Goal: Task Accomplishment & Management: Manage account settings

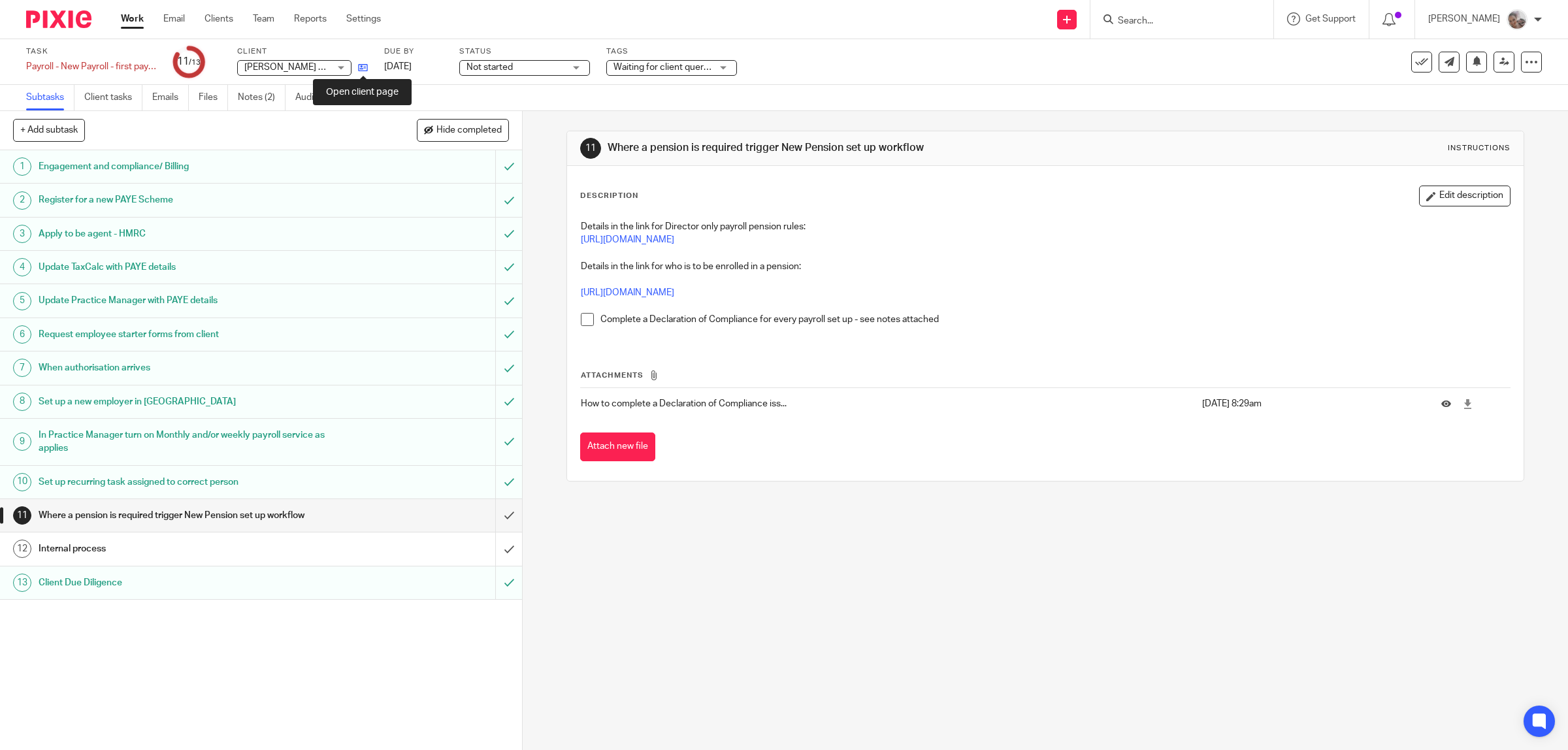
click at [363, 65] on icon at bounding box center [363, 67] width 10 height 10
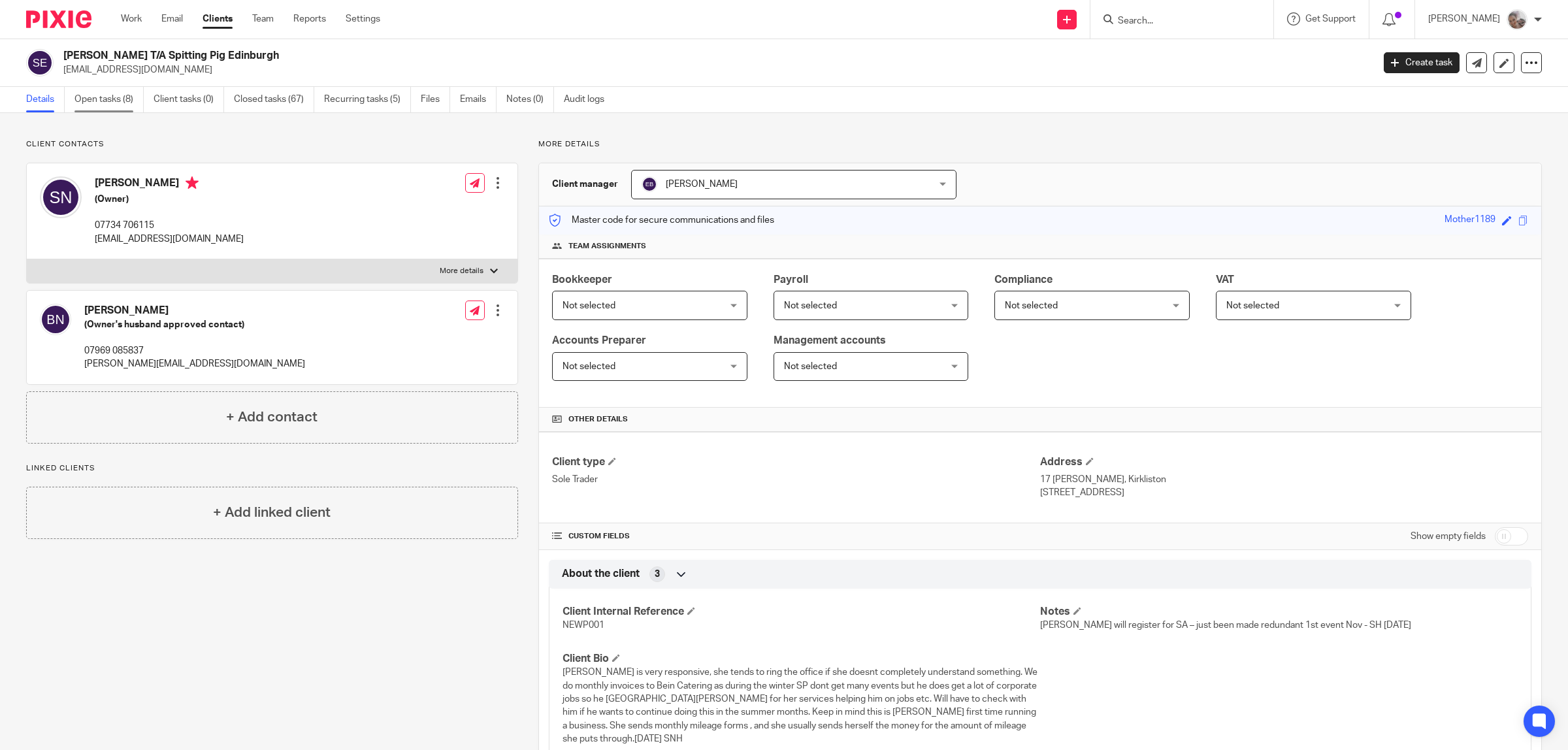
click at [123, 95] on link "Open tasks (8)" at bounding box center [109, 99] width 69 height 26
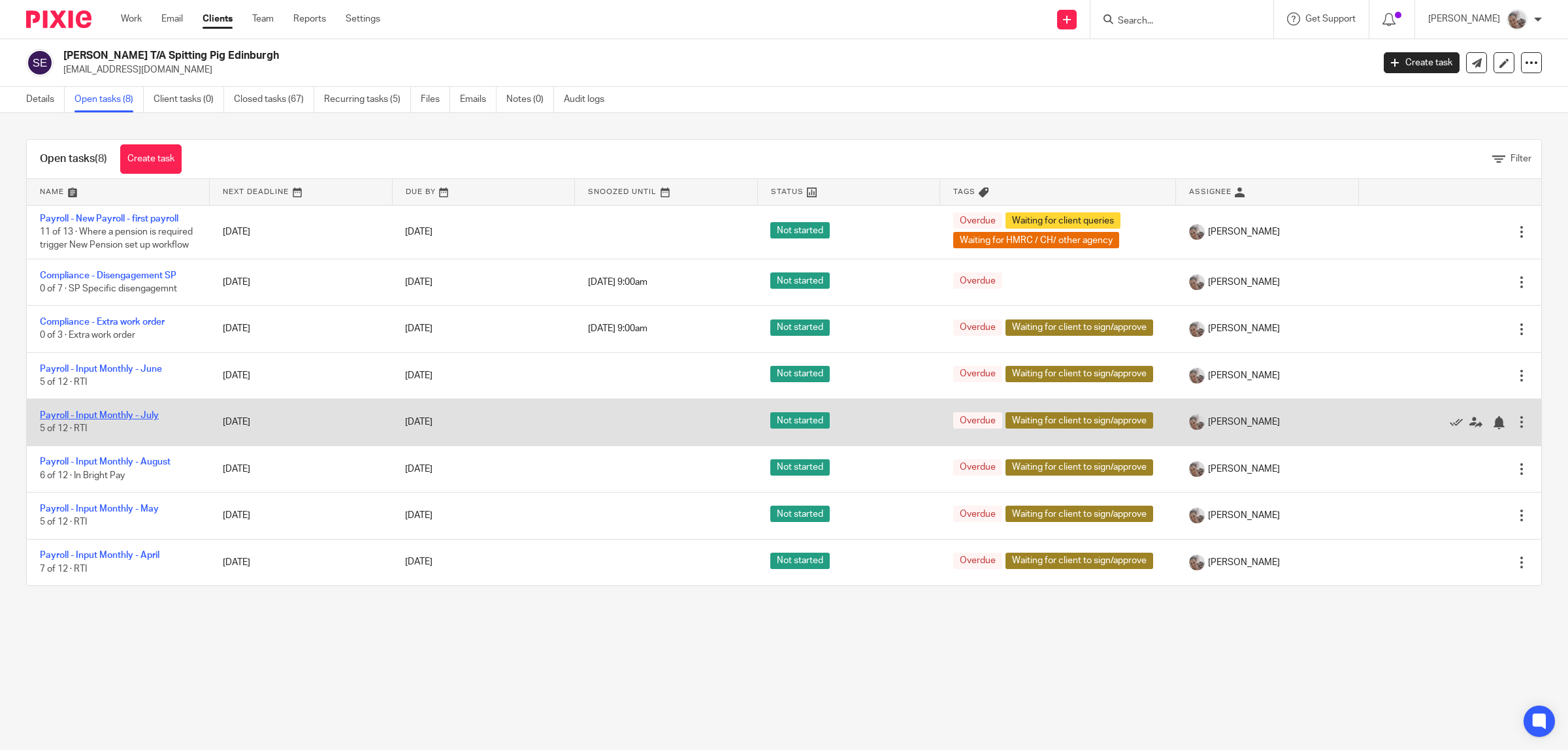
click at [147, 420] on link "Payroll - Input Monthly - July" at bounding box center [99, 415] width 119 height 9
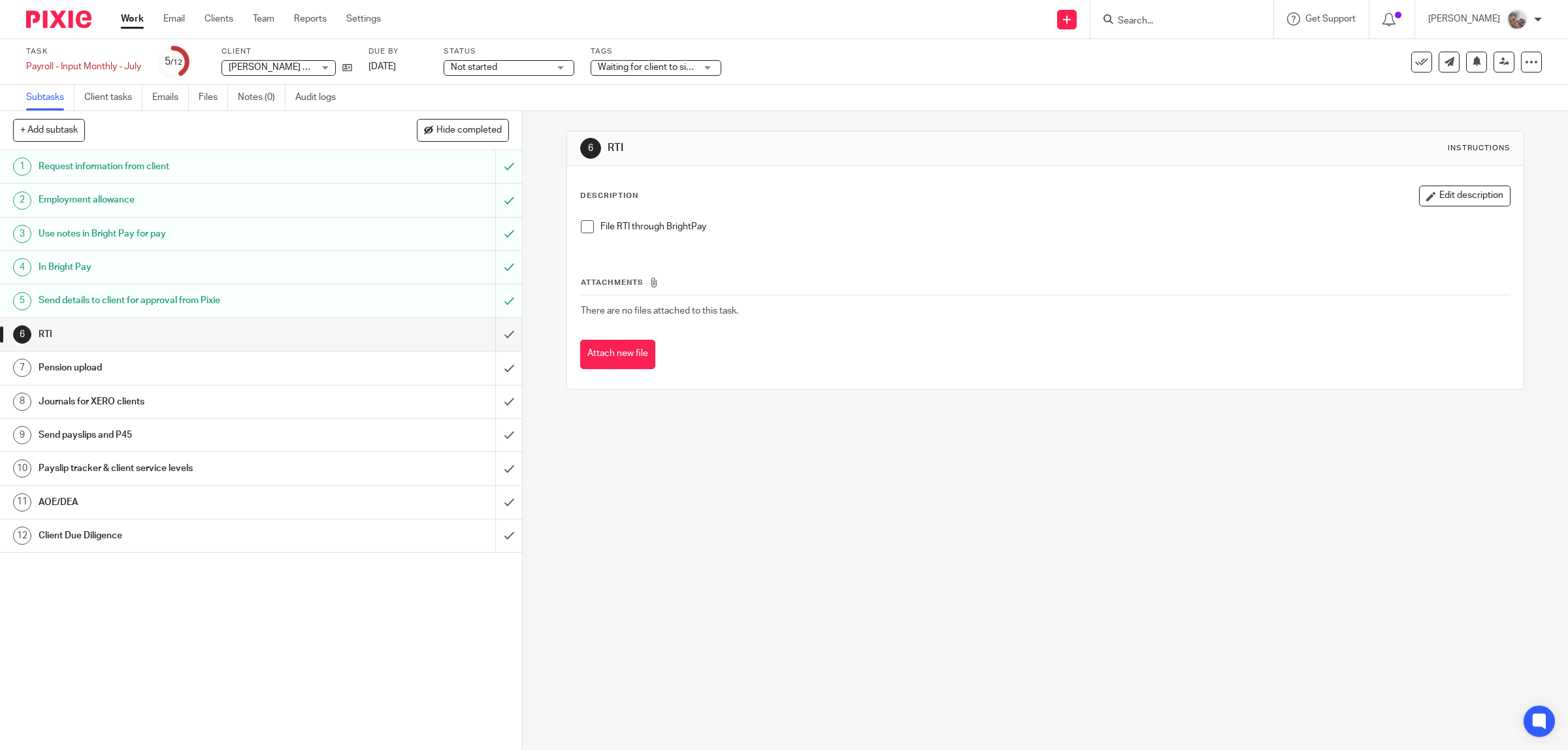
click at [584, 227] on span at bounding box center [588, 227] width 13 height 13
click at [210, 401] on h1 "Journals for XERO clients" at bounding box center [186, 402] width 296 height 20
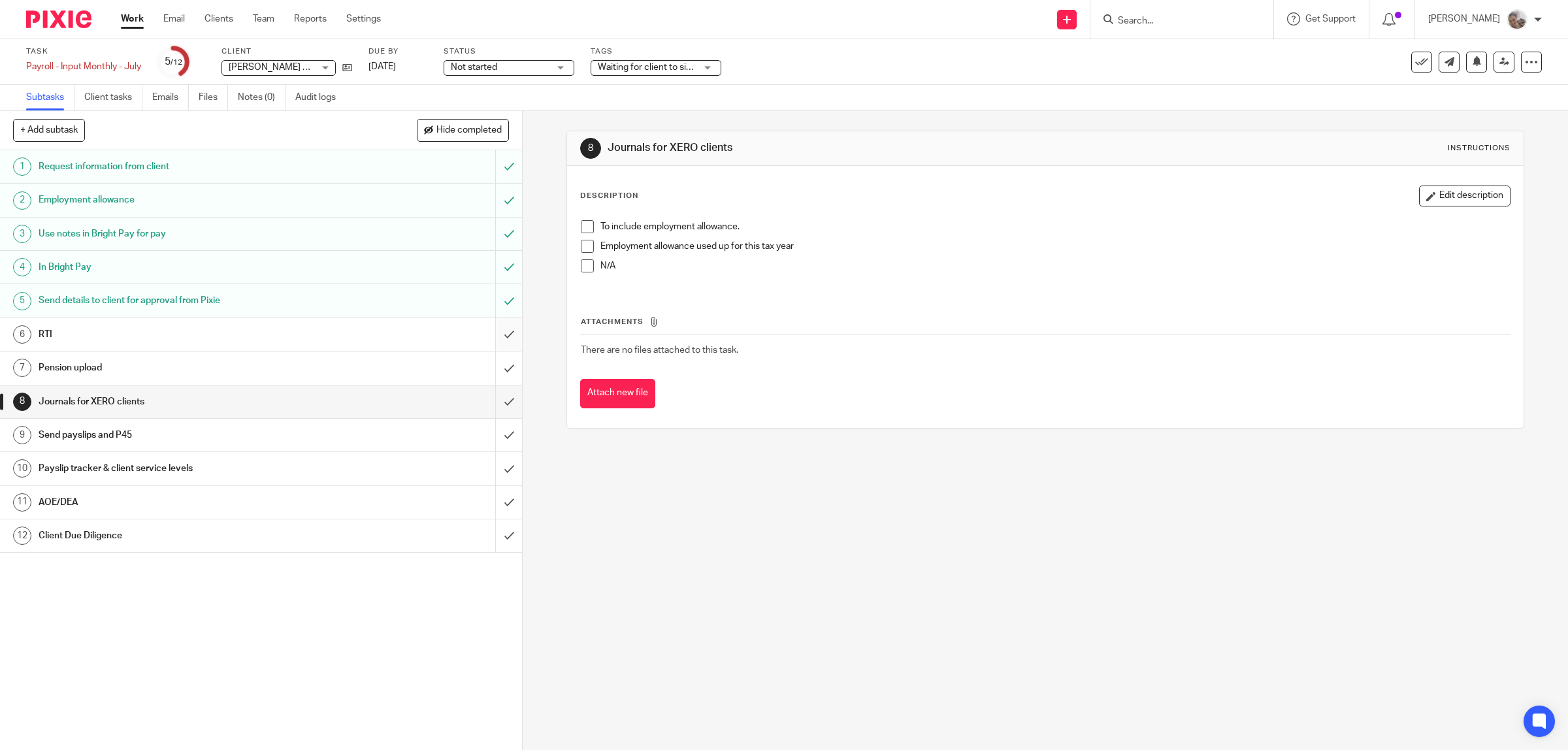
click at [488, 332] on input "submit" at bounding box center [261, 334] width 522 height 32
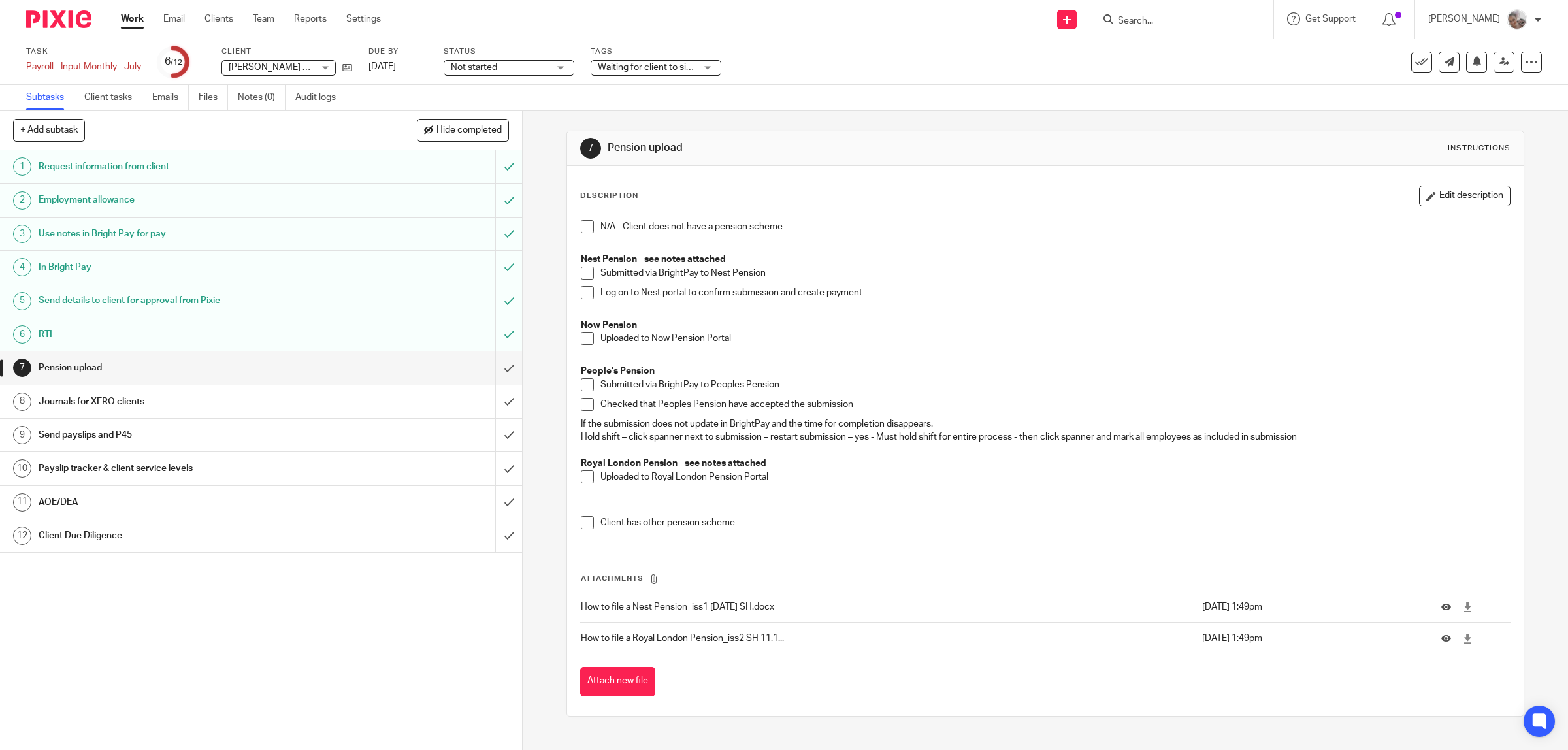
click at [581, 230] on span at bounding box center [588, 227] width 13 height 13
click at [490, 366] on input "submit" at bounding box center [261, 367] width 522 height 32
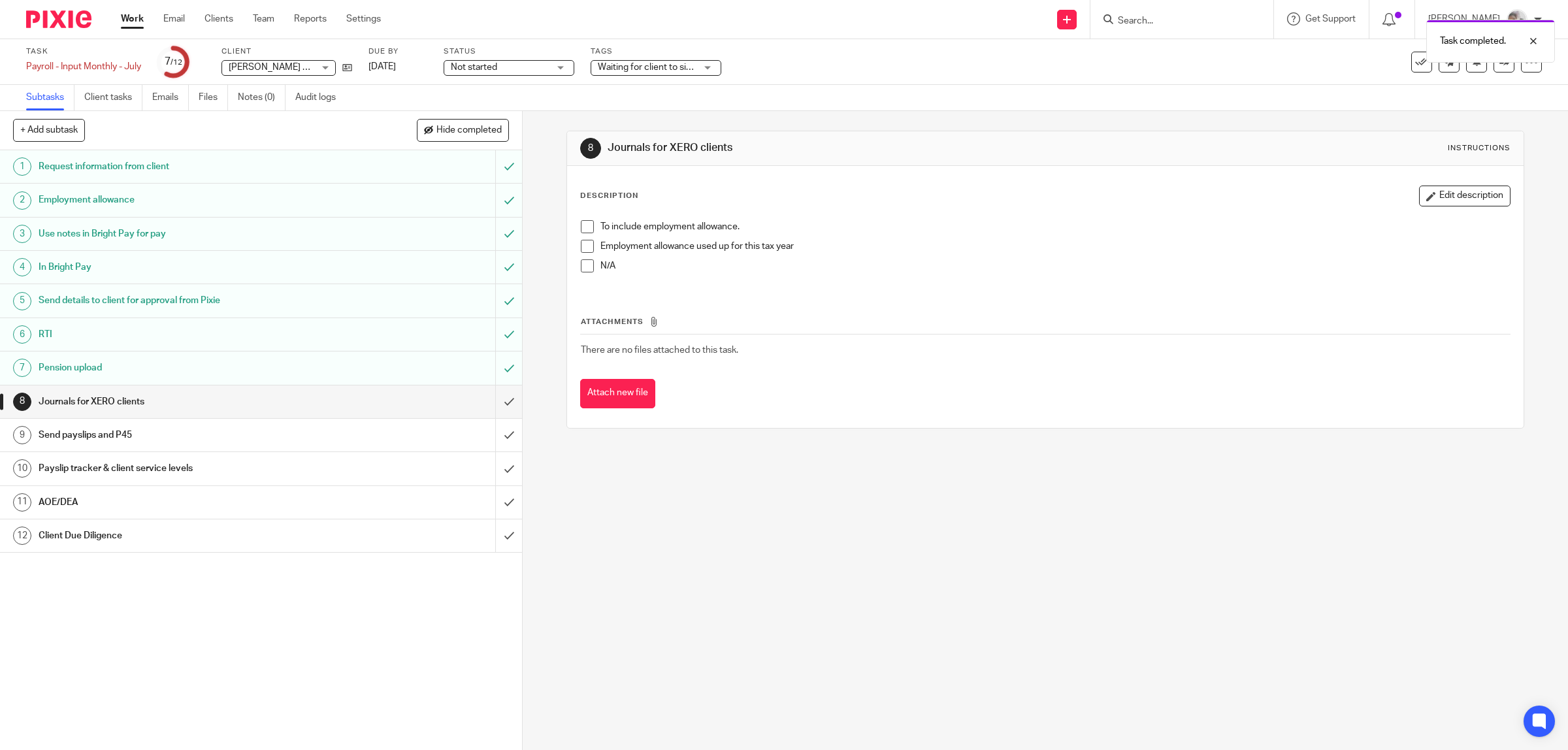
click at [238, 399] on h1 "Journals for XERO clients" at bounding box center [186, 402] width 296 height 20
click at [495, 402] on input "submit" at bounding box center [261, 401] width 522 height 32
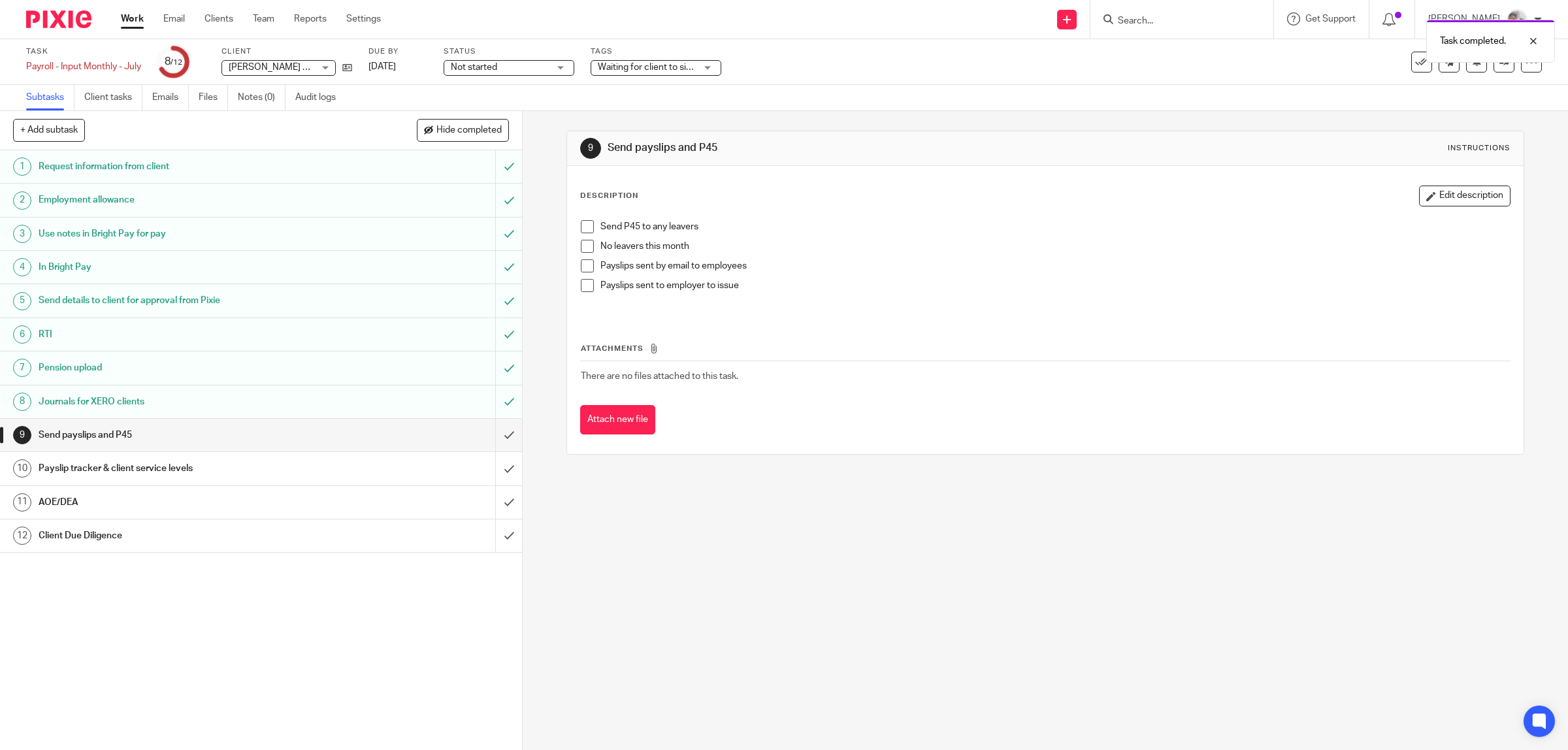
click at [316, 512] on h1 "AOE/DEA" at bounding box center [186, 503] width 296 height 20
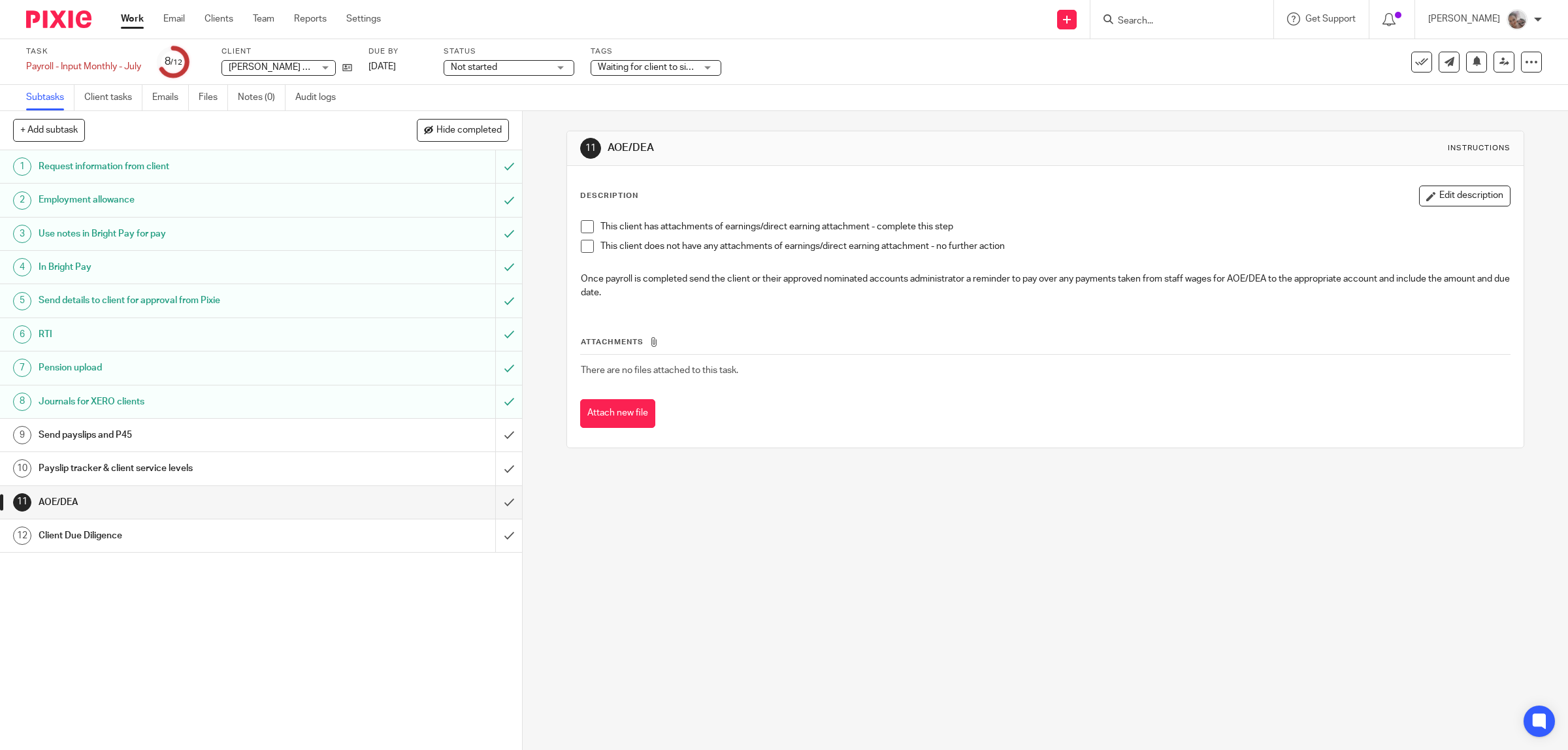
click at [582, 247] on span at bounding box center [588, 246] width 13 height 13
click at [261, 472] on h1 "Payslip tracker & client service levels" at bounding box center [186, 468] width 296 height 20
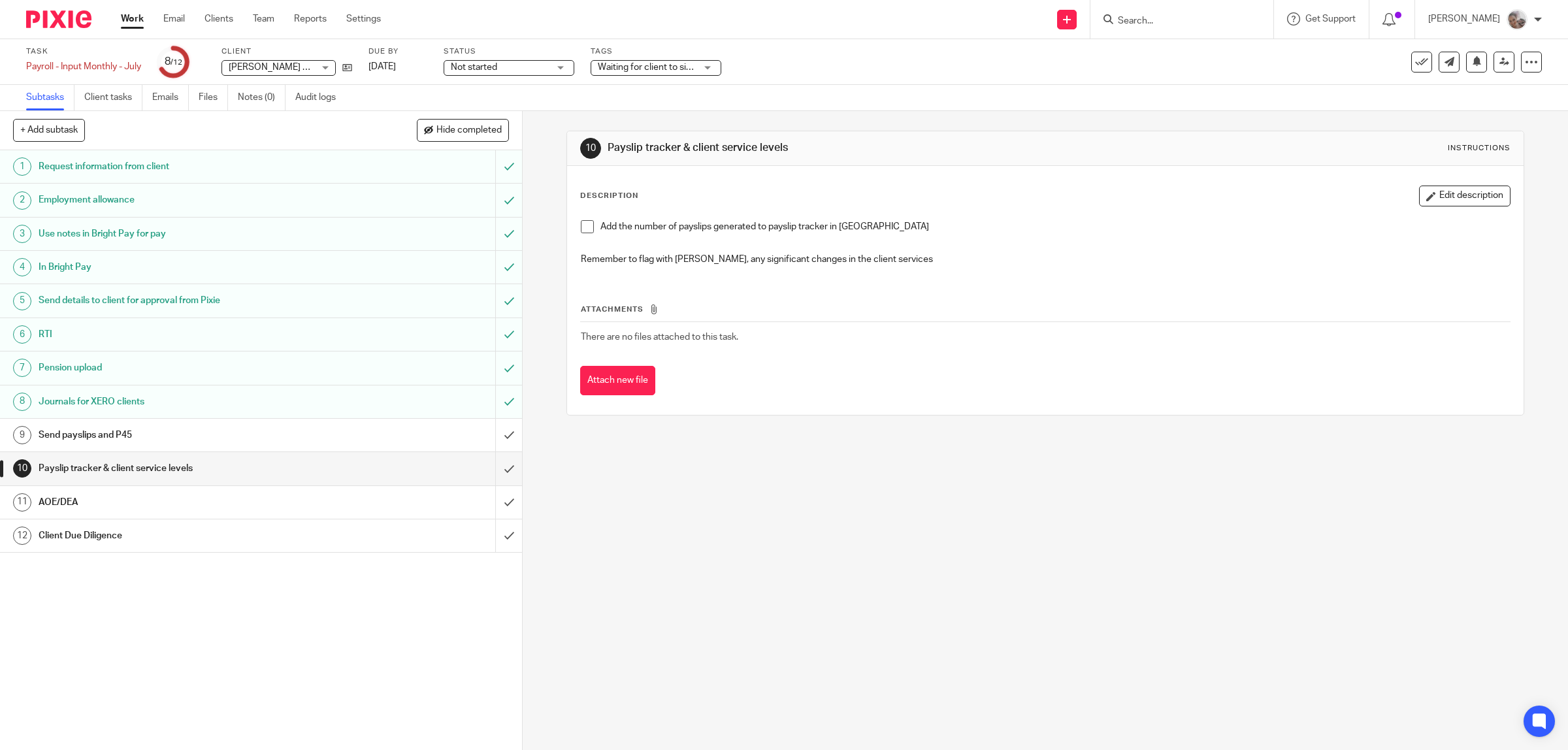
click at [581, 227] on span at bounding box center [588, 227] width 13 height 13
click at [495, 468] on input "submit" at bounding box center [261, 468] width 522 height 32
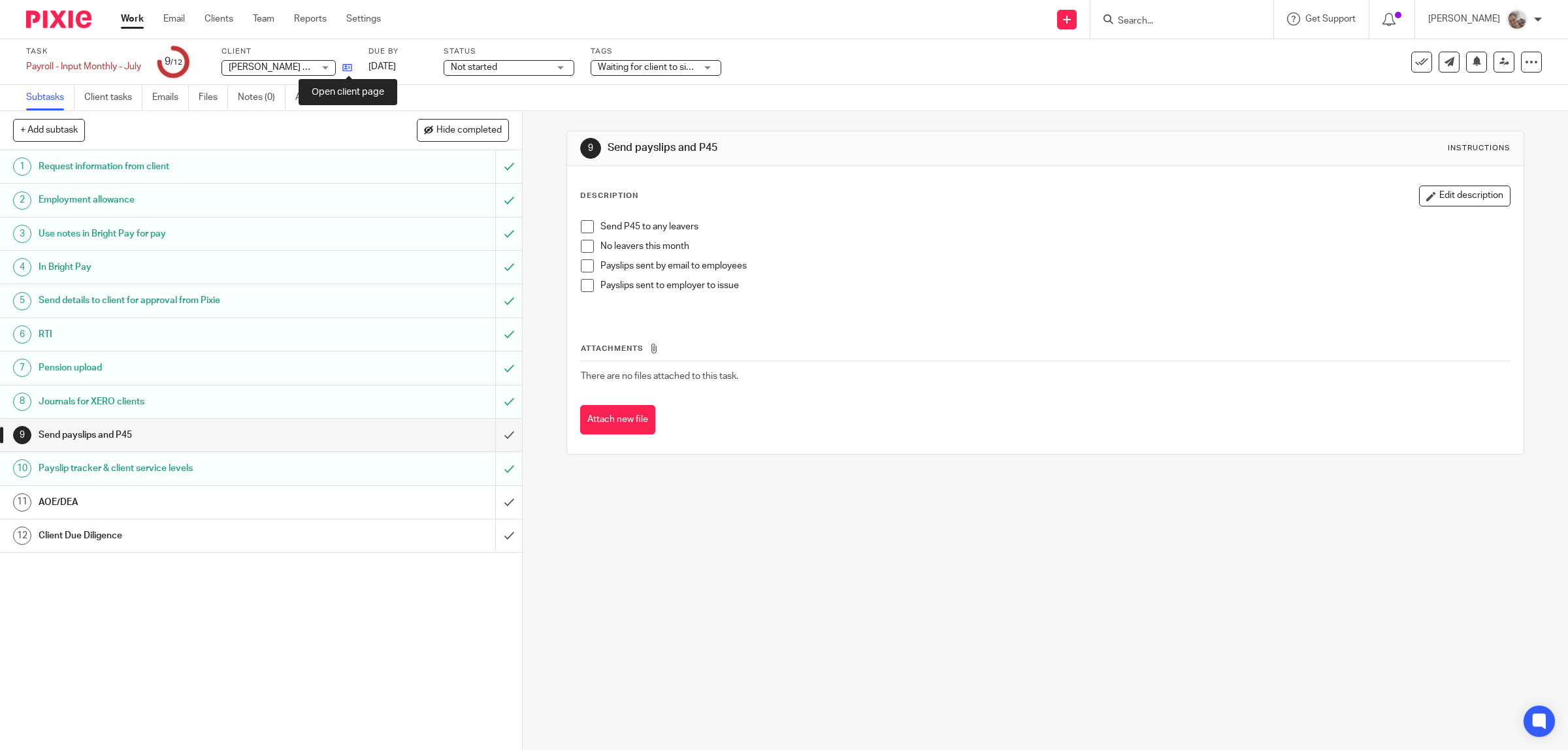
click at [347, 66] on icon at bounding box center [347, 67] width 10 height 10
click at [584, 245] on span at bounding box center [588, 246] width 13 height 13
click at [581, 265] on span at bounding box center [588, 266] width 13 height 13
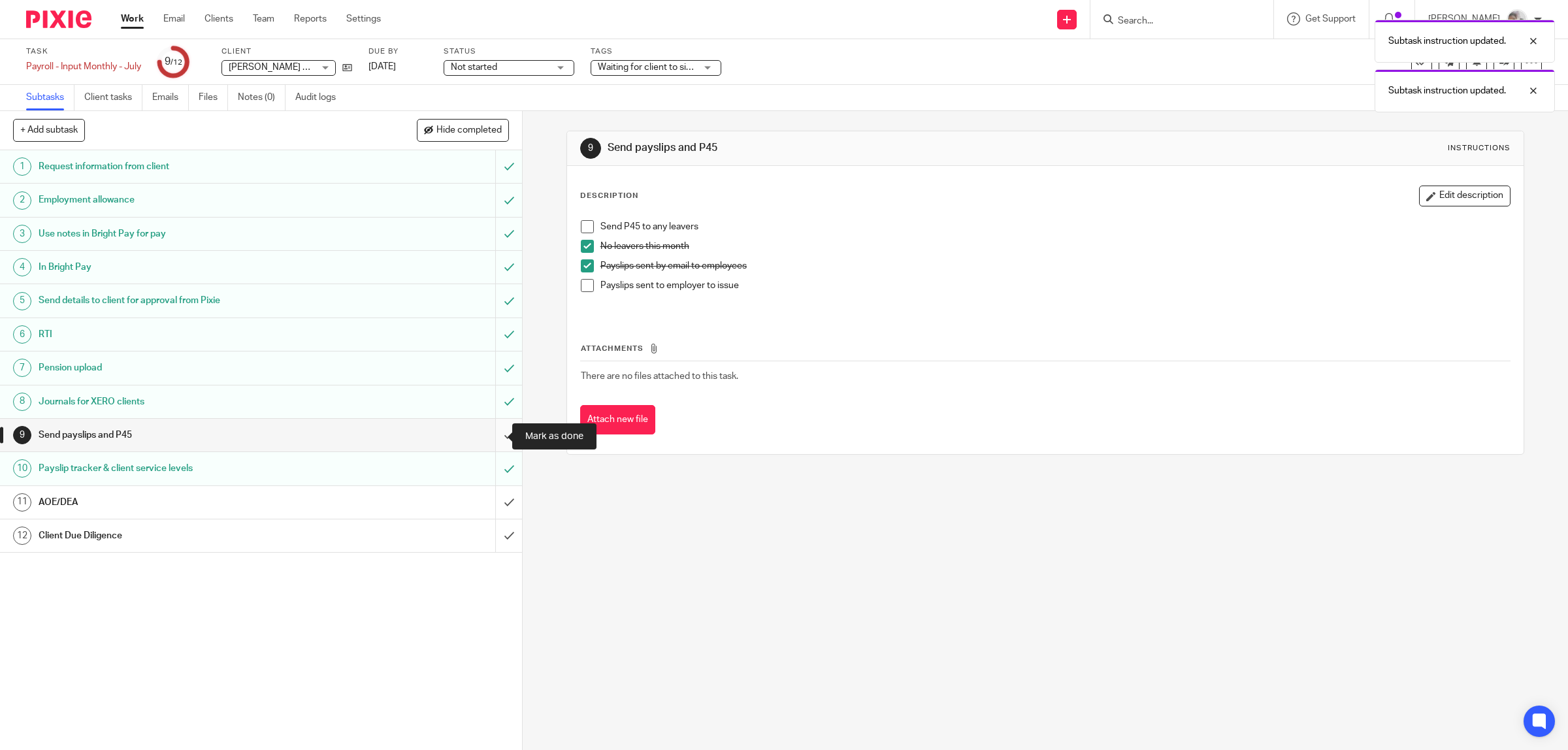
click at [492, 433] on input "submit" at bounding box center [261, 435] width 522 height 32
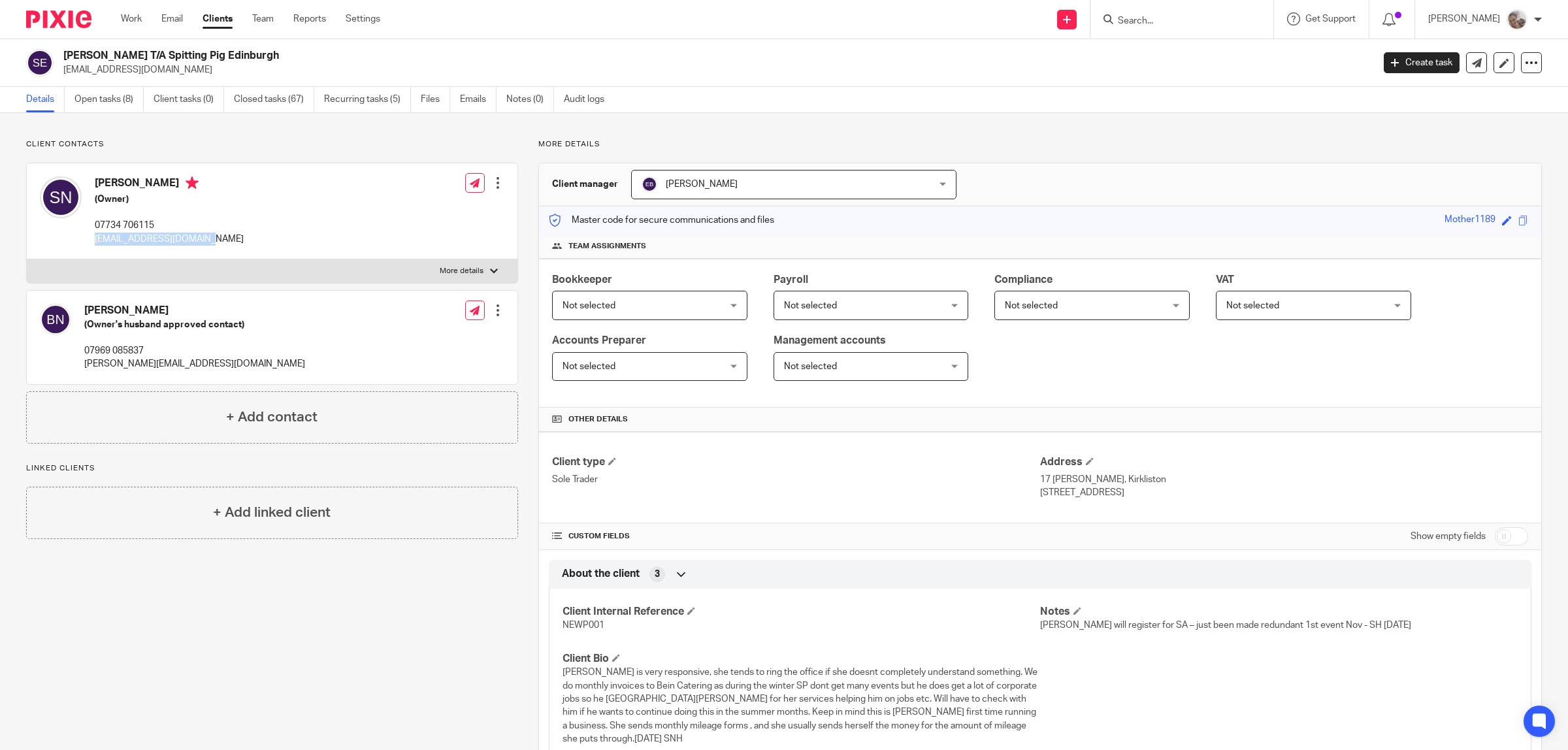
drag, startPoint x: 217, startPoint y: 239, endPoint x: 95, endPoint y: 243, distance: 122.1
click at [95, 243] on div "[PERSON_NAME] (Owner) 07734 706115 [EMAIL_ADDRESS][DOMAIN_NAME] Edit contact Cr…" at bounding box center [272, 211] width 491 height 96
copy p "[EMAIL_ADDRESS][DOMAIN_NAME]"
drag, startPoint x: 228, startPoint y: 69, endPoint x: 64, endPoint y: 72, distance: 164.0
click at [64, 72] on p "[EMAIL_ADDRESS][DOMAIN_NAME]" at bounding box center [714, 70] width 1301 height 13
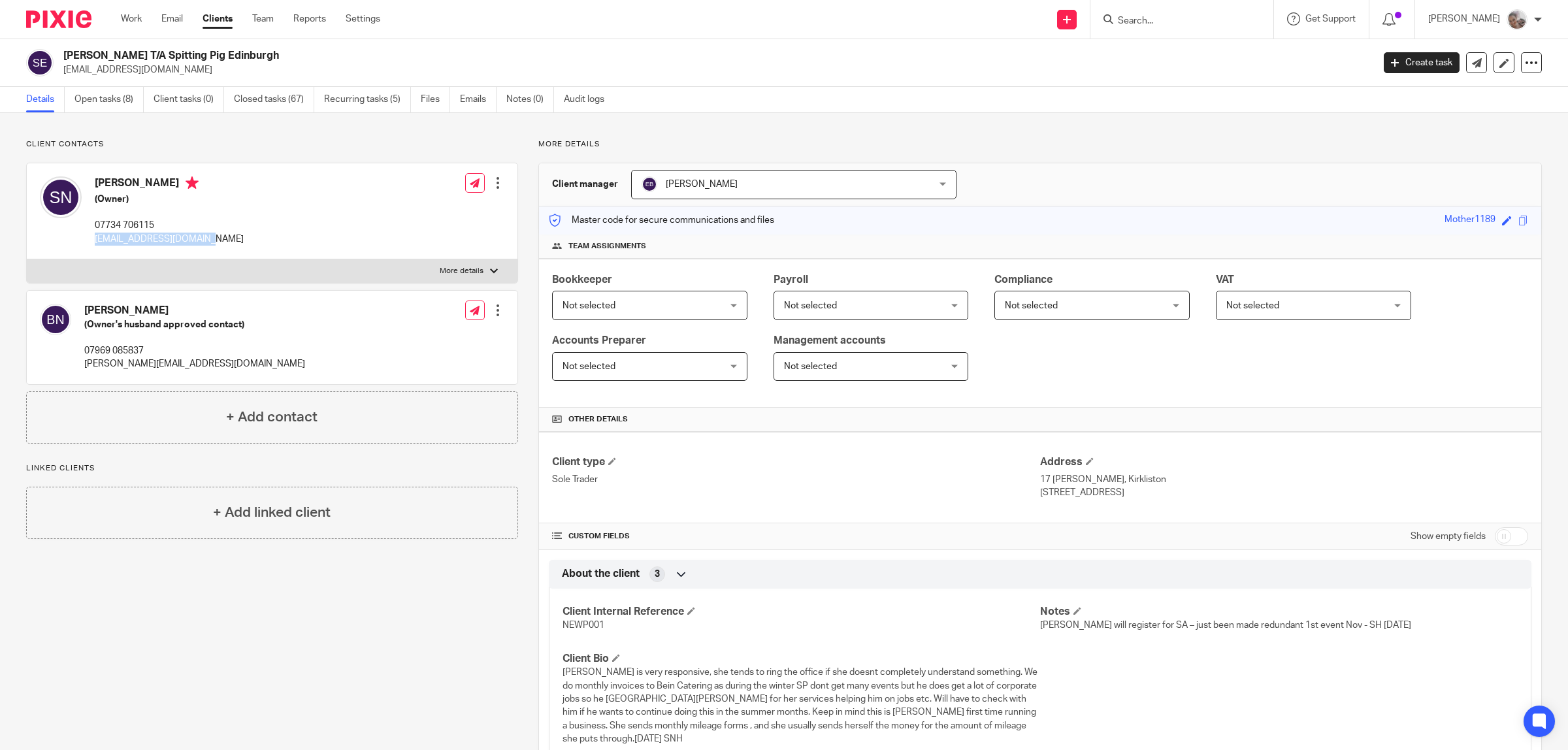
copy p "[EMAIL_ADDRESS][DOMAIN_NAME]"
click at [123, 98] on link "Open tasks (8)" at bounding box center [109, 99] width 69 height 26
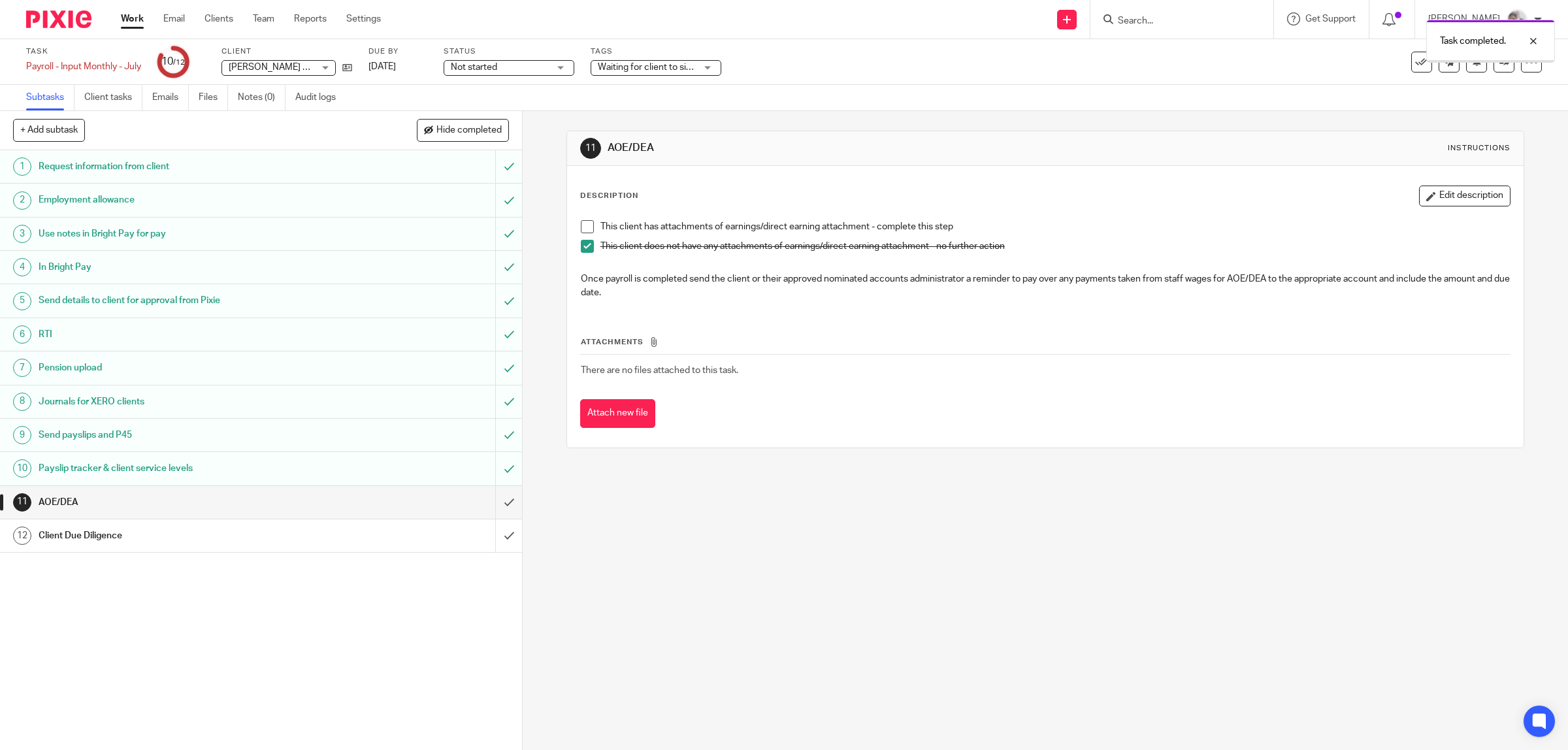
click at [230, 507] on h1 "AOE/DEA" at bounding box center [186, 503] width 296 height 20
click at [488, 503] on input "submit" at bounding box center [261, 502] width 522 height 32
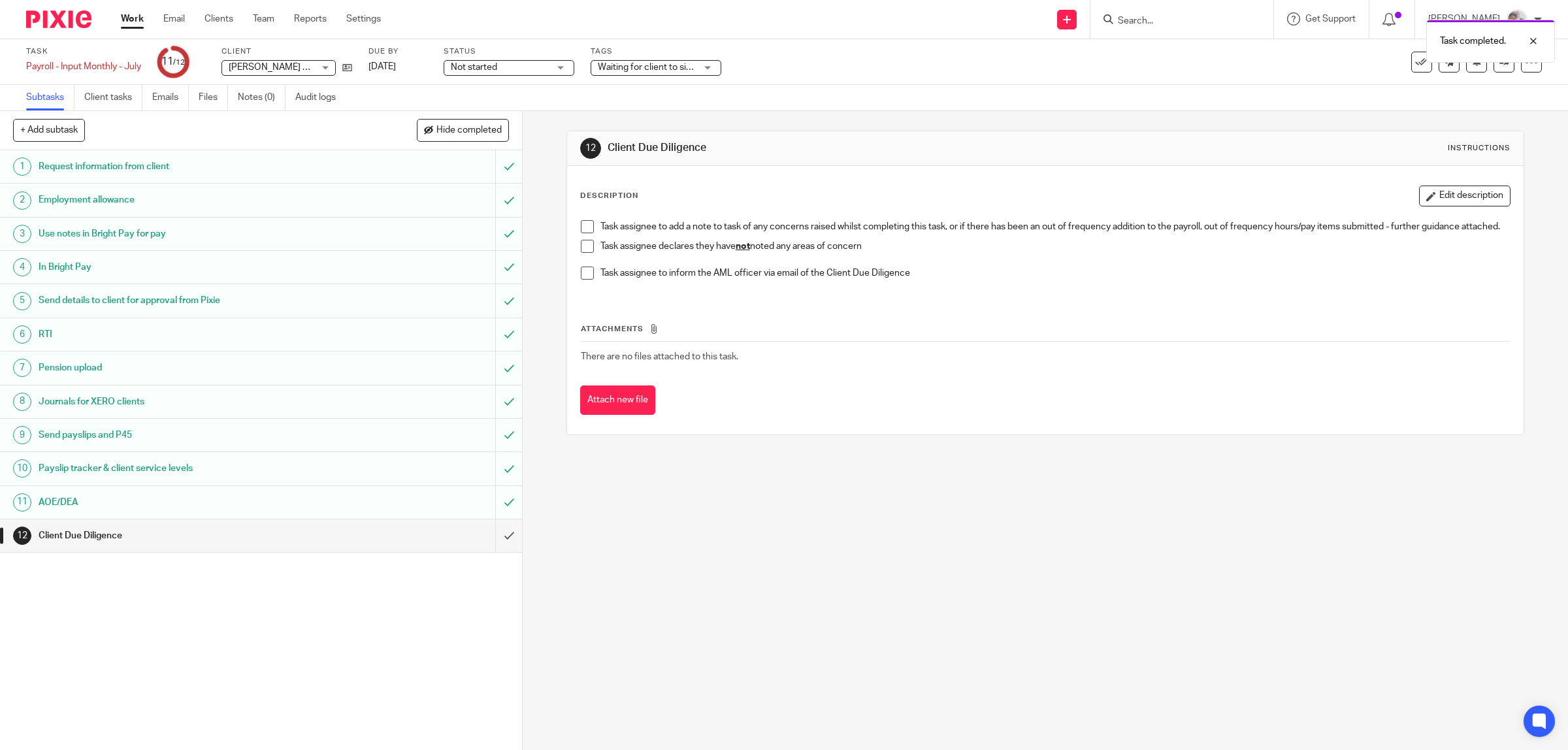
click at [582, 252] on span at bounding box center [588, 246] width 13 height 13
click at [490, 533] on input "submit" at bounding box center [261, 535] width 522 height 32
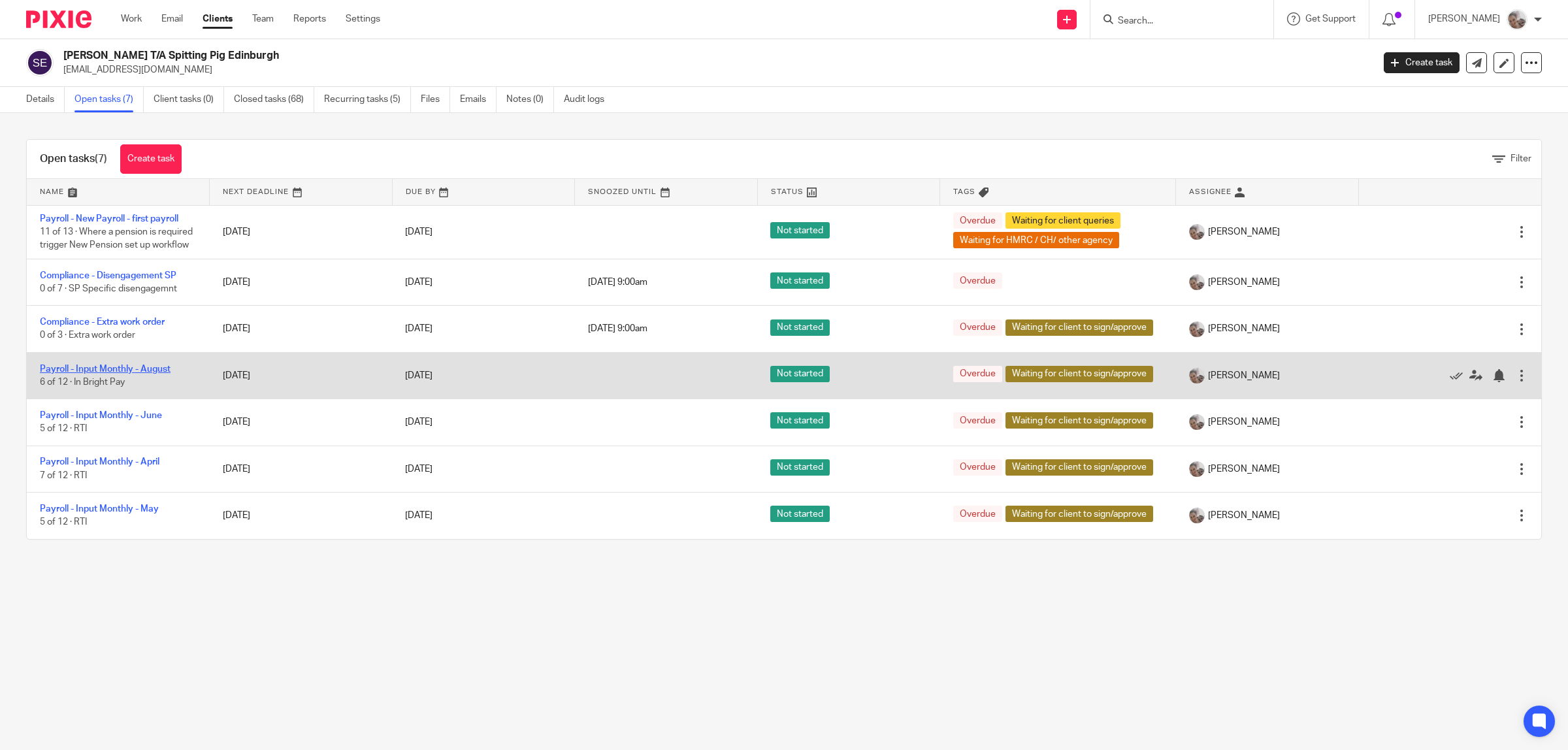
click at [130, 374] on link "Payroll - Input Monthly - August" at bounding box center [105, 369] width 131 height 9
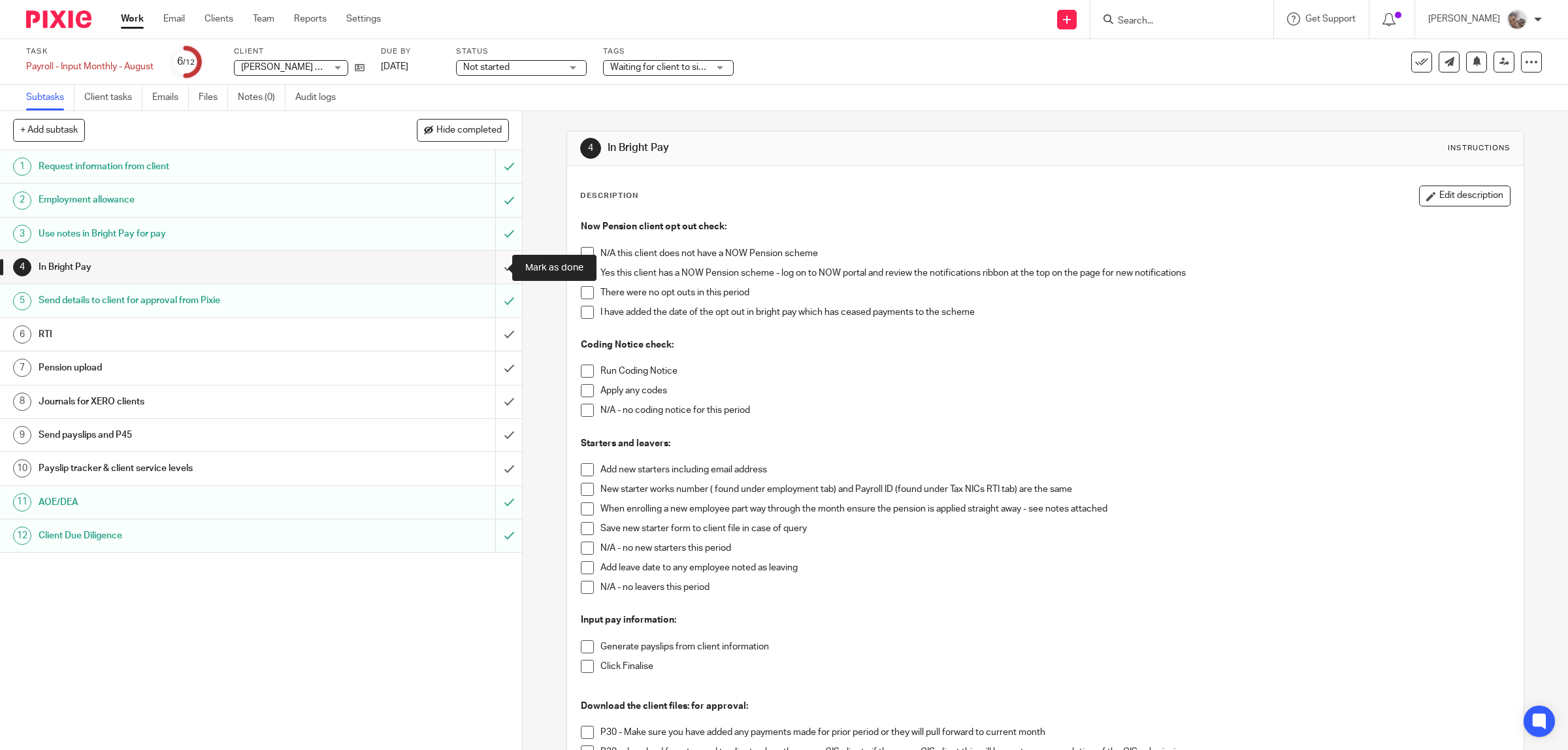
click at [490, 263] on input "submit" at bounding box center [261, 267] width 522 height 32
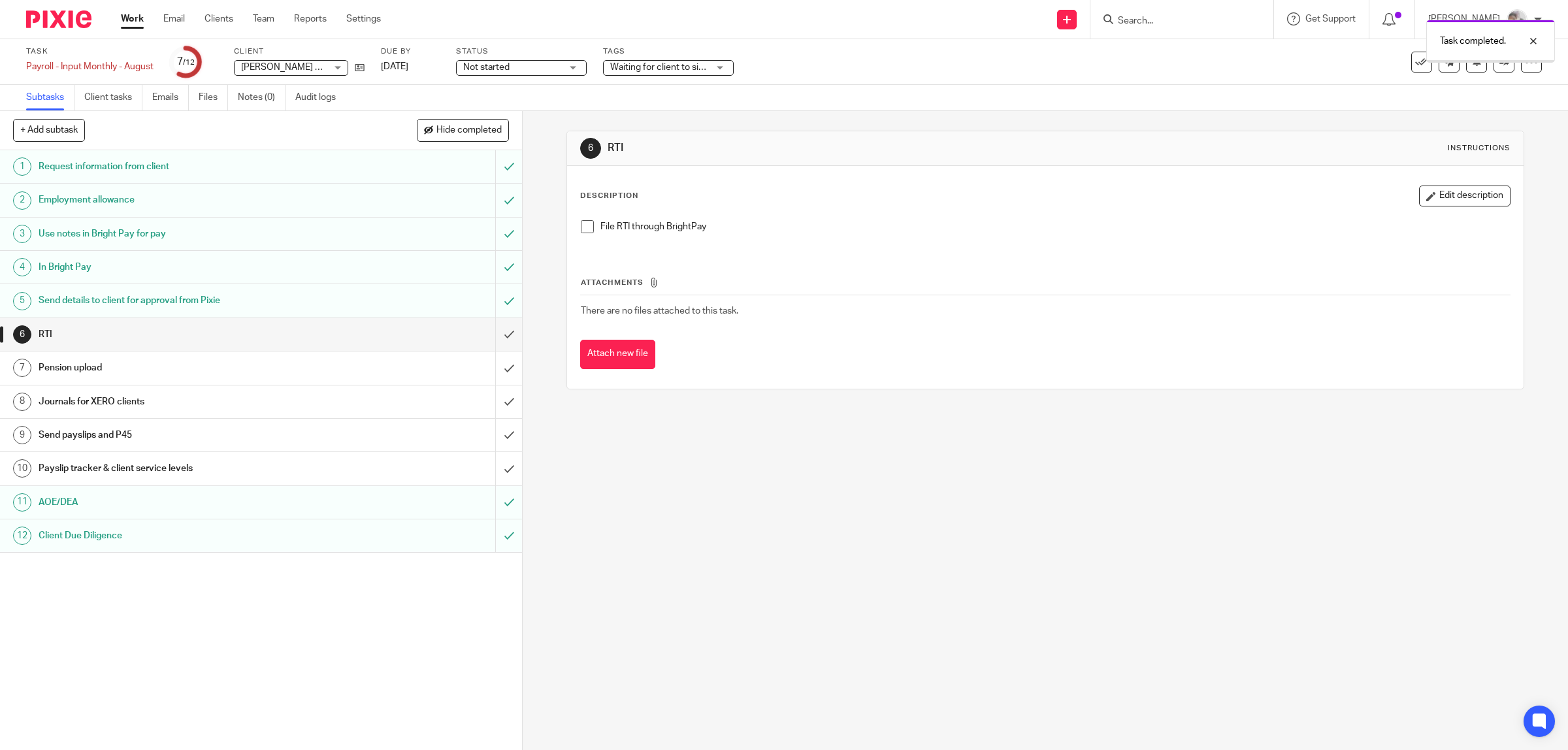
click at [228, 476] on h1 "Payslip tracker & client service levels" at bounding box center [186, 468] width 296 height 20
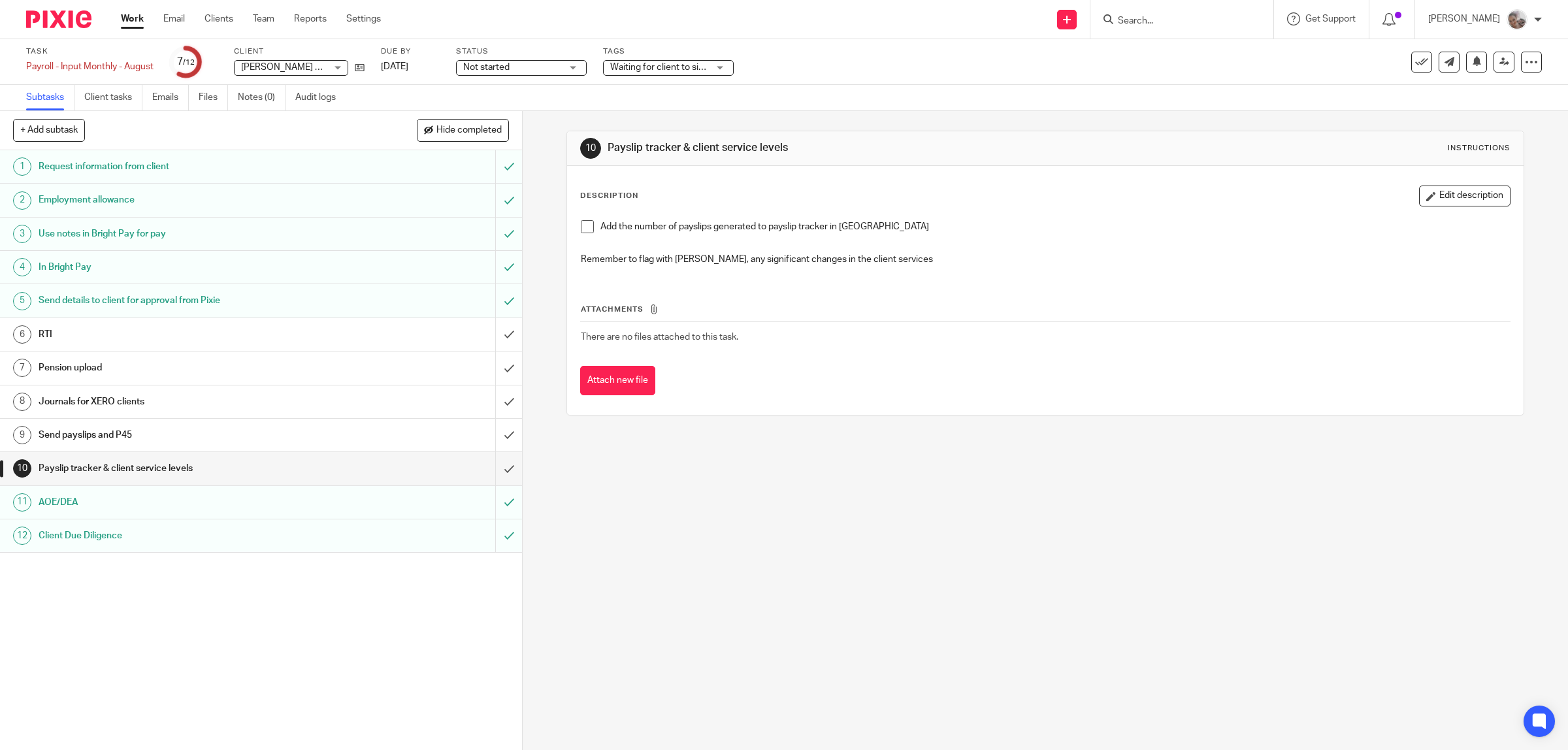
click at [581, 224] on span at bounding box center [588, 227] width 13 height 13
drag, startPoint x: 492, startPoint y: 470, endPoint x: 406, endPoint y: 454, distance: 87.5
click at [492, 470] on input "submit" at bounding box center [261, 468] width 522 height 32
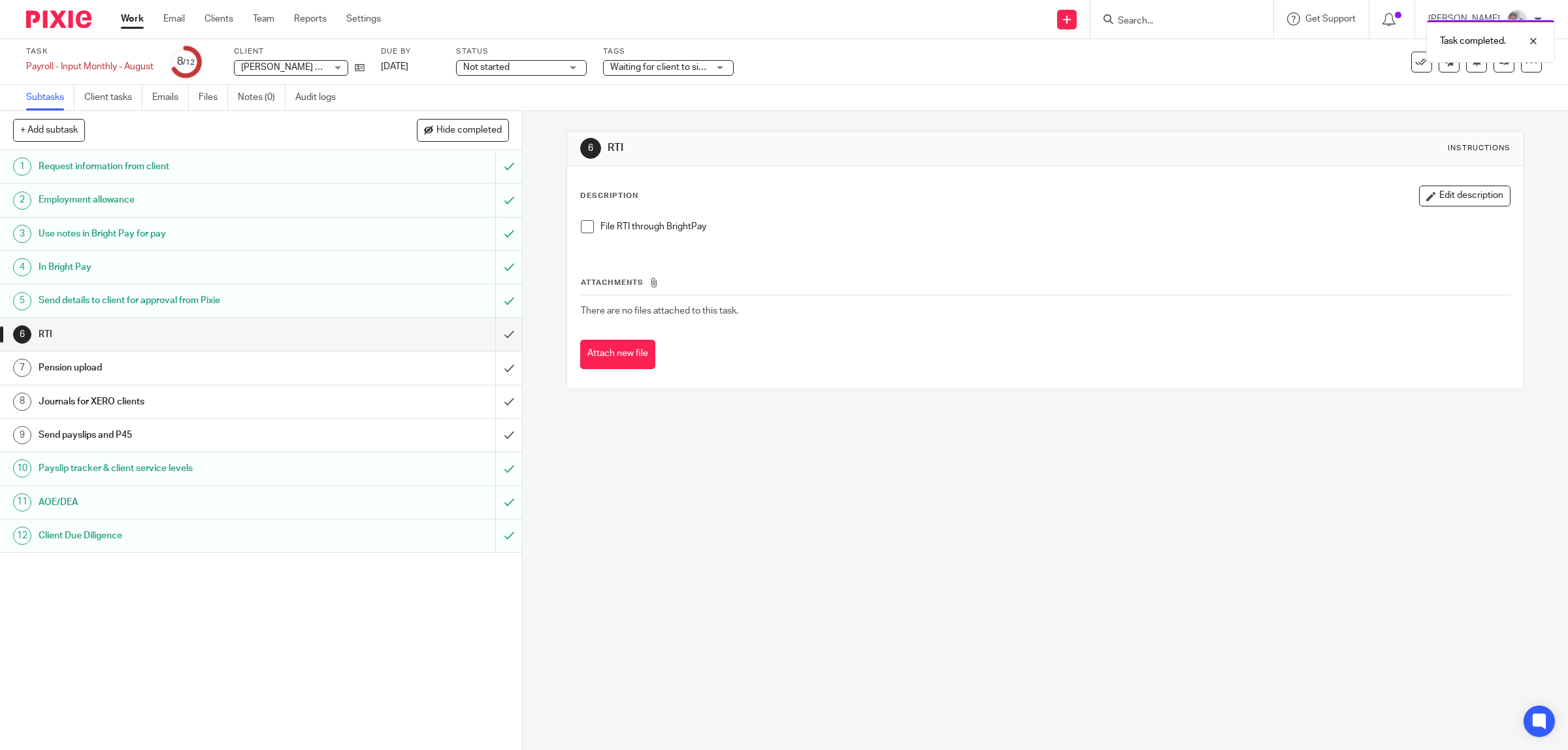
drag, startPoint x: 582, startPoint y: 229, endPoint x: 570, endPoint y: 232, distance: 12.4
click at [582, 229] on span at bounding box center [588, 227] width 13 height 13
click at [492, 335] on input "submit" at bounding box center [261, 334] width 522 height 32
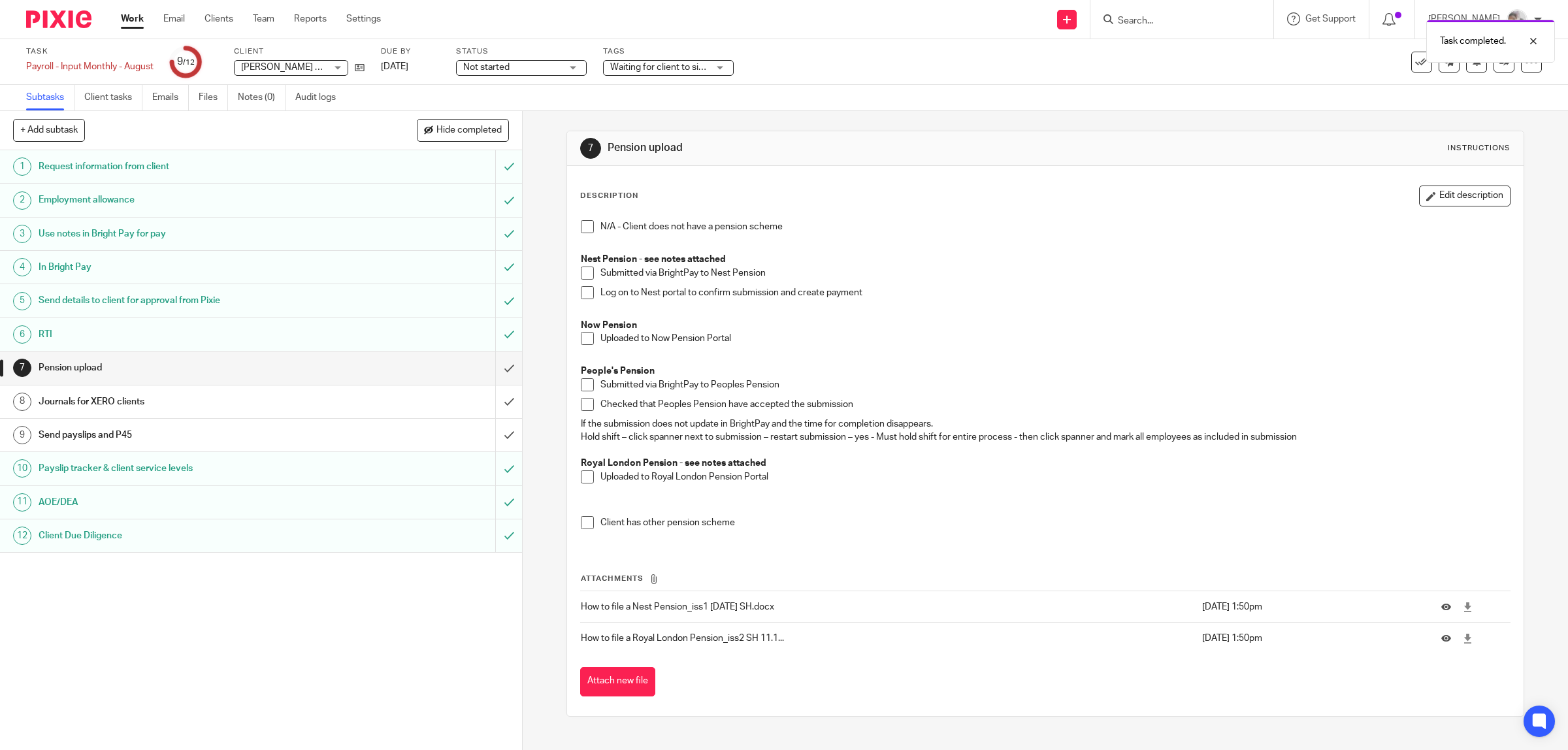
click at [581, 227] on span at bounding box center [588, 227] width 13 height 13
click at [488, 364] on input "submit" at bounding box center [261, 367] width 522 height 32
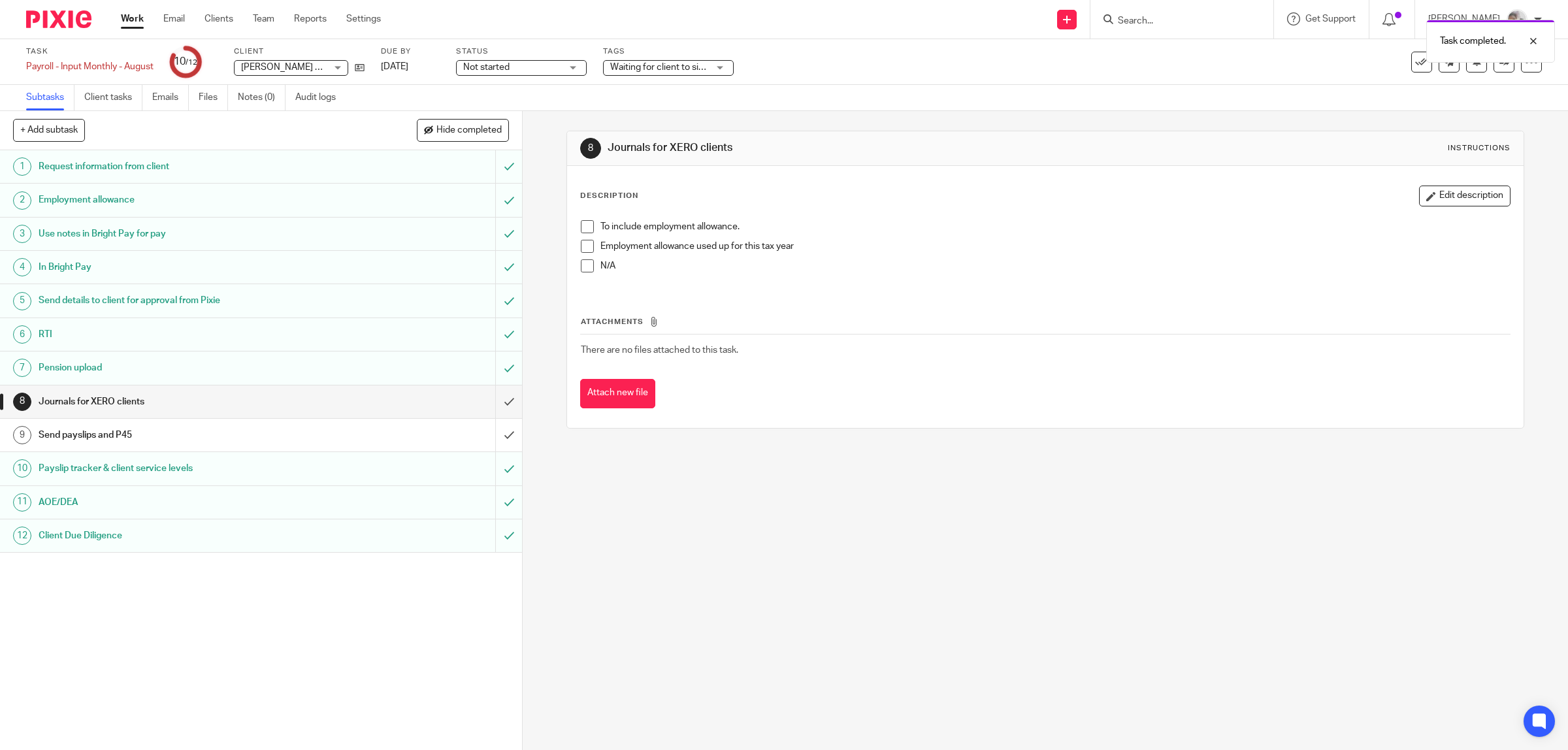
click at [581, 229] on span at bounding box center [588, 227] width 13 height 13
click at [501, 394] on input "submit" at bounding box center [261, 401] width 522 height 32
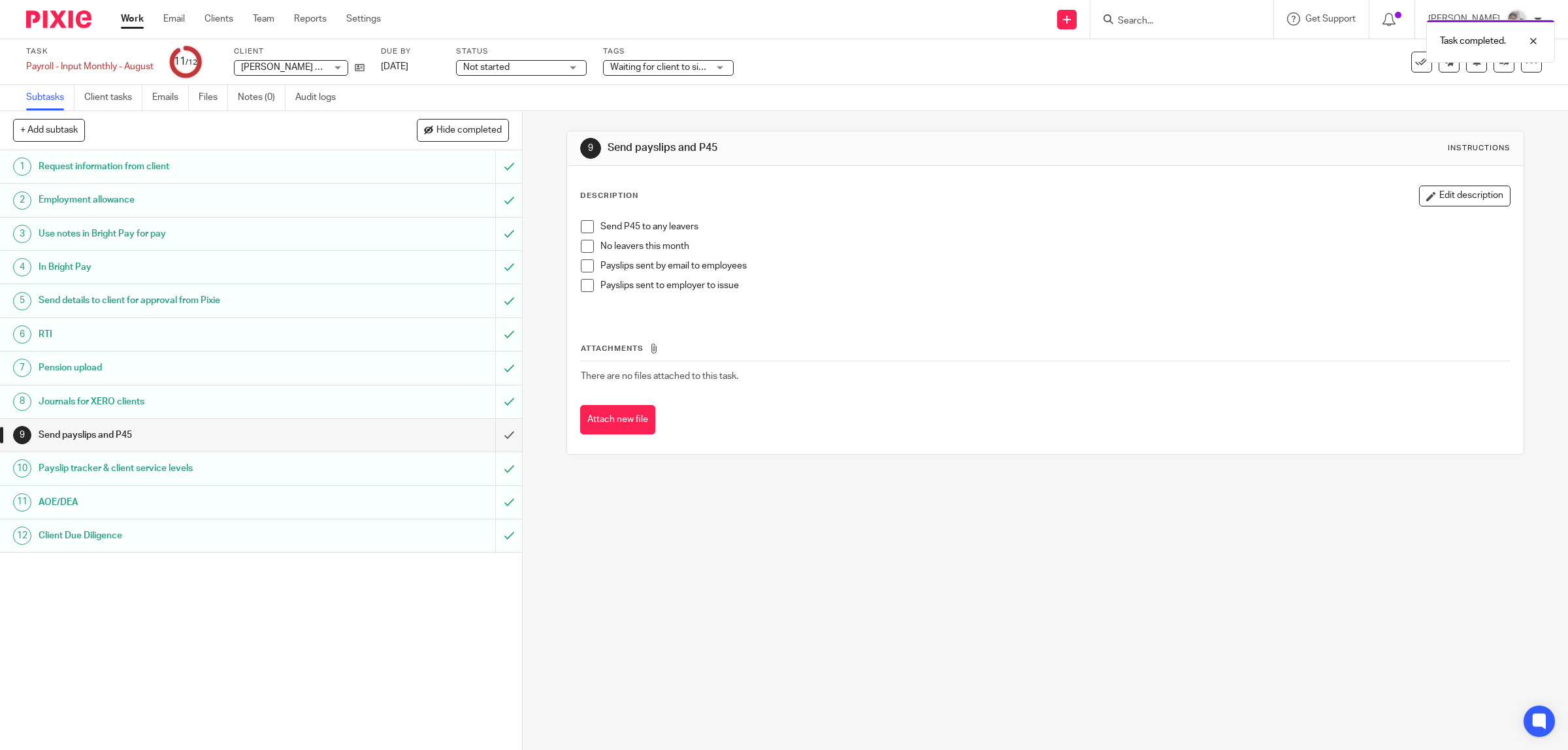
click at [582, 249] on span at bounding box center [588, 246] width 13 height 13
click at [582, 269] on span at bounding box center [588, 266] width 13 height 13
click at [488, 433] on input "submit" at bounding box center [261, 435] width 522 height 32
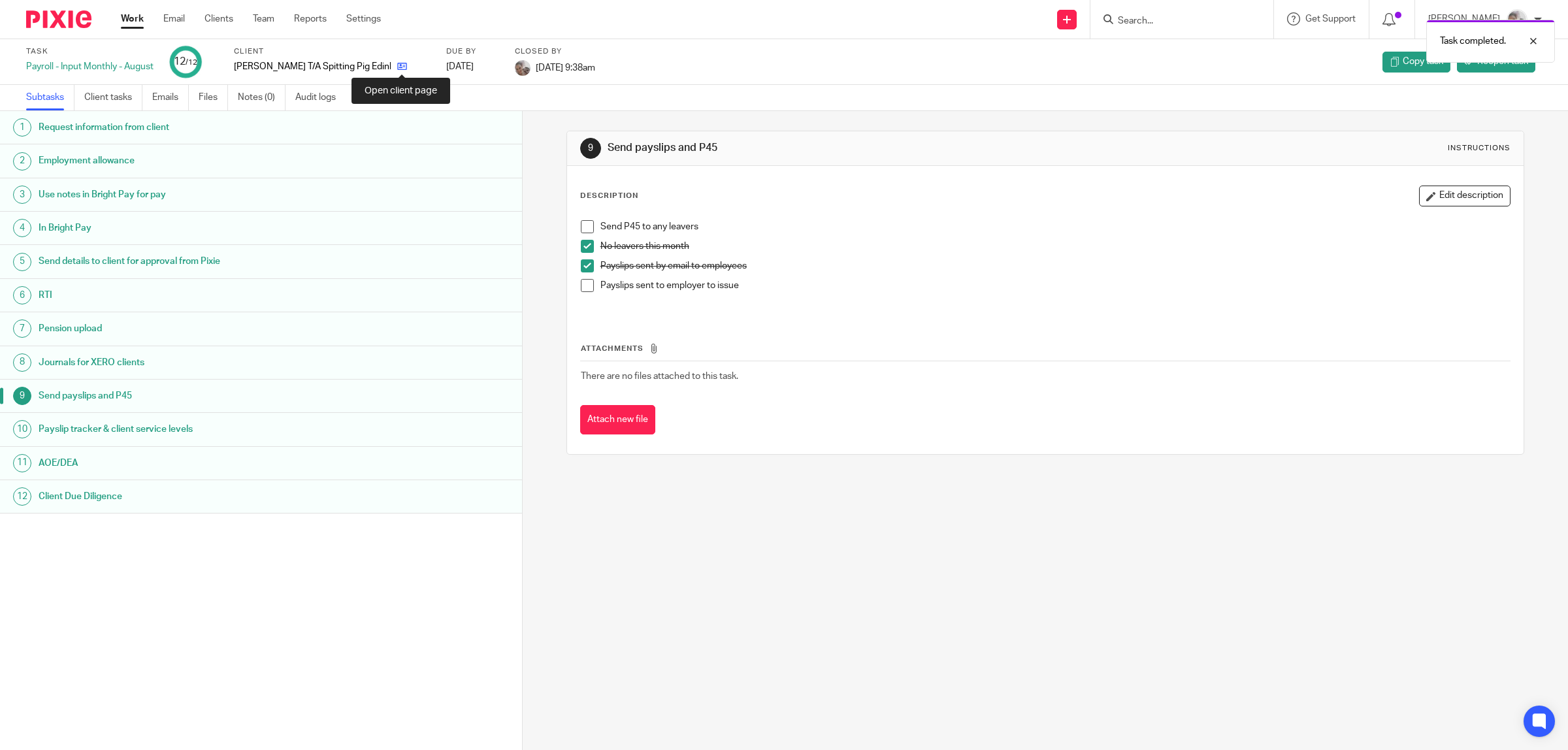
click at [403, 67] on icon at bounding box center [402, 66] width 10 height 10
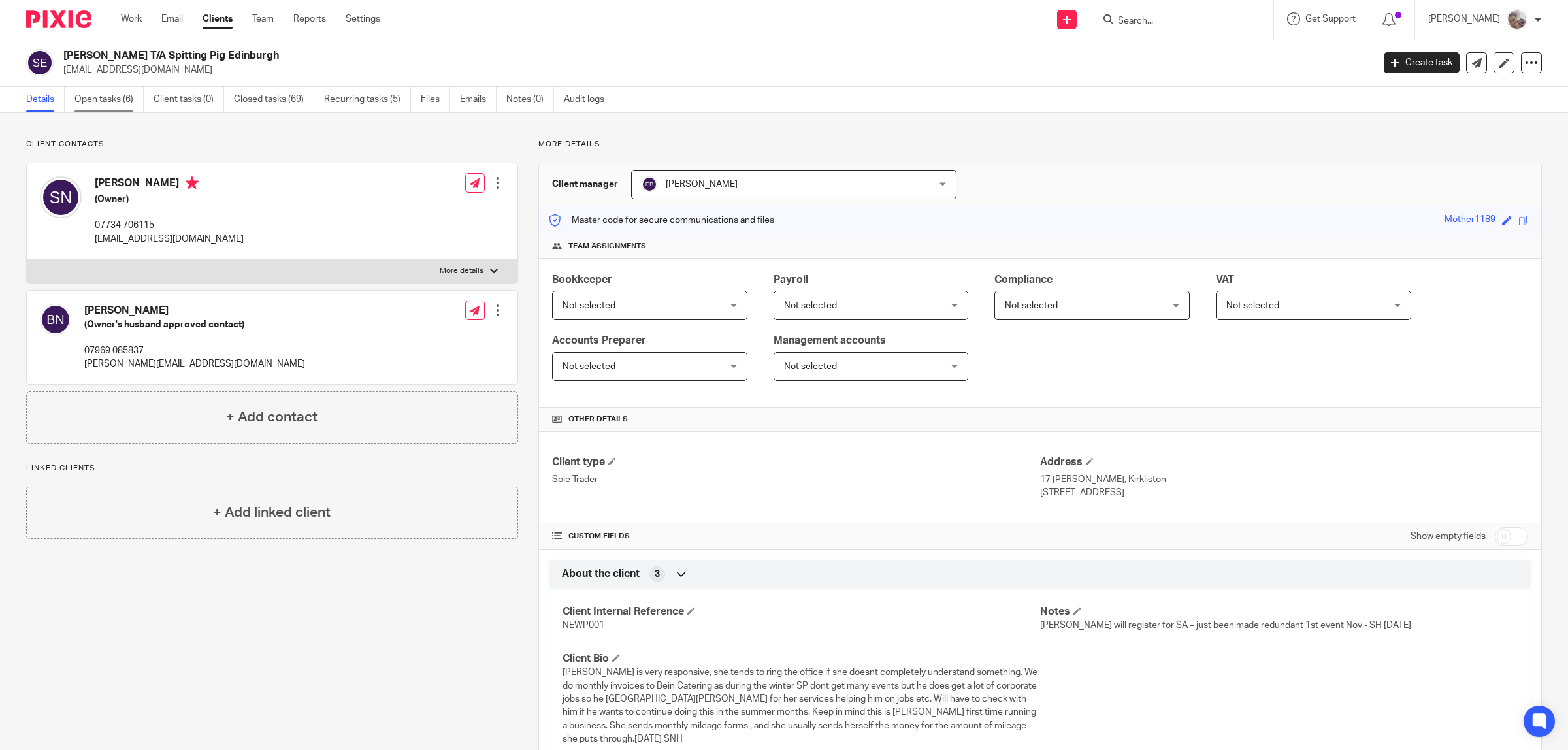
click at [121, 97] on link "Open tasks (6)" at bounding box center [109, 99] width 69 height 26
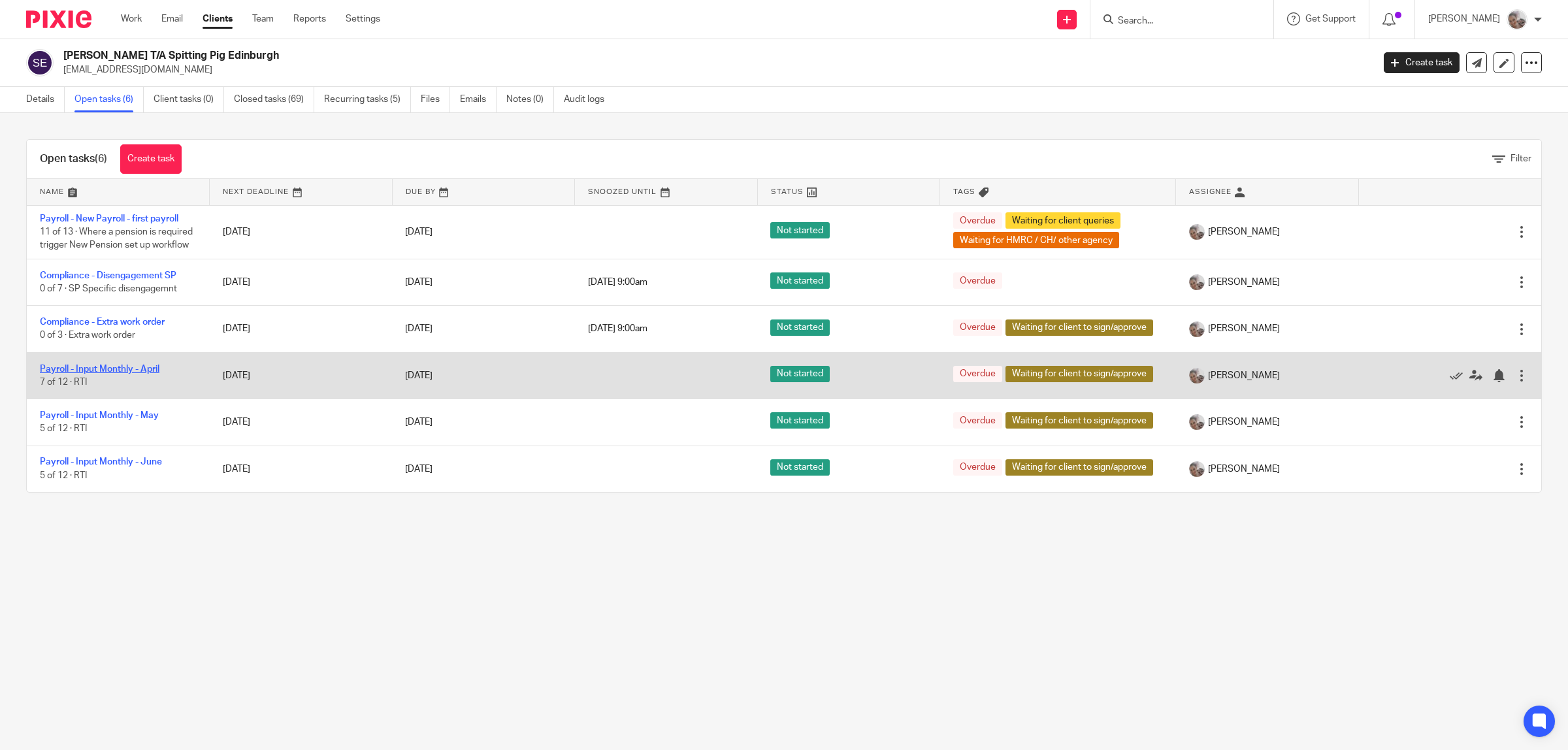
click at [88, 374] on link "Payroll - Input Monthly - April" at bounding box center [99, 369] width 120 height 9
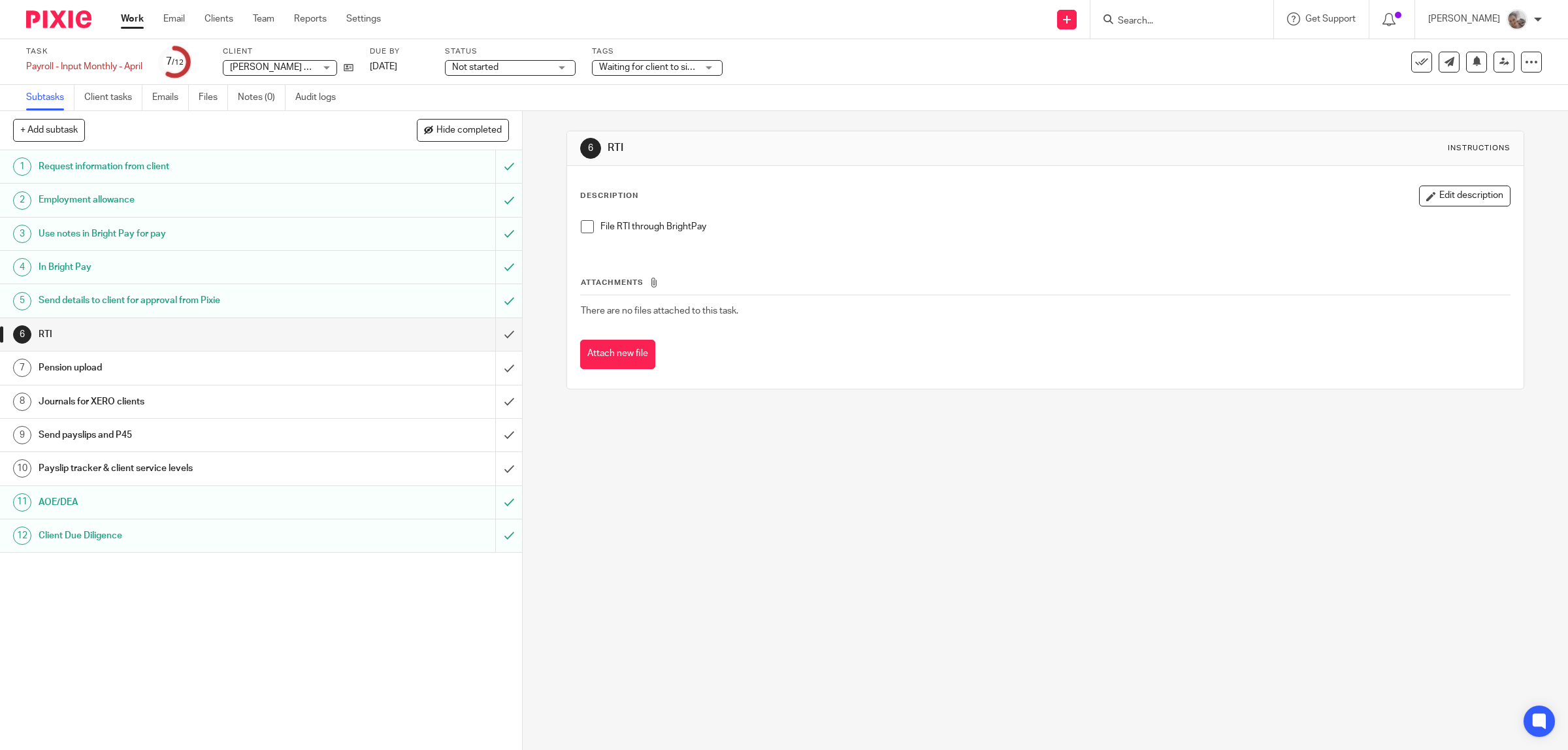
click at [581, 220] on span at bounding box center [588, 227] width 13 height 13
click at [490, 331] on input "submit" at bounding box center [261, 334] width 522 height 32
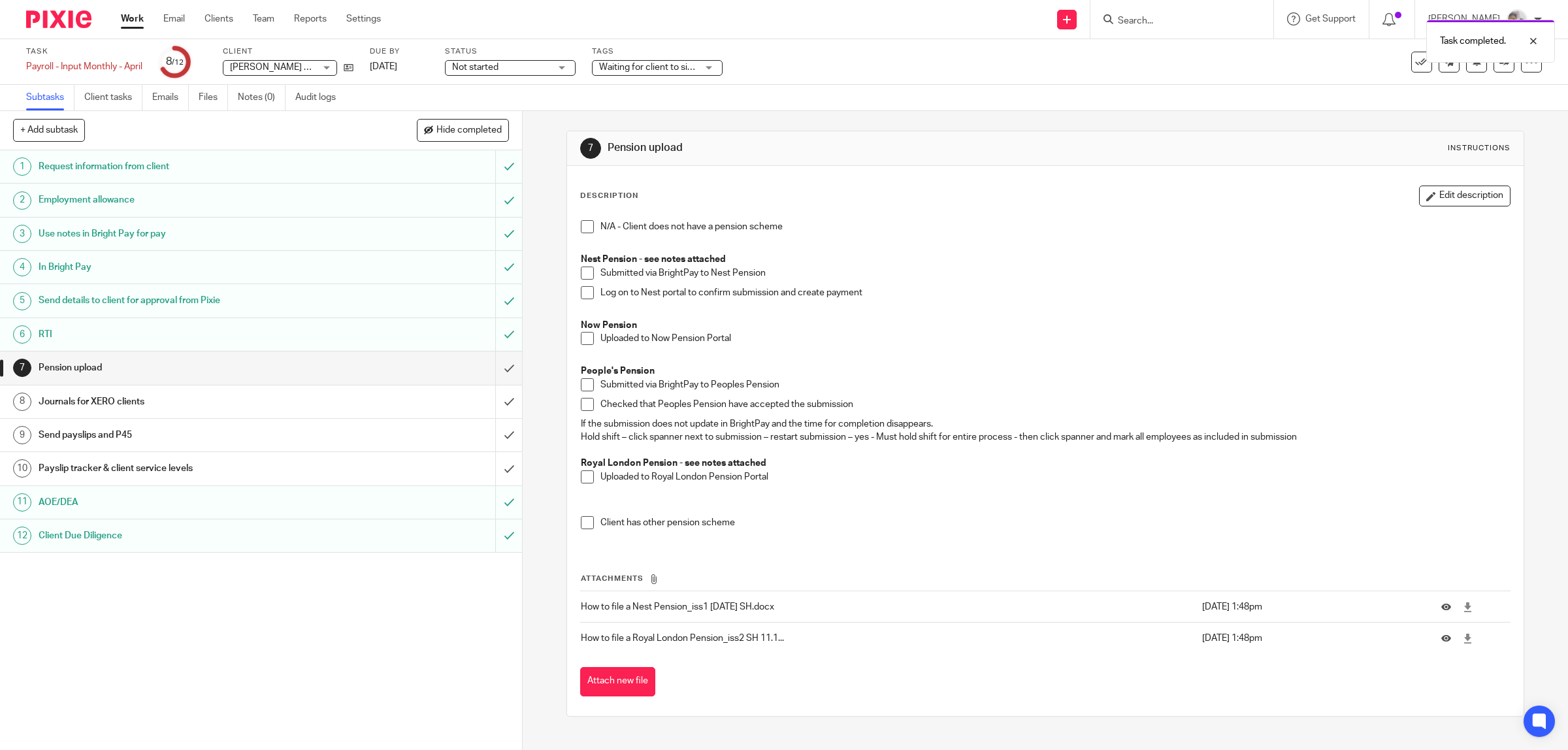
click at [583, 228] on span at bounding box center [588, 227] width 13 height 13
click at [497, 366] on input "submit" at bounding box center [261, 367] width 522 height 32
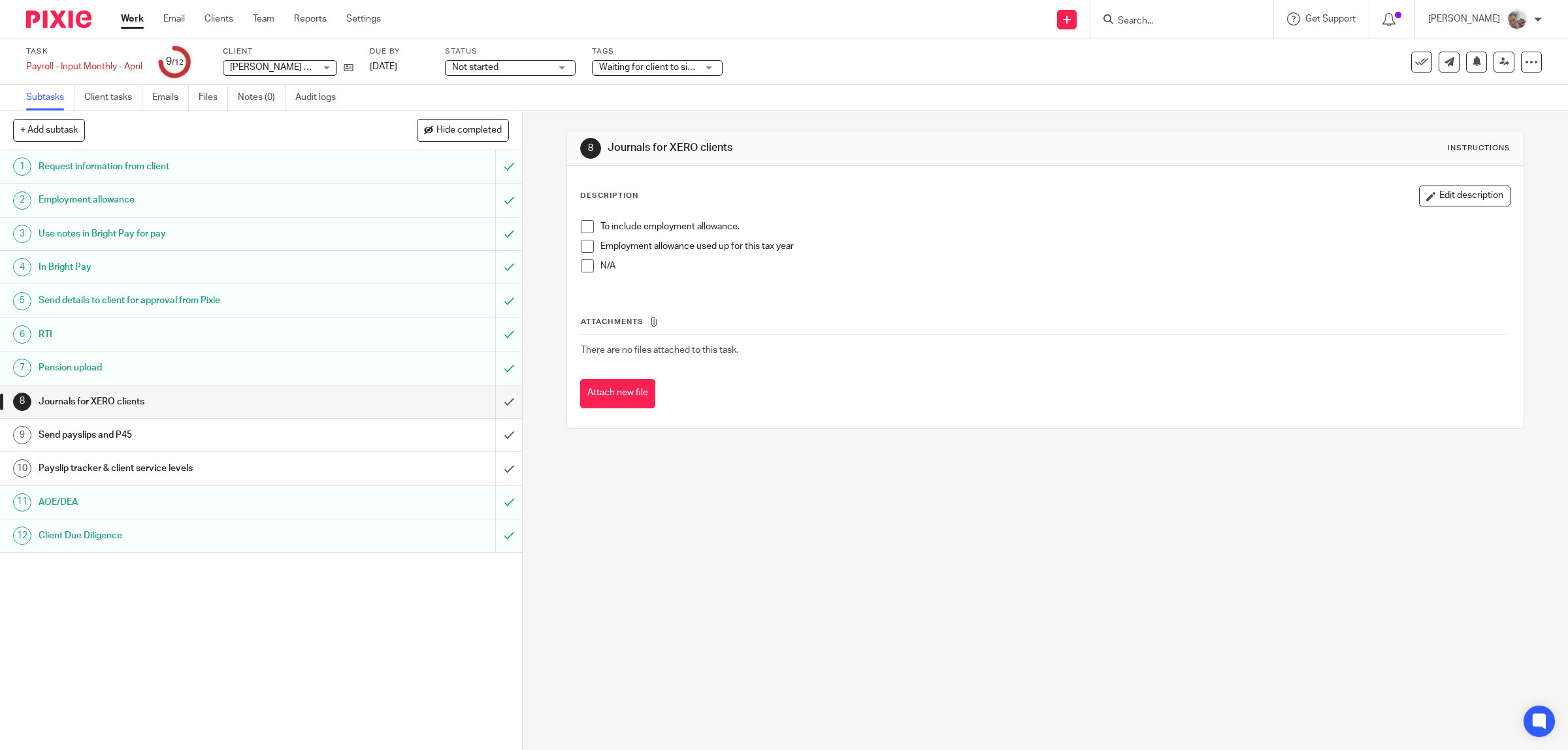
drag, startPoint x: 580, startPoint y: 226, endPoint x: 572, endPoint y: 233, distance: 10.6
click at [581, 226] on span at bounding box center [588, 227] width 13 height 13
click at [489, 409] on input "submit" at bounding box center [261, 401] width 522 height 32
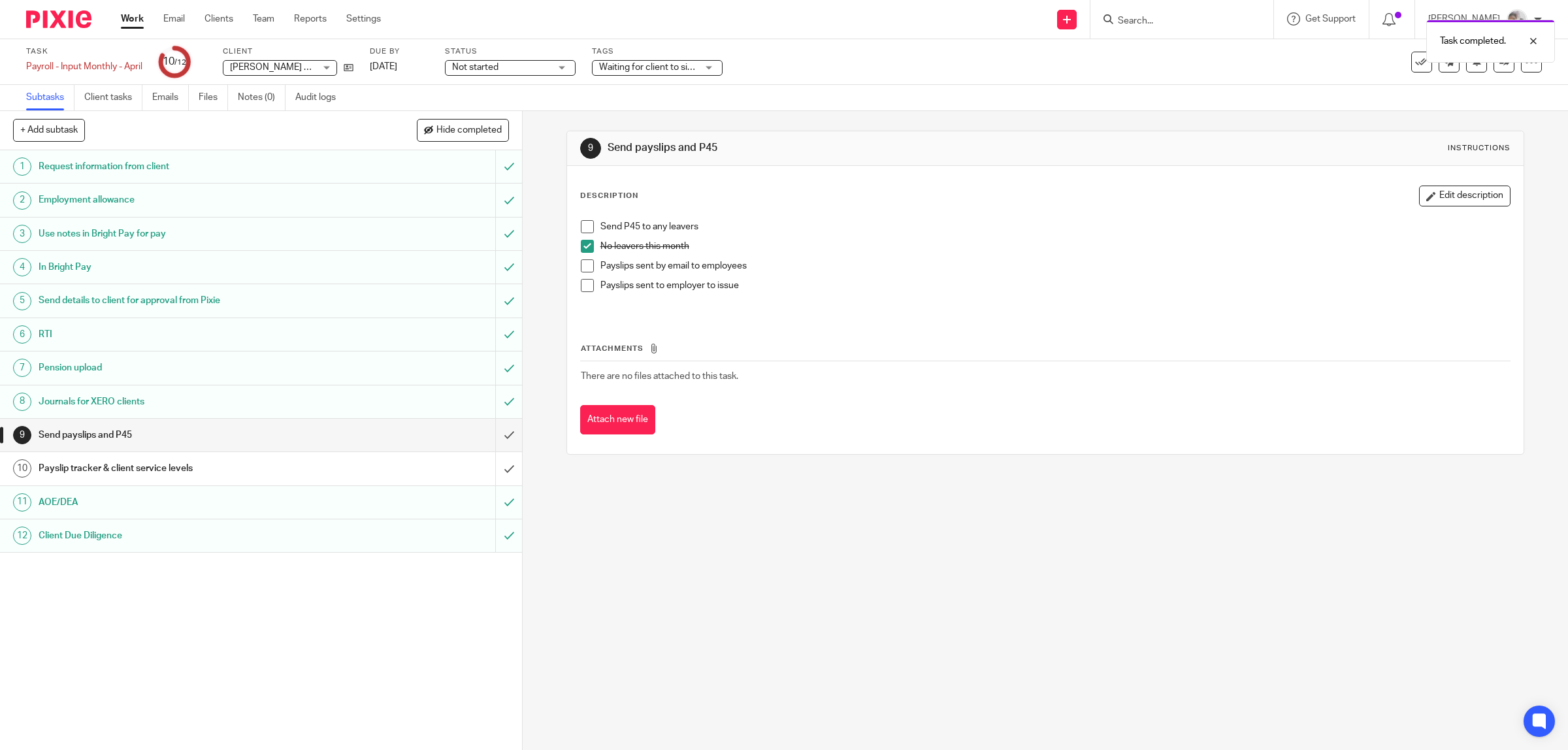
click at [586, 269] on span at bounding box center [588, 266] width 13 height 13
click at [501, 435] on input "submit" at bounding box center [261, 435] width 522 height 32
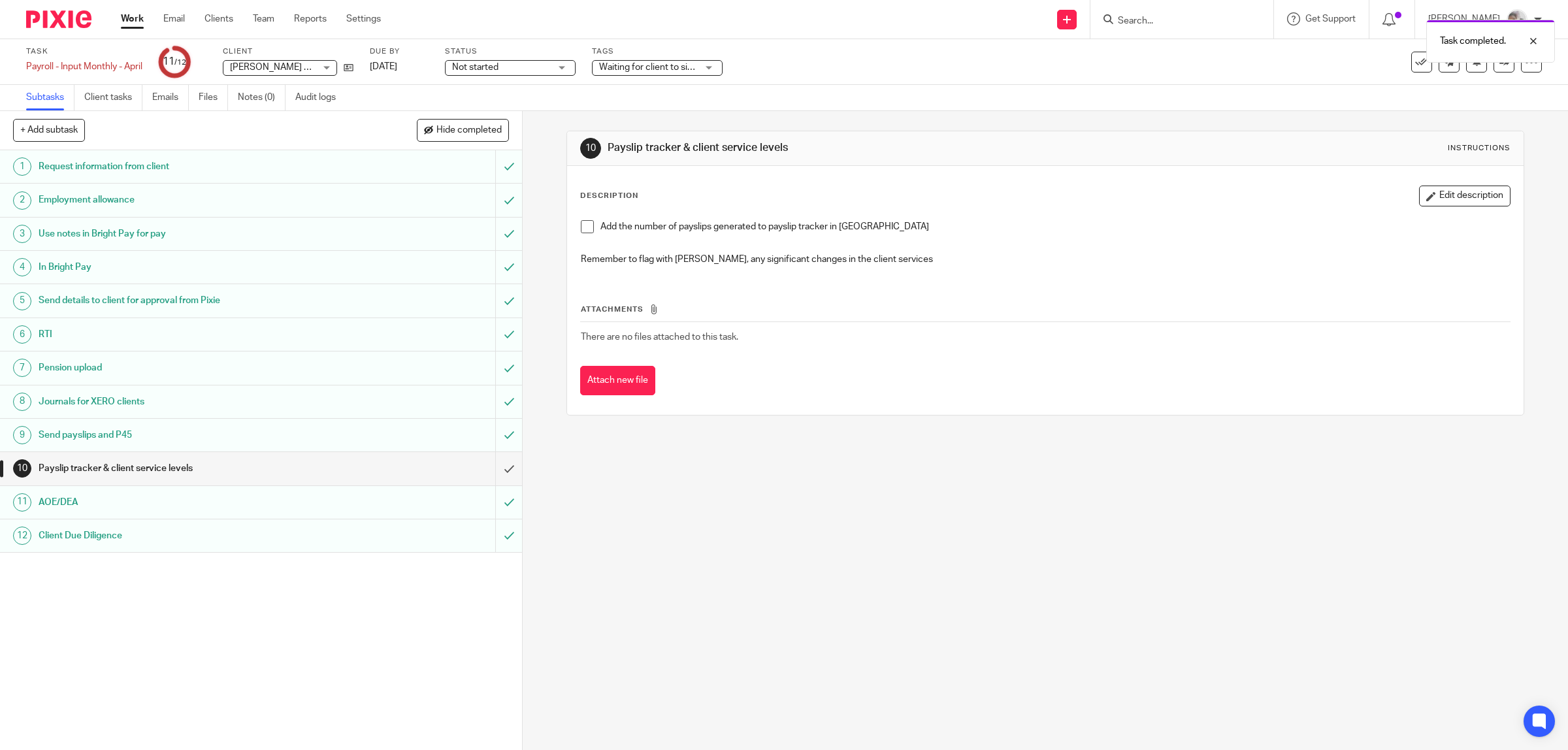
click at [581, 229] on span at bounding box center [588, 227] width 13 height 13
click at [491, 467] on input "submit" at bounding box center [261, 468] width 522 height 32
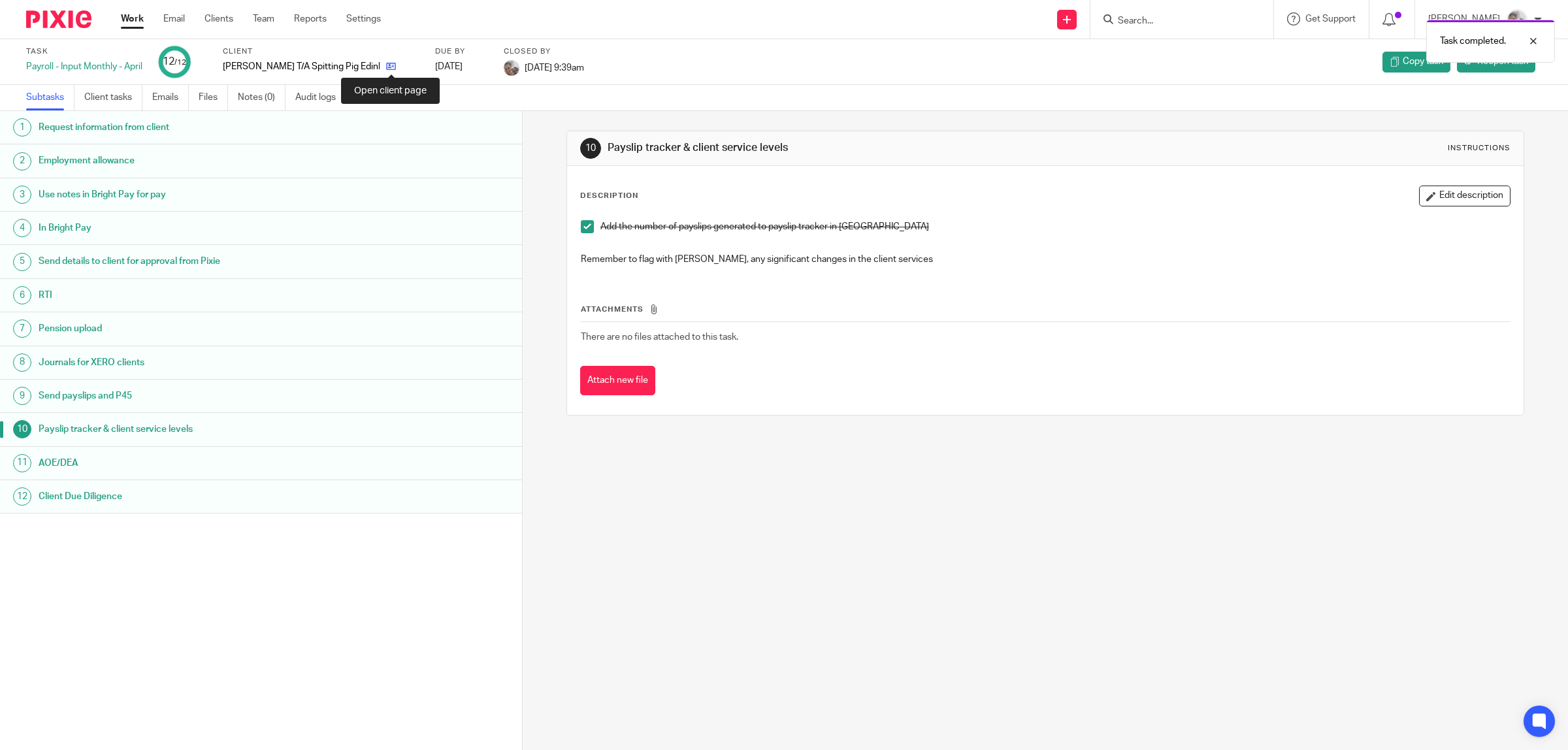
click at [386, 66] on icon at bounding box center [391, 66] width 10 height 10
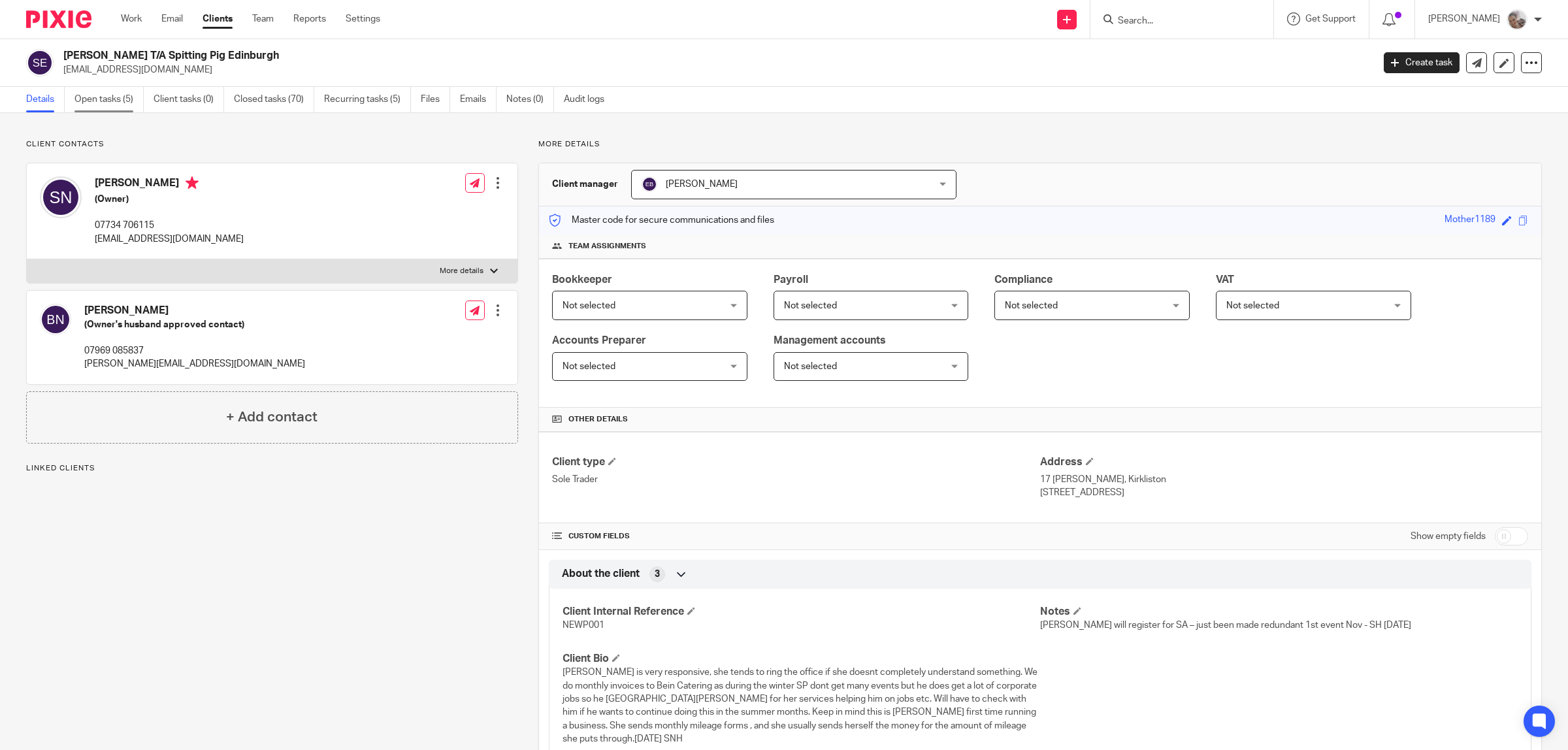
click at [113, 98] on link "Open tasks (5)" at bounding box center [109, 99] width 69 height 26
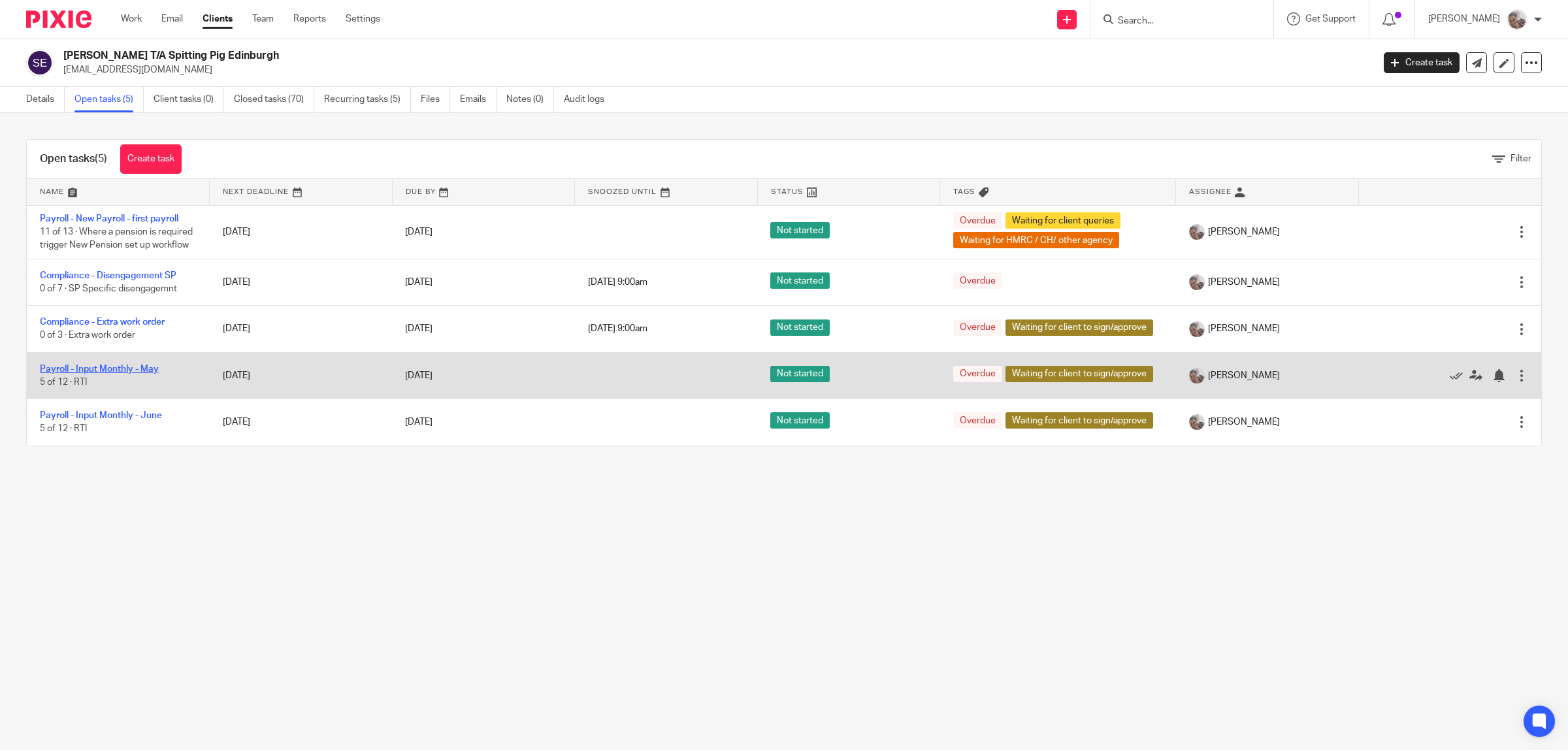
click at [129, 374] on link "Payroll - Input Monthly - May" at bounding box center [99, 369] width 119 height 9
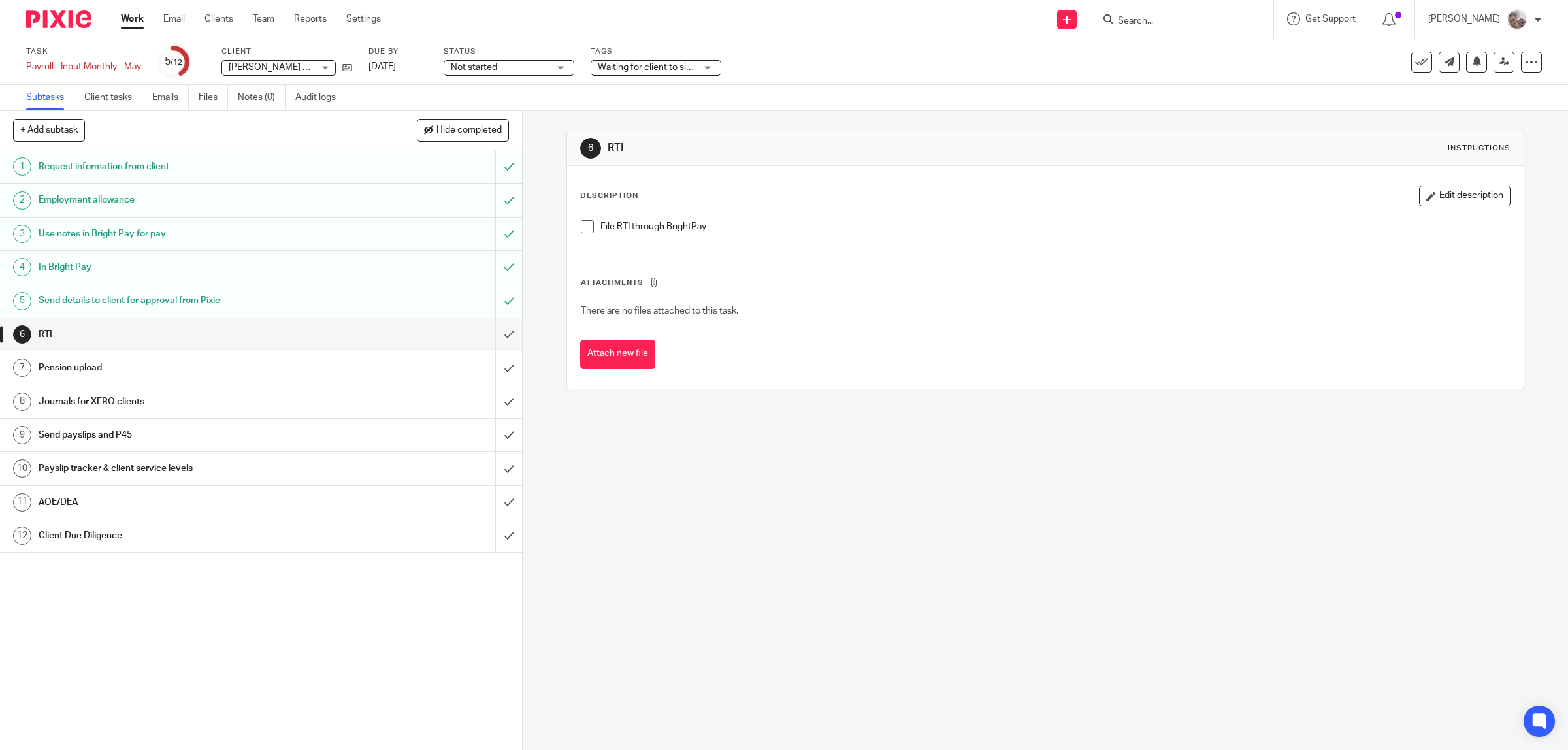
click at [581, 224] on span at bounding box center [588, 227] width 13 height 13
click at [485, 331] on input "submit" at bounding box center [261, 334] width 522 height 32
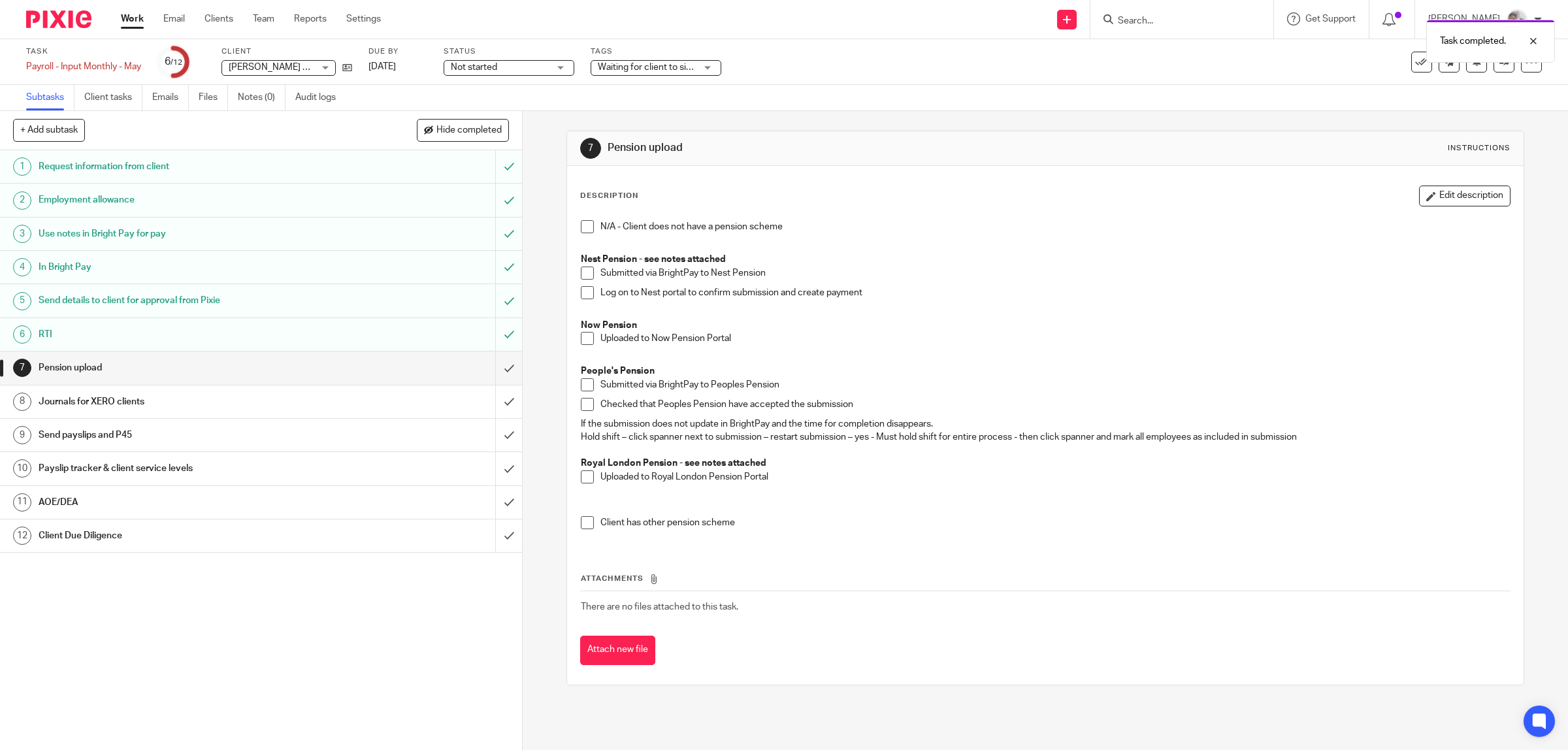
click span
click input "submit"
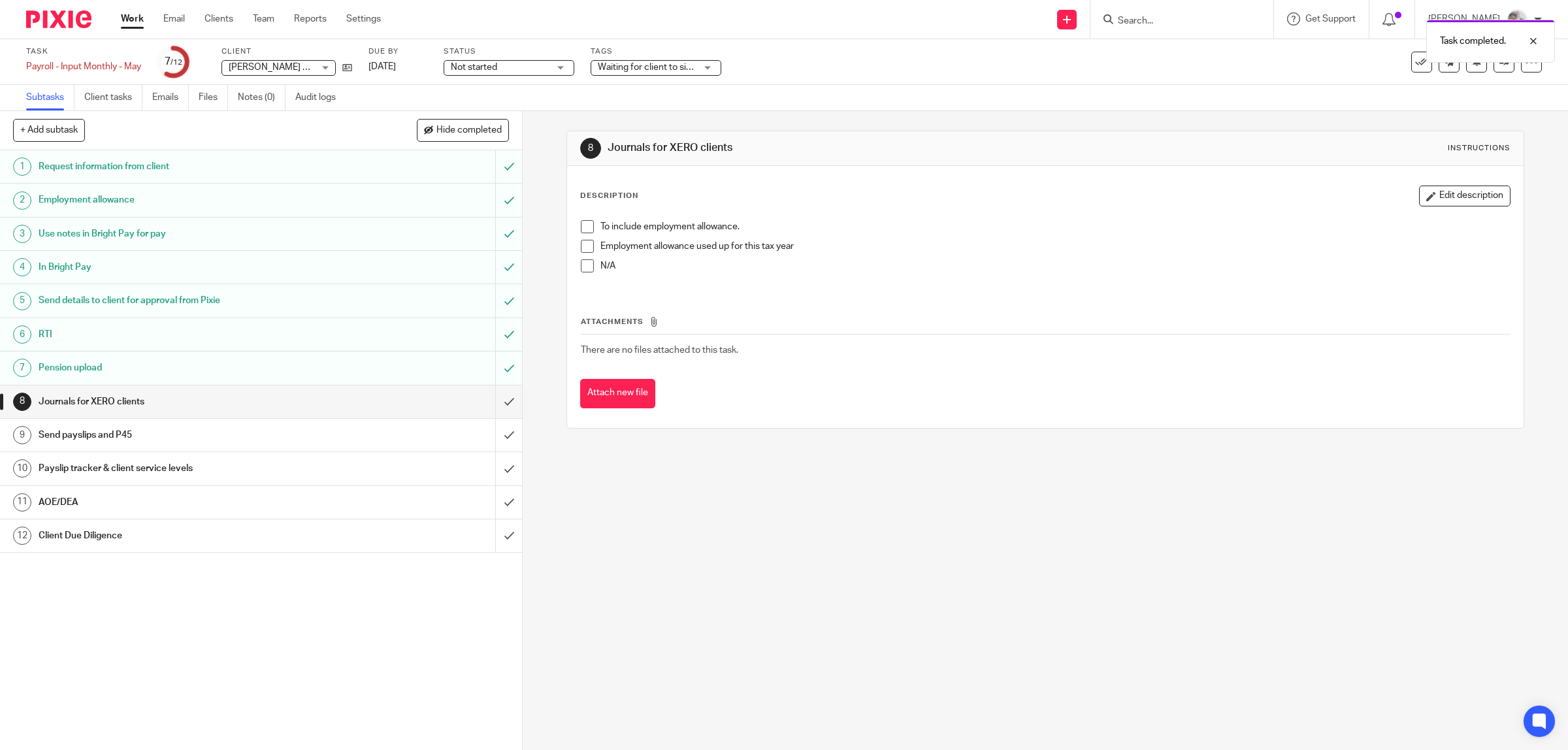
click at [581, 228] on span at bounding box center [588, 227] width 13 height 13
click at [494, 399] on input "submit" at bounding box center [261, 401] width 522 height 32
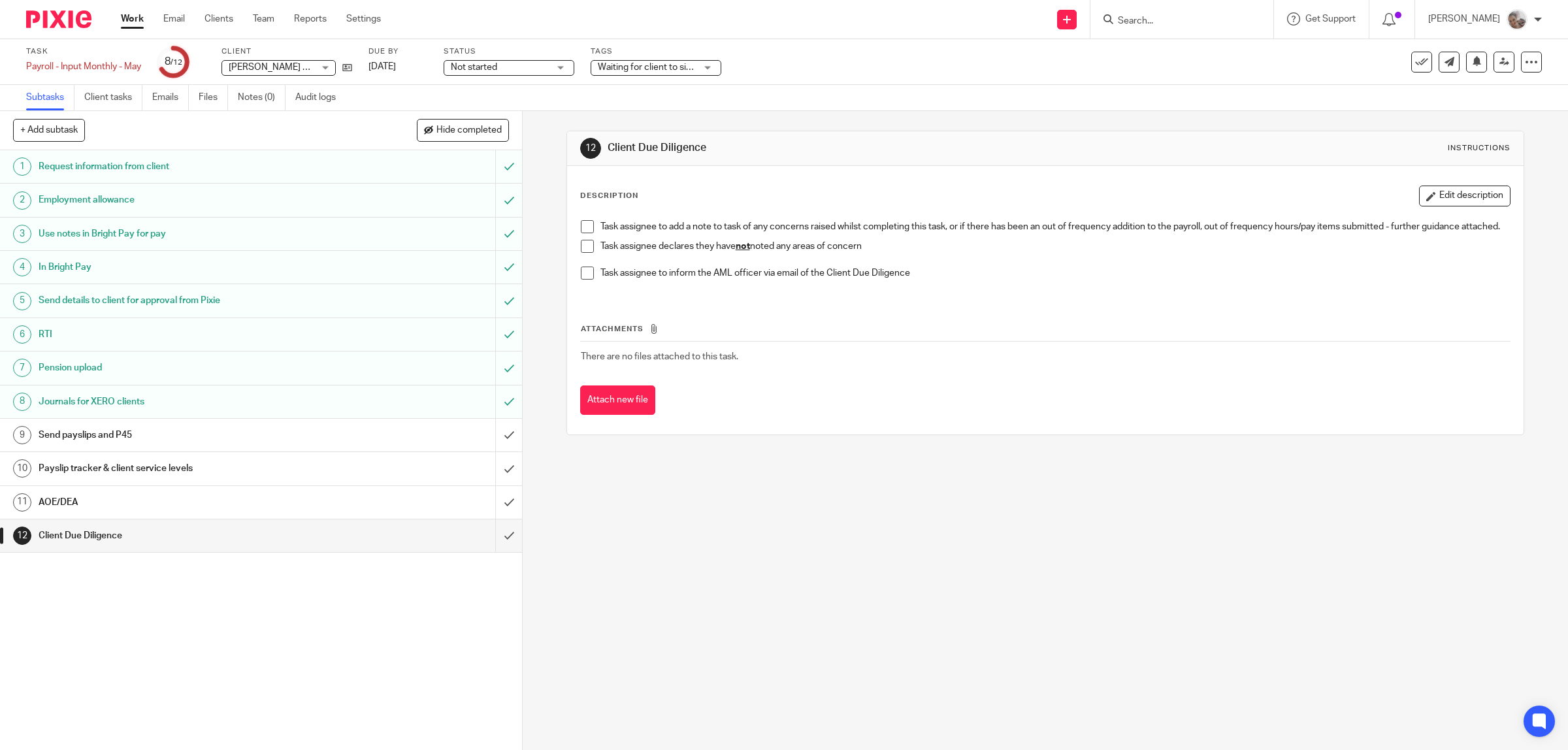
click at [581, 253] on span at bounding box center [588, 246] width 13 height 13
click at [498, 540] on input "submit" at bounding box center [261, 535] width 522 height 32
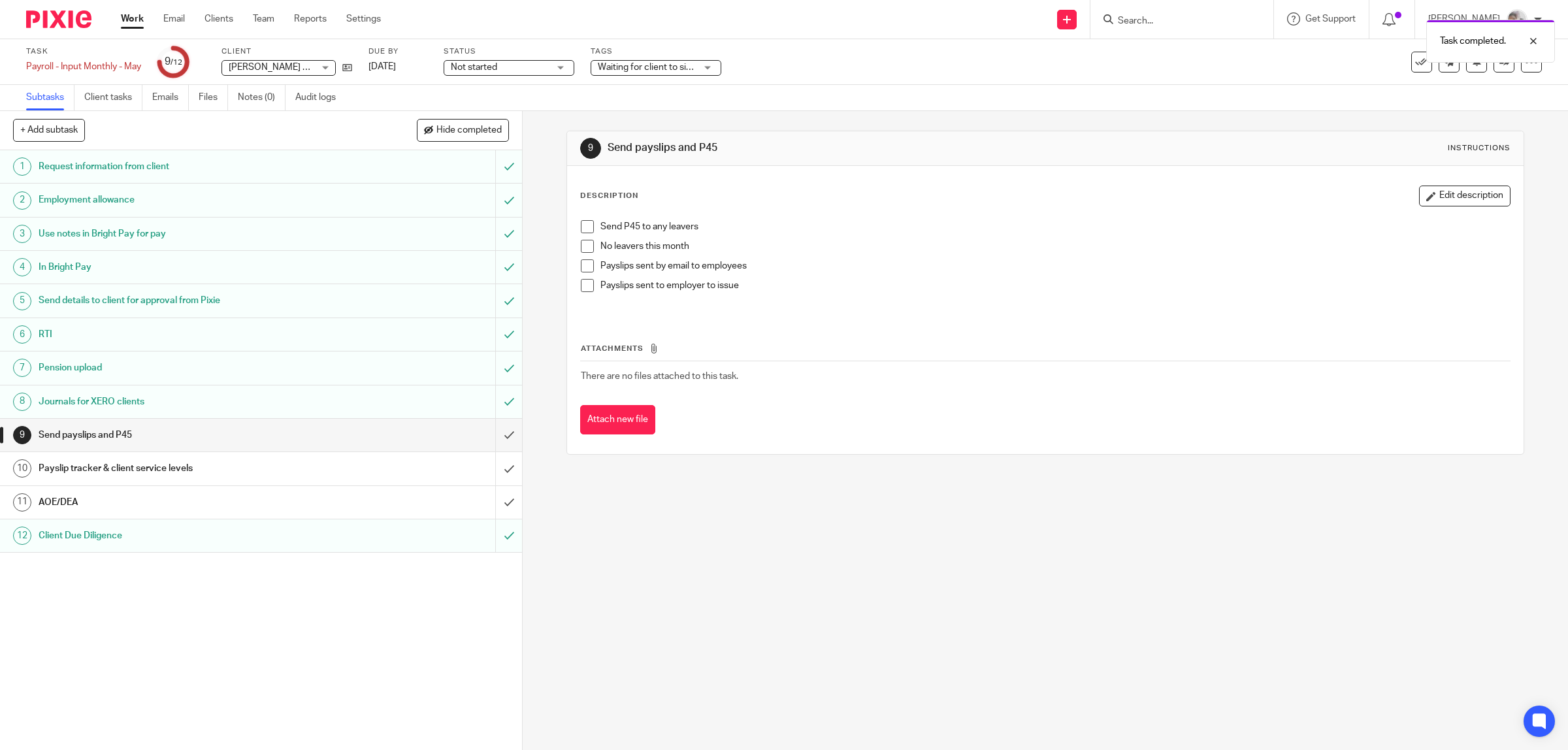
click at [275, 510] on h1 "AOE/DEA" at bounding box center [186, 503] width 296 height 20
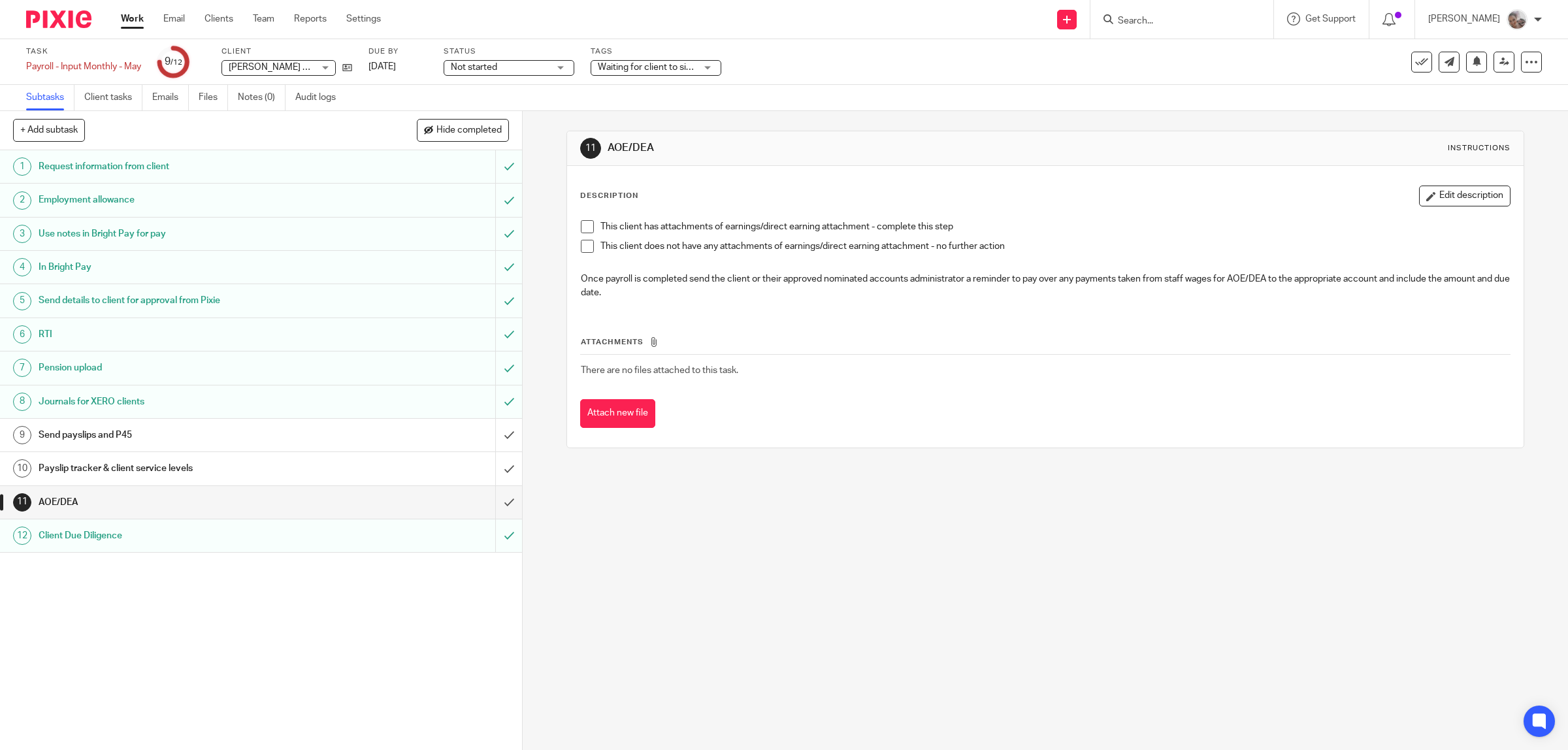
click at [581, 249] on span at bounding box center [588, 246] width 13 height 13
click at [480, 507] on input "submit" at bounding box center [261, 502] width 522 height 32
click at [258, 474] on h1 "Payslip tracker & client service levels" at bounding box center [186, 468] width 296 height 20
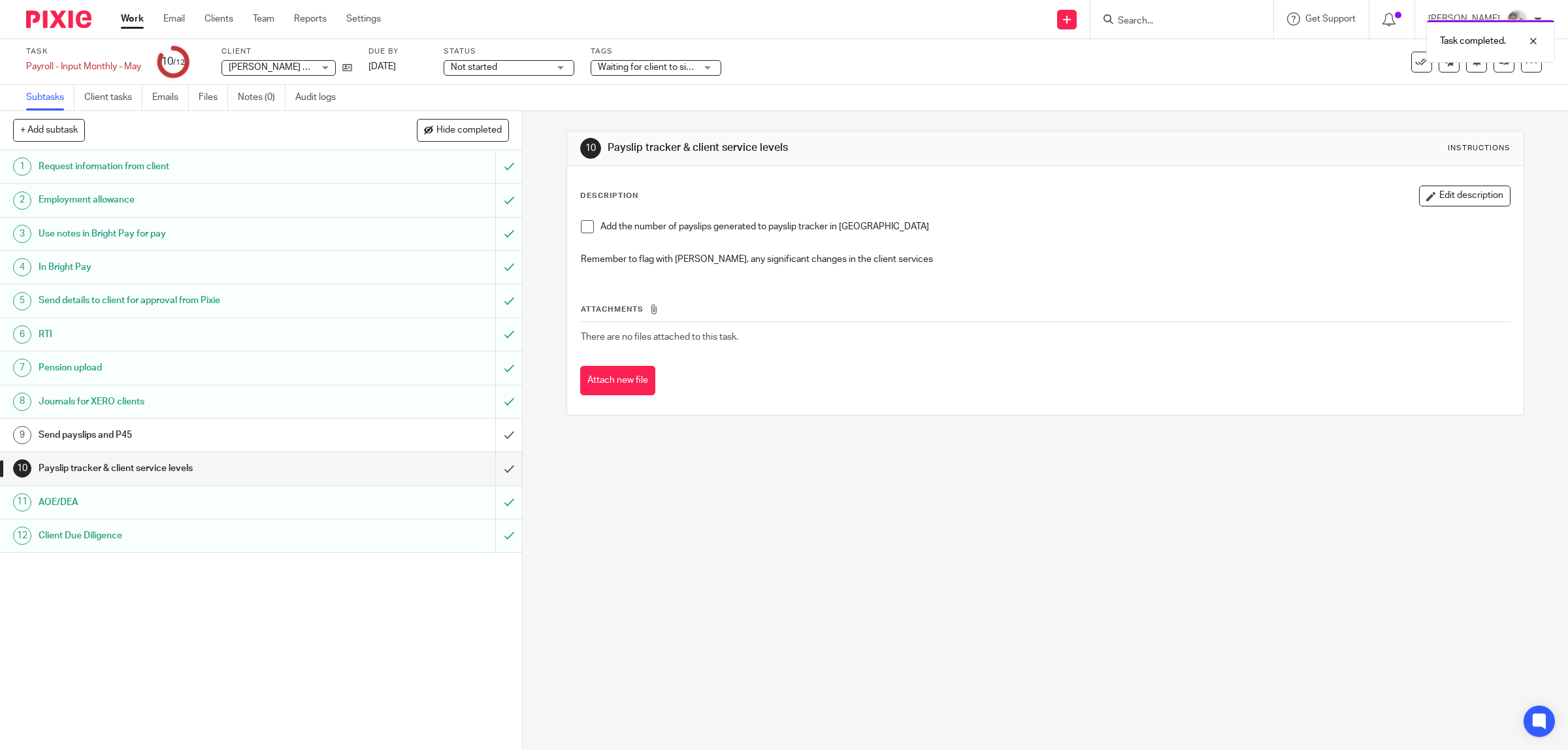
click at [581, 229] on span at bounding box center [588, 227] width 13 height 13
drag, startPoint x: 489, startPoint y: 468, endPoint x: 468, endPoint y: 469, distance: 21.0
click at [488, 468] on input "submit" at bounding box center [261, 468] width 522 height 32
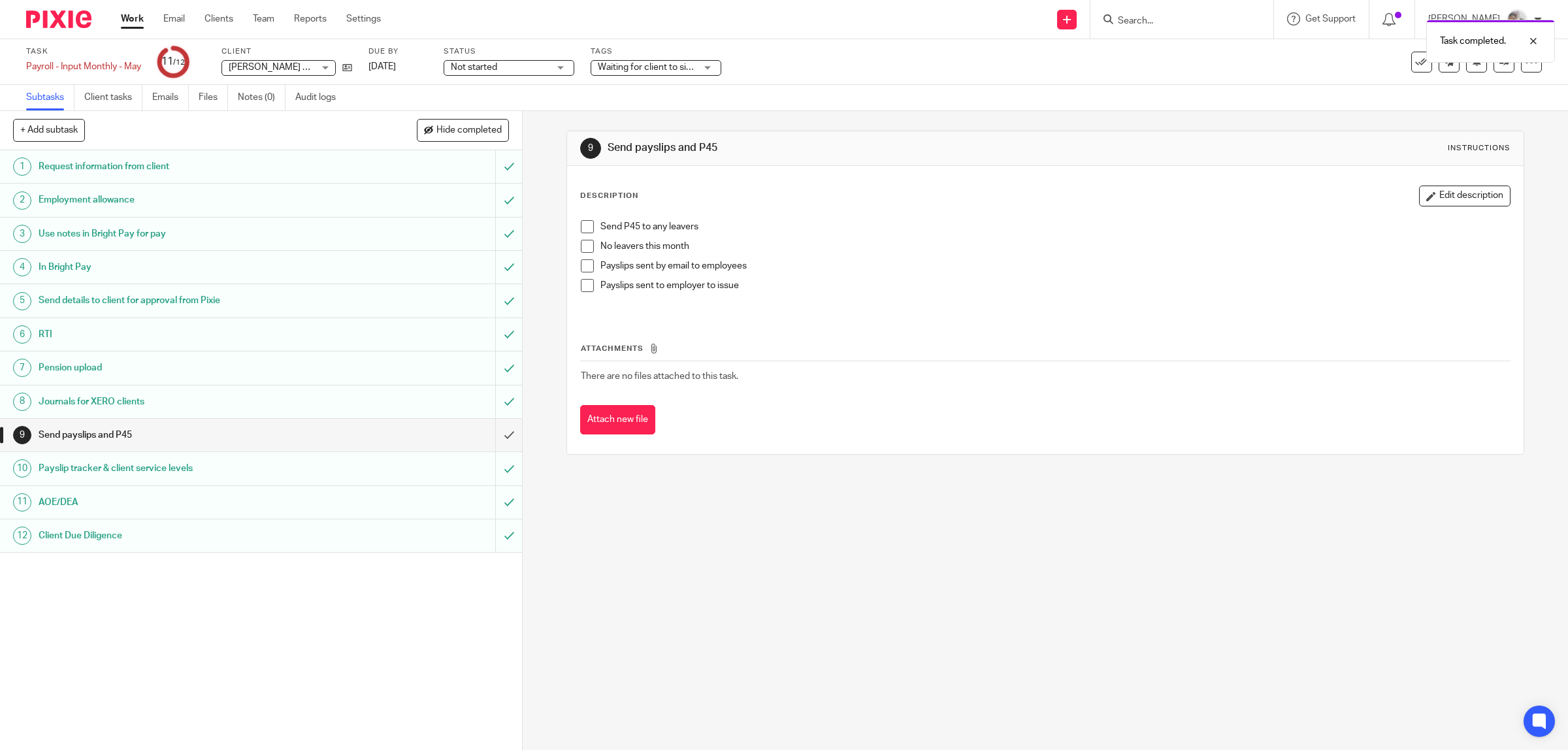
click at [582, 249] on span at bounding box center [588, 246] width 13 height 13
click at [582, 263] on span at bounding box center [588, 266] width 13 height 13
click at [488, 428] on input "submit" at bounding box center [261, 435] width 522 height 32
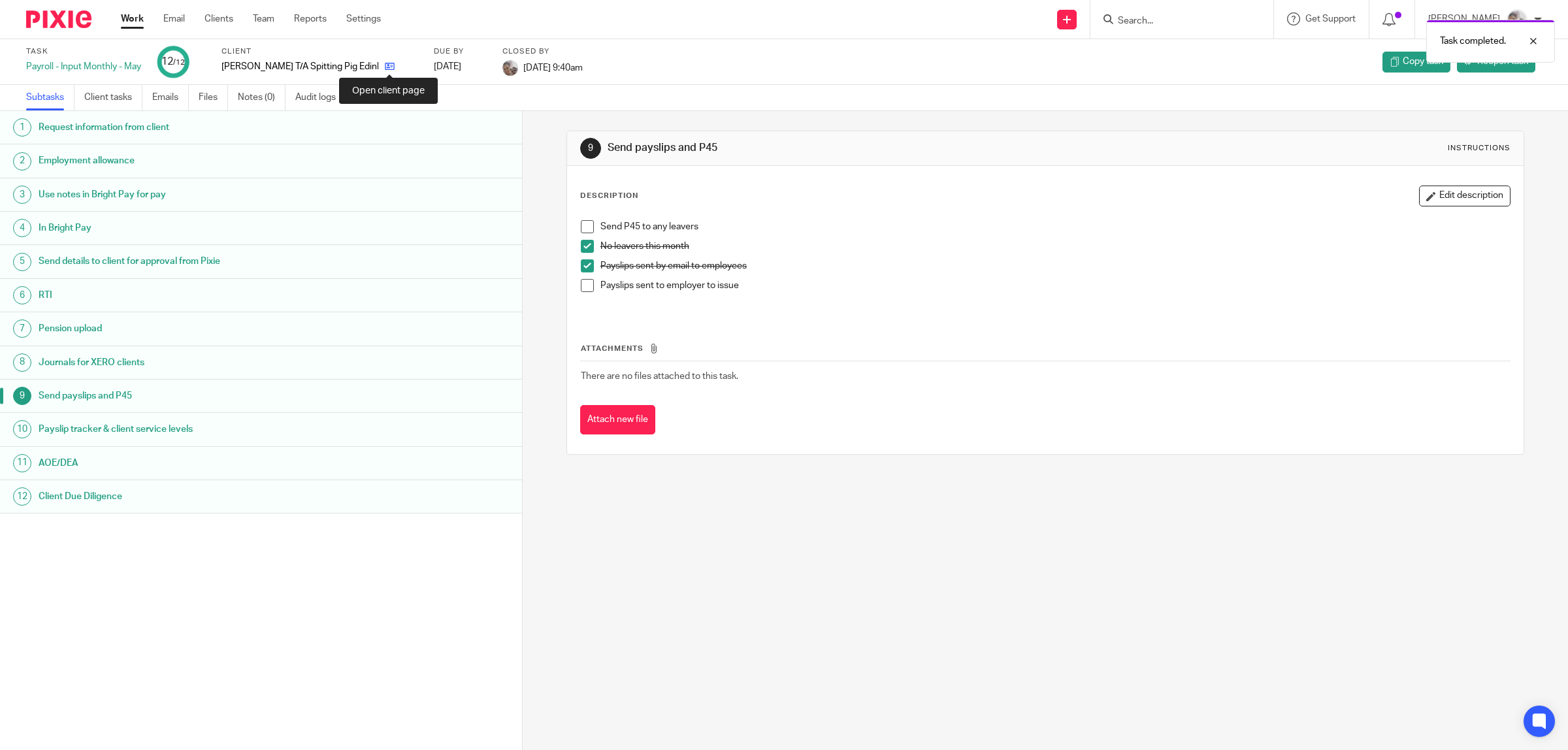
click at [387, 64] on icon at bounding box center [390, 66] width 10 height 10
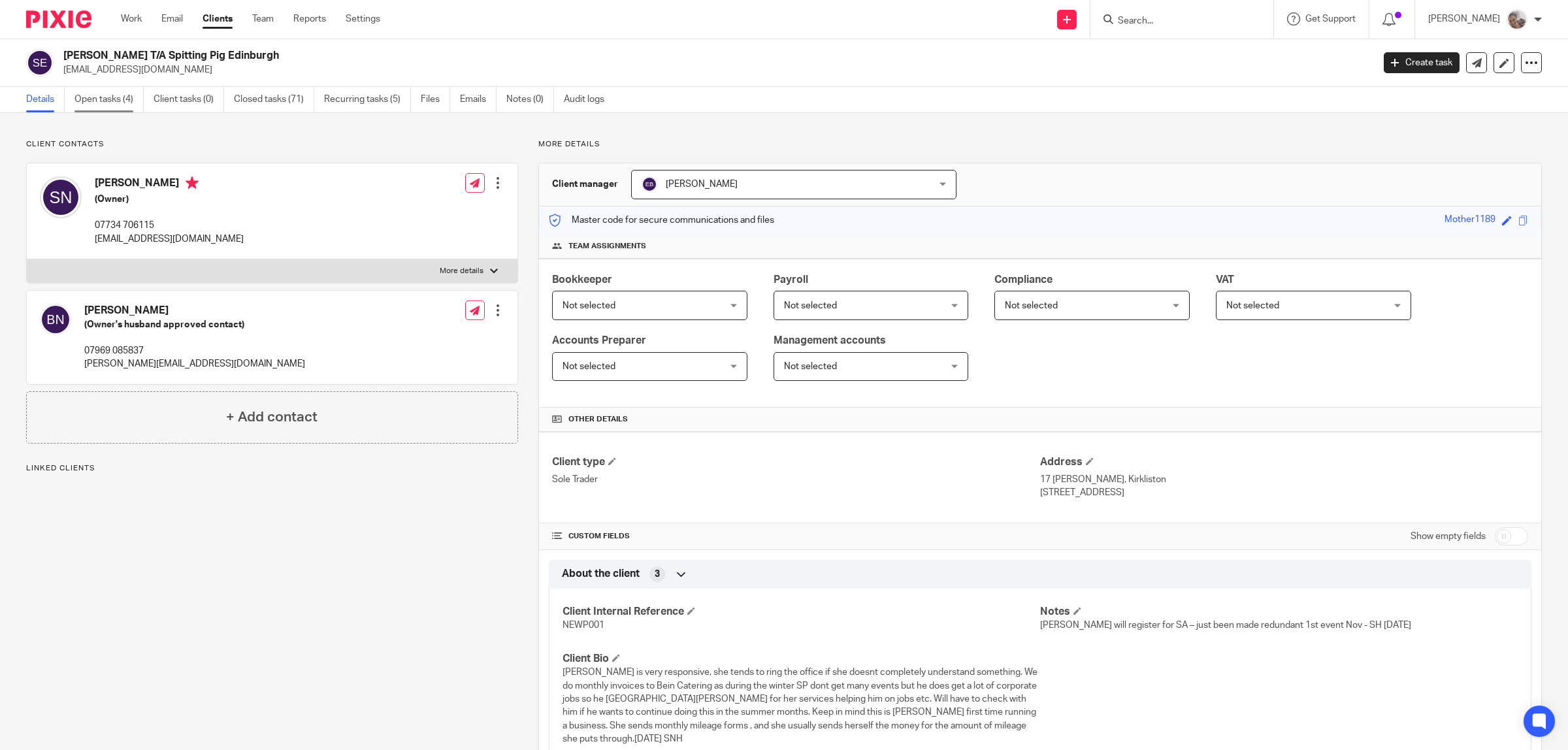
click at [115, 100] on link "Open tasks (4)" at bounding box center [109, 99] width 69 height 26
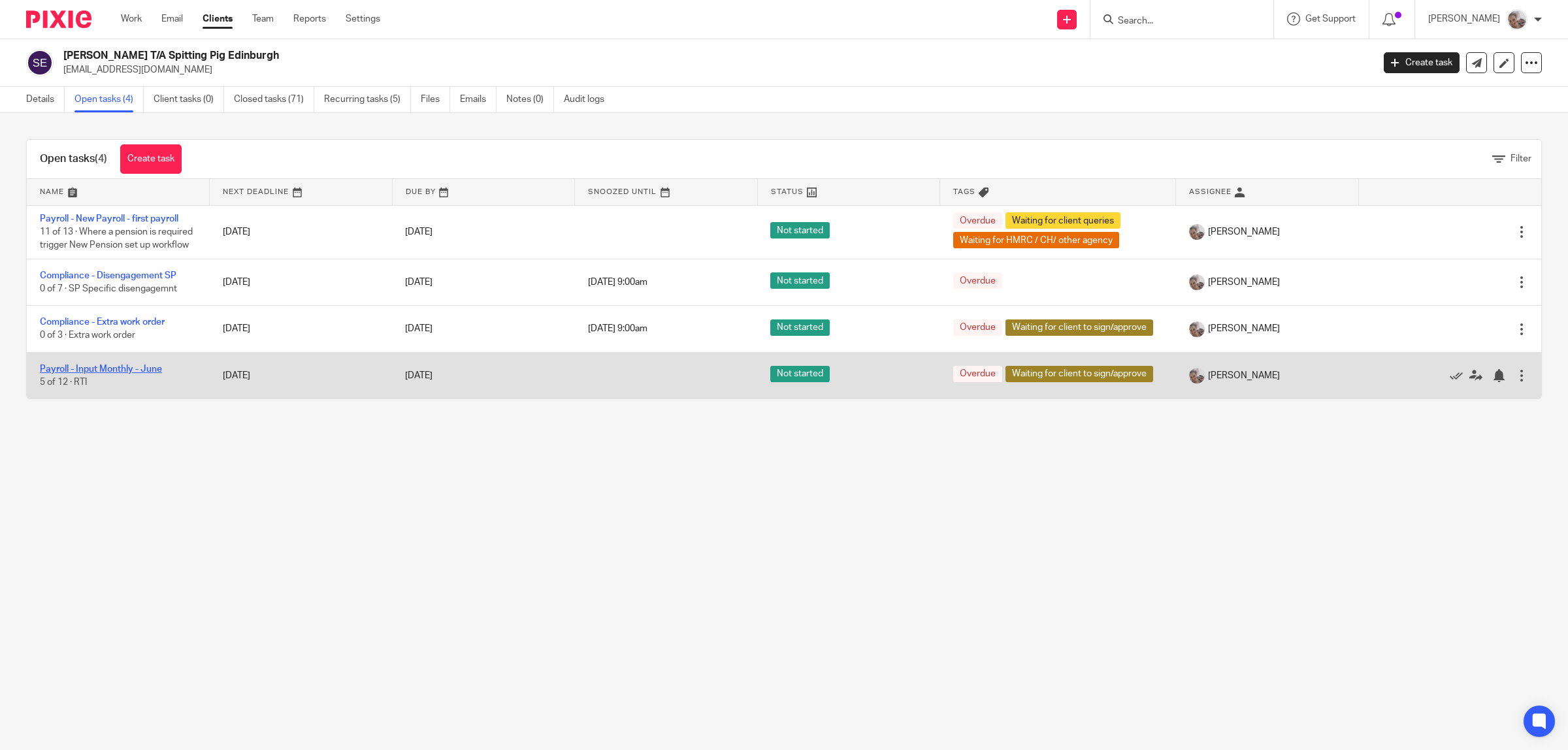
click at [122, 374] on link "Payroll - Input Monthly - June" at bounding box center [101, 369] width 122 height 9
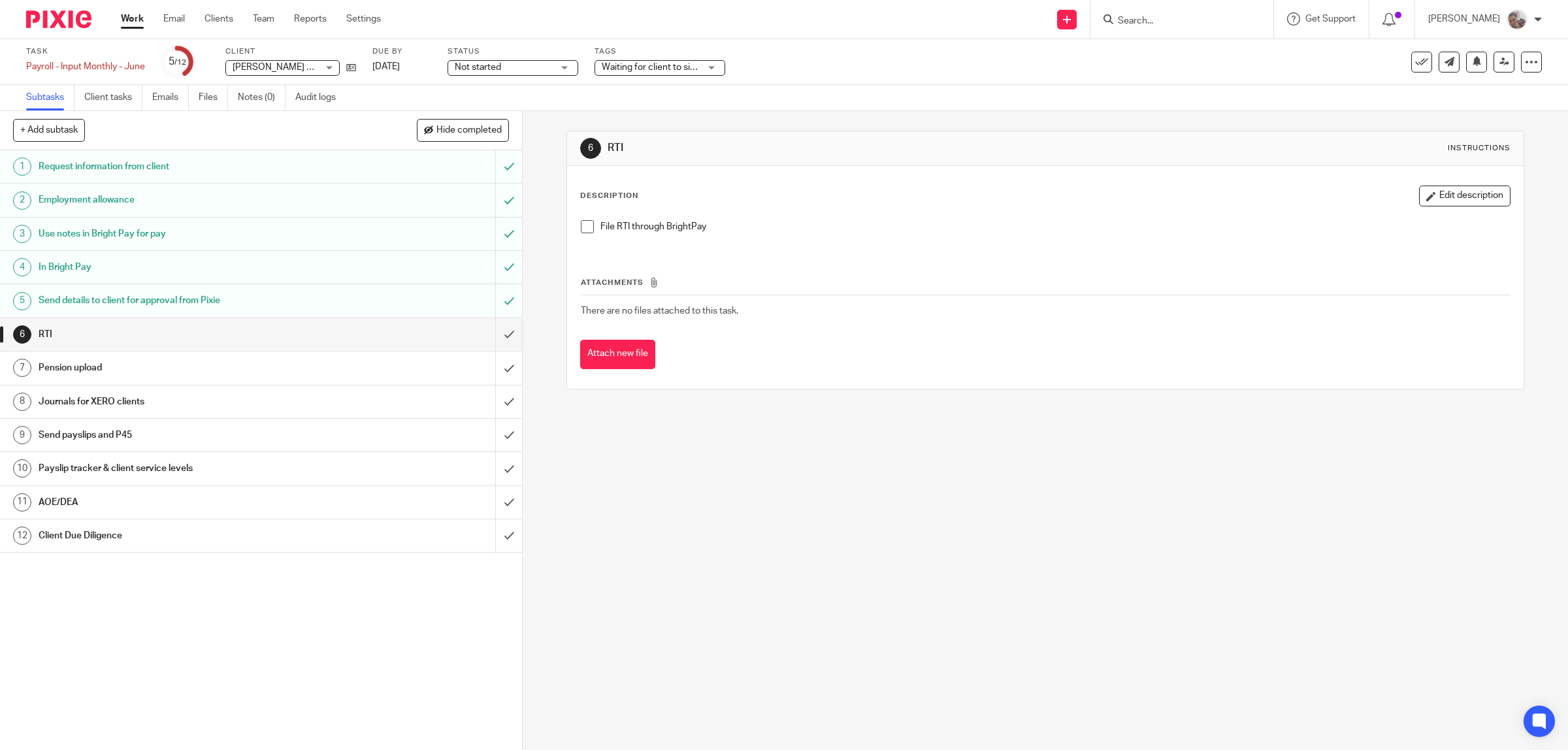
click at [581, 227] on span at bounding box center [588, 227] width 13 height 13
click at [124, 292] on h1 "Send details to client for approval from Pixie" at bounding box center [186, 301] width 296 height 20
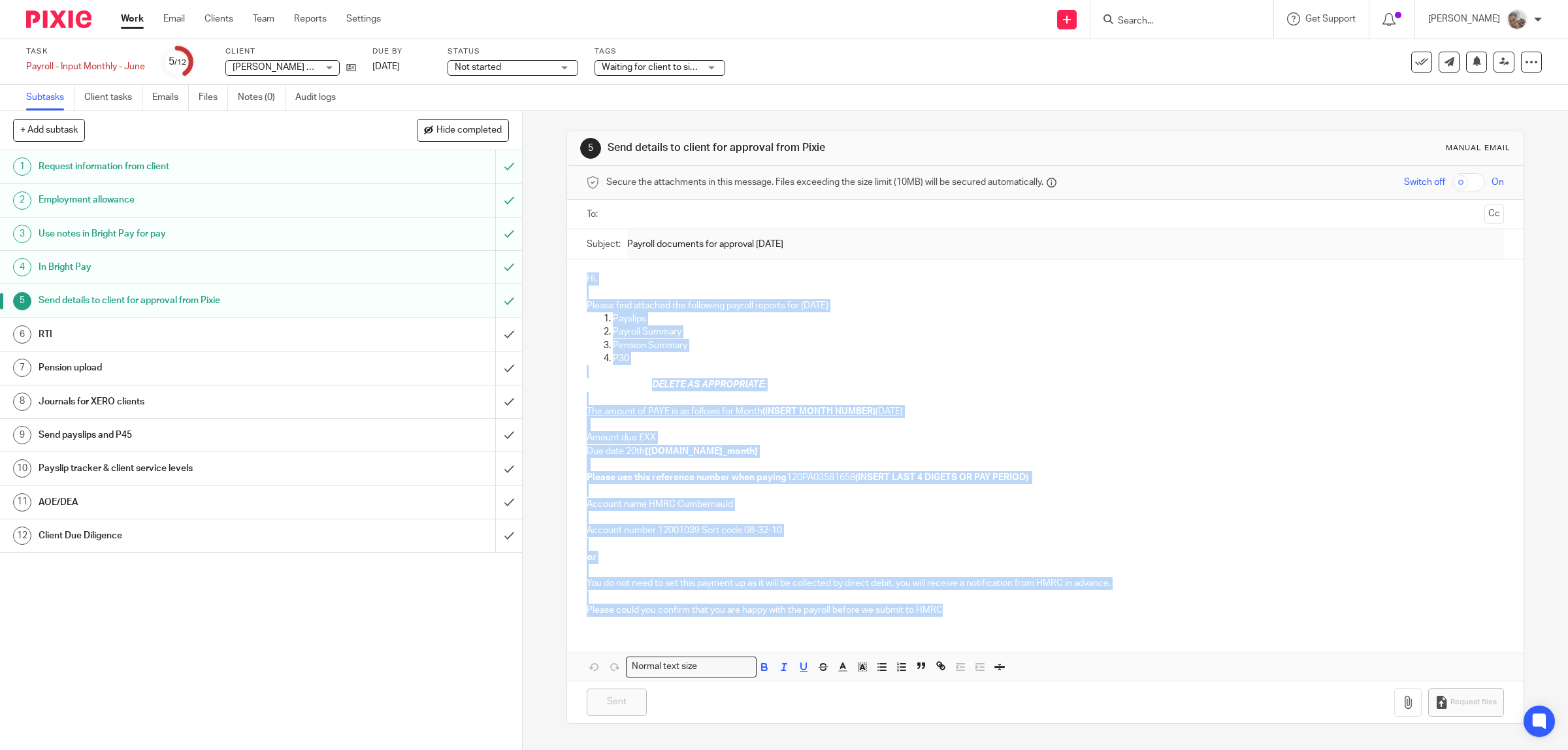
drag, startPoint x: 887, startPoint y: 583, endPoint x: 573, endPoint y: 280, distance: 436.4
click at [573, 280] on div "Hi, Please find attached the following payroll reports for September 2025 Paysl…" at bounding box center [1045, 442] width 957 height 367
copy div "Hi, Please find attached the following payroll reports for September 2025 Paysl…"
click at [168, 333] on h1 "RTI" at bounding box center [186, 335] width 296 height 20
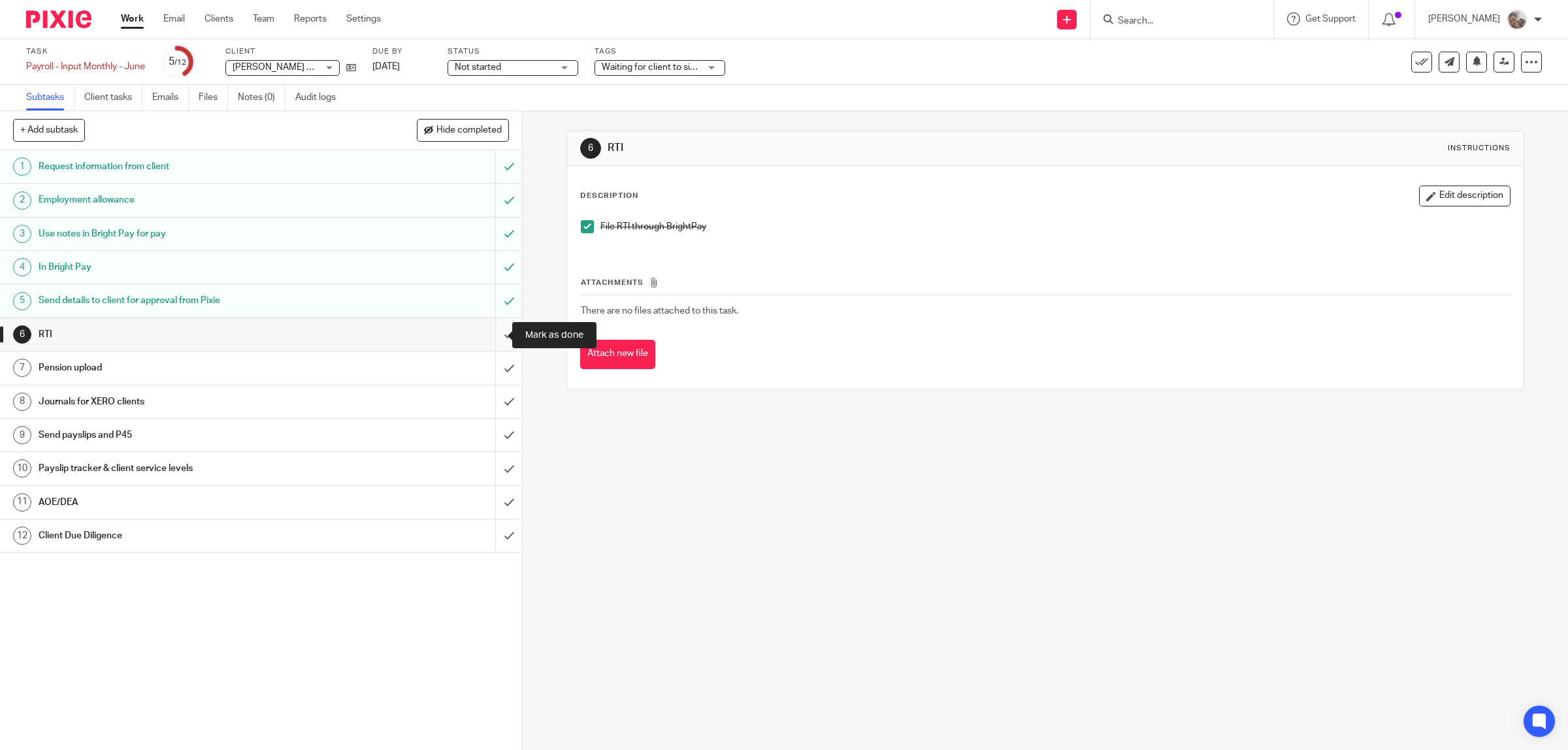
click at [488, 330] on input "submit" at bounding box center [261, 334] width 522 height 32
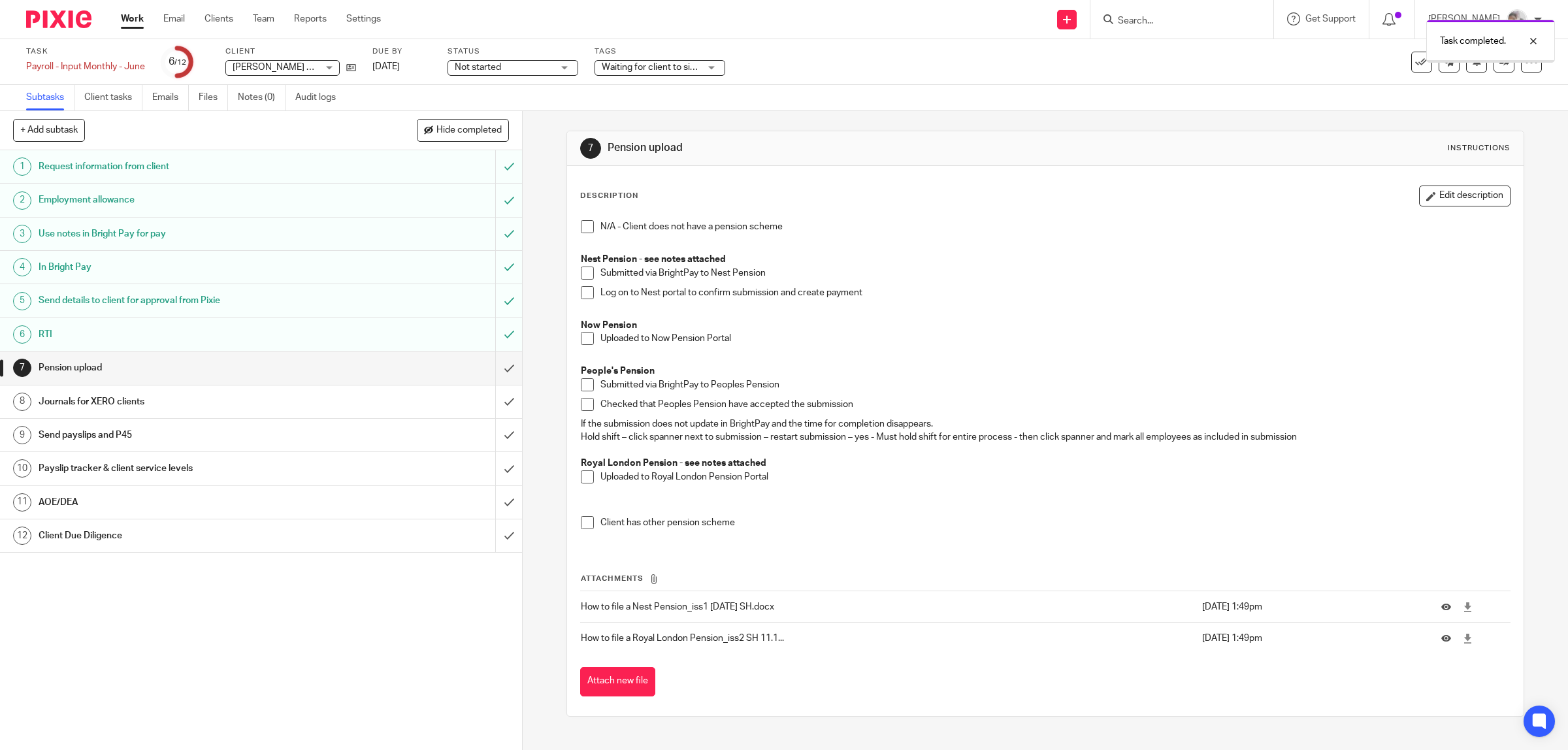
click at [582, 228] on span at bounding box center [588, 227] width 13 height 13
click at [488, 368] on input "submit" at bounding box center [261, 367] width 522 height 32
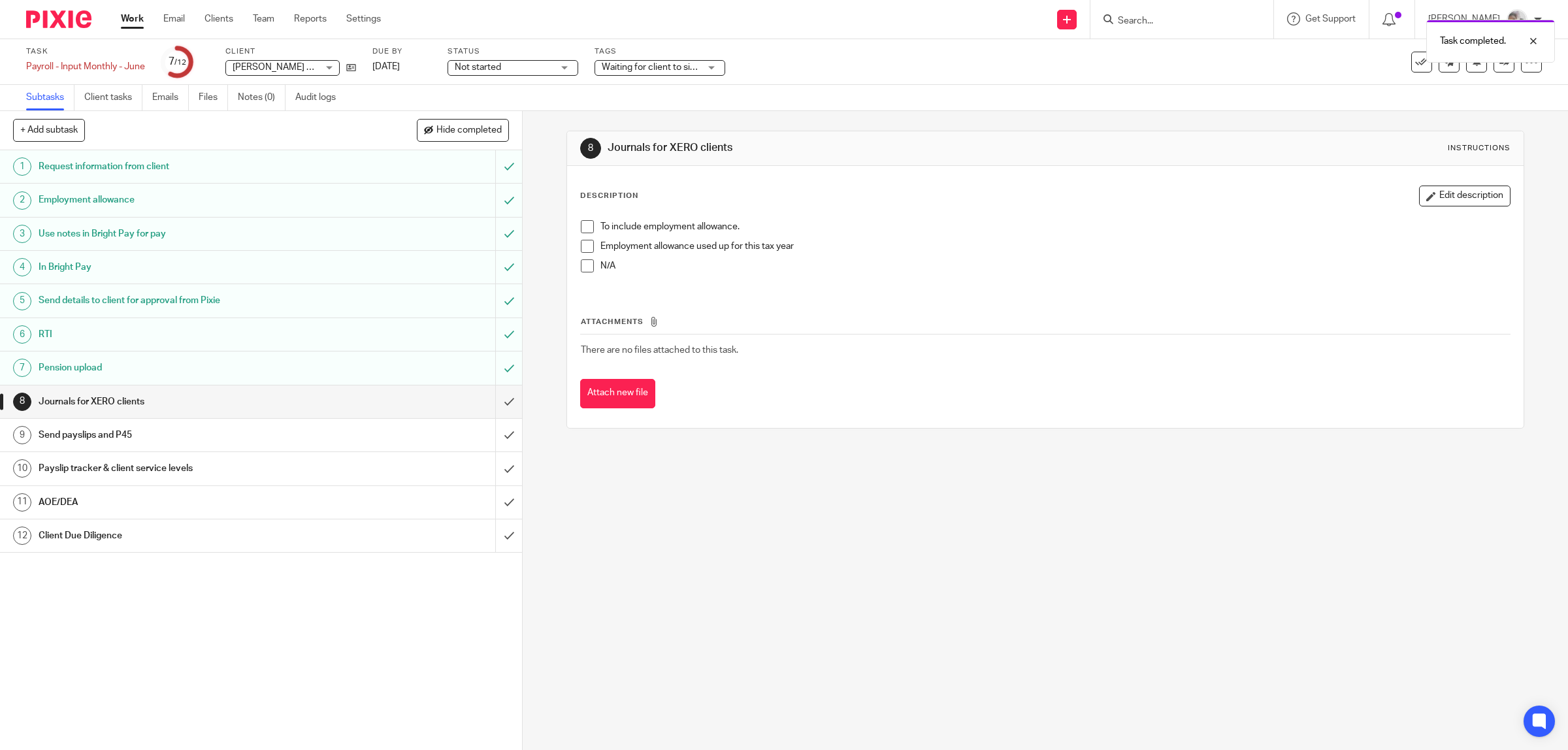
click at [584, 226] on span at bounding box center [588, 227] width 13 height 13
click at [491, 399] on input "submit" at bounding box center [261, 401] width 522 height 32
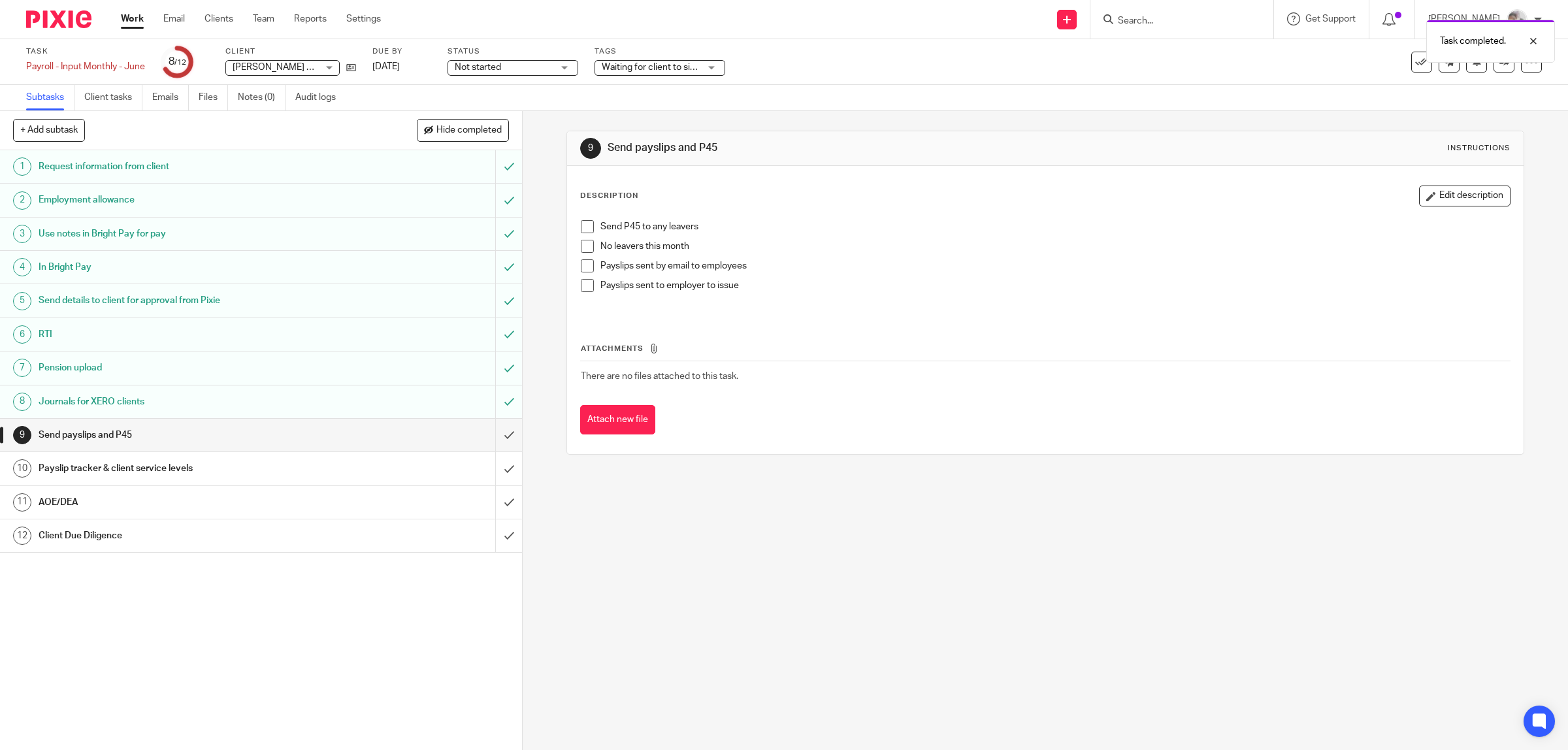
click at [581, 247] on span at bounding box center [588, 246] width 13 height 13
click at [581, 266] on span at bounding box center [588, 266] width 13 height 13
click at [497, 429] on input "submit" at bounding box center [261, 435] width 522 height 32
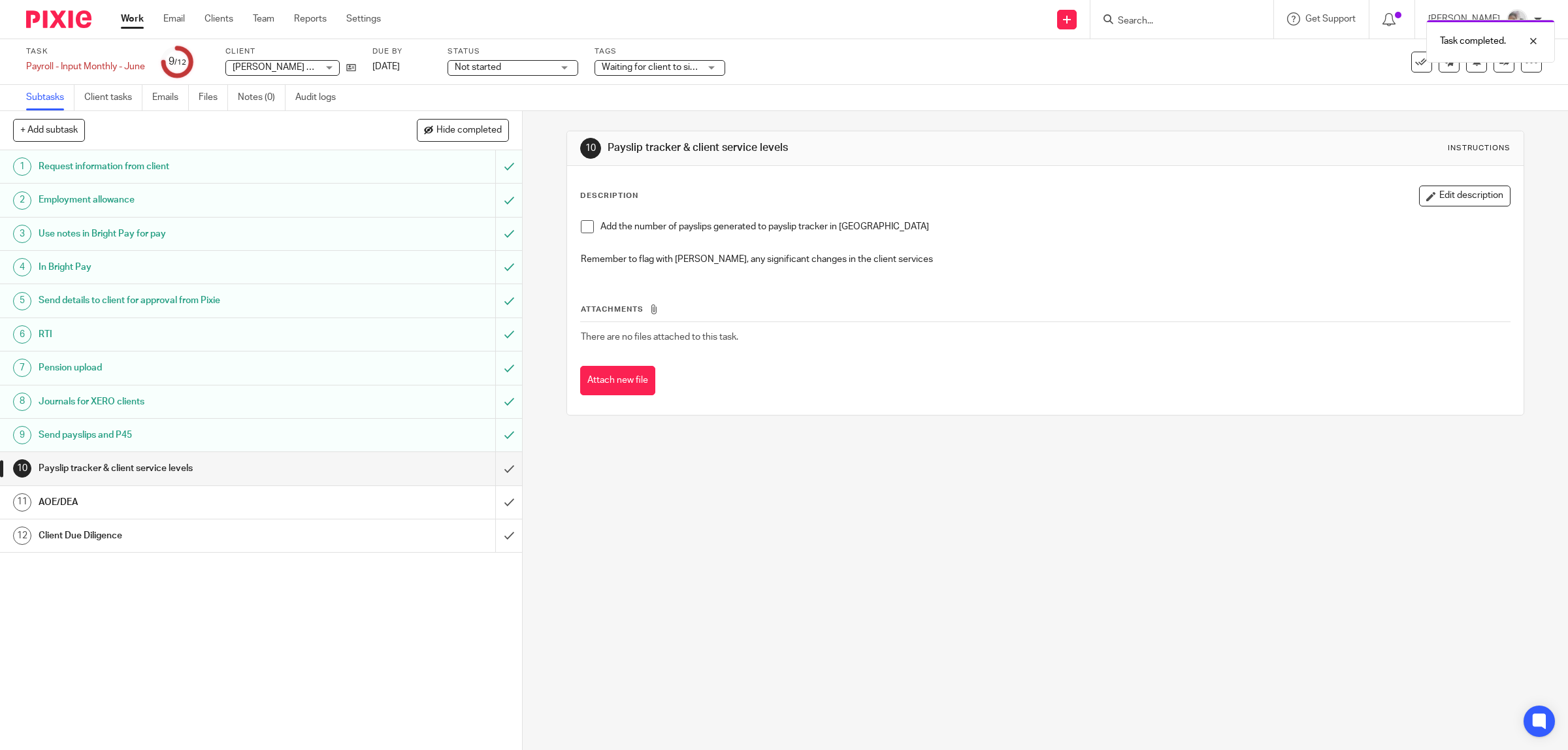
click at [581, 230] on span at bounding box center [588, 227] width 13 height 13
click at [492, 470] on input "submit" at bounding box center [261, 468] width 522 height 32
click at [286, 501] on h1 "AOE/DEA" at bounding box center [186, 503] width 296 height 20
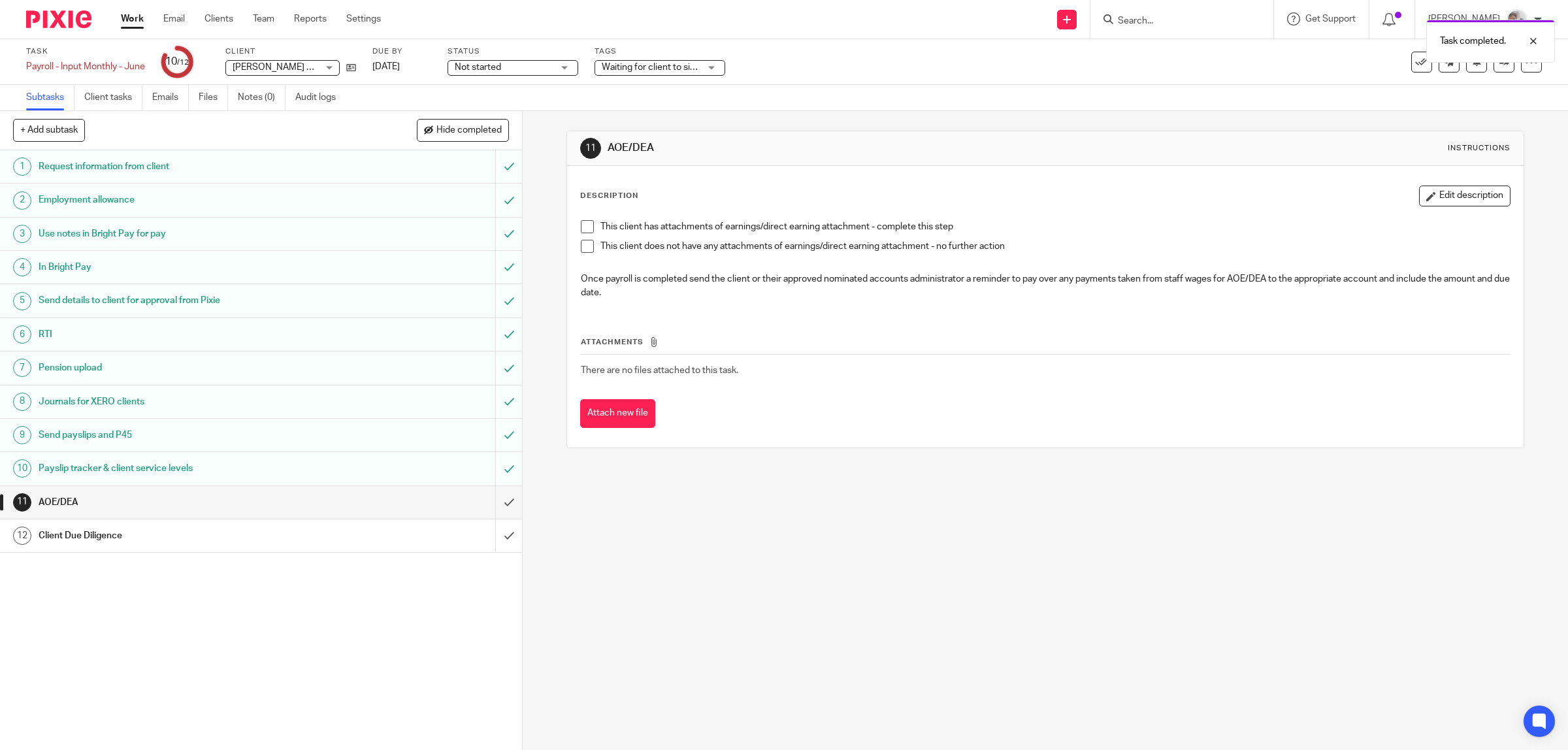
click at [583, 246] on span at bounding box center [588, 246] width 13 height 13
click at [495, 503] on input "submit" at bounding box center [261, 502] width 522 height 32
click at [338, 524] on link "12 Client Due Diligence" at bounding box center [247, 535] width 496 height 32
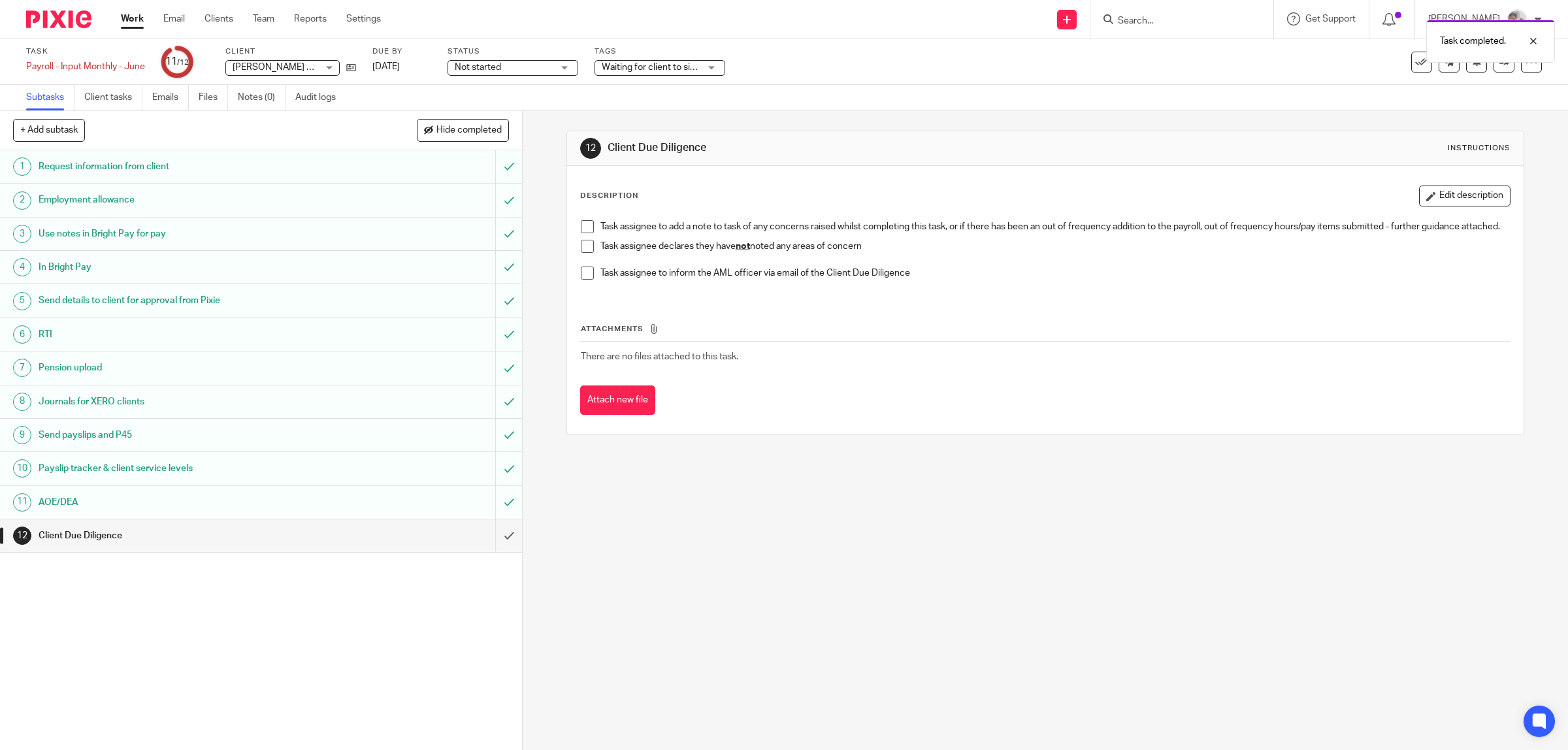
click at [574, 256] on div "Task assignee to add a note to task of any concerns raised whilst completing th…" at bounding box center [1045, 255] width 943 height 82
click at [582, 250] on span at bounding box center [588, 246] width 13 height 13
click at [492, 536] on input "submit" at bounding box center [261, 535] width 522 height 32
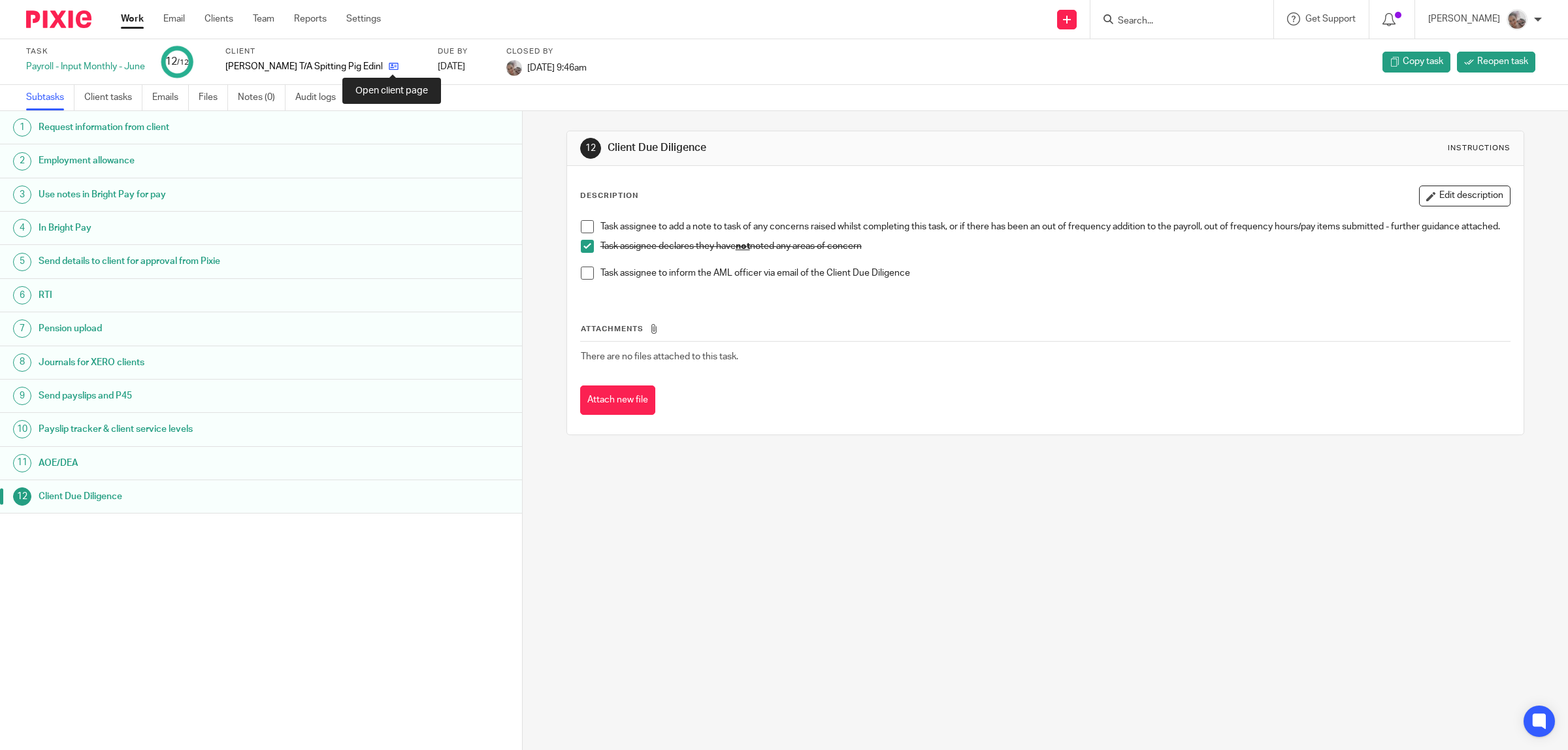
click at [389, 65] on icon at bounding box center [394, 66] width 10 height 10
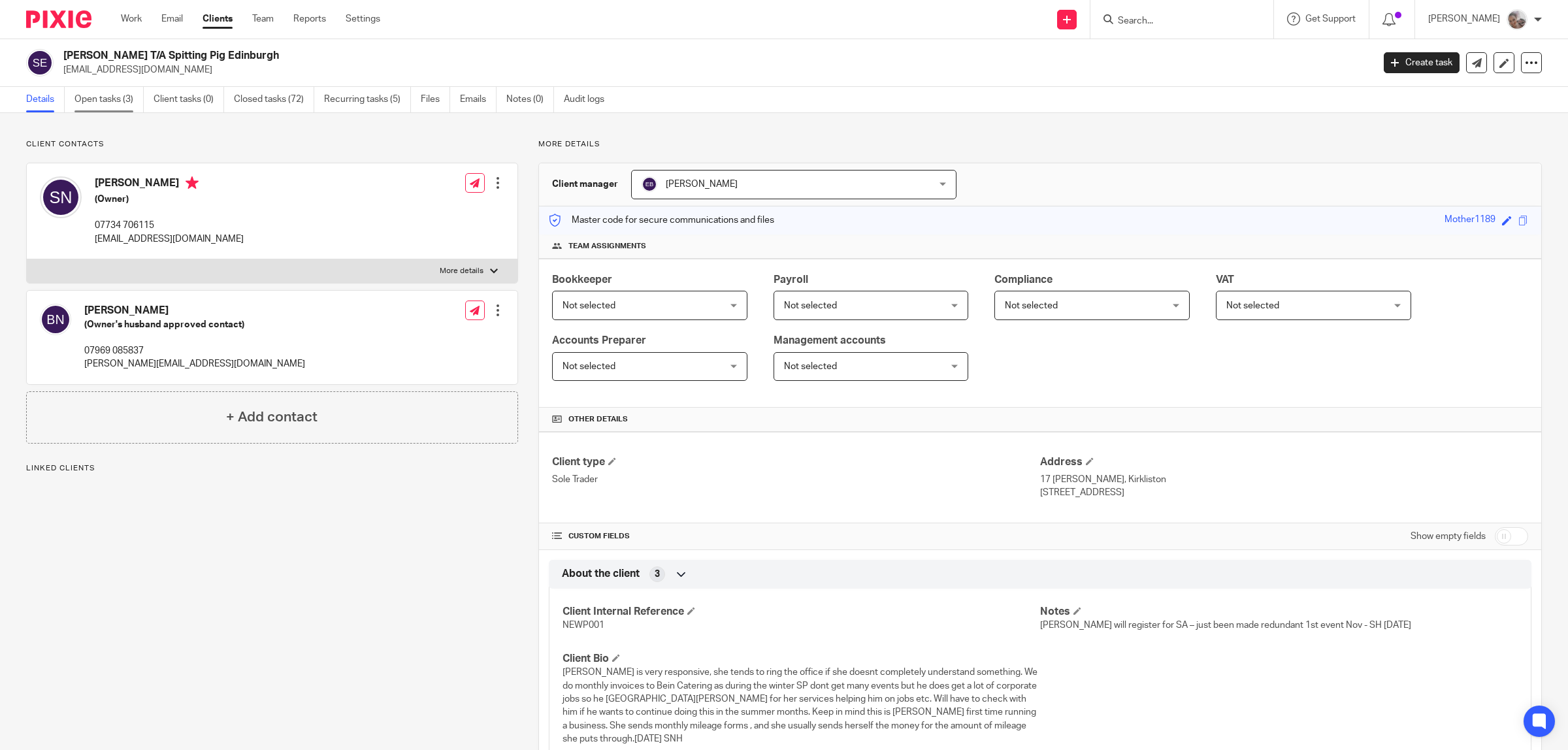
click at [91, 97] on link "Open tasks (3)" at bounding box center [109, 99] width 69 height 26
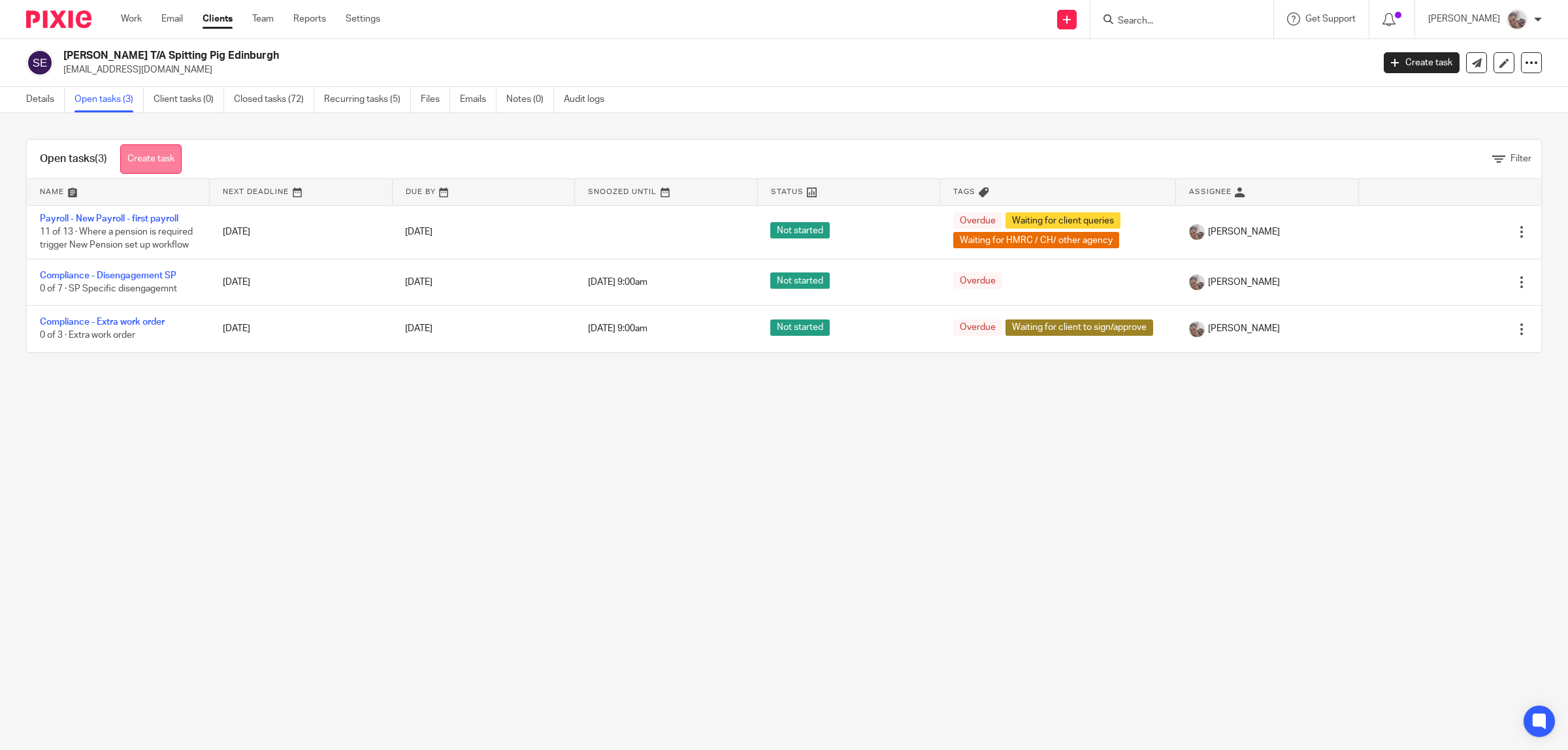
click at [150, 155] on link "Create task" at bounding box center [151, 159] width 62 height 29
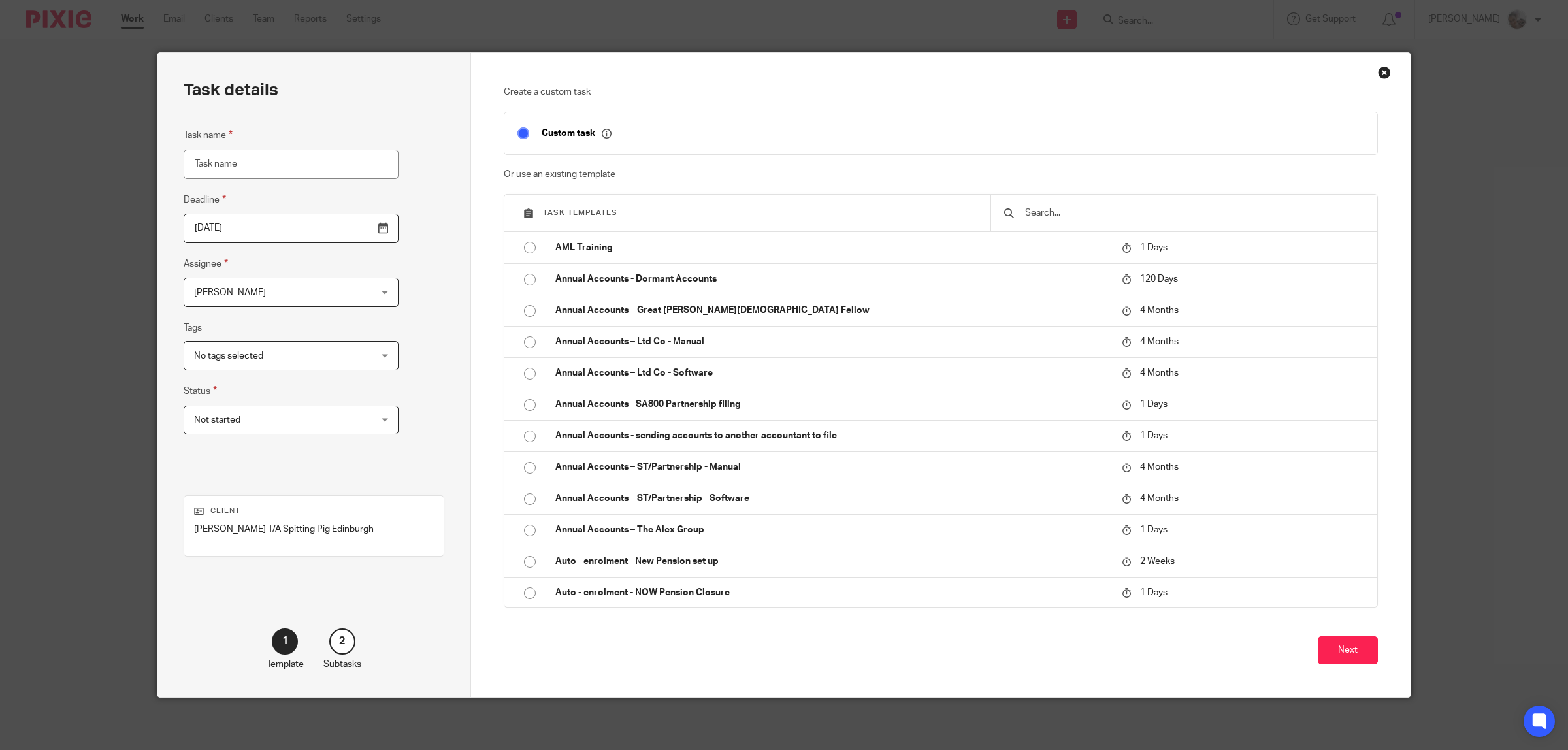
click at [1051, 218] on input "text" at bounding box center [1194, 213] width 341 height 15
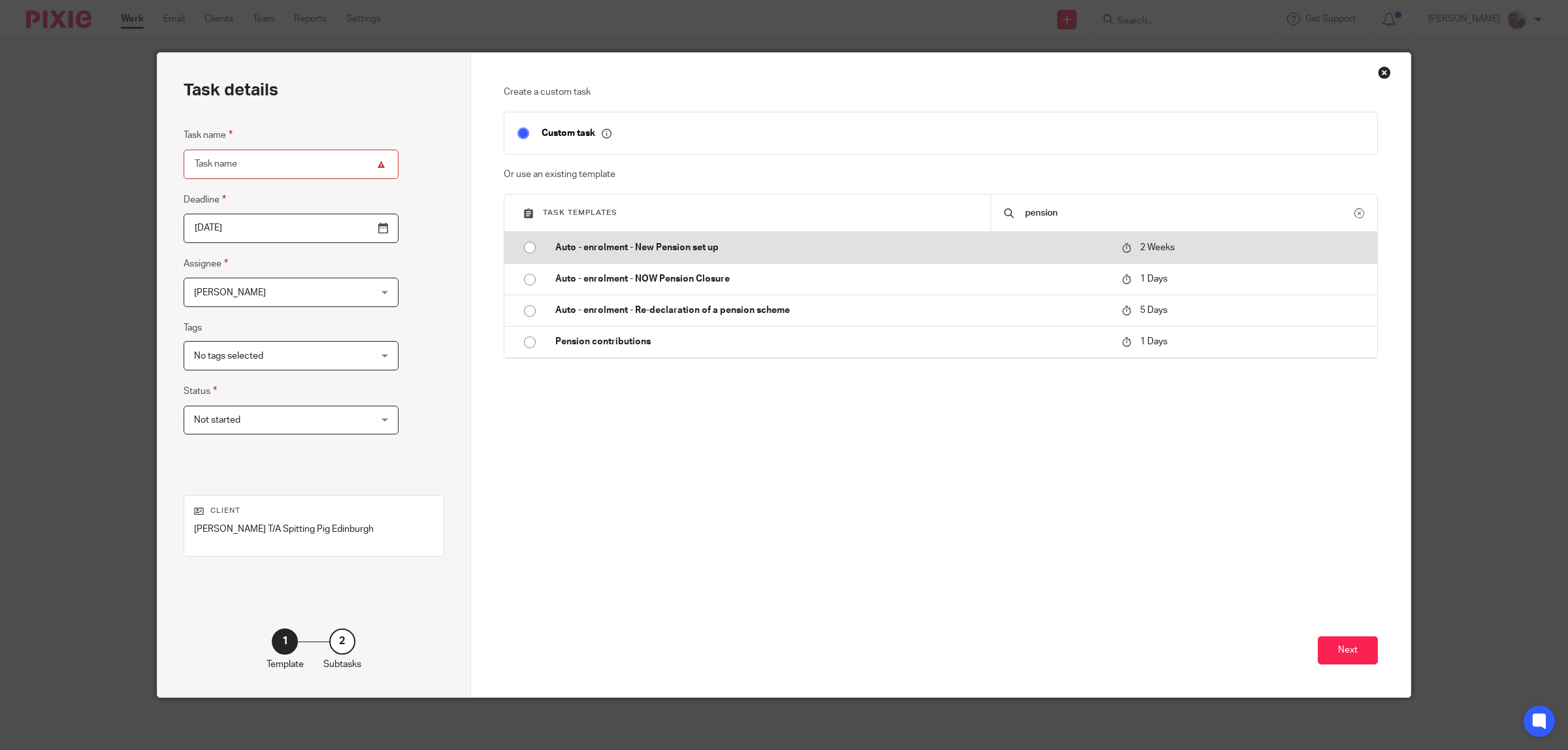
type input "pension"
click at [670, 252] on p "Auto - enrolment - New Pension set up" at bounding box center [833, 247] width 554 height 13
type input "[DATE]"
type input "Auto - enrolment - New Pension set up"
checkbox input "false"
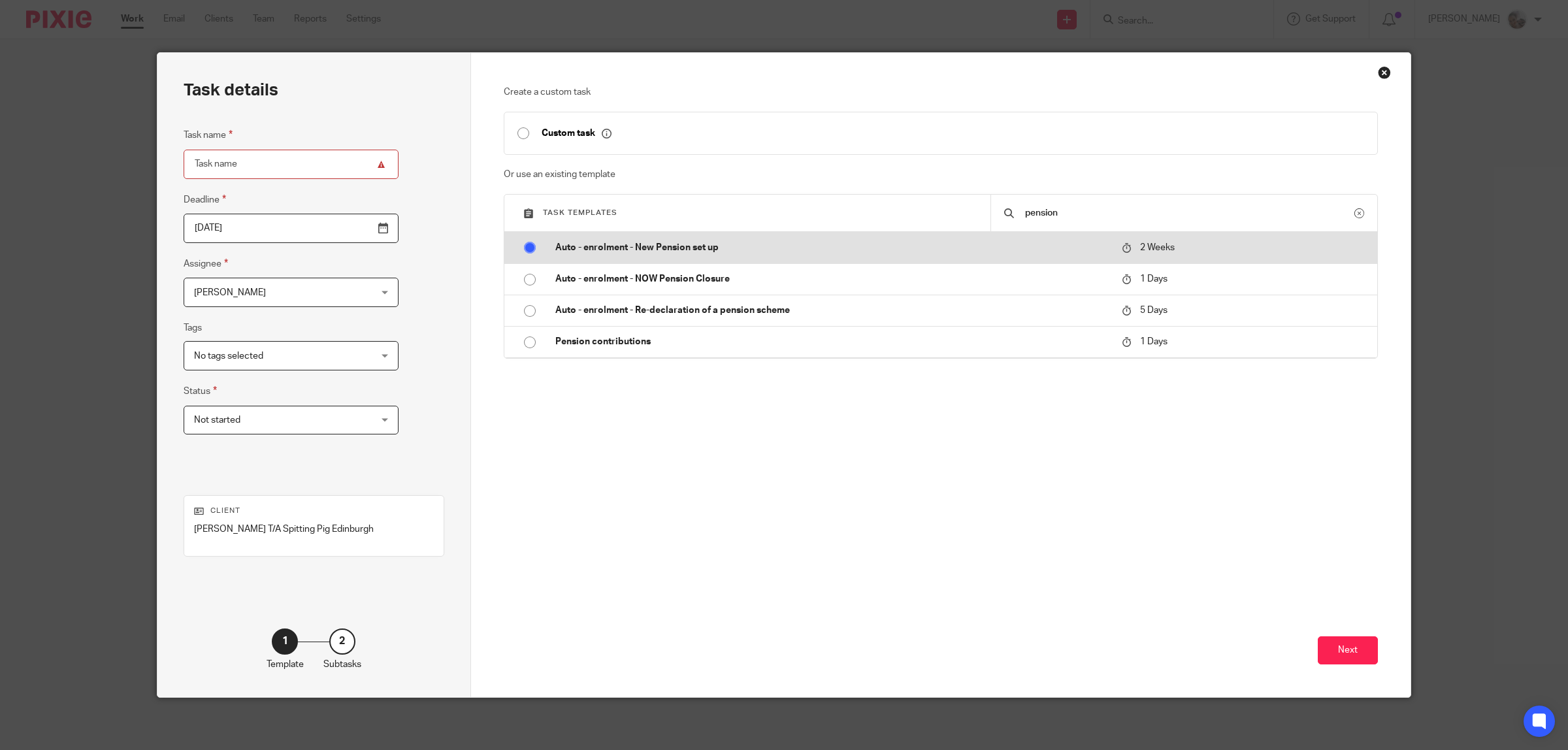
radio input "true"
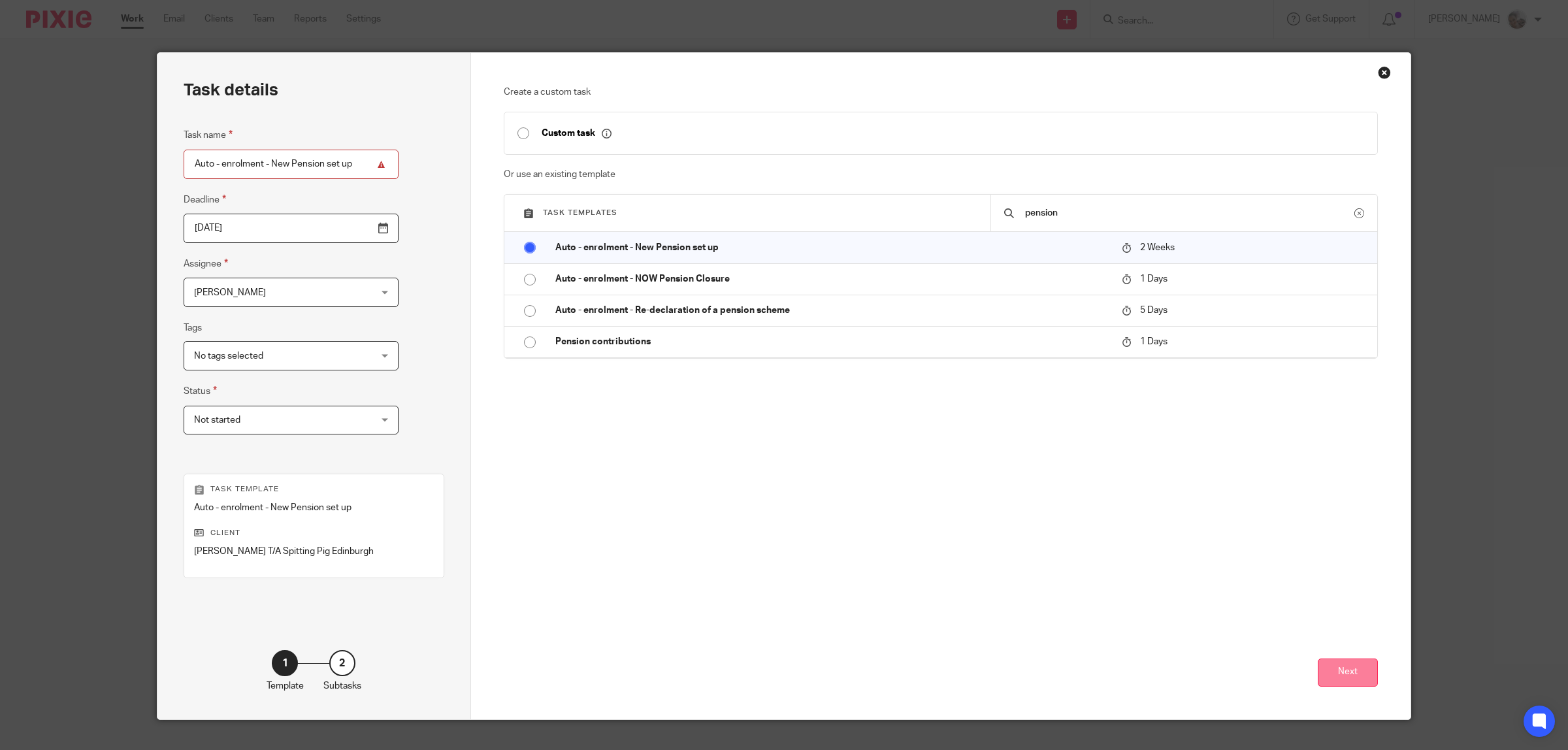
click at [1343, 680] on button "Next" at bounding box center [1348, 673] width 60 height 28
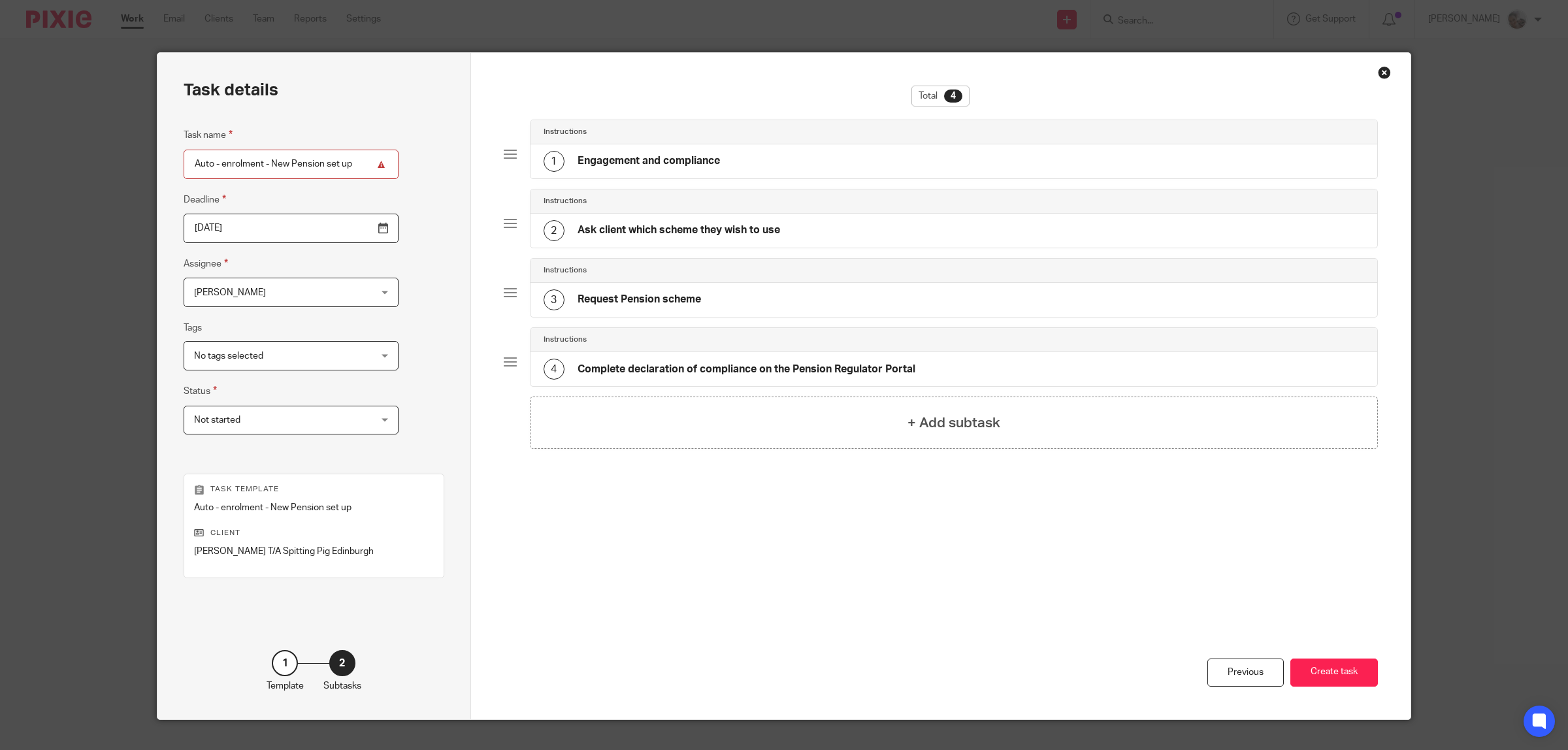
click at [603, 155] on h4 "Engagement and compliance" at bounding box center [648, 161] width 142 height 14
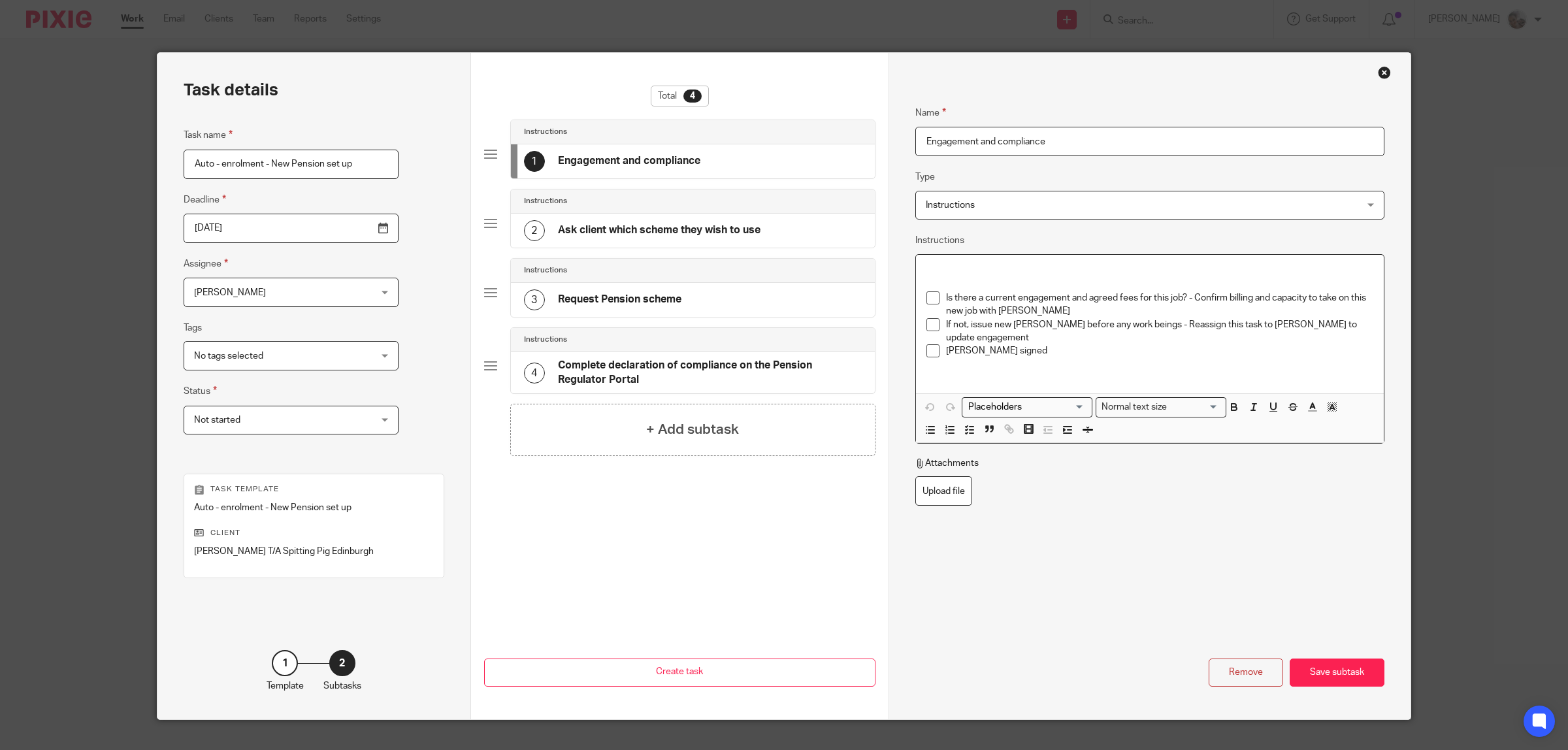
click at [926, 296] on span at bounding box center [933, 298] width 13 height 13
click at [717, 231] on h4 "Ask client which scheme they wish to use" at bounding box center [659, 230] width 202 height 14
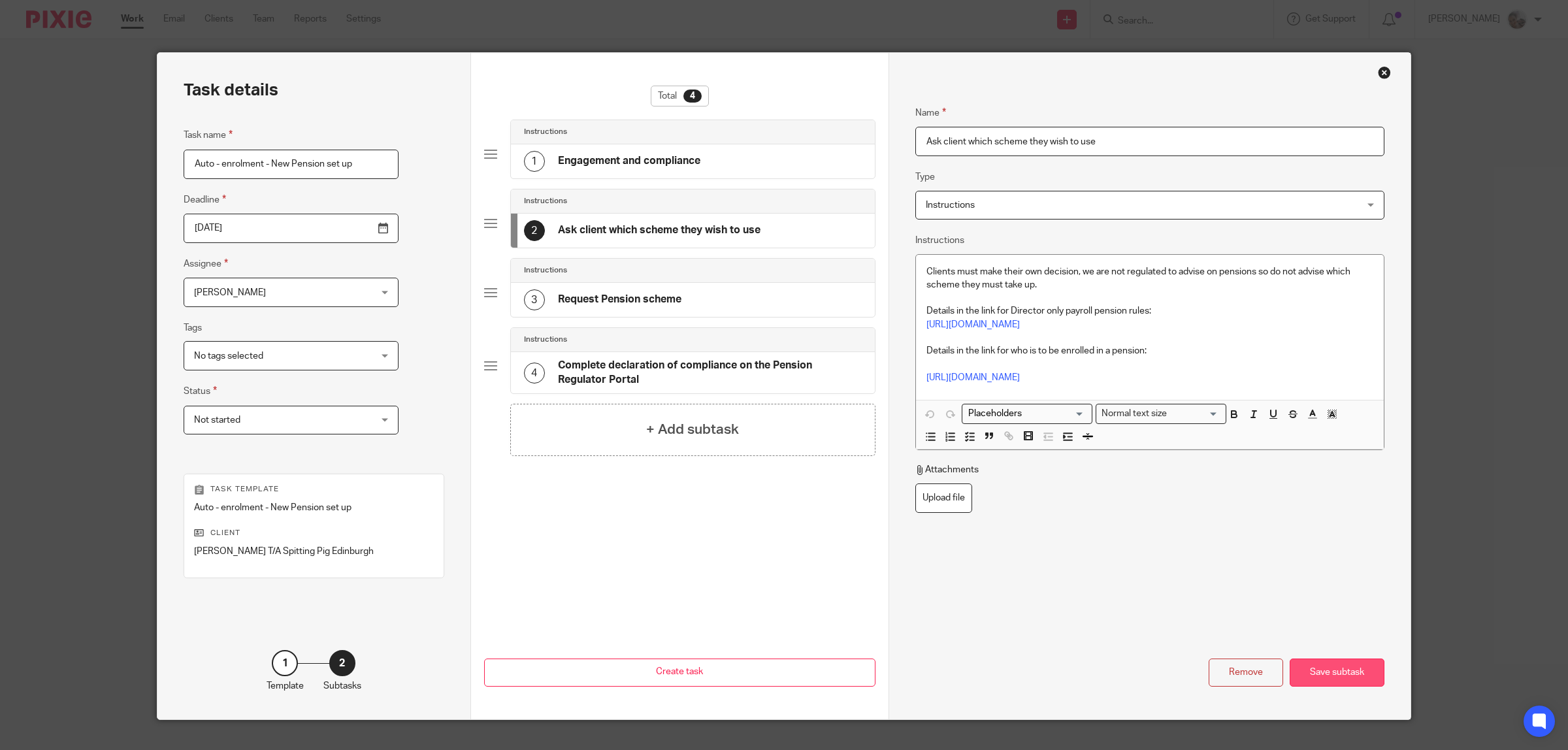
click at [1360, 676] on div "Save subtask" at bounding box center [1337, 673] width 95 height 28
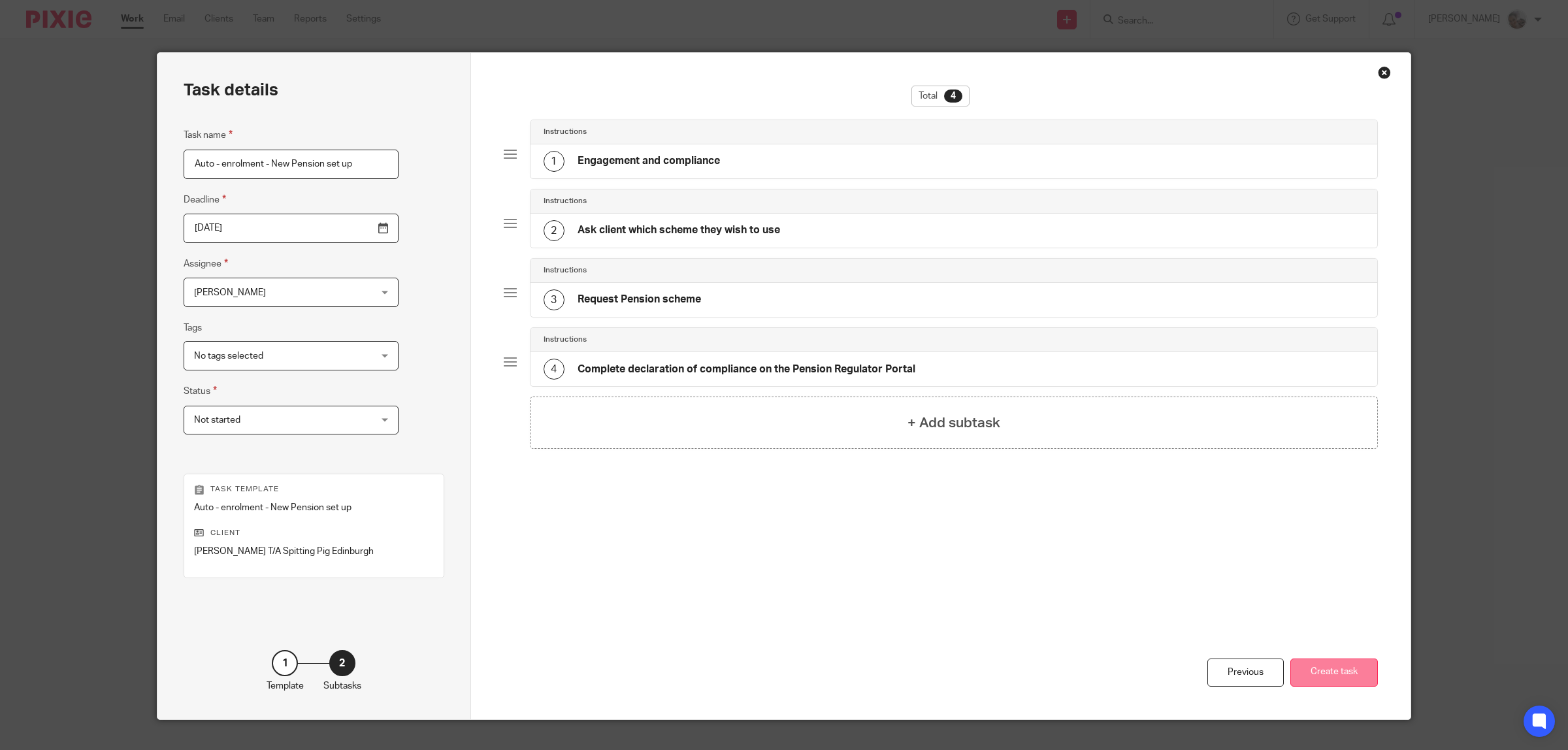
click at [1360, 673] on button "Create task" at bounding box center [1334, 673] width 87 height 28
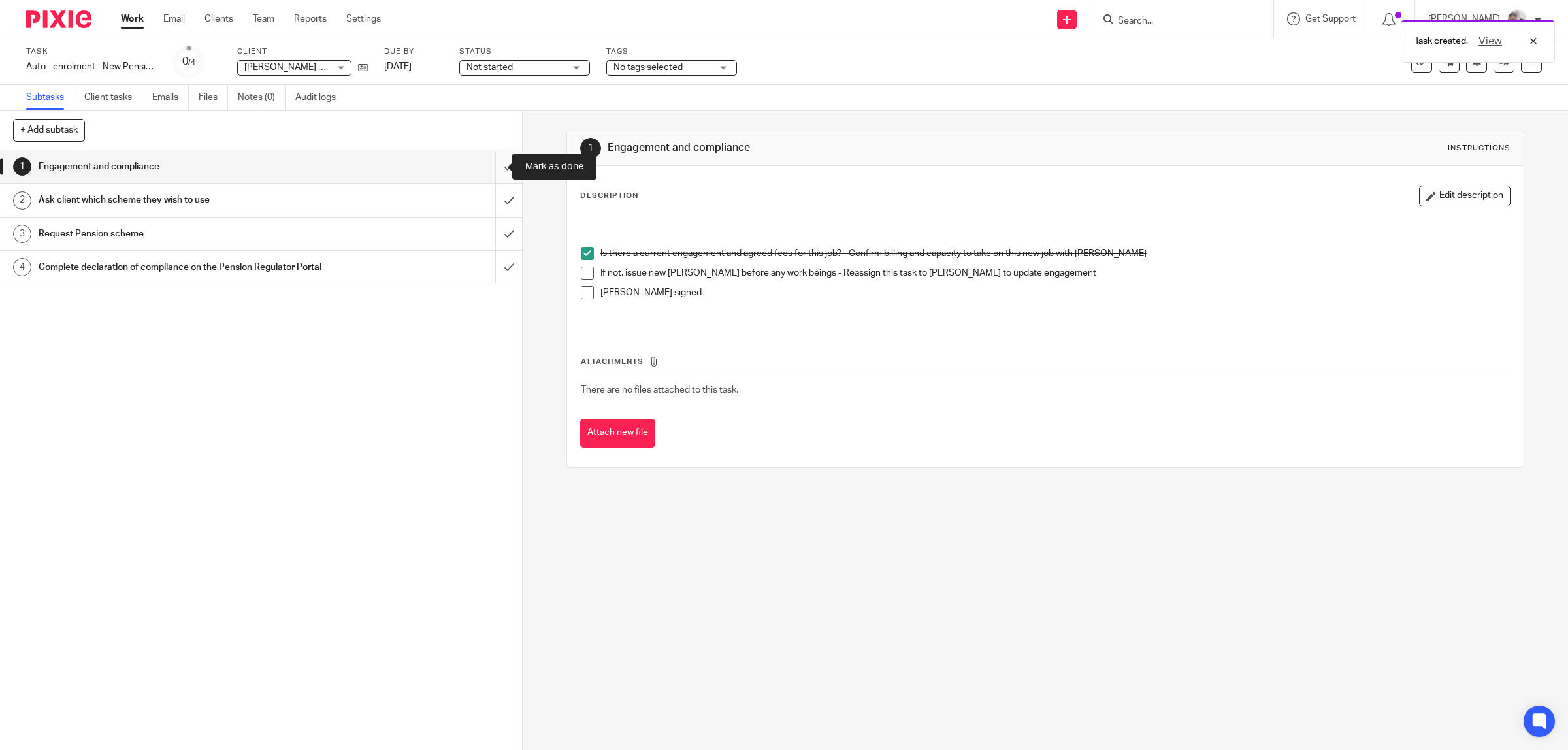
click at [488, 167] on input "submit" at bounding box center [261, 166] width 522 height 32
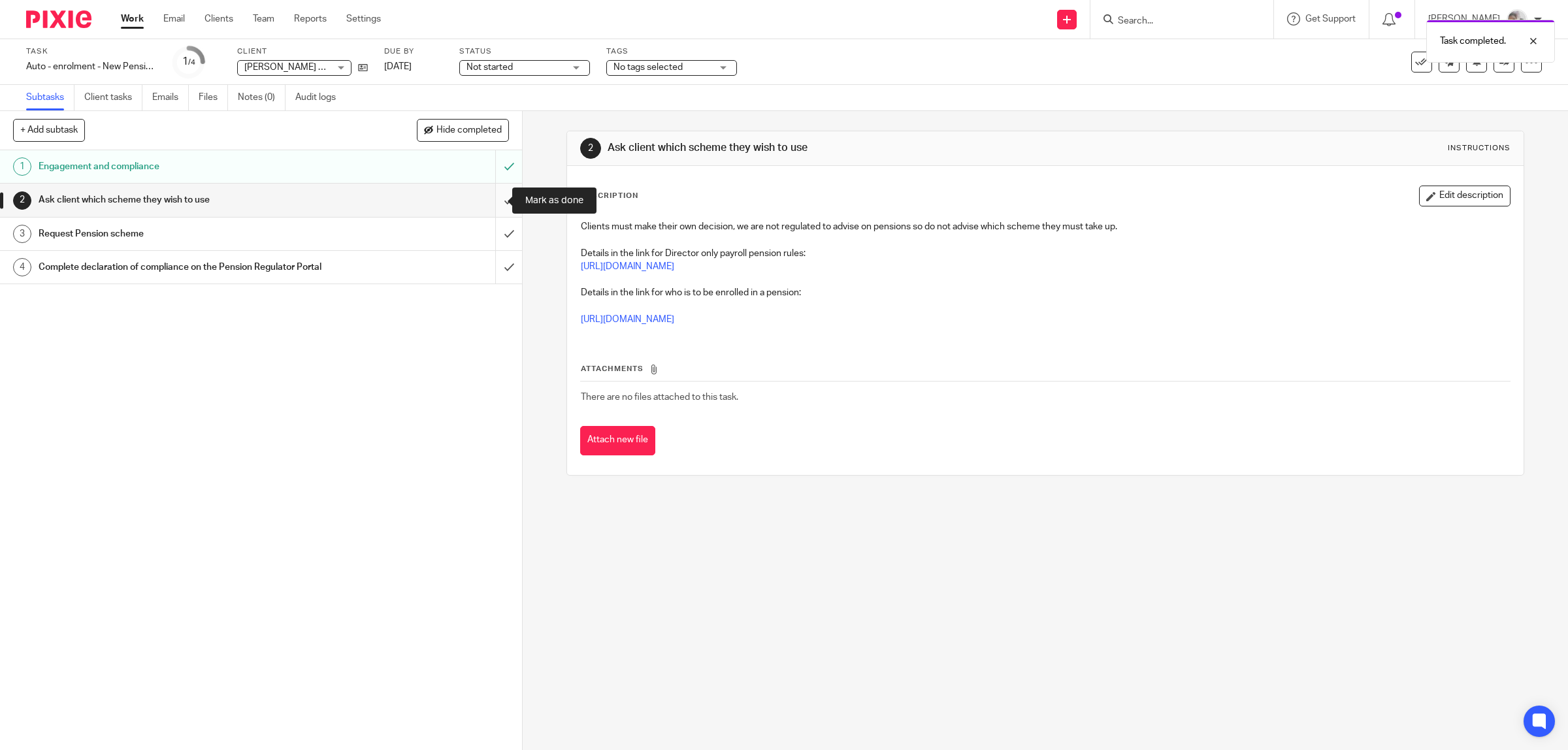
click at [498, 200] on input "submit" at bounding box center [261, 200] width 522 height 32
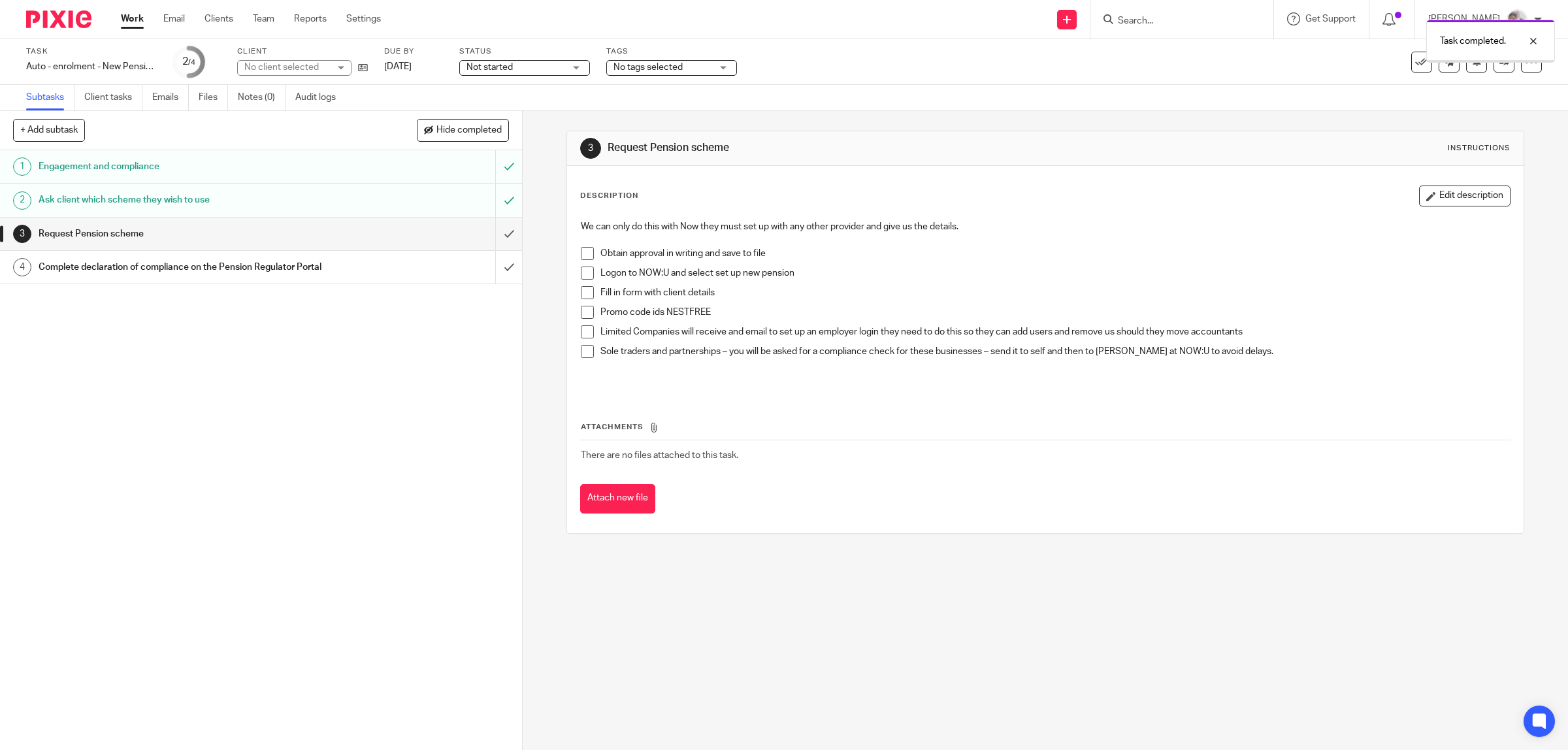
click at [678, 64] on span "No tags selected" at bounding box center [648, 67] width 69 height 9
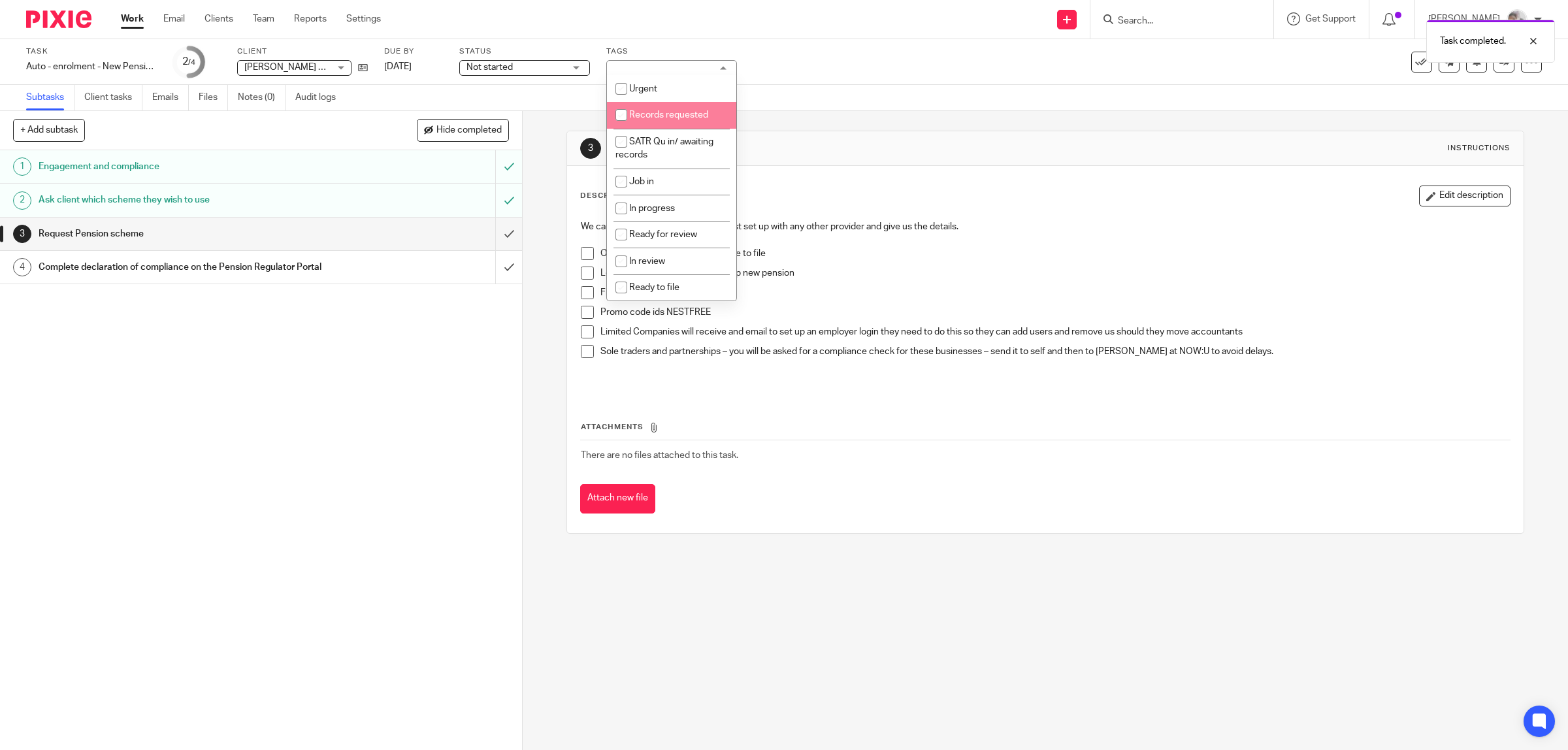
click at [667, 116] on span "Records requested" at bounding box center [669, 115] width 79 height 9
checkbox input "true"
click at [337, 392] on div "1 Engagement and compliance 2 Ask client which scheme they wish to use 3 Reques…" at bounding box center [261, 450] width 522 height 600
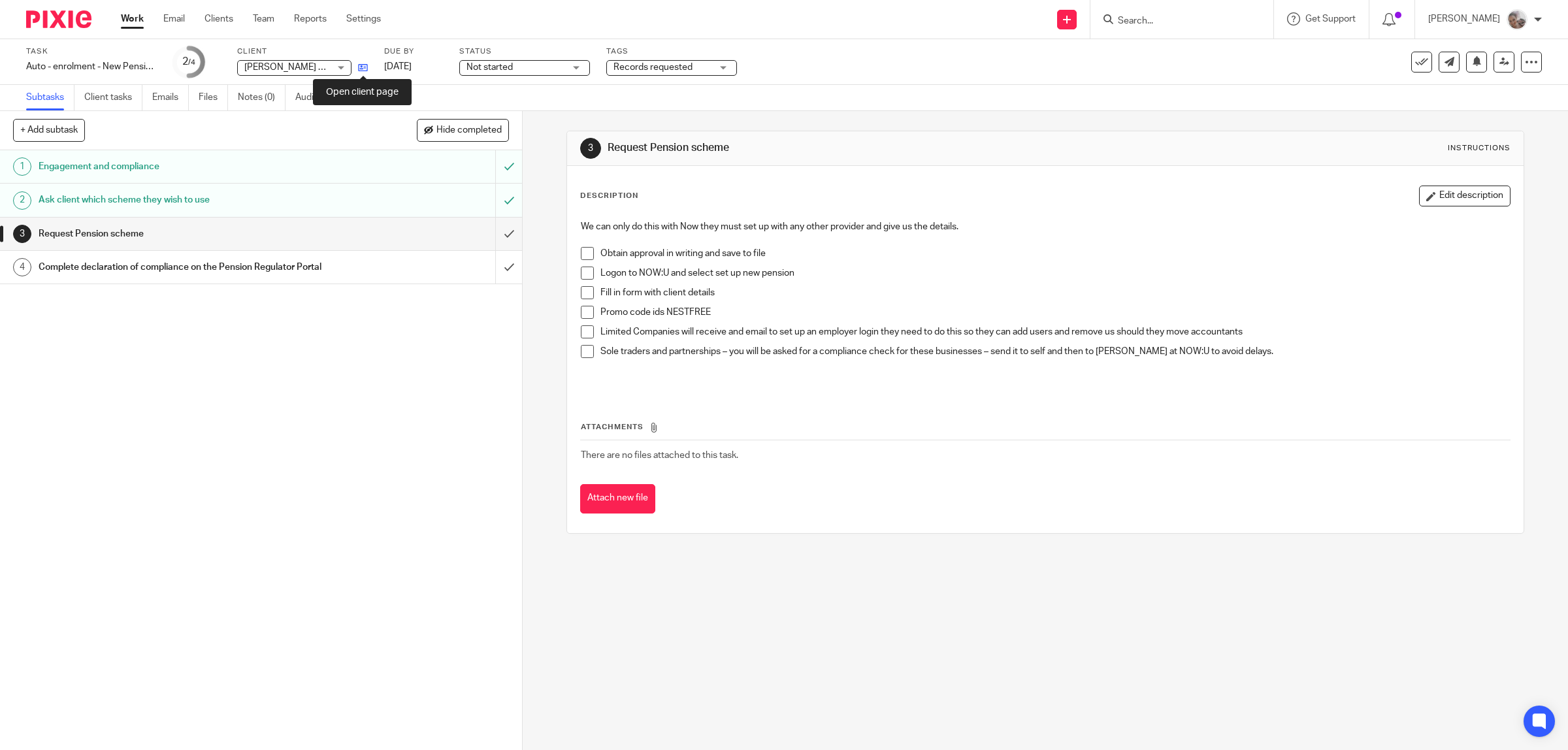
click at [361, 67] on icon at bounding box center [363, 67] width 10 height 10
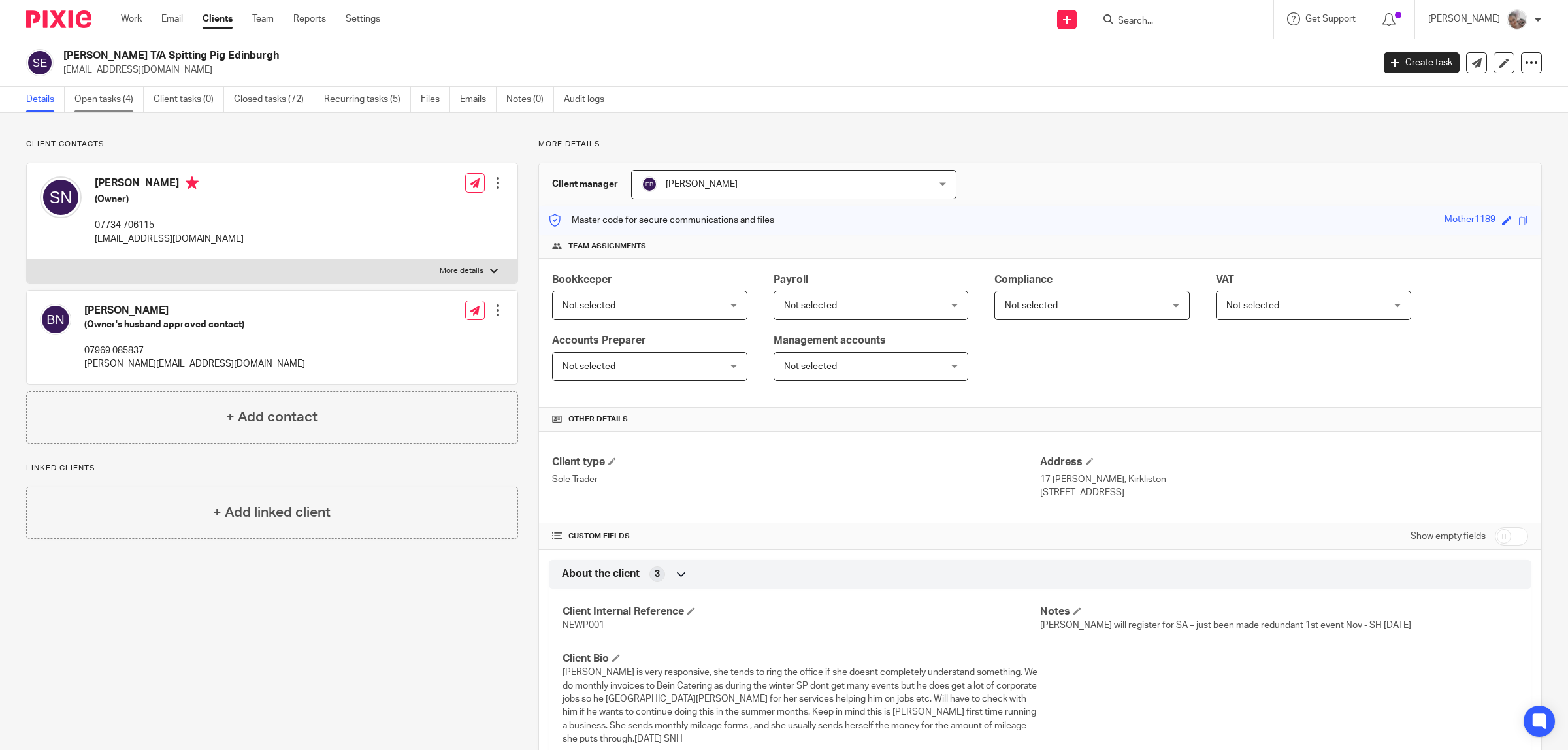
click at [122, 103] on link "Open tasks (4)" at bounding box center [109, 99] width 69 height 26
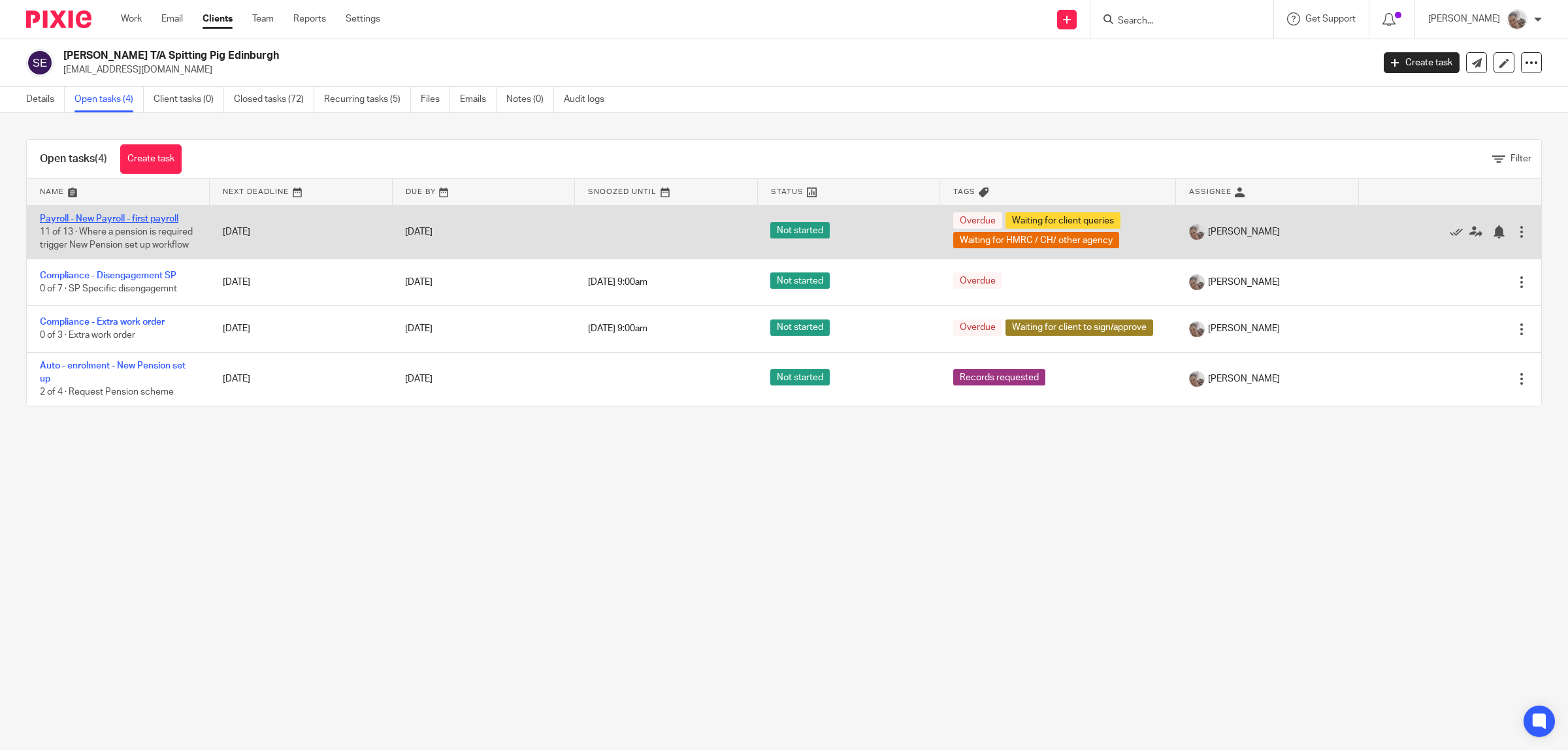
click at [129, 214] on link "Payroll - New Payroll - first payroll" at bounding box center [109, 219] width 138 height 9
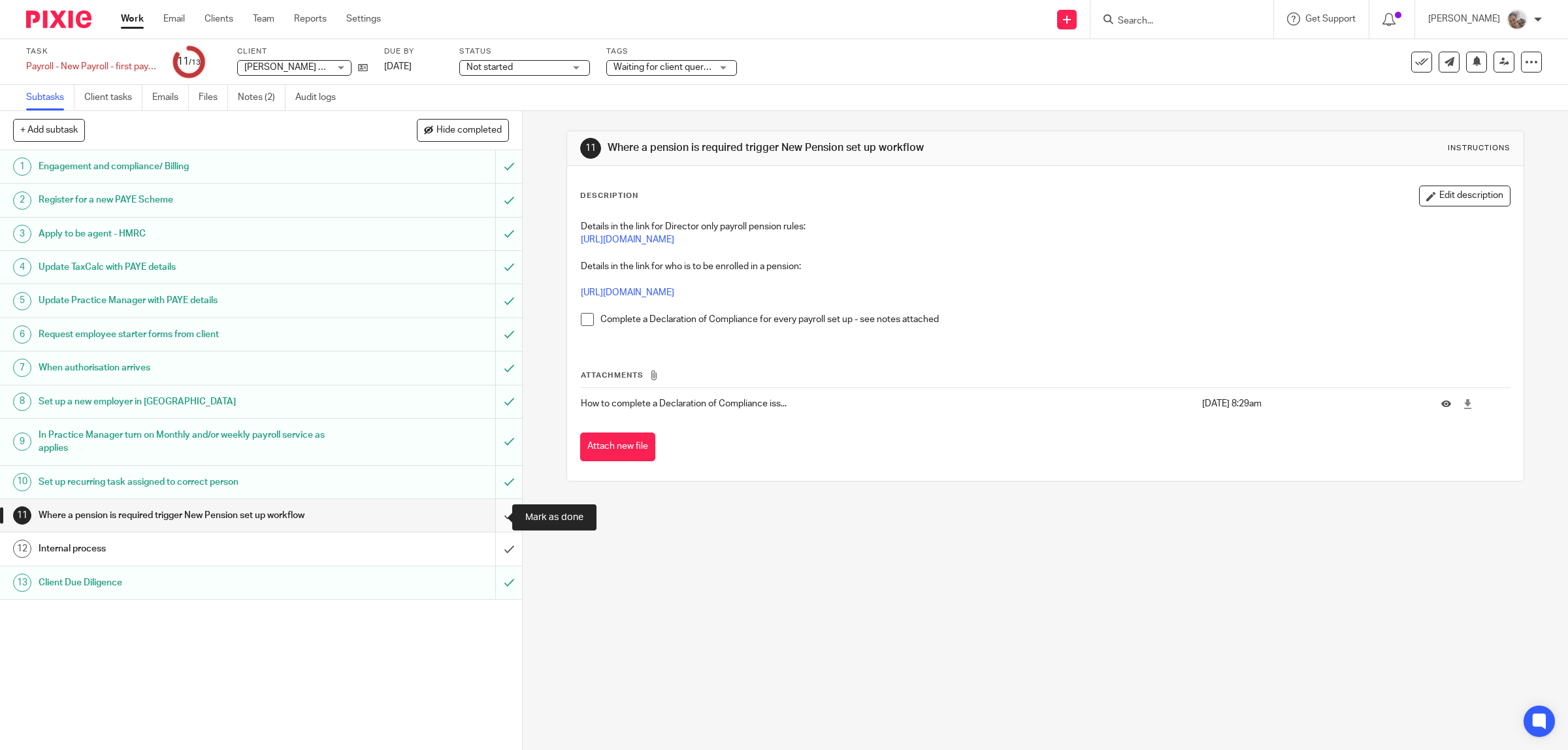
click at [486, 516] on input "submit" at bounding box center [261, 515] width 522 height 32
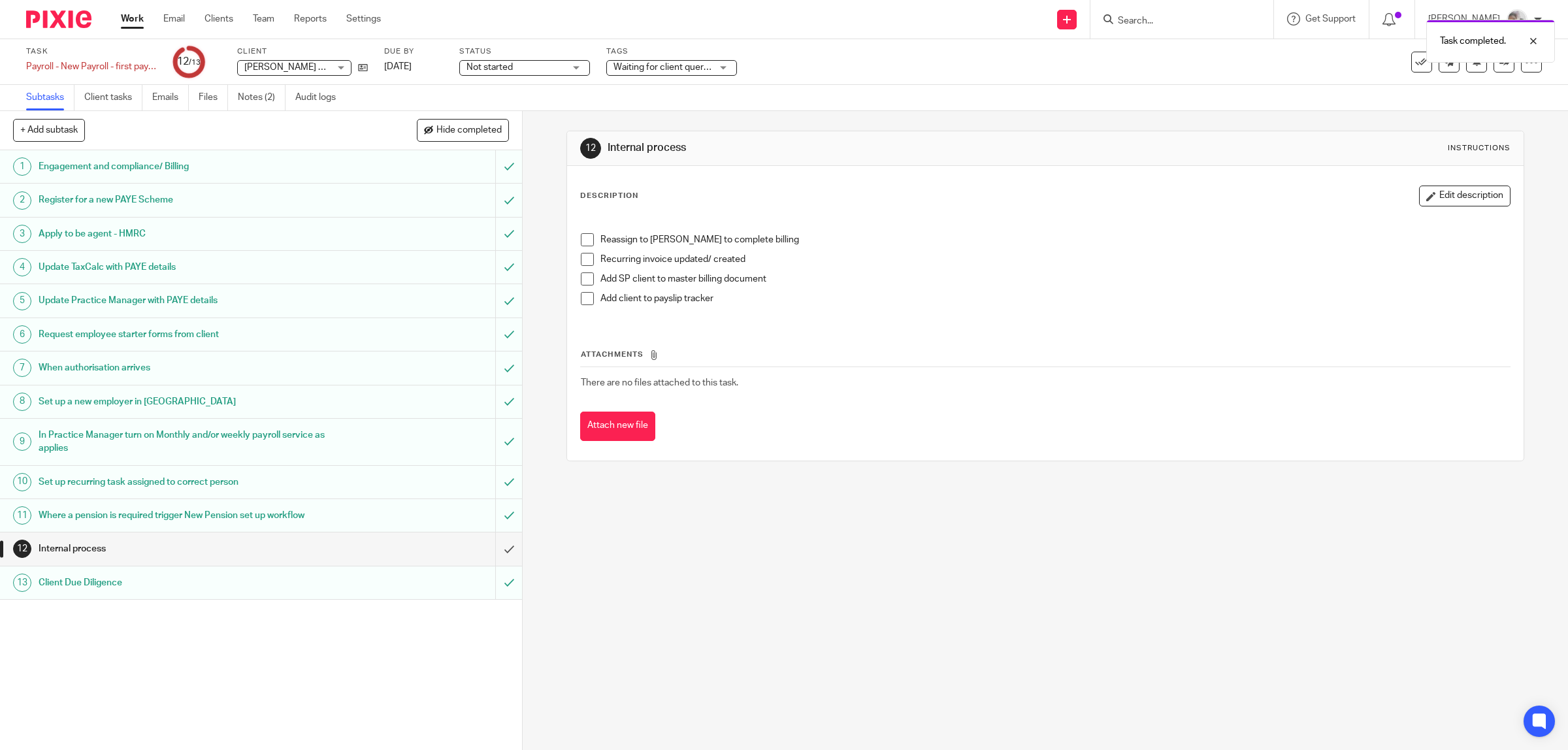
click at [581, 242] on span at bounding box center [588, 240] width 13 height 13
click at [582, 260] on span at bounding box center [588, 259] width 13 height 13
click at [582, 279] on span at bounding box center [588, 279] width 13 height 13
click at [583, 294] on span at bounding box center [588, 298] width 13 height 13
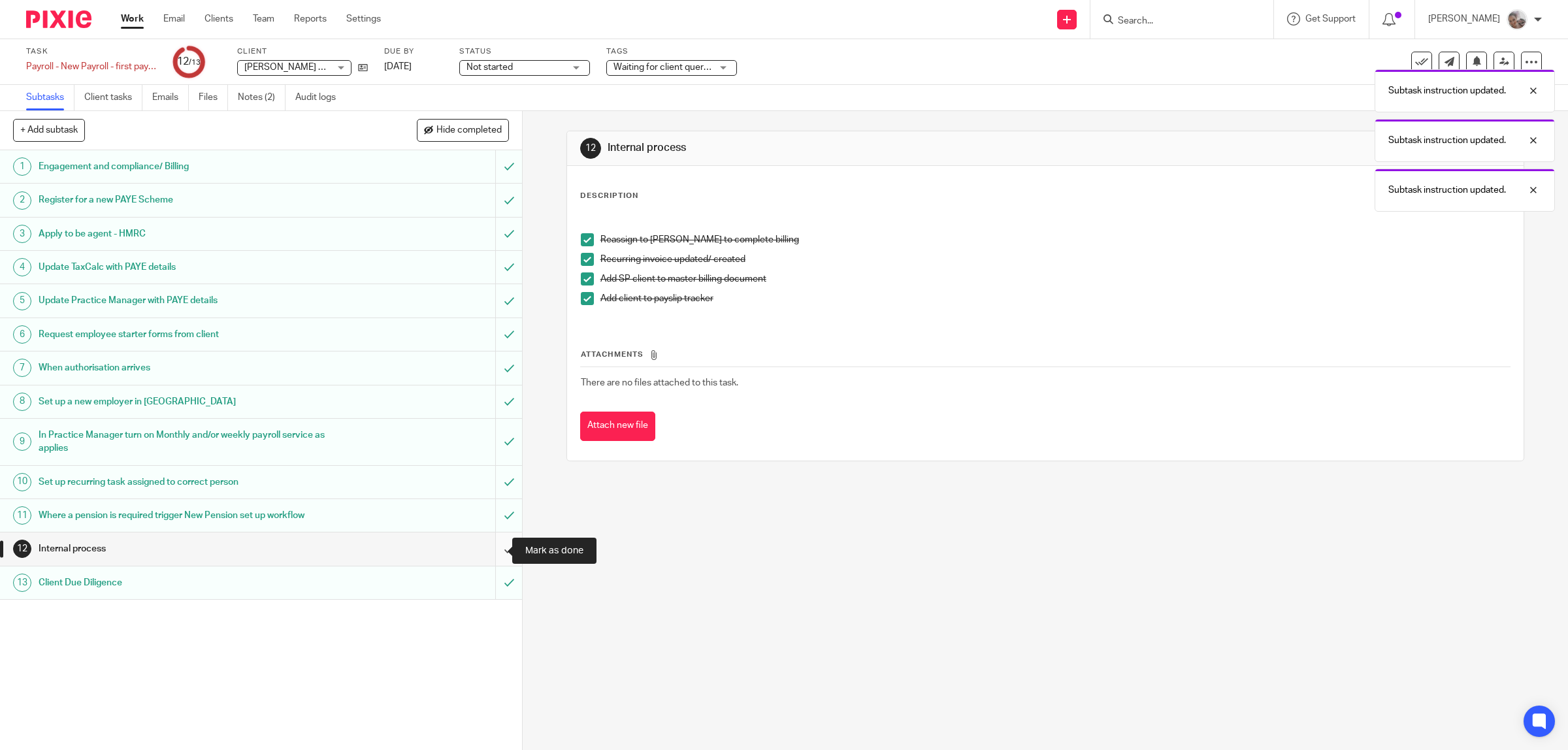
click at [484, 548] on input "submit" at bounding box center [261, 548] width 522 height 32
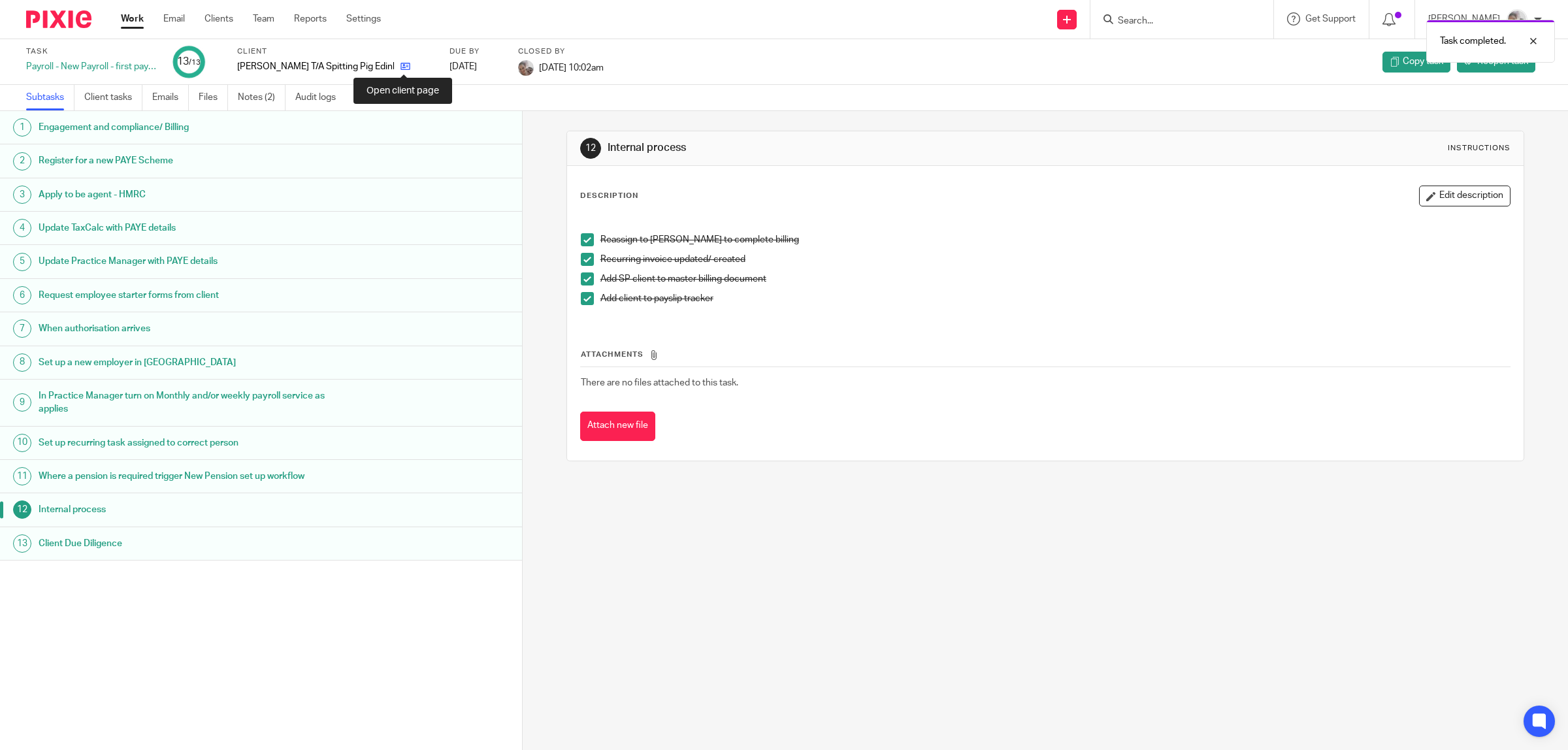
click at [403, 65] on icon at bounding box center [405, 66] width 10 height 10
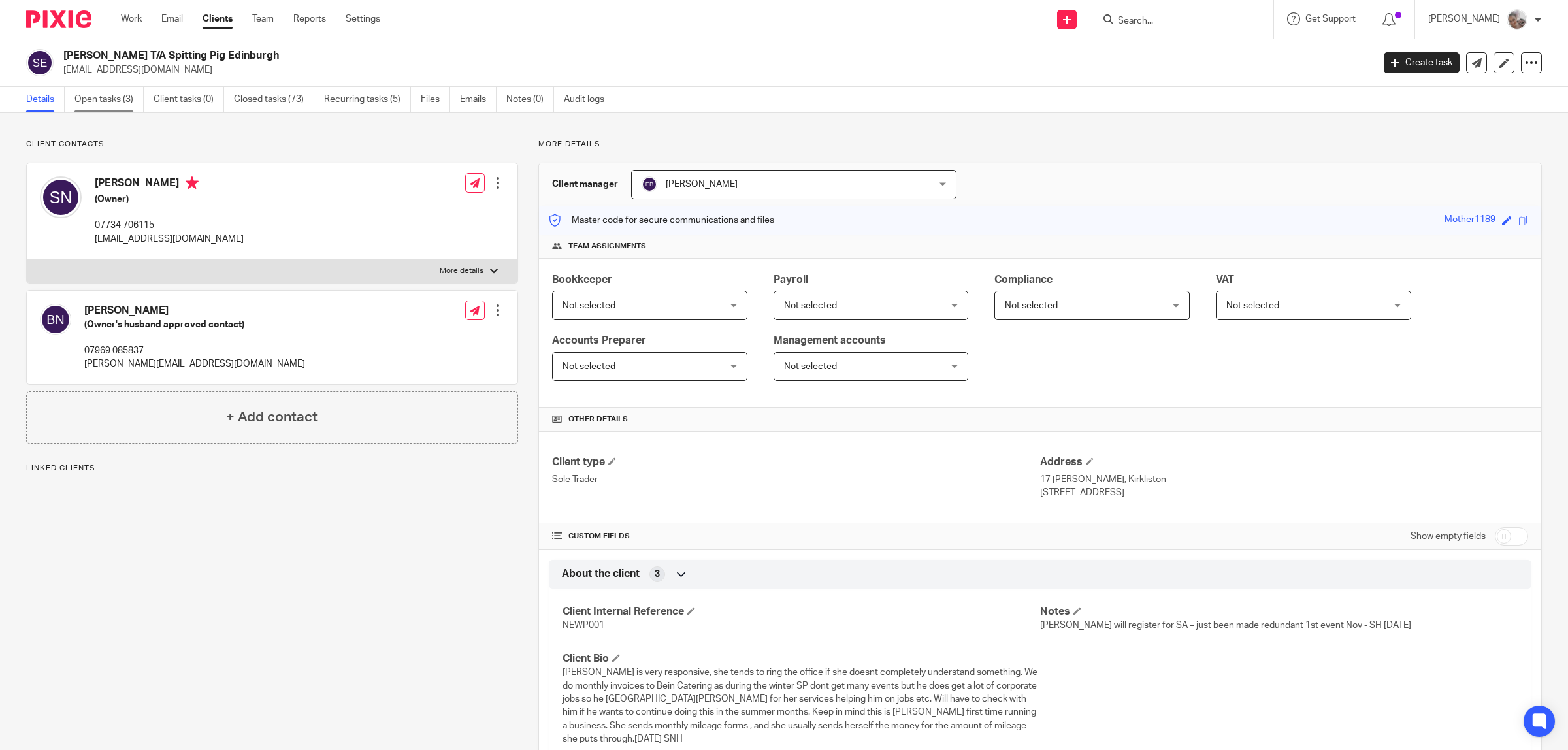
click at [99, 103] on link "Open tasks (3)" at bounding box center [109, 99] width 69 height 26
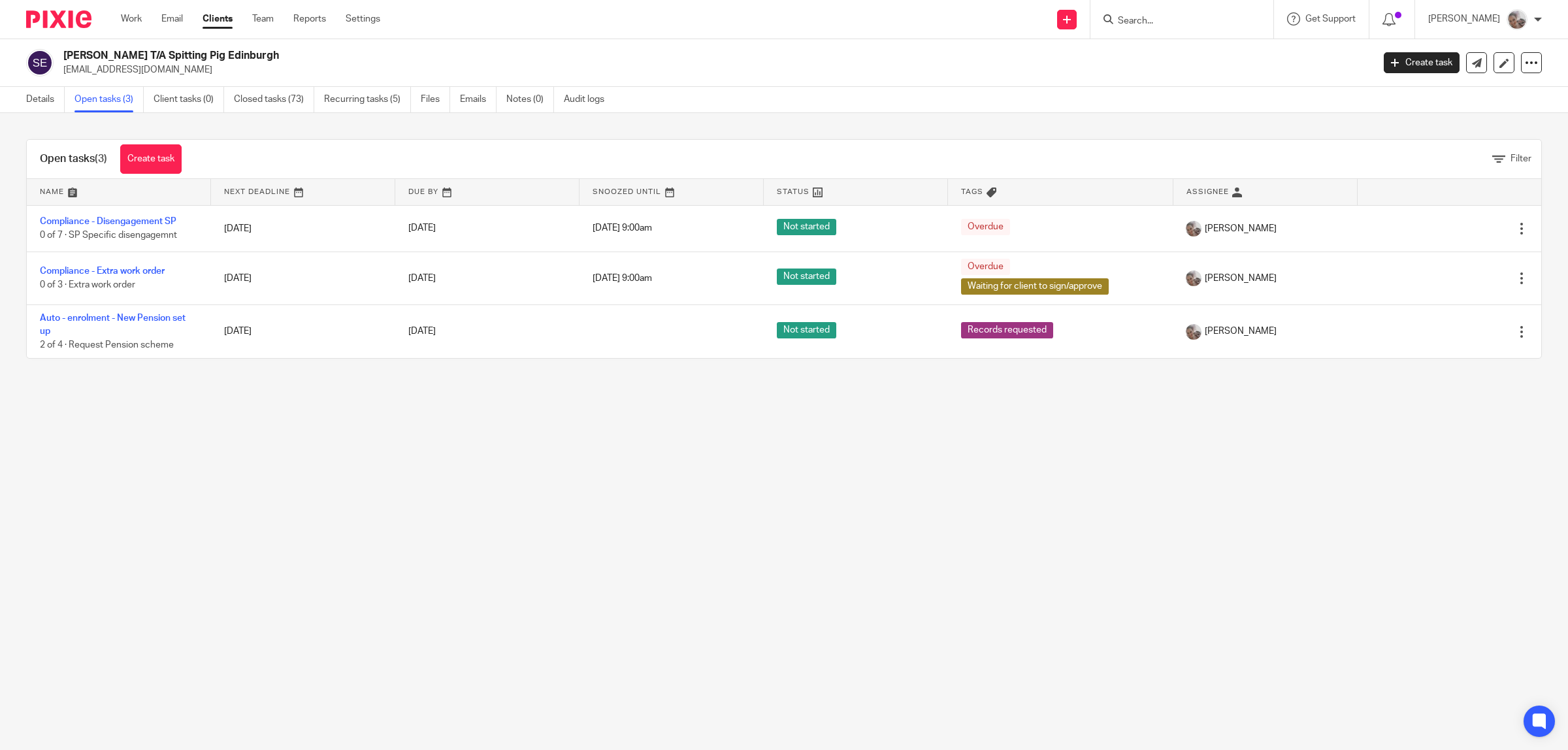
click at [1176, 24] on input "Search" at bounding box center [1176, 22] width 118 height 12
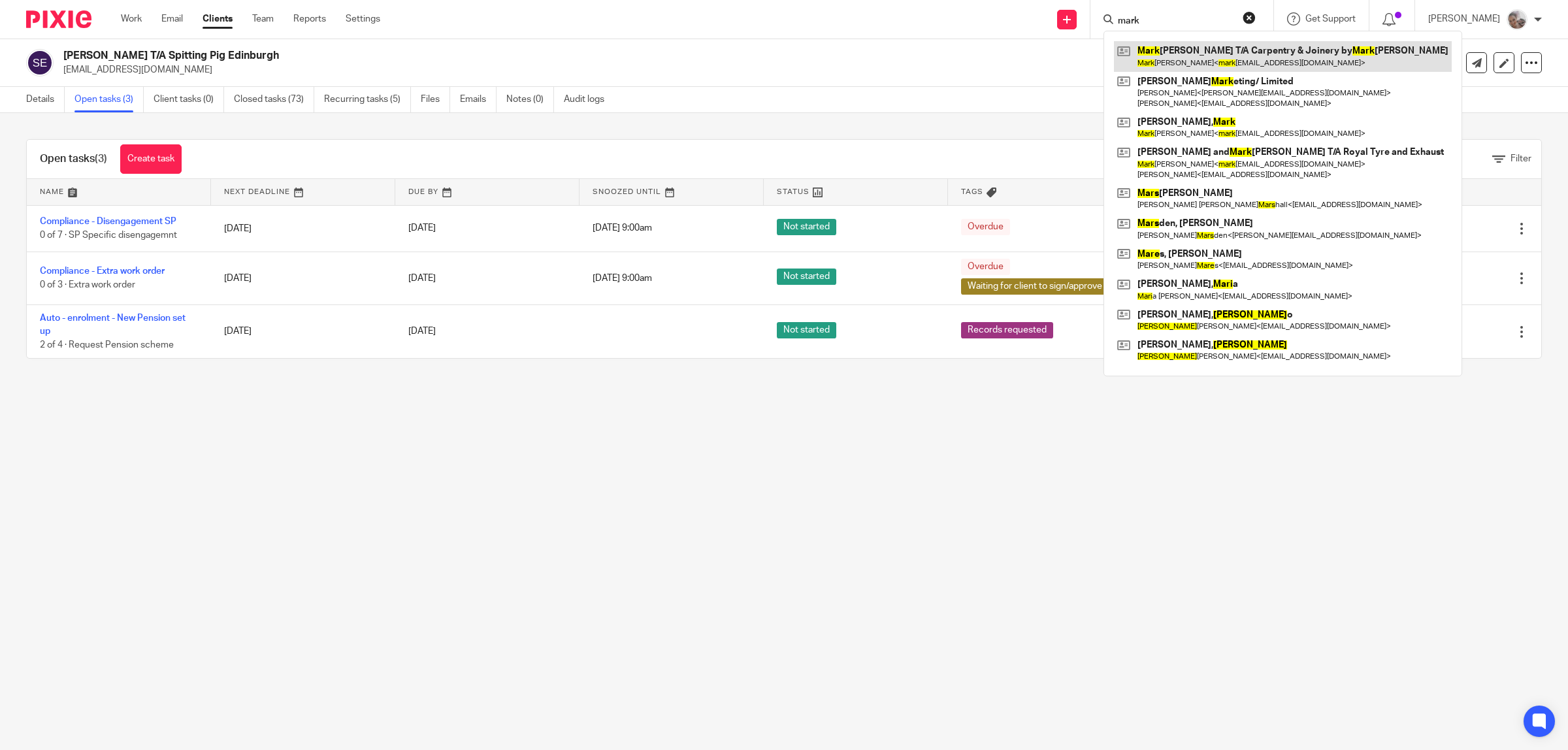
type input "mark"
click at [1187, 50] on link at bounding box center [1283, 56] width 338 height 30
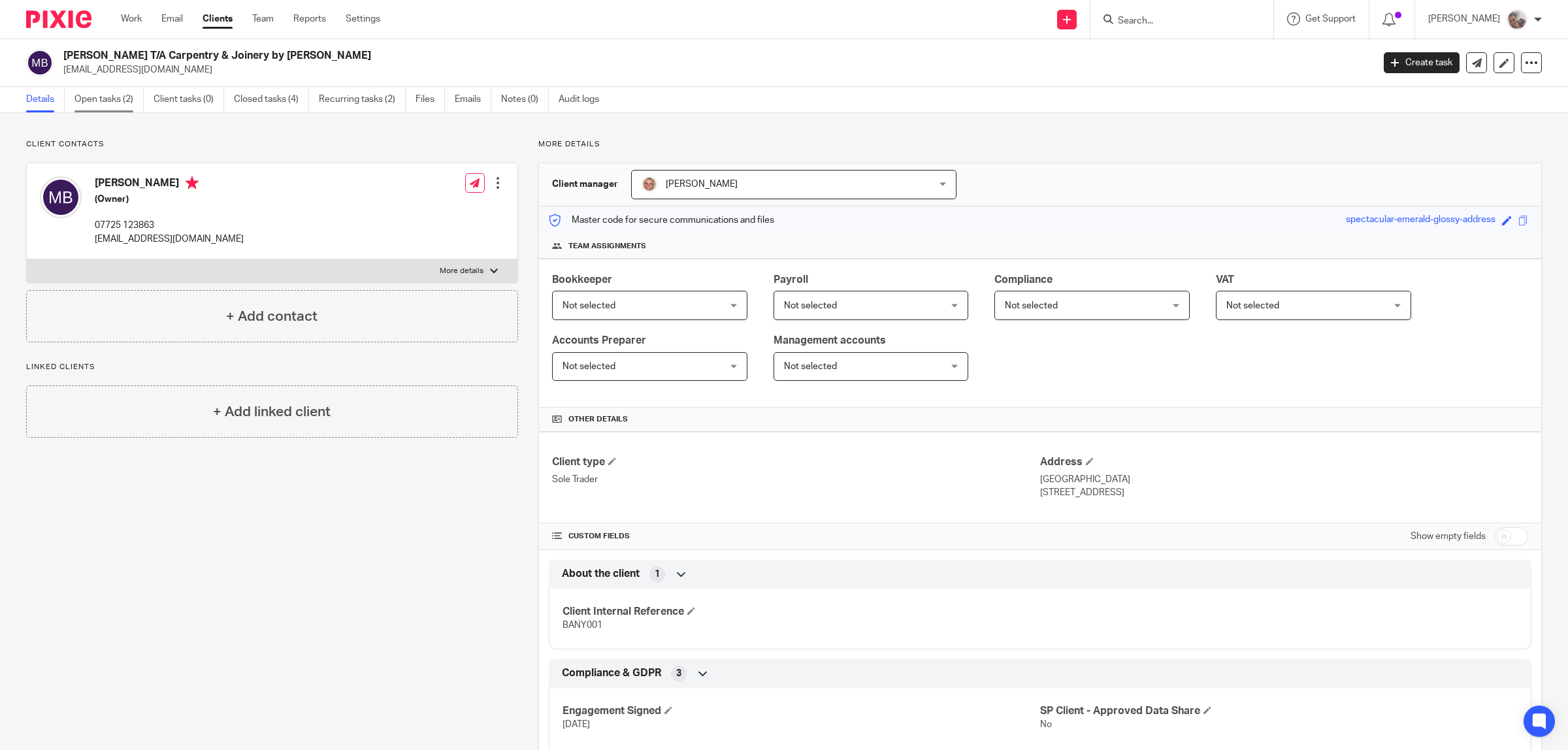
click at [113, 99] on link "Open tasks (2)" at bounding box center [109, 99] width 69 height 26
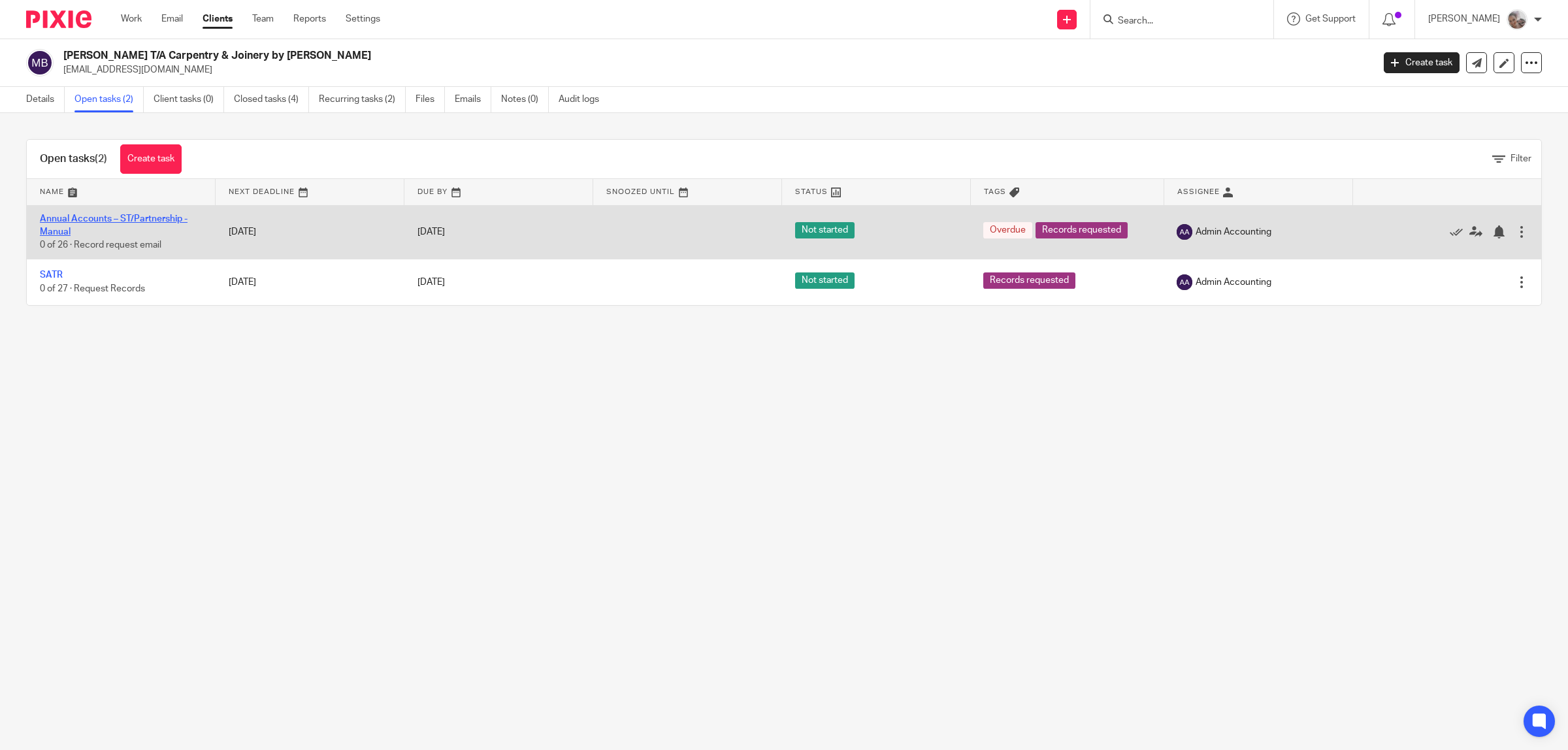
click at [69, 217] on link "Annual Accounts – ST/Partnership - Manual" at bounding box center [113, 226] width 148 height 22
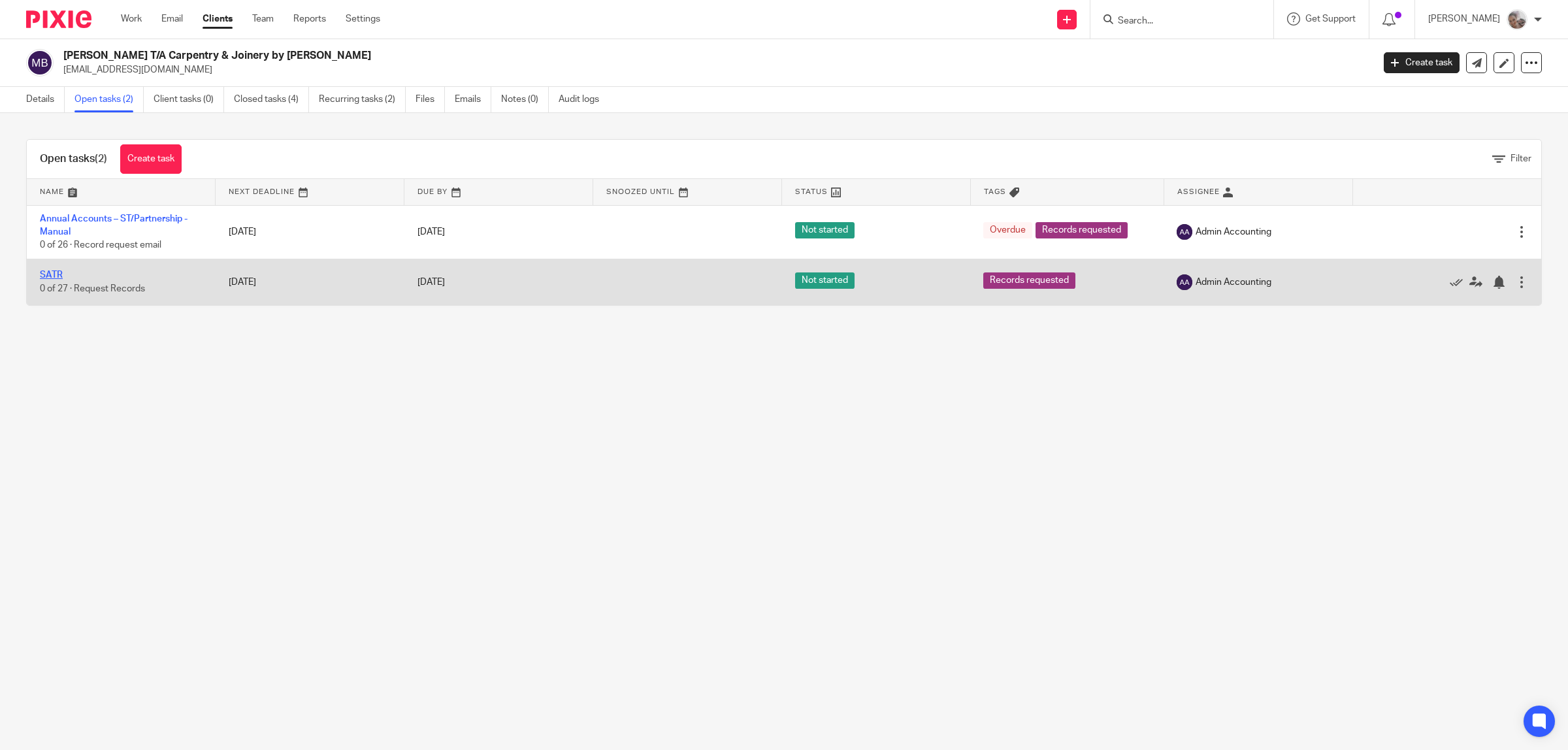
click at [56, 275] on link "SATR" at bounding box center [51, 275] width 23 height 9
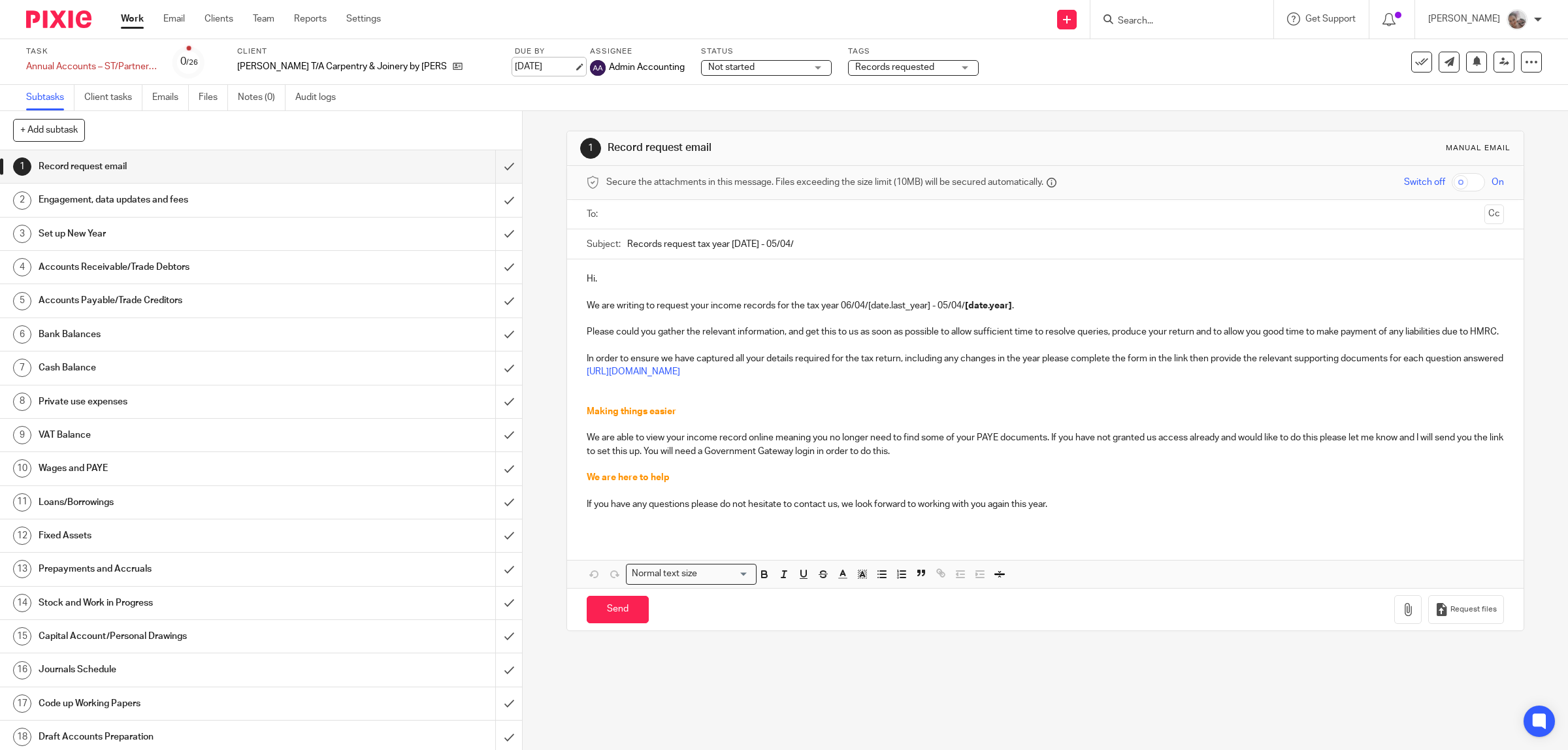
click at [515, 64] on link "[DATE]" at bounding box center [544, 67] width 59 height 14
click at [494, 167] on input "submit" at bounding box center [261, 166] width 522 height 32
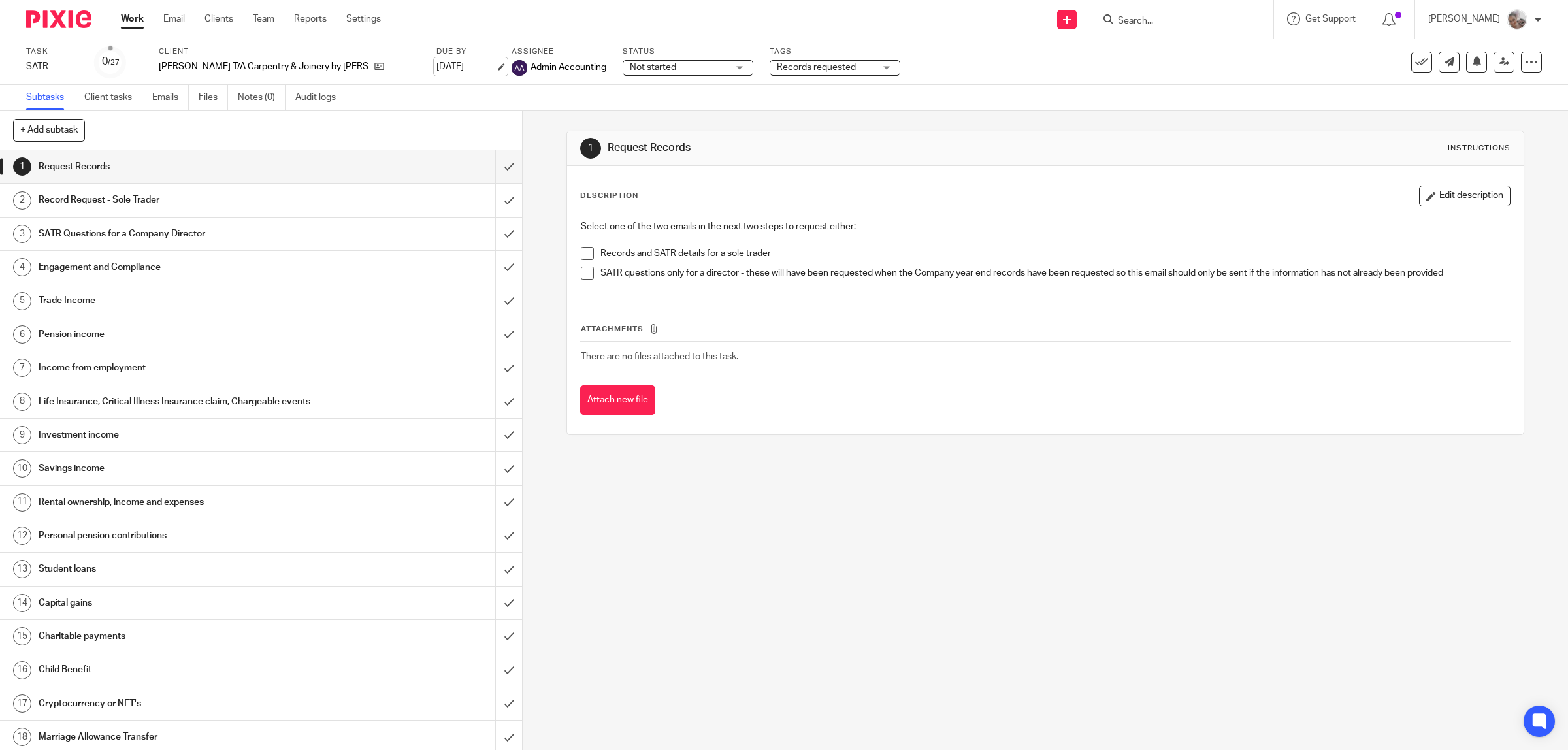
click at [458, 65] on link "30 Oct 2025" at bounding box center [466, 67] width 59 height 14
click at [777, 67] on span "Records requested" at bounding box center [816, 67] width 79 height 9
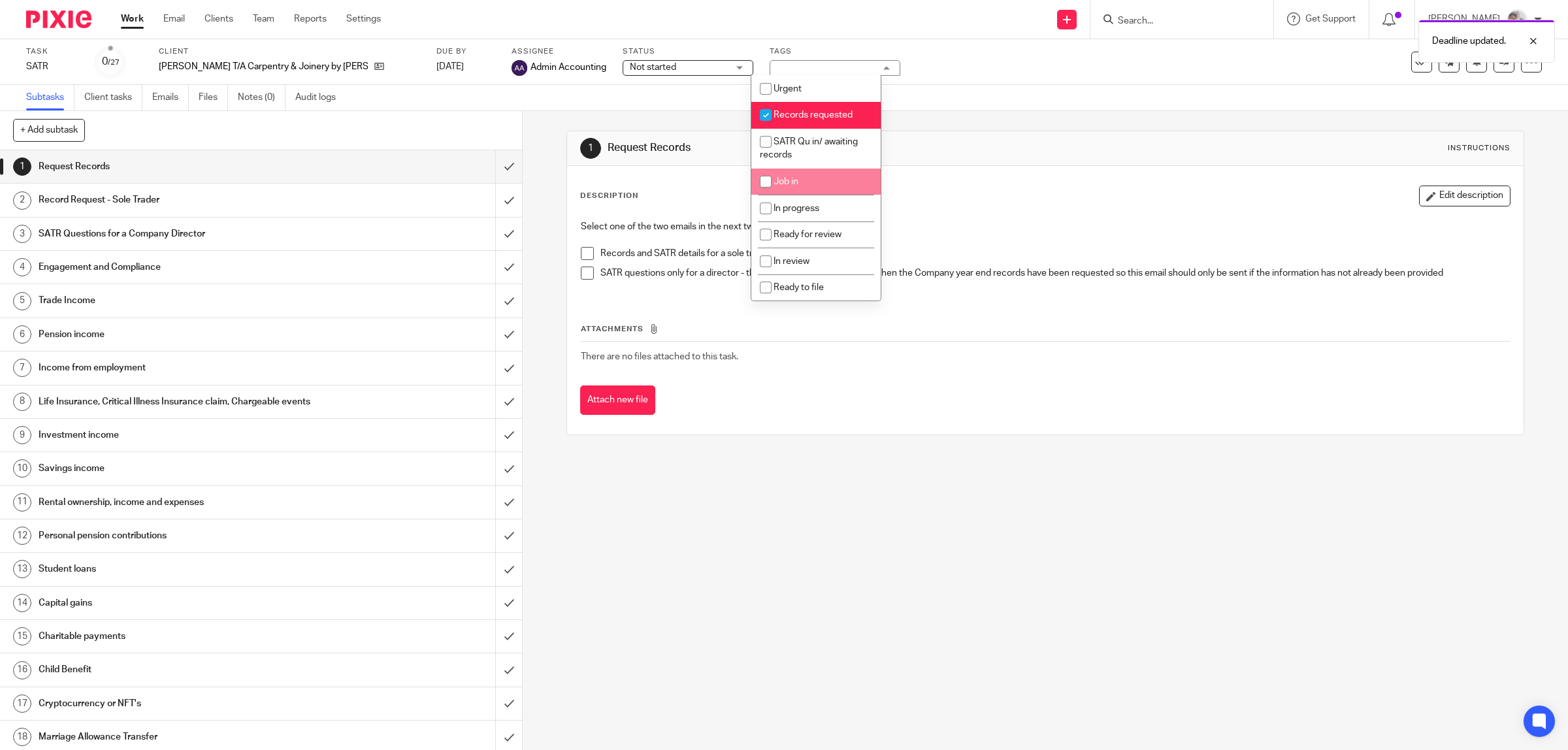
click at [793, 181] on span "Job in" at bounding box center [786, 182] width 25 height 9
checkbox input "true"
click at [794, 111] on span "Records requested" at bounding box center [813, 115] width 79 height 9
checkbox input "false"
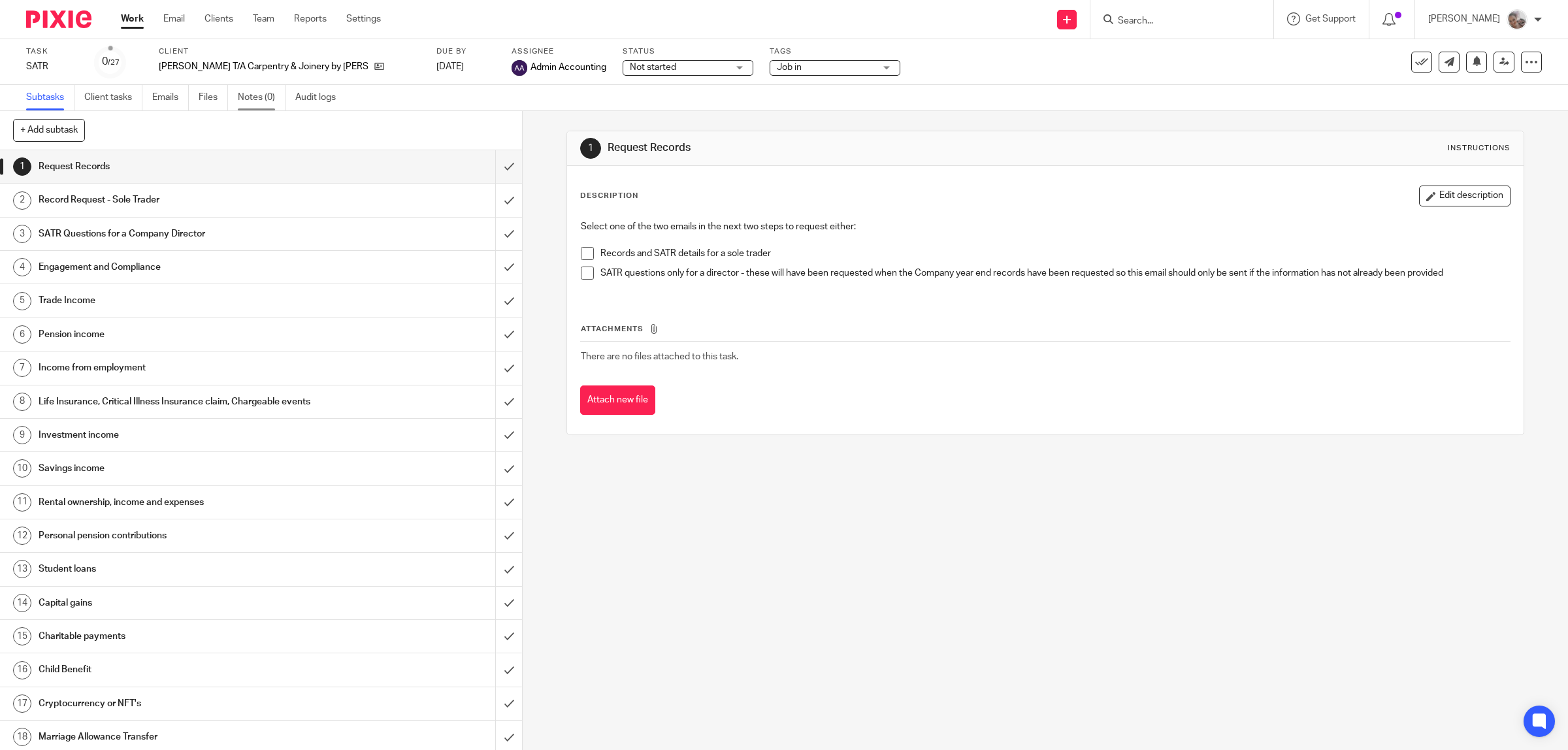
click at [245, 98] on link "Notes (0)" at bounding box center [262, 97] width 48 height 26
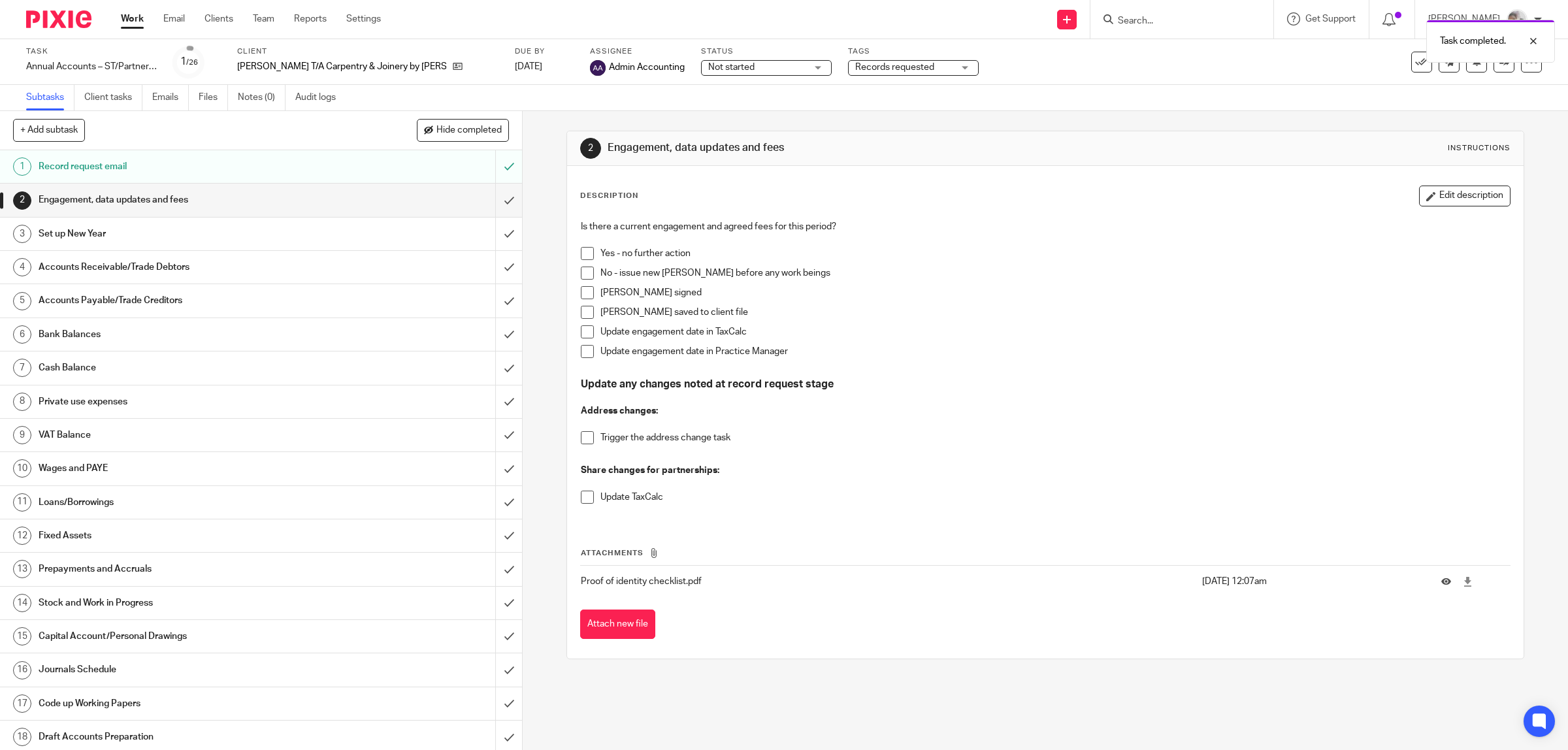
click at [581, 253] on span at bounding box center [588, 253] width 13 height 13
click at [491, 191] on input "submit" at bounding box center [261, 200] width 522 height 32
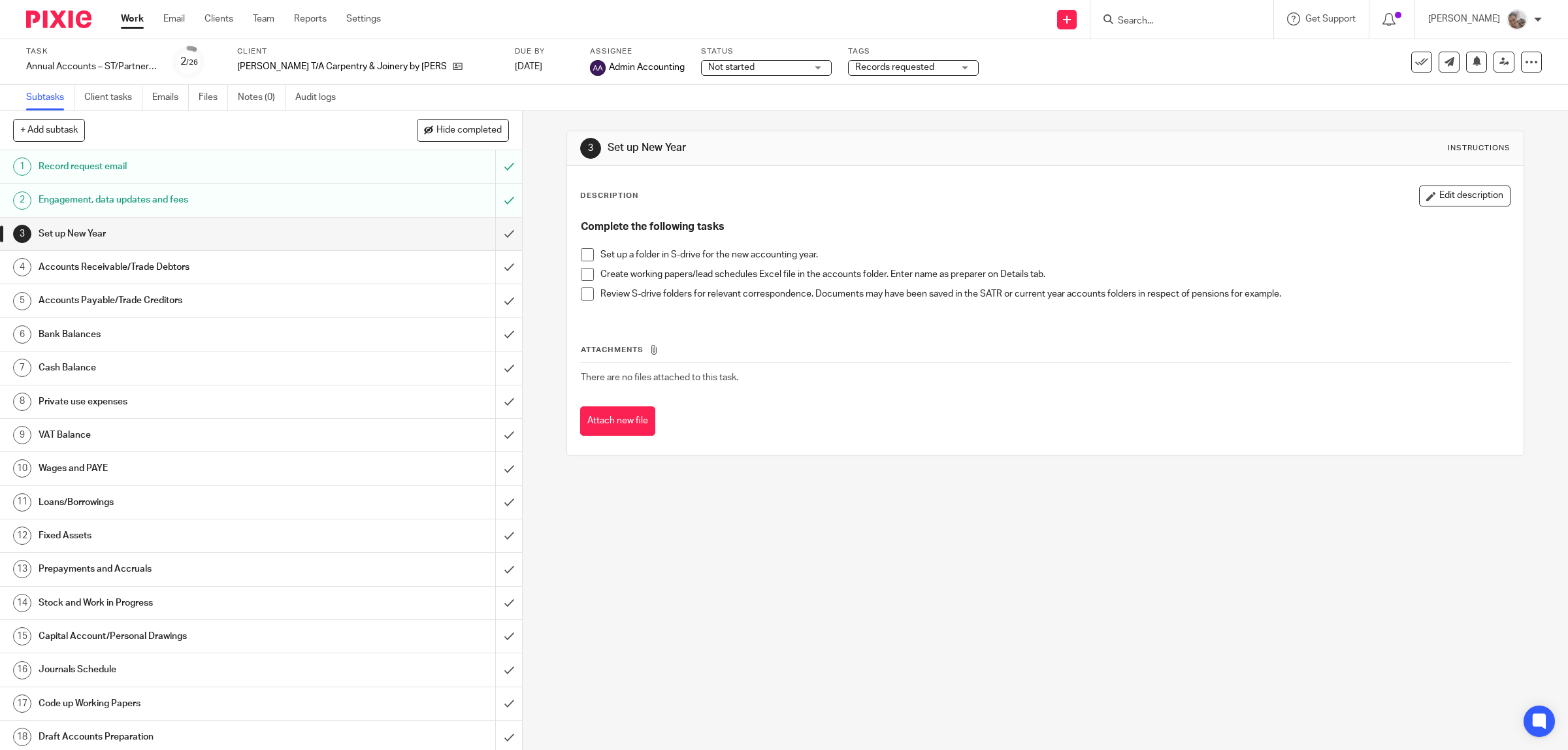
click at [900, 63] on span "Records requested" at bounding box center [895, 67] width 79 height 9
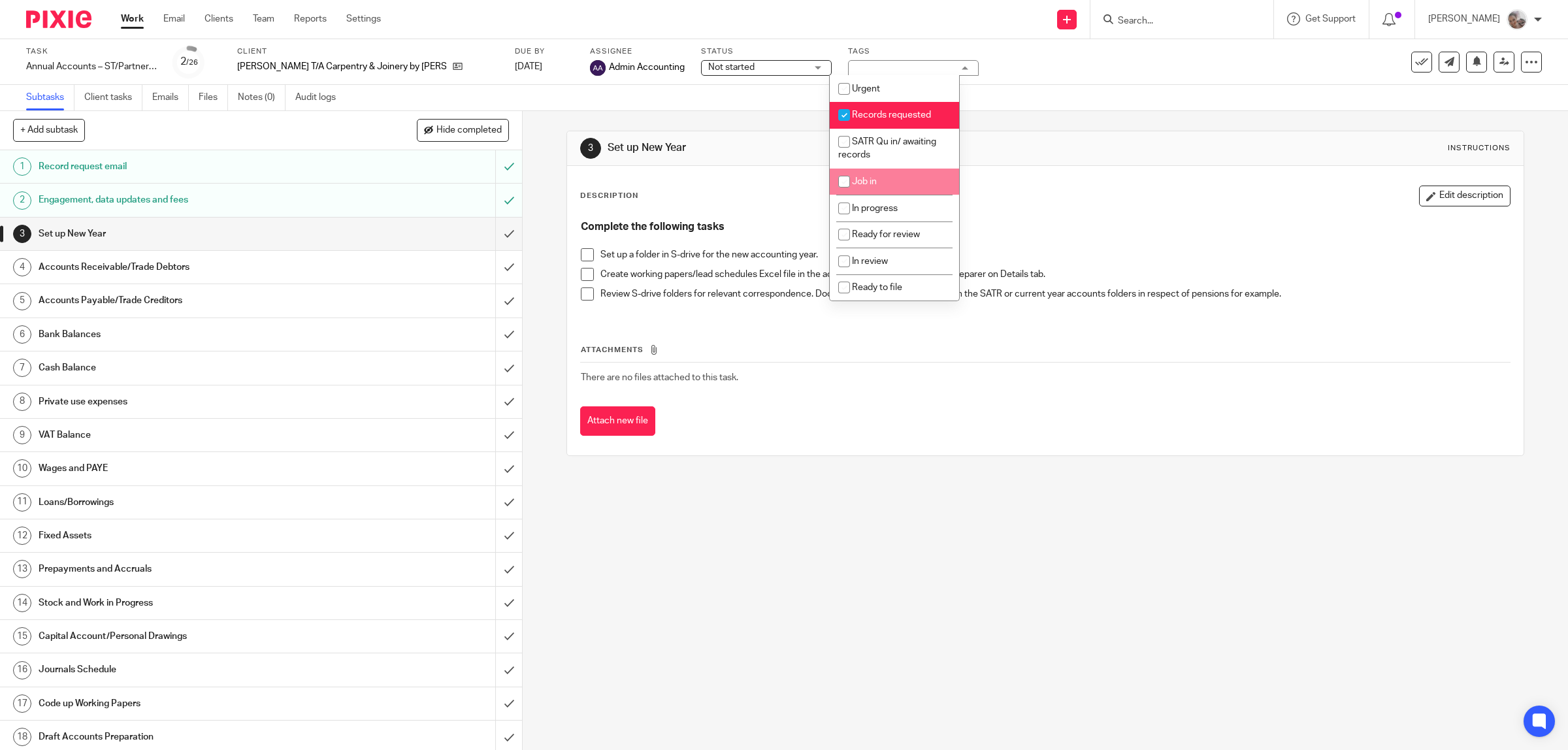
drag, startPoint x: 887, startPoint y: 178, endPoint x: 874, endPoint y: 132, distance: 47.8
click at [887, 177] on li "Job in" at bounding box center [894, 182] width 130 height 26
checkbox input "true"
click at [874, 113] on span "Records requested" at bounding box center [892, 115] width 79 height 9
checkbox input "false"
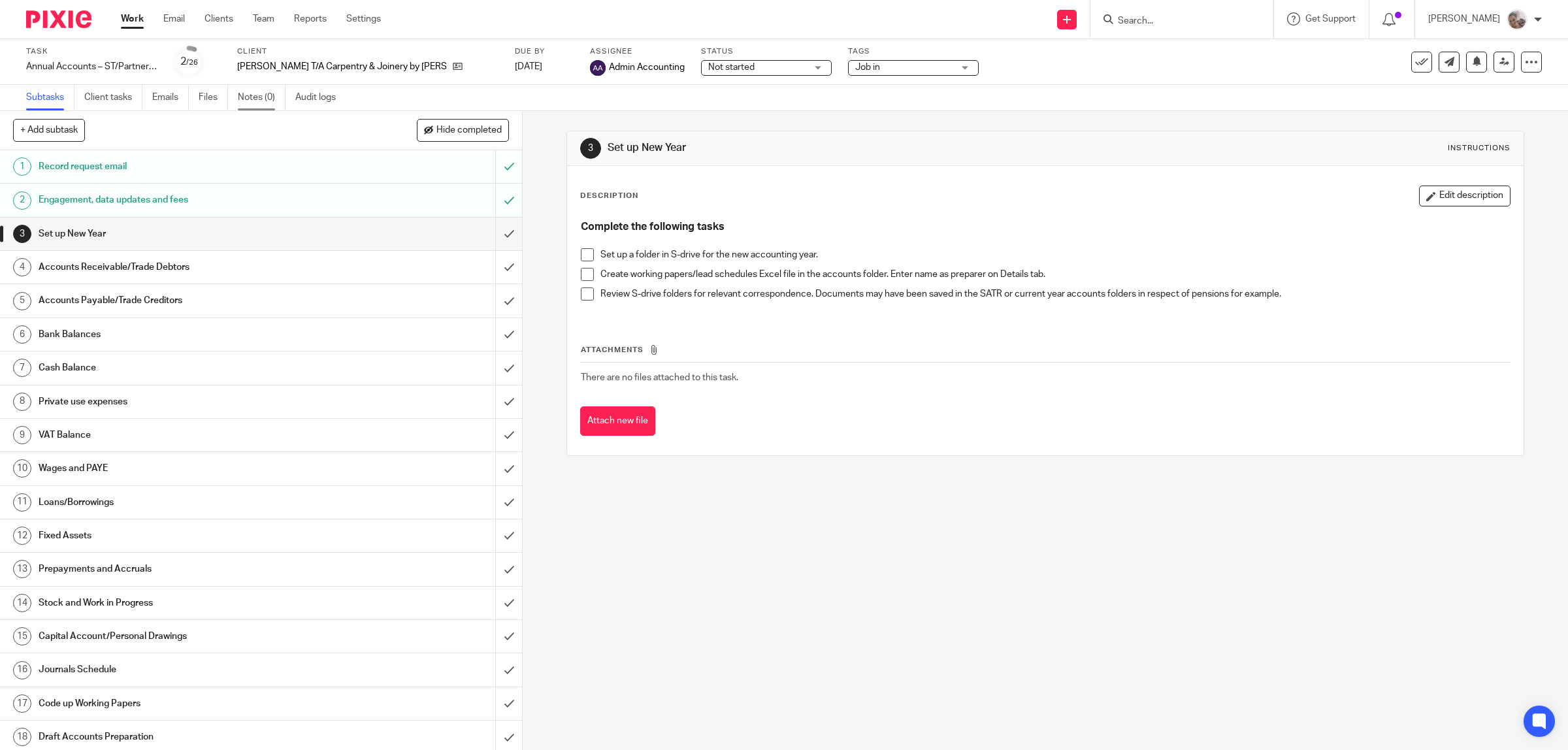
click at [261, 95] on link "Notes (0)" at bounding box center [262, 97] width 48 height 26
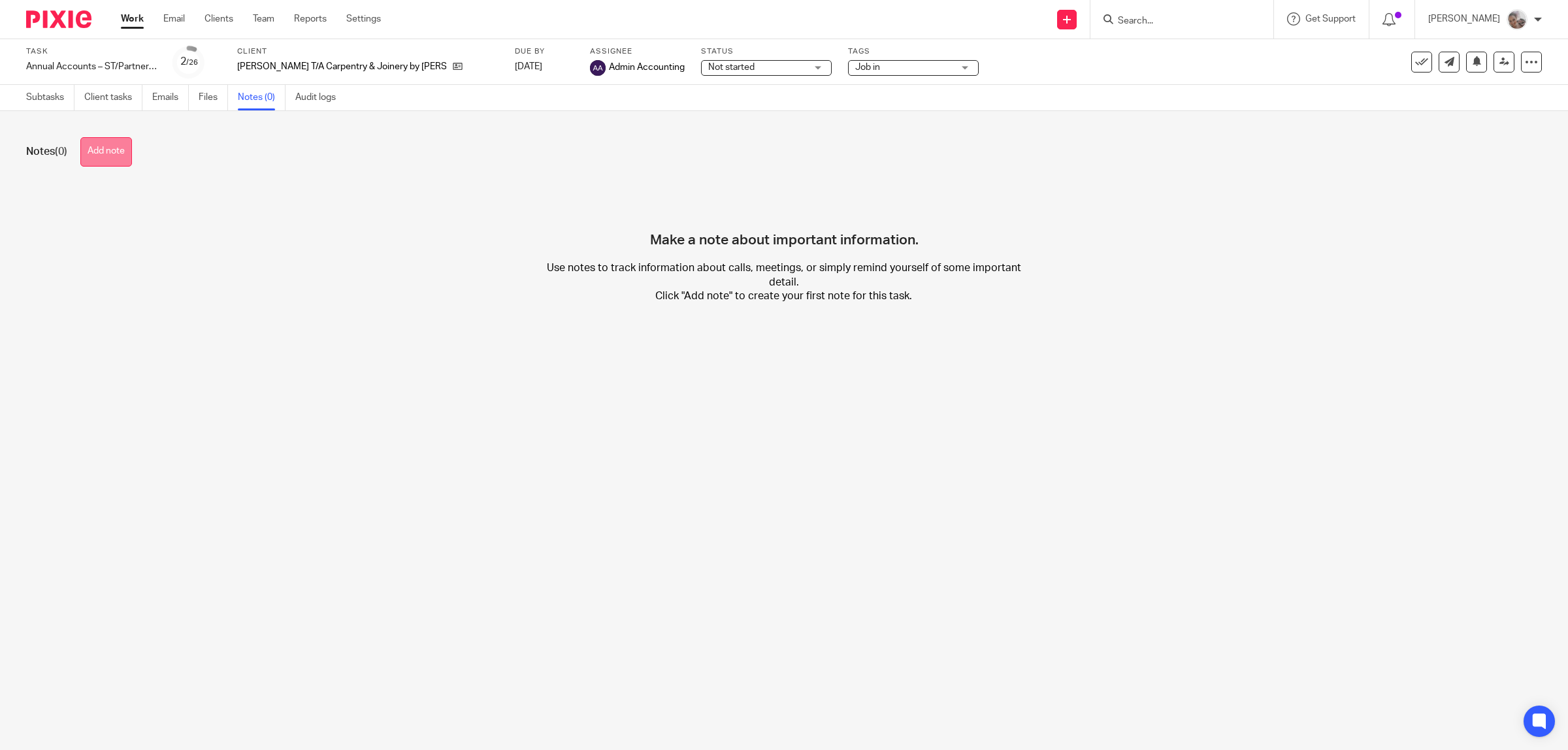
click at [113, 158] on button "Add note" at bounding box center [106, 151] width 52 height 29
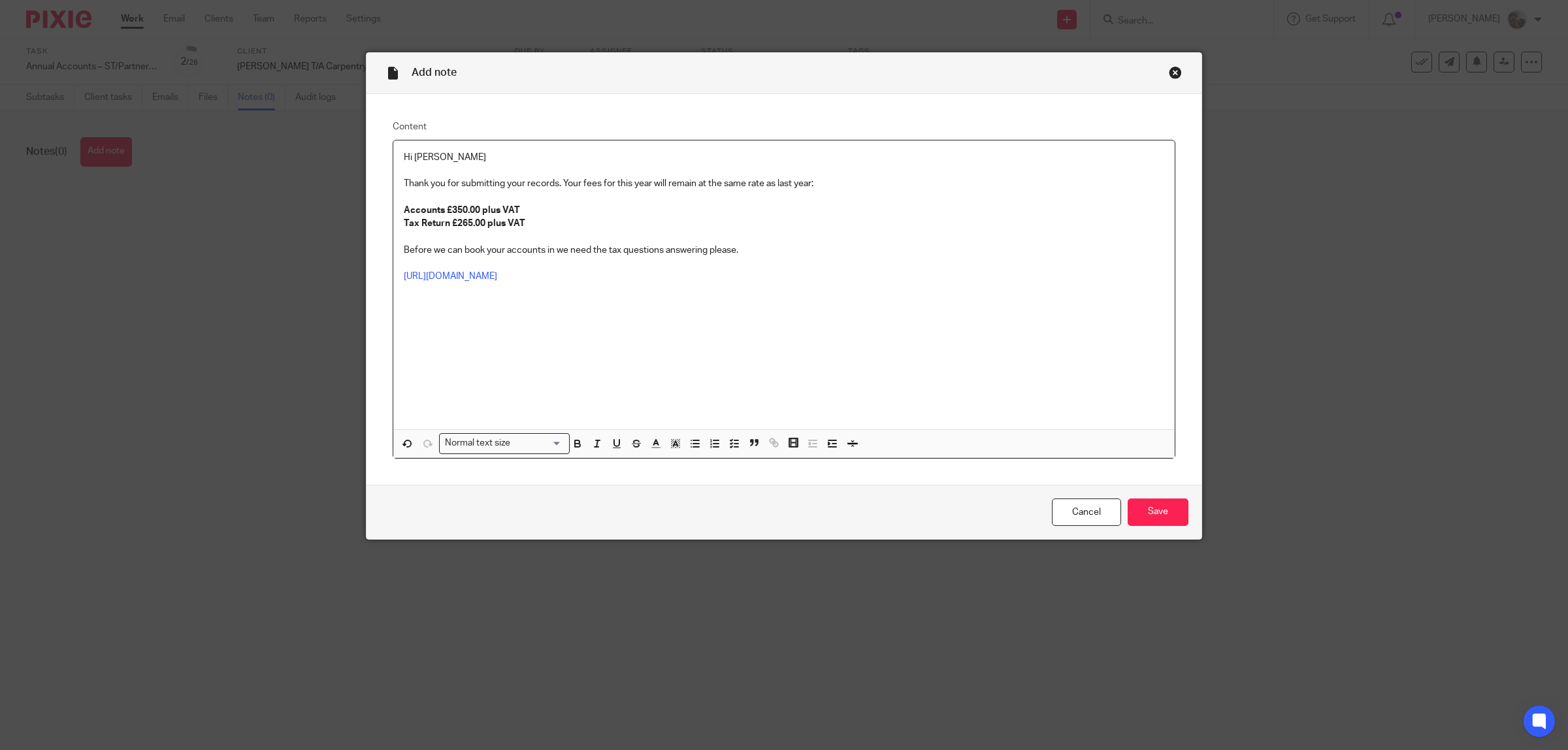
click at [568, 284] on p at bounding box center [784, 290] width 761 height 13
click at [1149, 504] on input "Save" at bounding box center [1158, 513] width 61 height 28
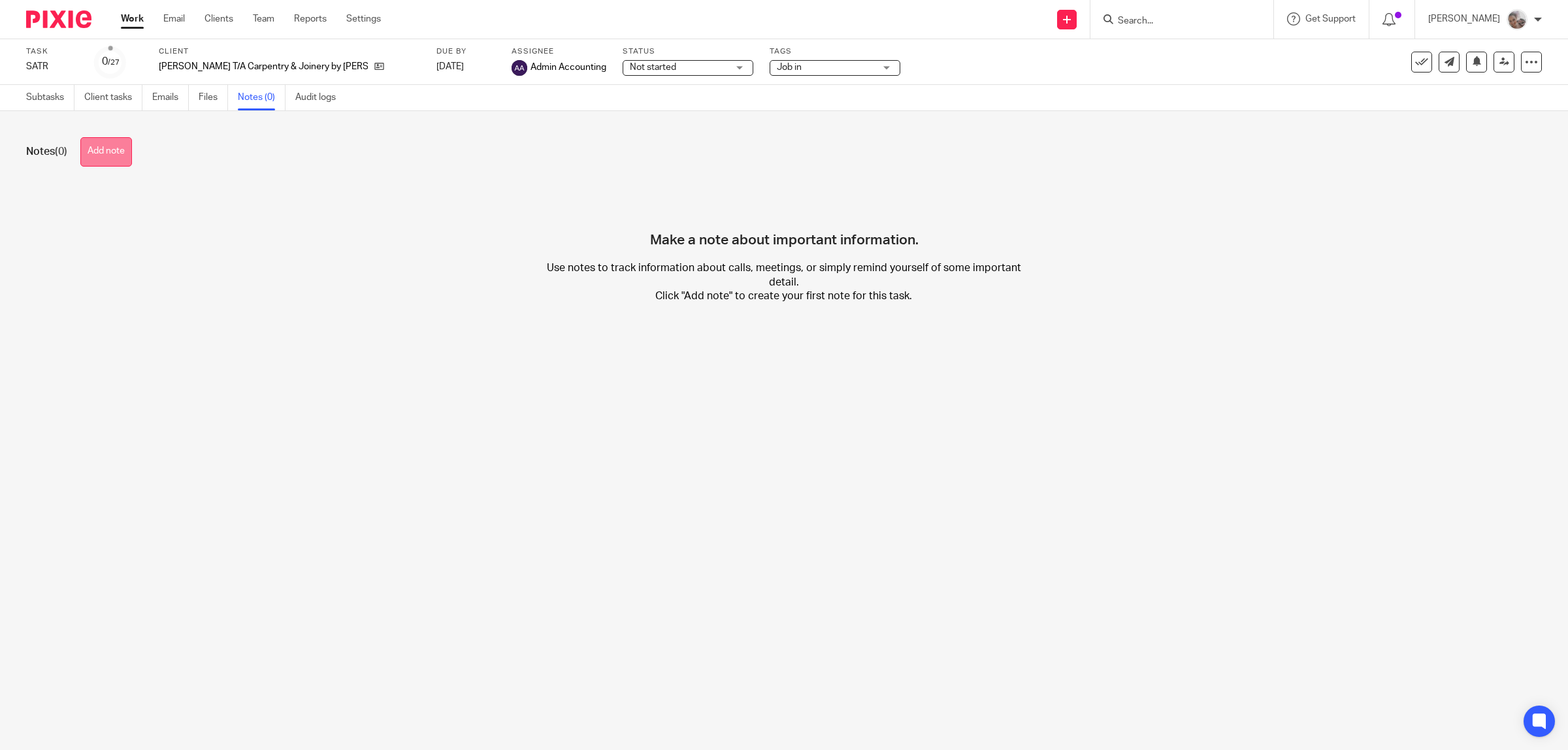
click at [116, 153] on button "Add note" at bounding box center [106, 151] width 52 height 29
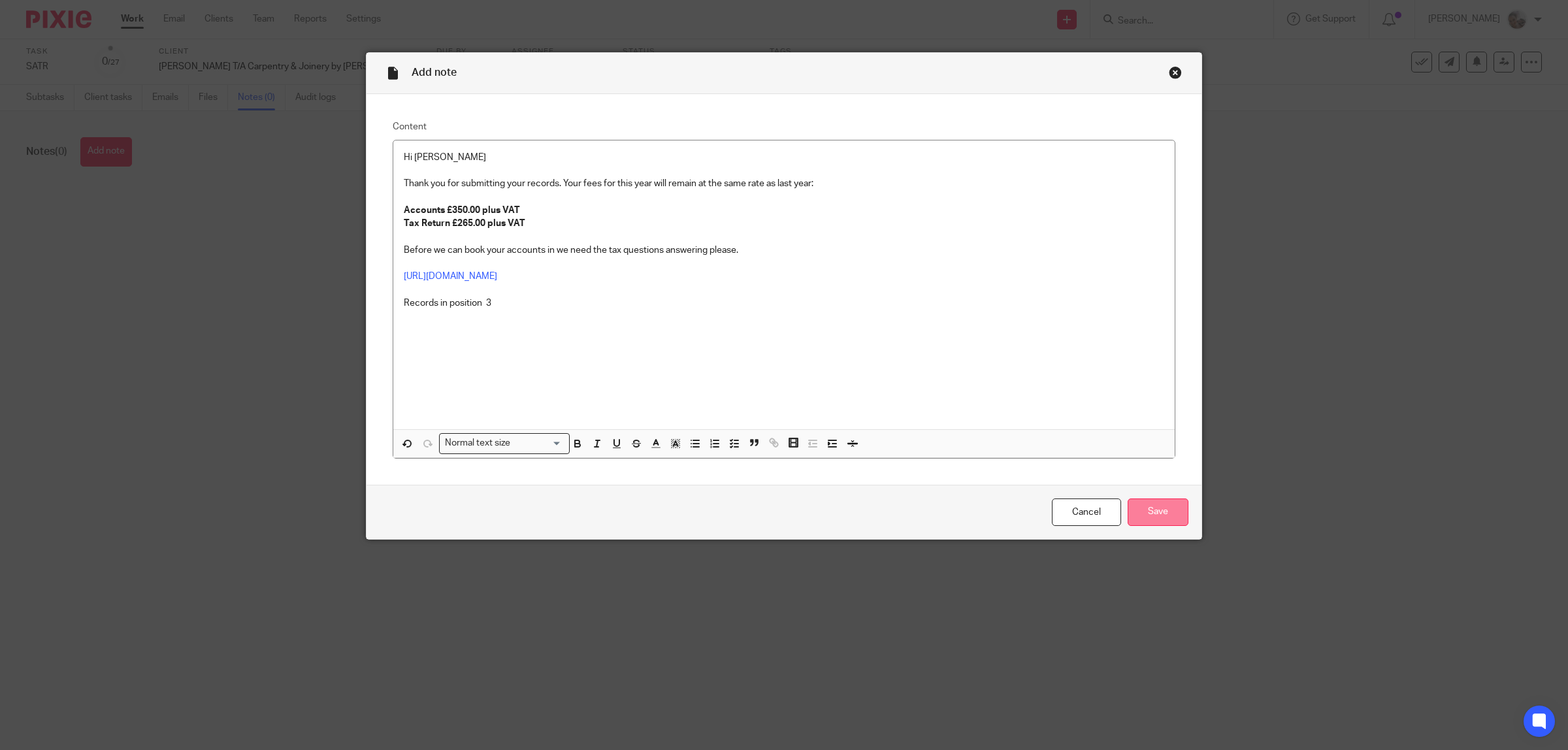
click at [1139, 513] on input "Save" at bounding box center [1158, 513] width 61 height 28
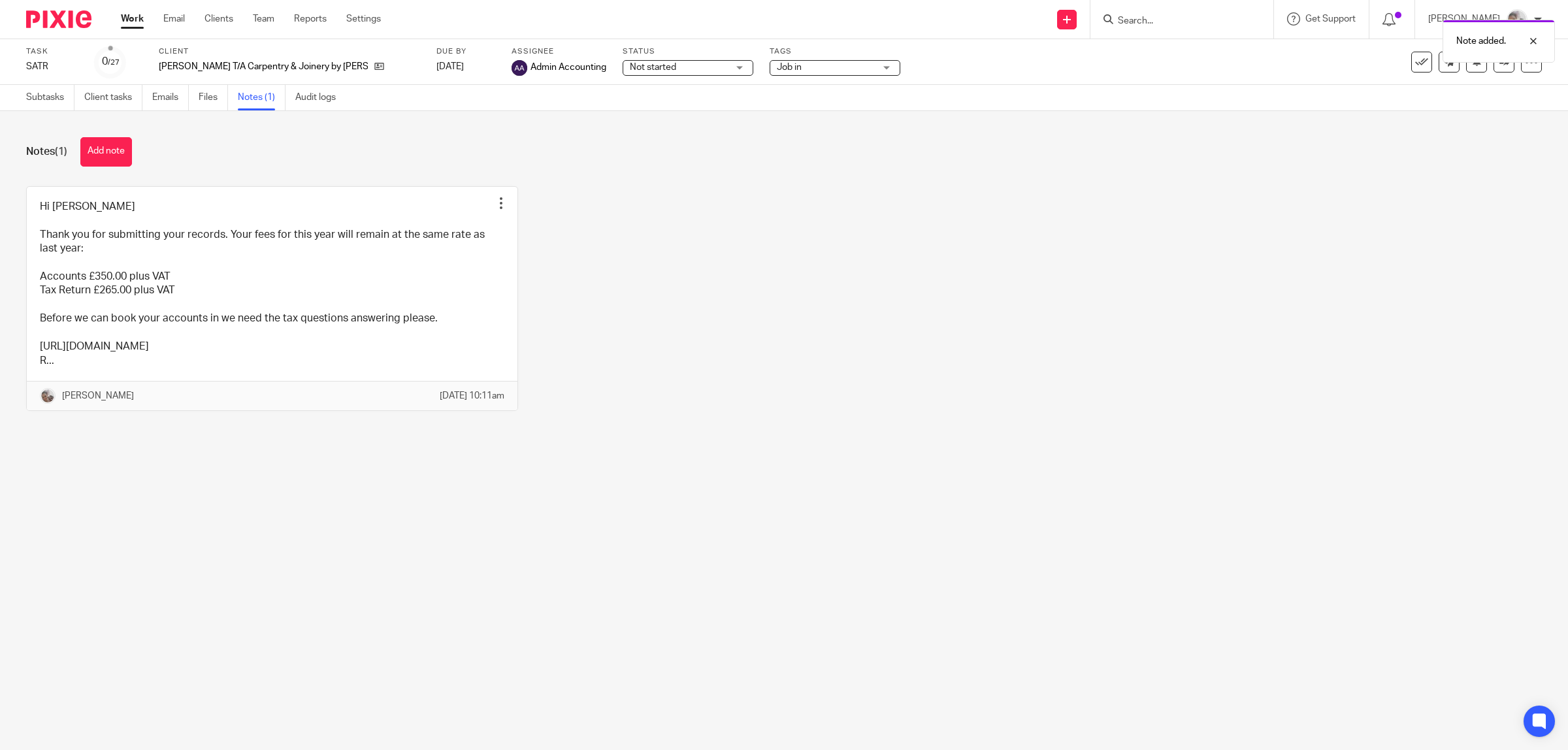
click at [794, 69] on span "Job in" at bounding box center [826, 67] width 98 height 14
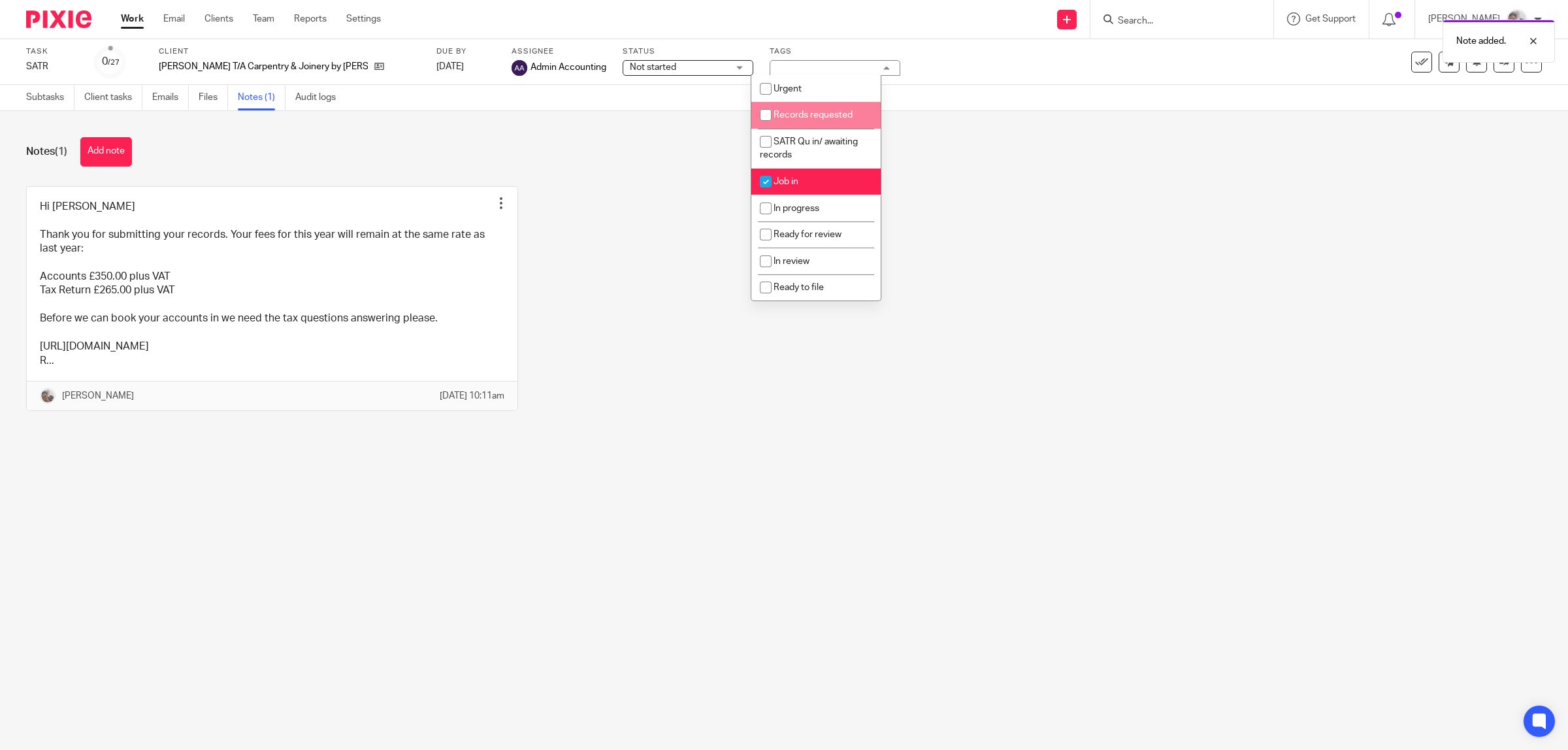
click at [820, 115] on span "Records requested" at bounding box center [813, 115] width 79 height 9
checkbox input "true"
click at [969, 221] on div "Hi Mark Thank you for submitting your records. Your fees for this year will rem…" at bounding box center [774, 308] width 1536 height 244
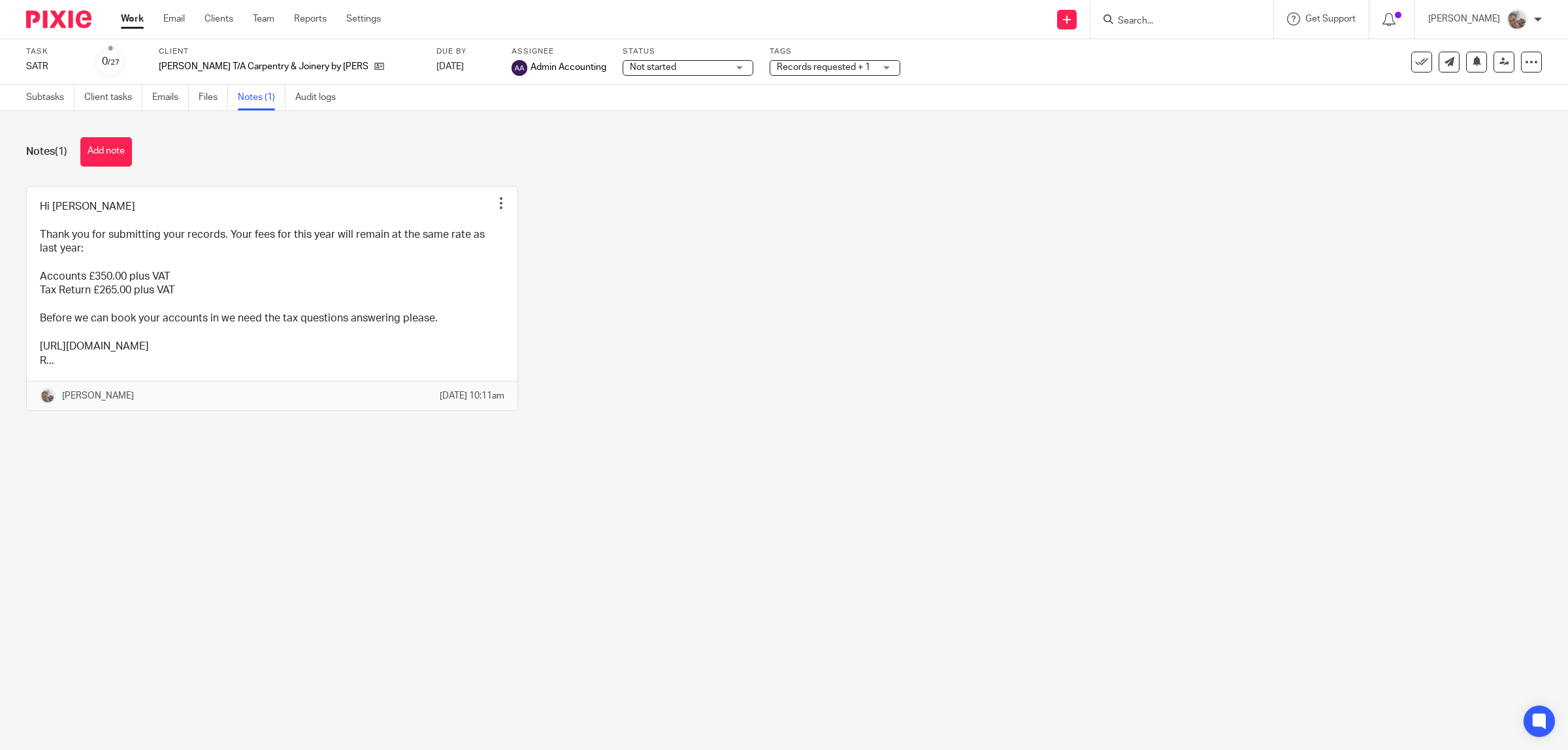
click at [1173, 26] on input "Search" at bounding box center [1176, 22] width 118 height 12
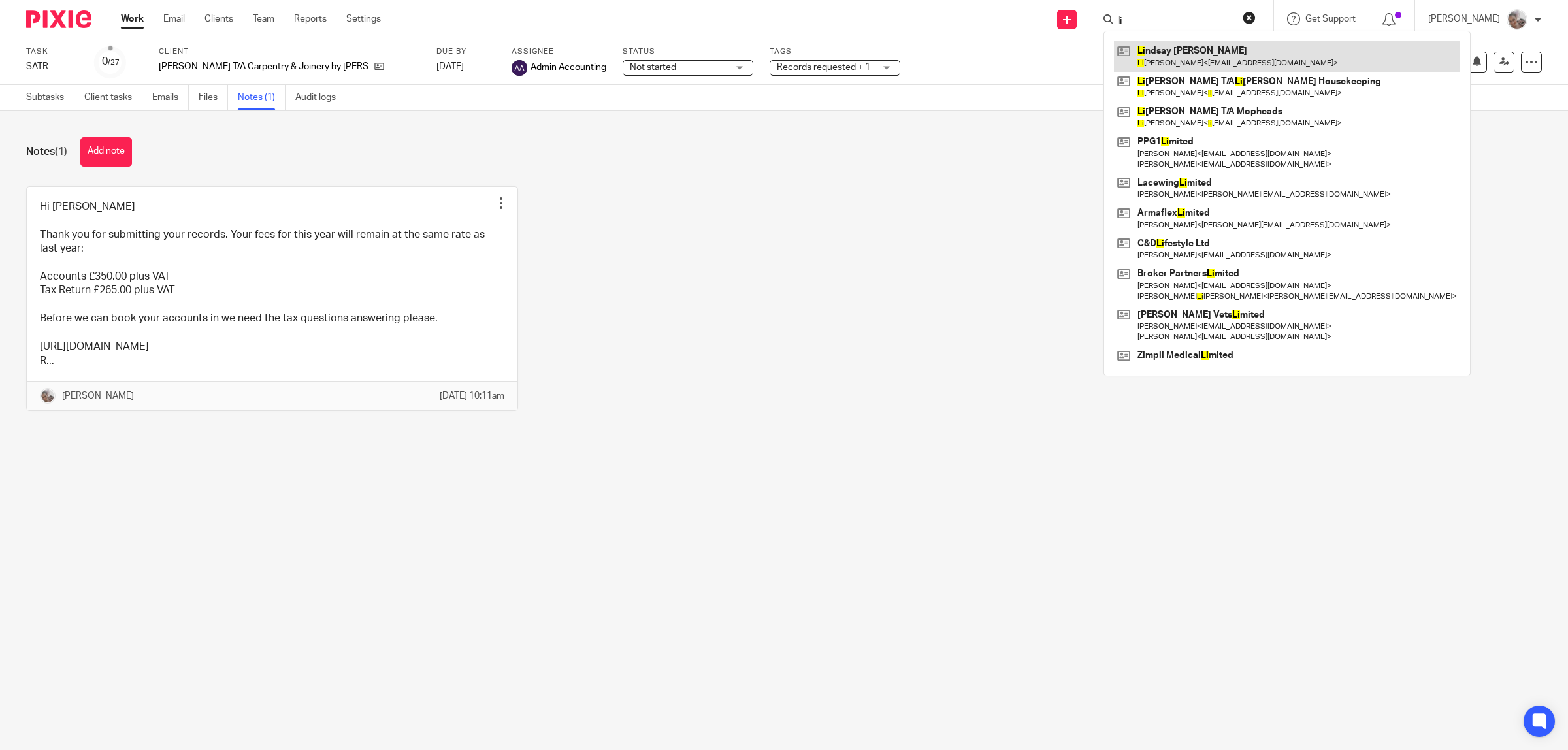
type input "li"
click at [1200, 56] on link at bounding box center [1287, 56] width 346 height 30
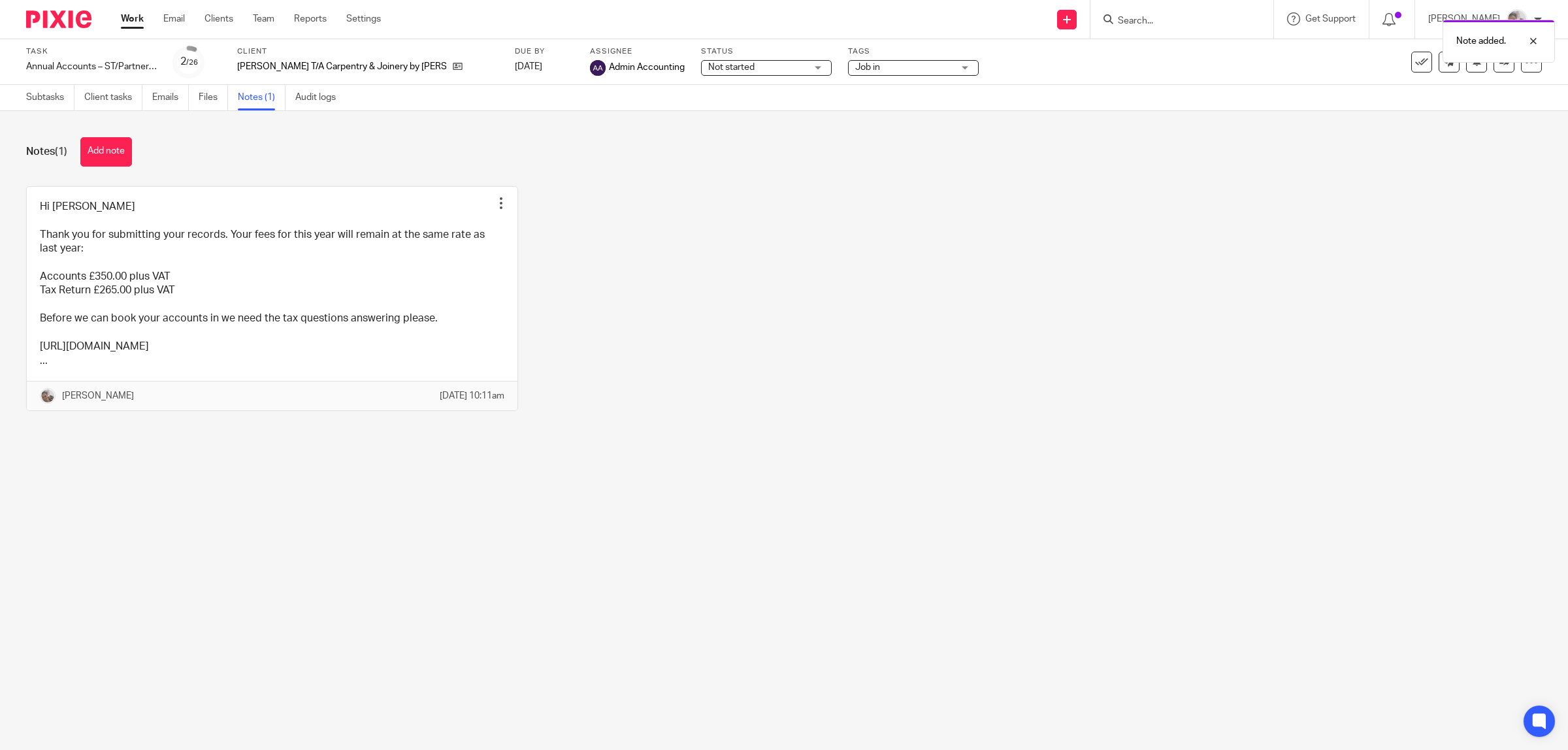
click at [855, 67] on span "Job in" at bounding box center [868, 67] width 25 height 9
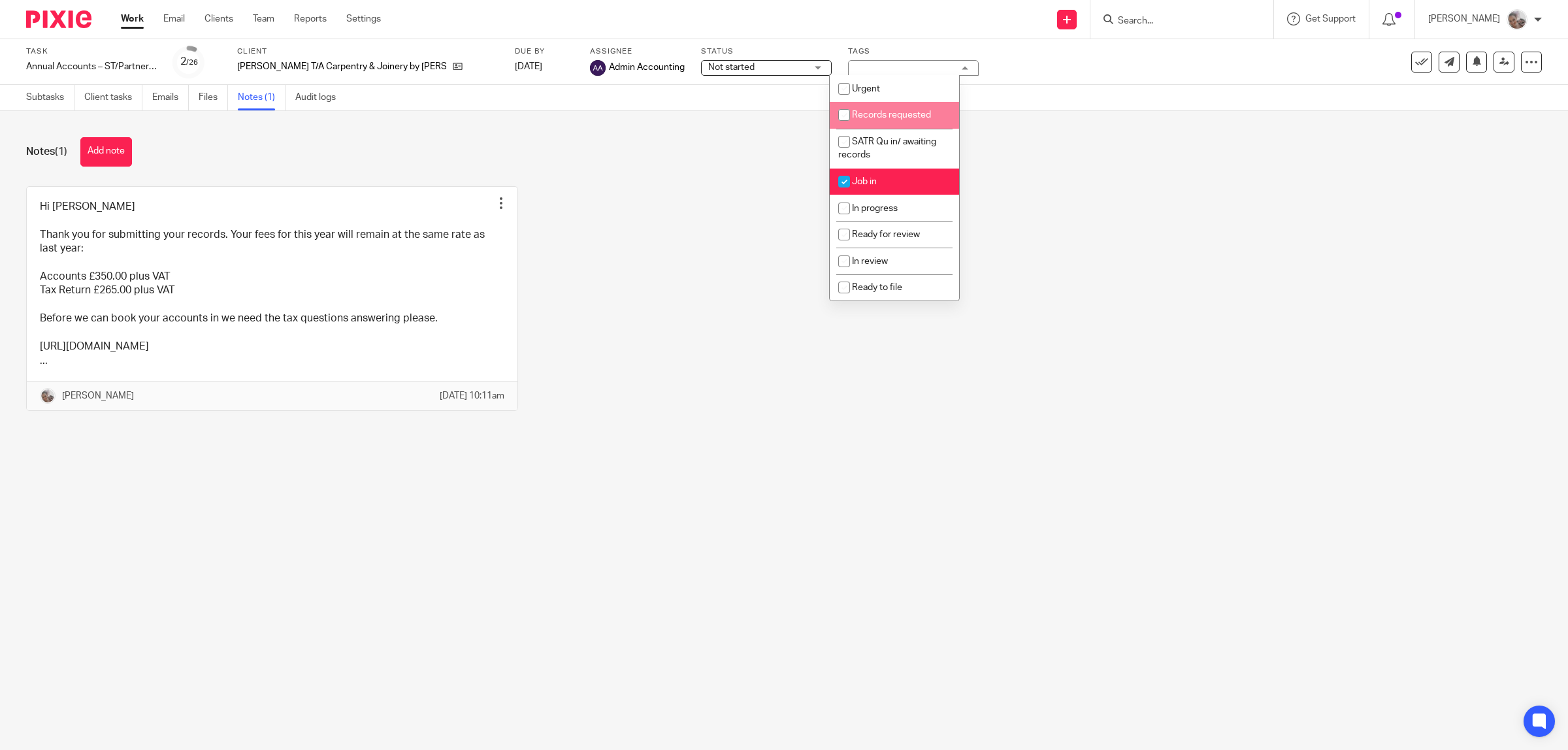
click at [884, 116] on span "Records requested" at bounding box center [892, 115] width 79 height 9
checkbox input "true"
click at [453, 65] on icon at bounding box center [457, 66] width 10 height 10
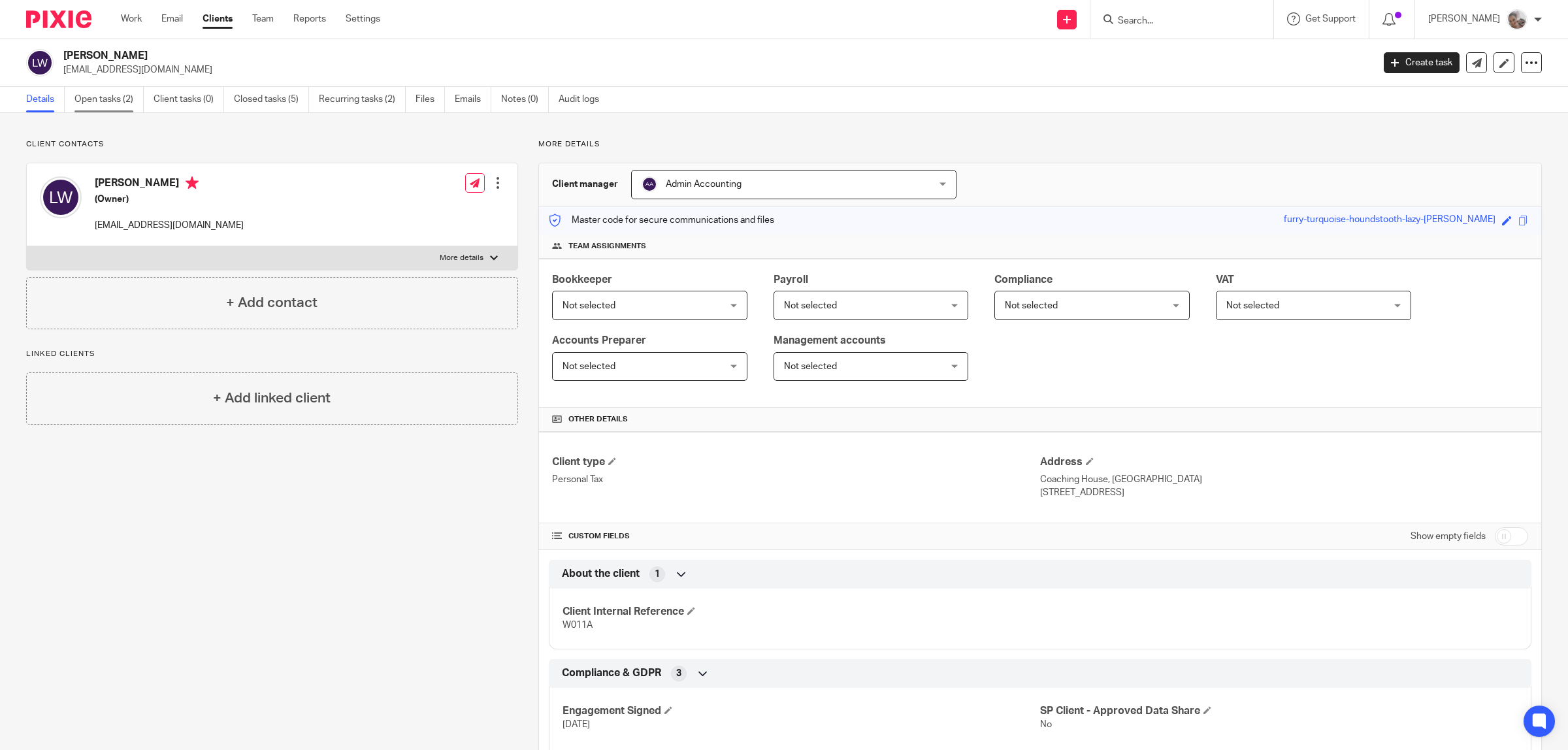
click at [97, 97] on link "Open tasks (2)" at bounding box center [109, 99] width 69 height 26
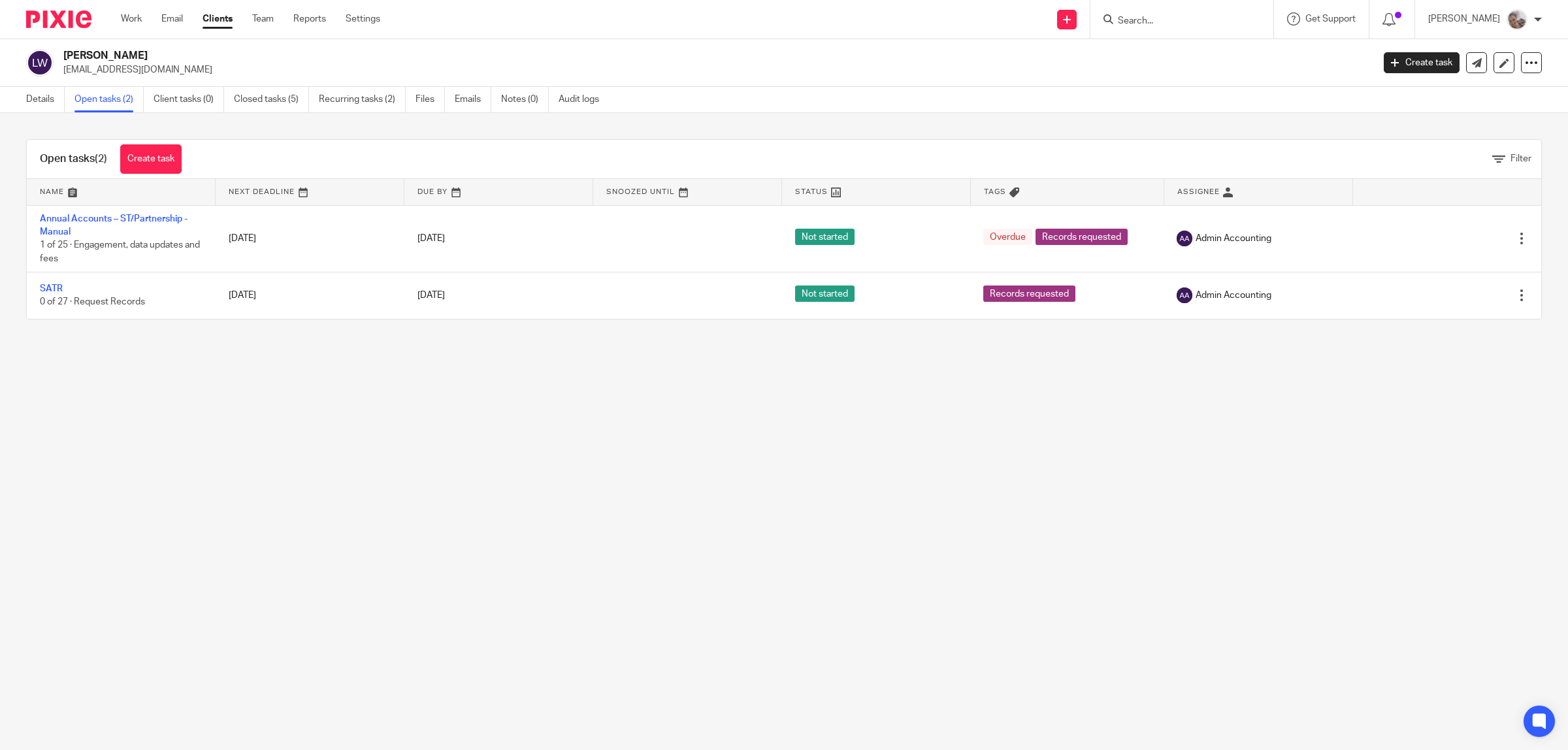
drag, startPoint x: 184, startPoint y: 69, endPoint x: 64, endPoint y: 72, distance: 120.0
click at [64, 72] on p "santaandsoames@gmail.com" at bounding box center [714, 70] width 1301 height 13
copy p "santaandsoames@gmail.com"
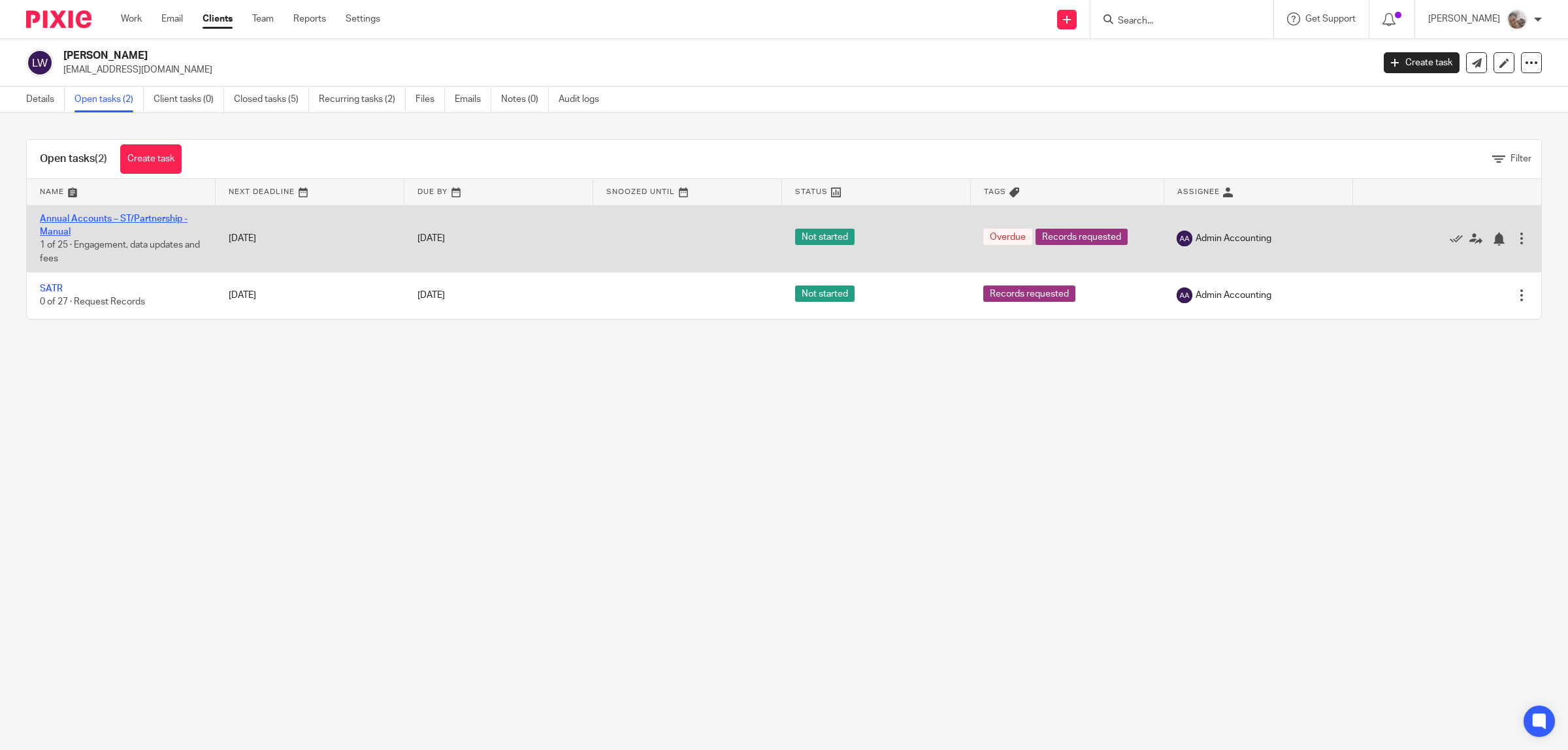
click at [67, 216] on link "Annual Accounts – ST/Partnership - Manual" at bounding box center [113, 226] width 148 height 22
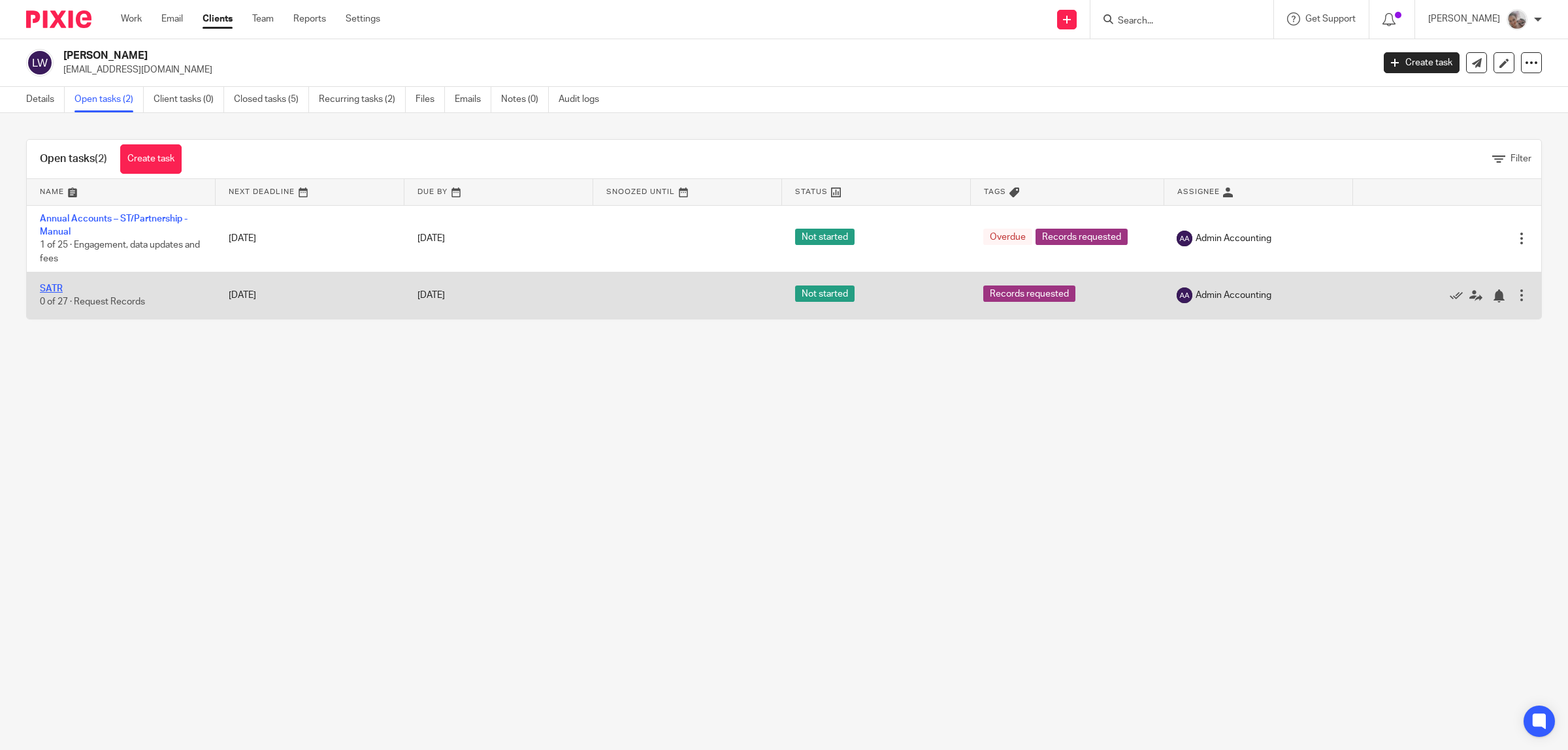
click at [60, 289] on link "SATR" at bounding box center [51, 289] width 23 height 9
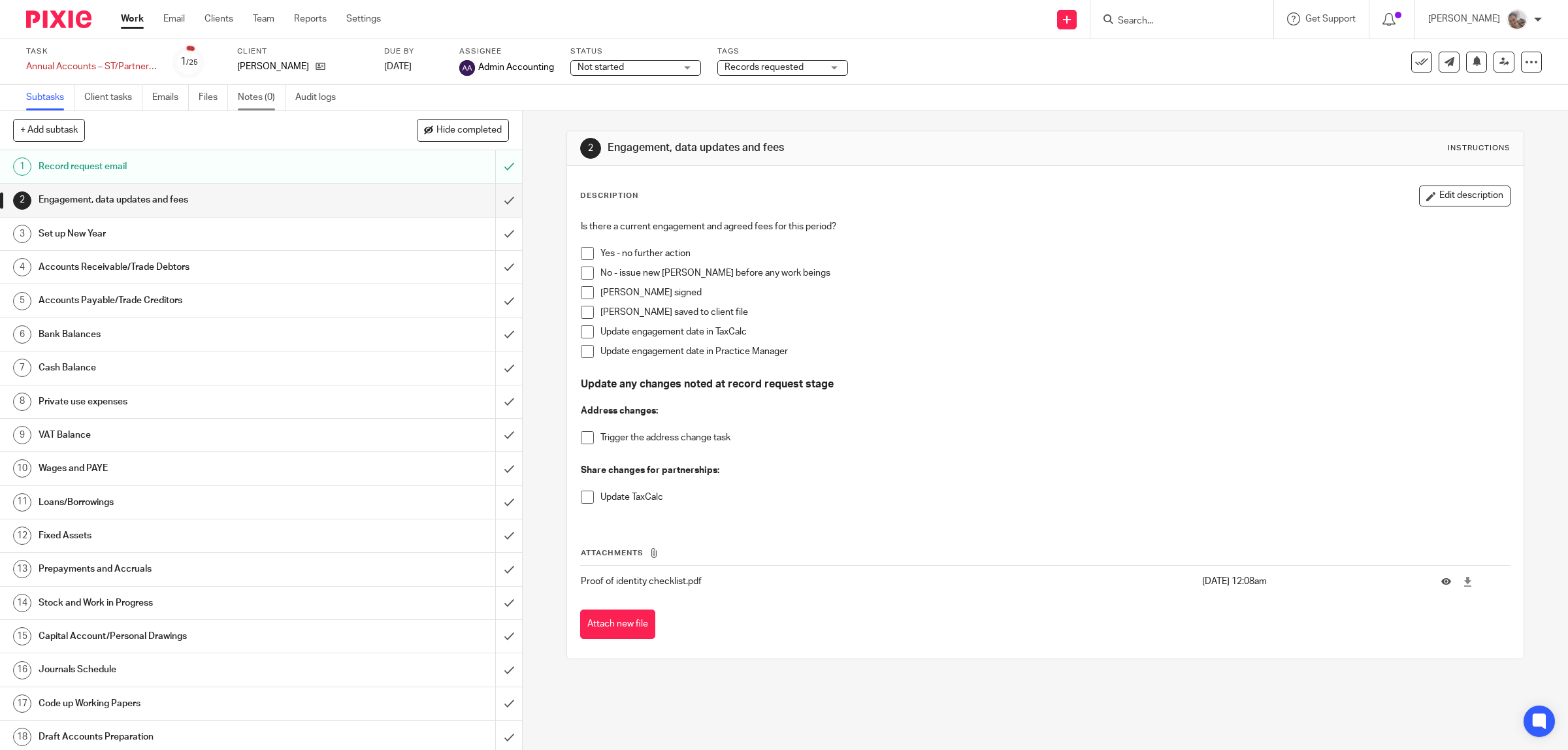
click at [263, 96] on link "Notes (0)" at bounding box center [262, 97] width 48 height 26
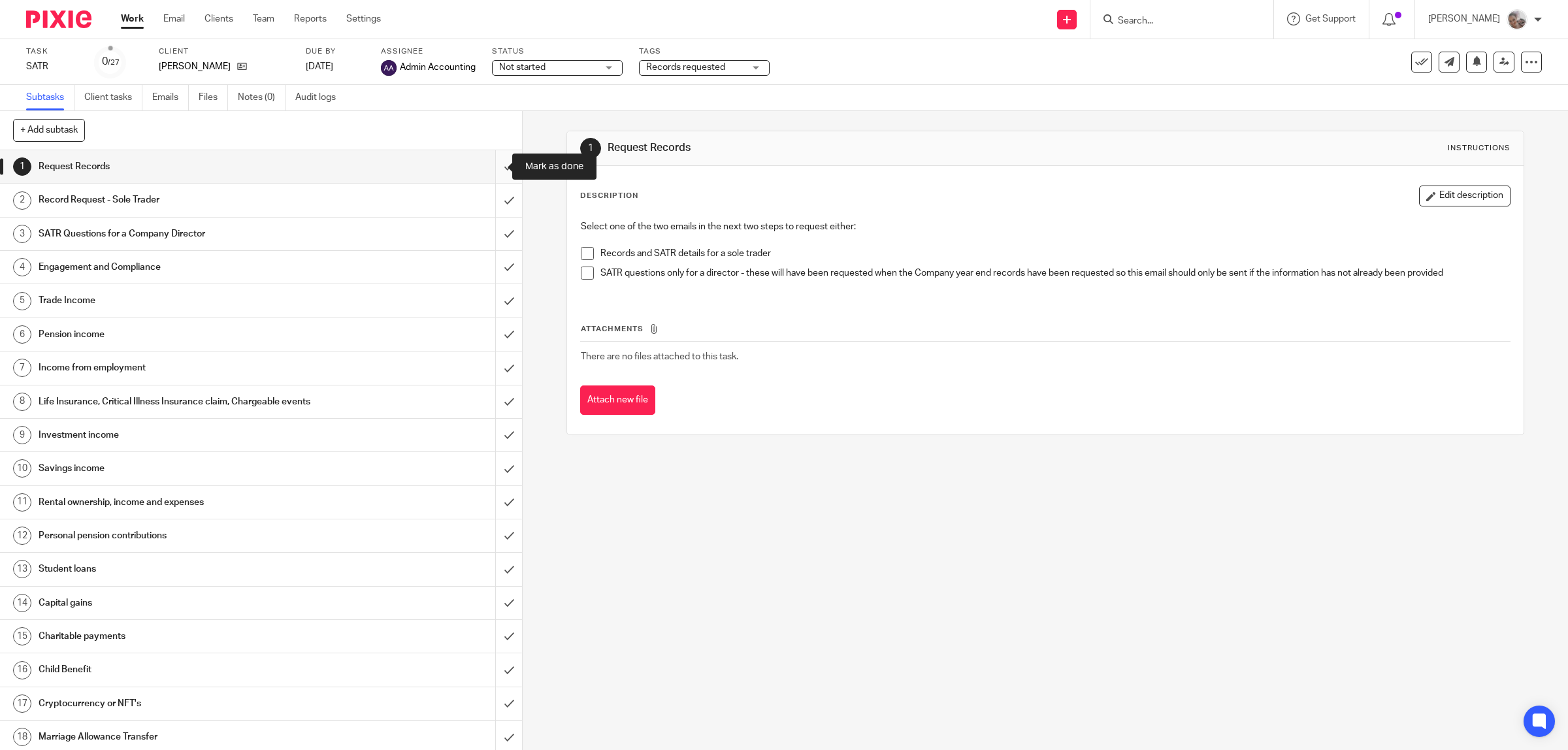
click at [489, 168] on input "submit" at bounding box center [261, 166] width 522 height 32
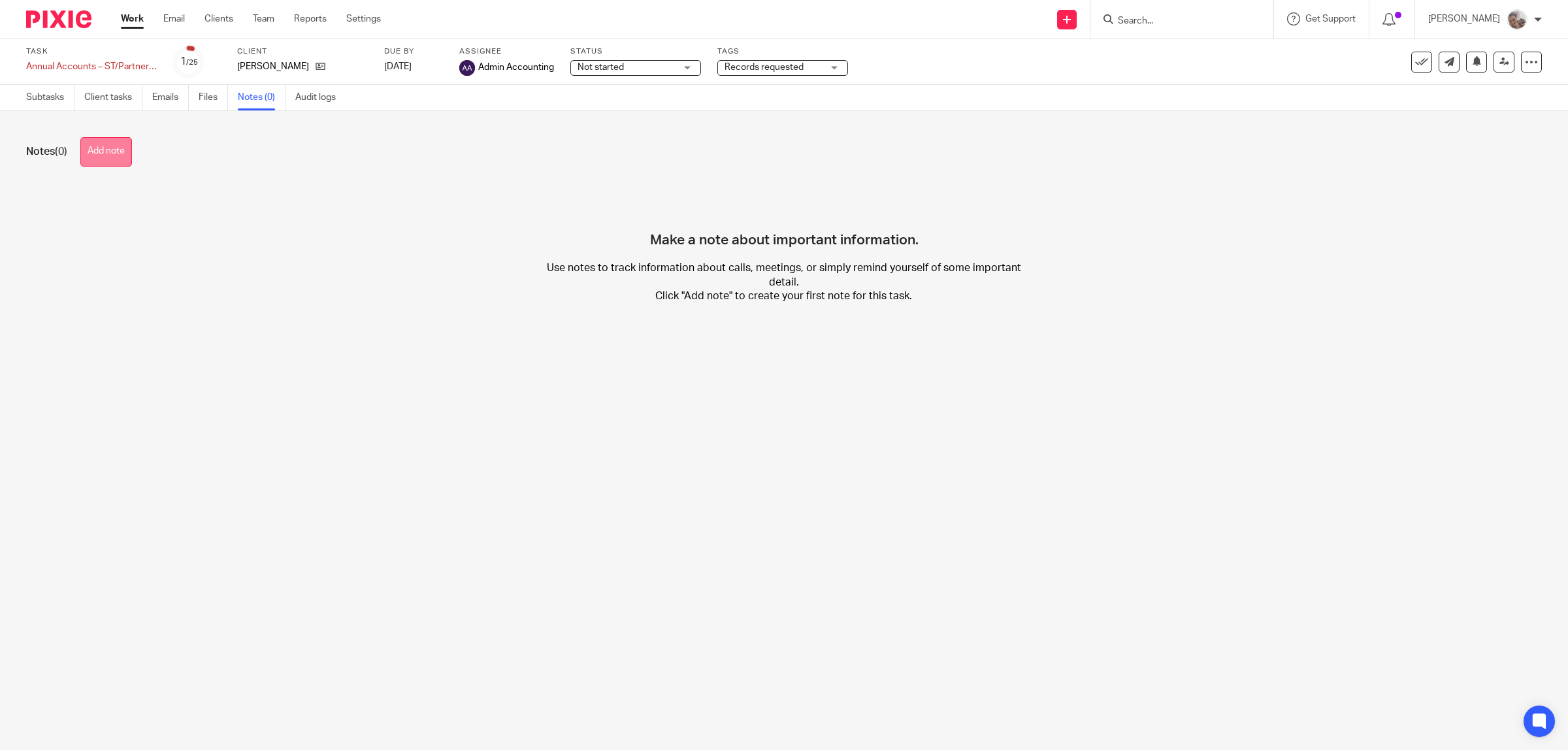
click at [118, 139] on button "Add note" at bounding box center [106, 151] width 52 height 29
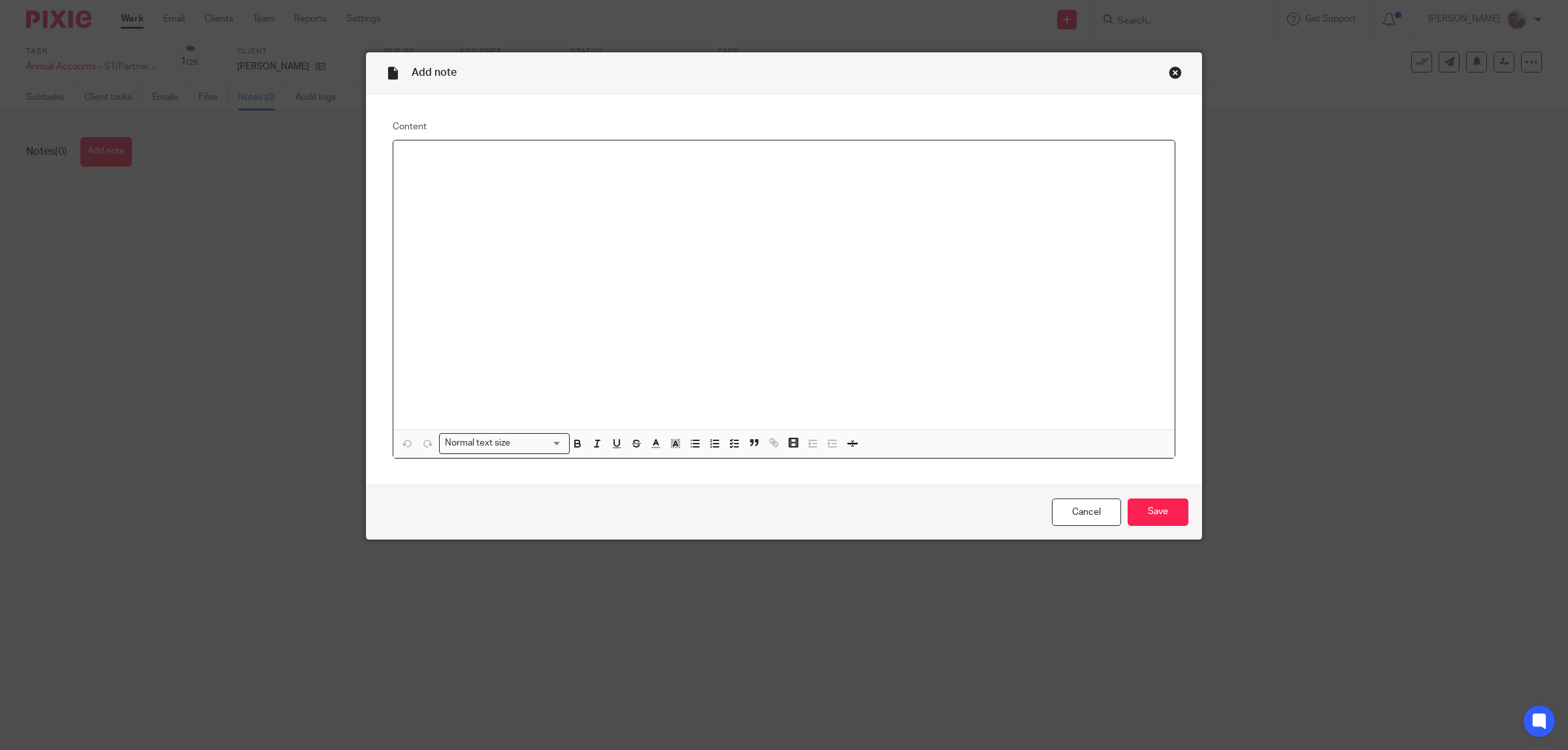
paste div
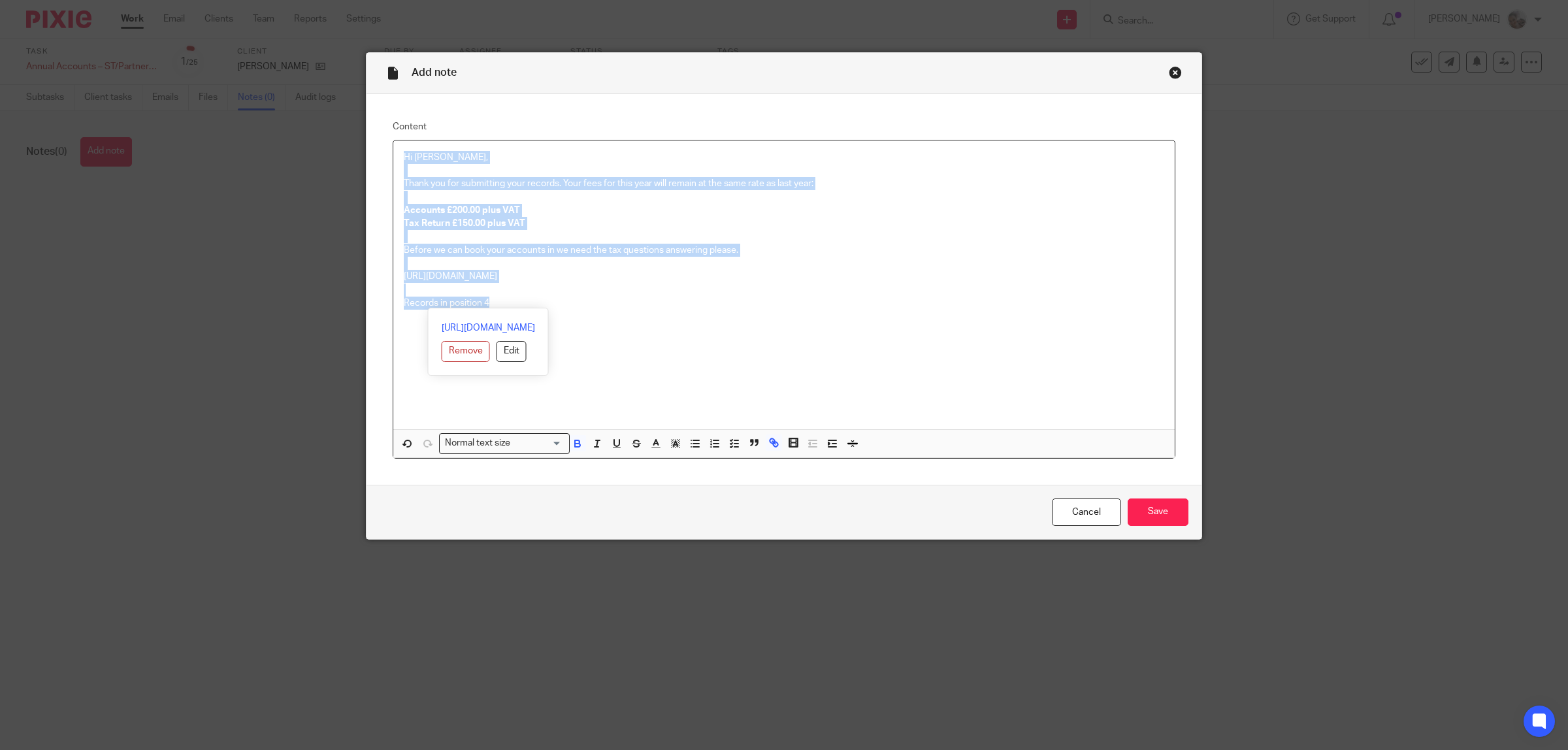
drag, startPoint x: 500, startPoint y: 308, endPoint x: 376, endPoint y: 150, distance: 200.8
click at [376, 150] on div "Content Hi [PERSON_NAME], Thank you for submitting your records. Your fees for …" at bounding box center [784, 289] width 835 height 391
copy div "Hi [PERSON_NAME], Thank you for submitting your records. Your fees for this yea…"
drag, startPoint x: 1168, startPoint y: 511, endPoint x: 904, endPoint y: 76, distance: 508.8
click at [1170, 507] on input "Save" at bounding box center [1158, 513] width 61 height 28
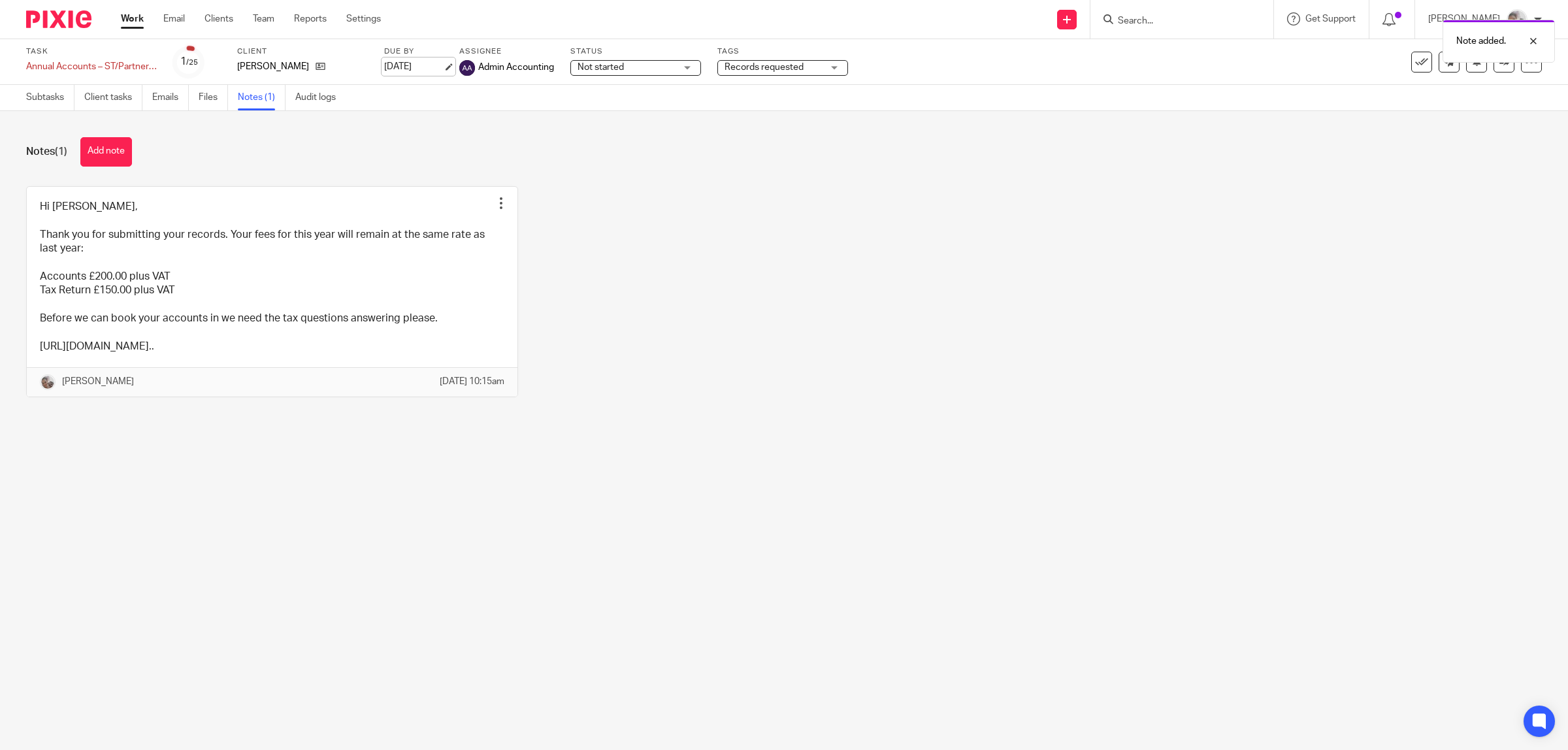
click at [408, 64] on link "[DATE]" at bounding box center [414, 67] width 59 height 14
click at [616, 333] on div "Hi Lindsay, Thank you for submitting your records. Your fees for this year will…" at bounding box center [774, 301] width 1536 height 231
click at [784, 69] on span "Records requested" at bounding box center [764, 67] width 79 height 9
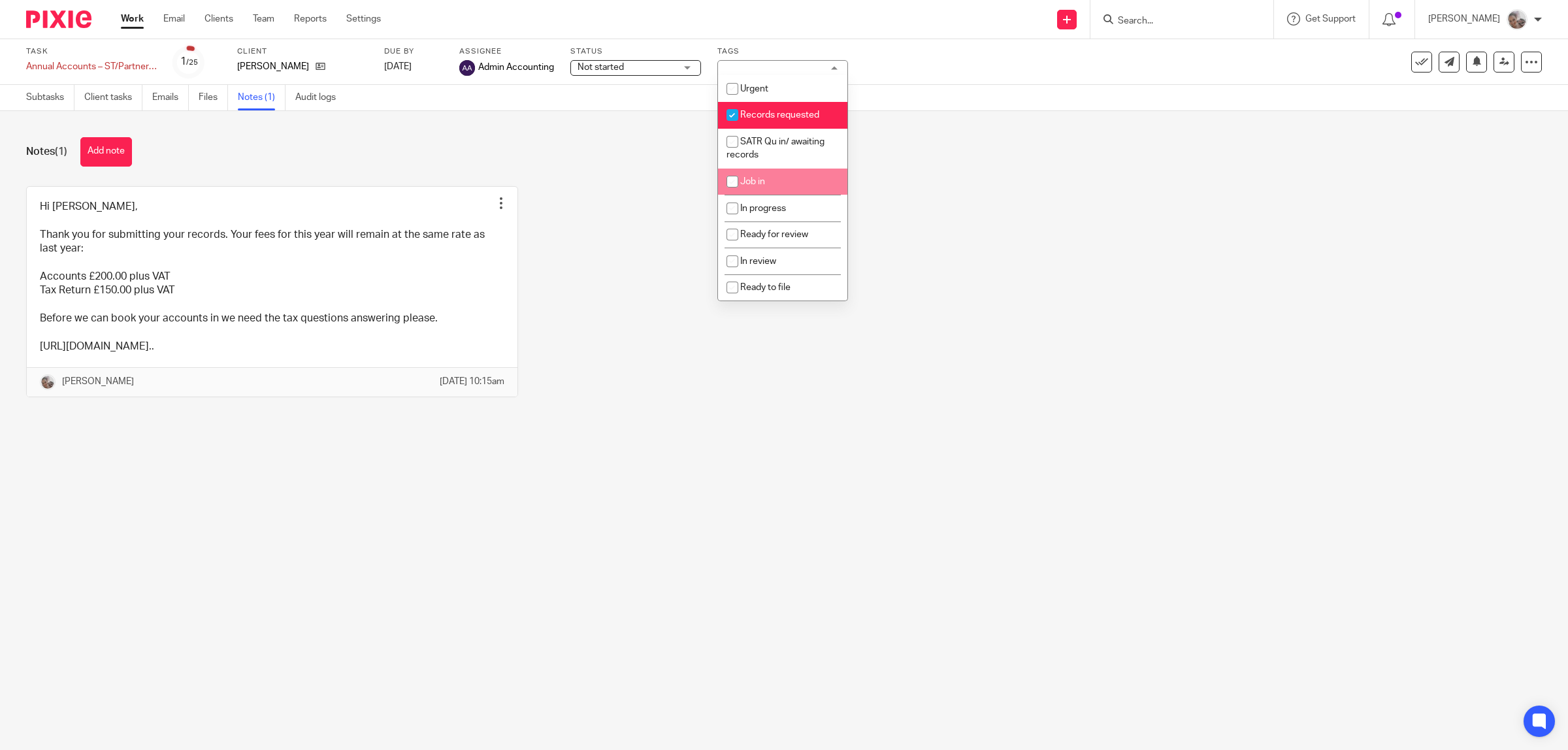
click at [781, 180] on li "Job in" at bounding box center [783, 182] width 130 height 26
checkbox input "true"
click at [889, 285] on div "Hi Lindsay, Thank you for submitting your records. Your fees for this year will…" at bounding box center [774, 301] width 1536 height 231
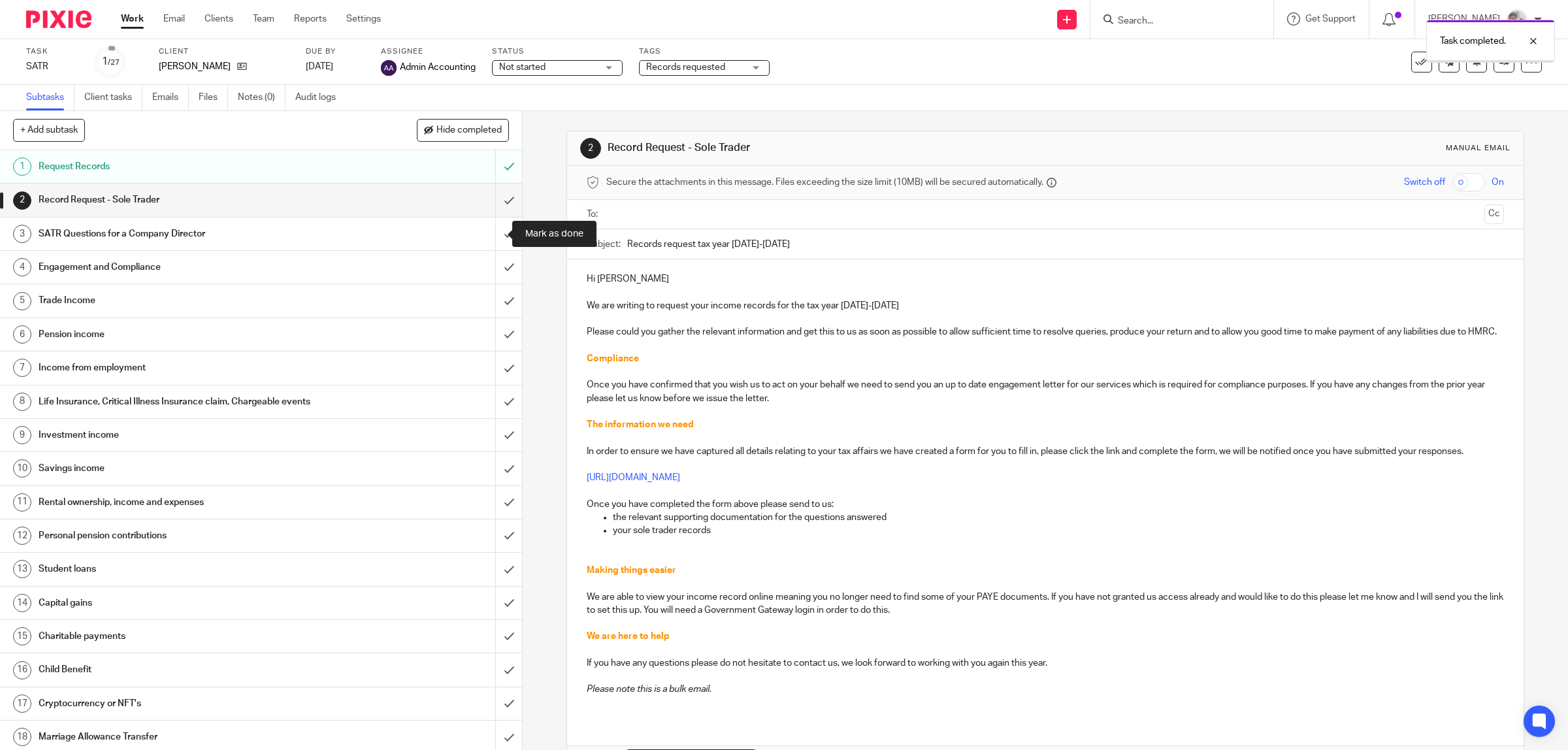
click at [495, 232] on input "submit" at bounding box center [261, 233] width 522 height 32
click at [320, 274] on h1 "Engagement and Compliance" at bounding box center [186, 267] width 296 height 20
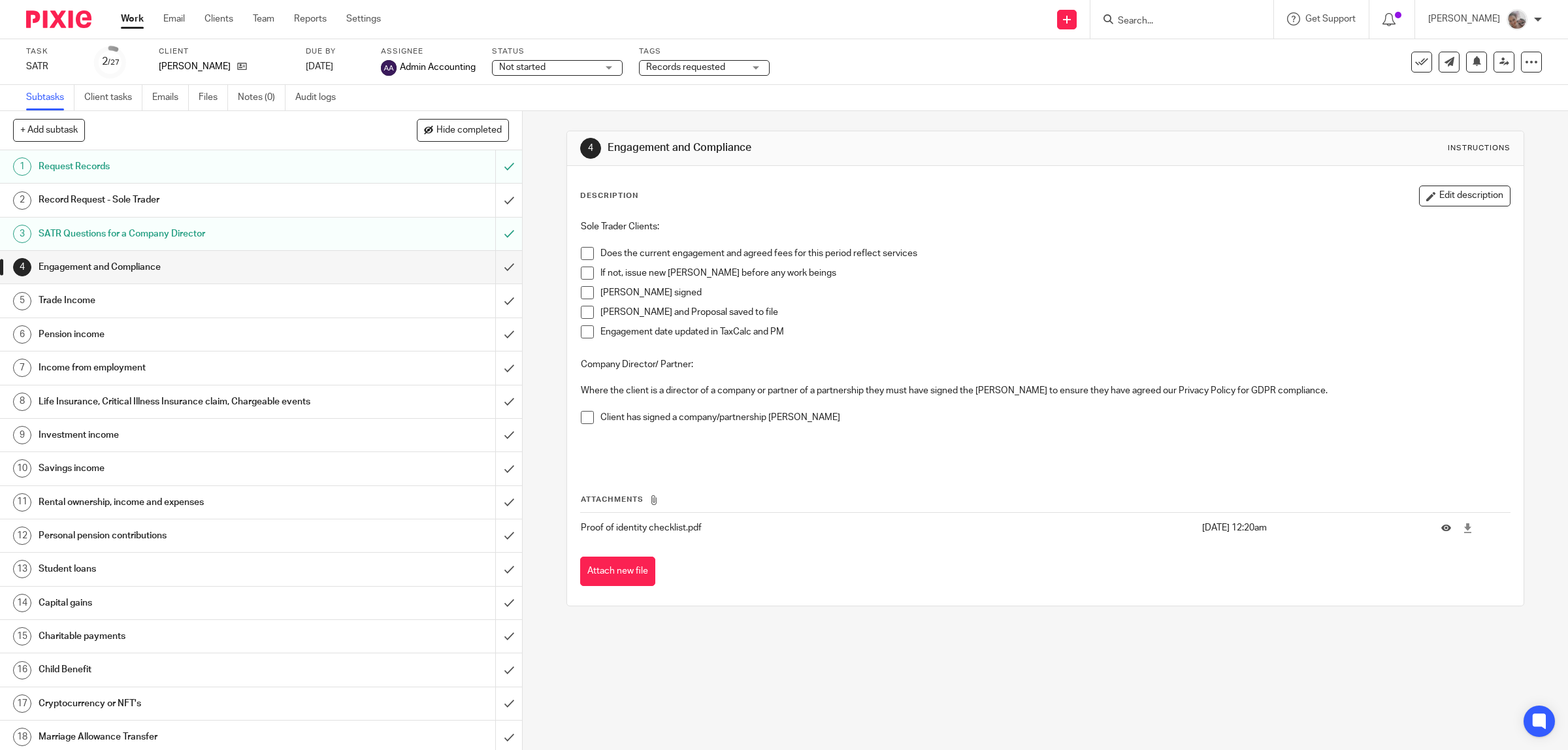
click at [587, 252] on span at bounding box center [588, 253] width 13 height 13
click at [475, 266] on link "4 Engagement and Compliance" at bounding box center [247, 267] width 496 height 32
click at [330, 62] on link "[DATE]" at bounding box center [335, 67] width 59 height 14
click at [662, 69] on span "Records requested" at bounding box center [686, 67] width 79 height 9
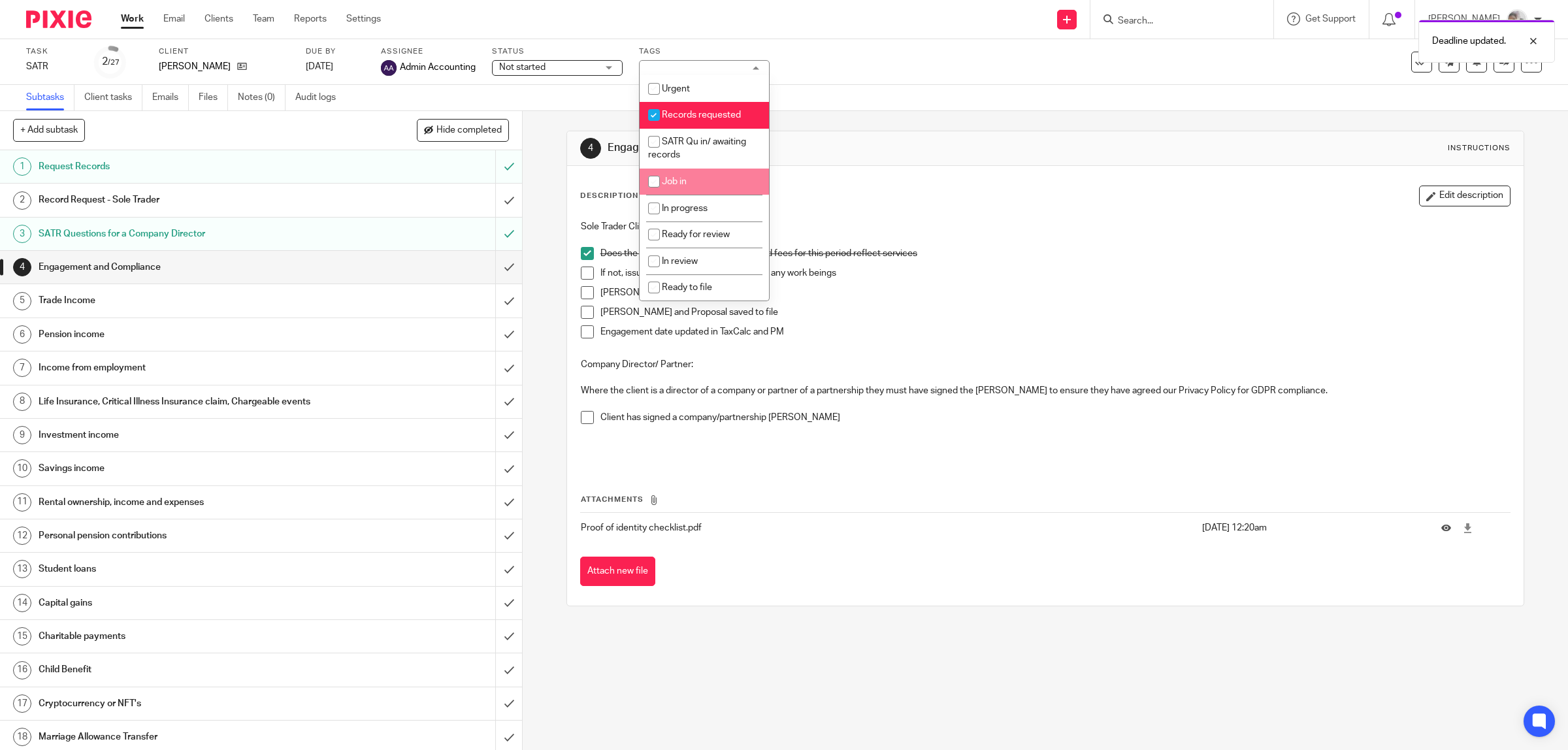
click at [670, 174] on li "Job in" at bounding box center [705, 182] width 130 height 26
checkbox input "true"
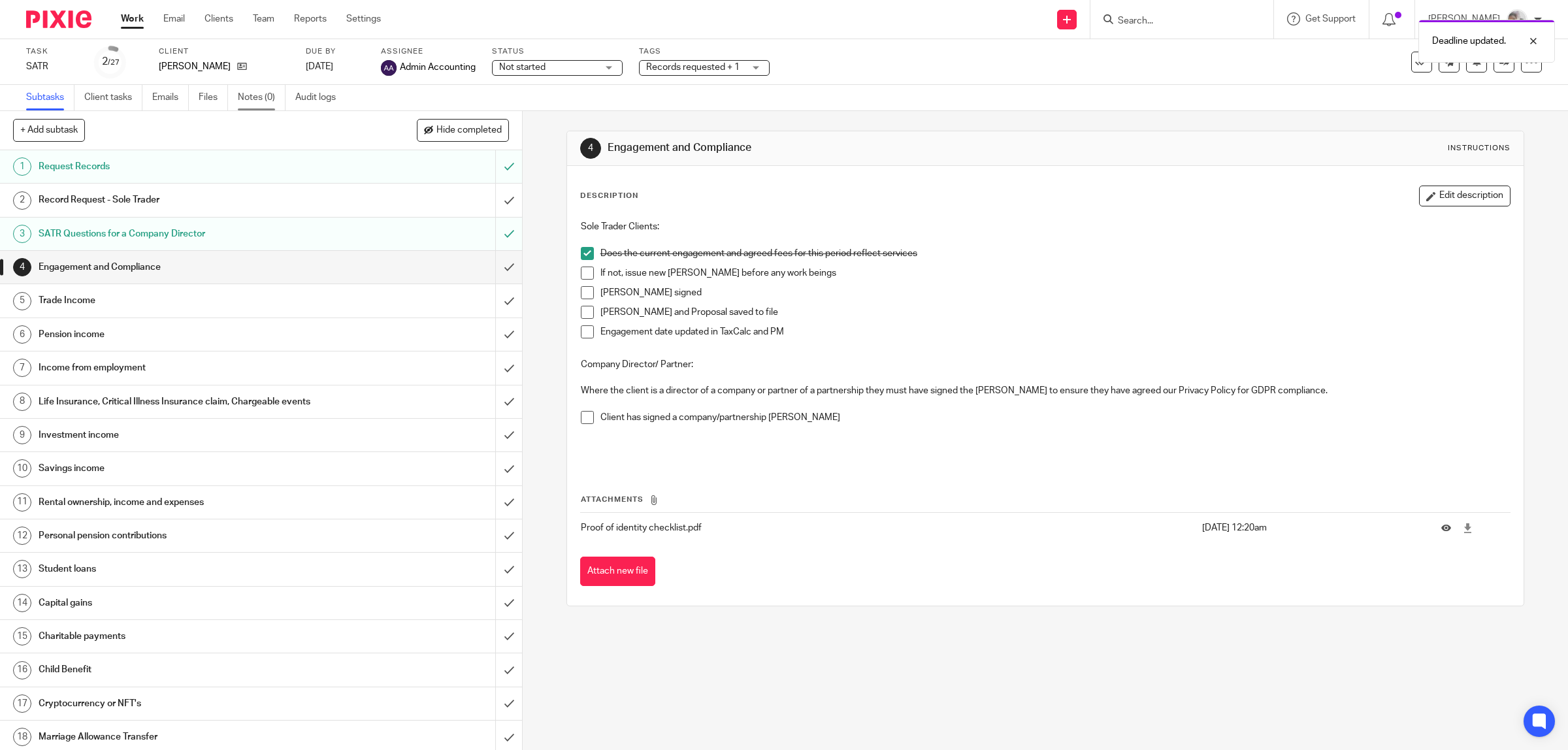
click at [256, 95] on link "Notes (0)" at bounding box center [262, 97] width 48 height 26
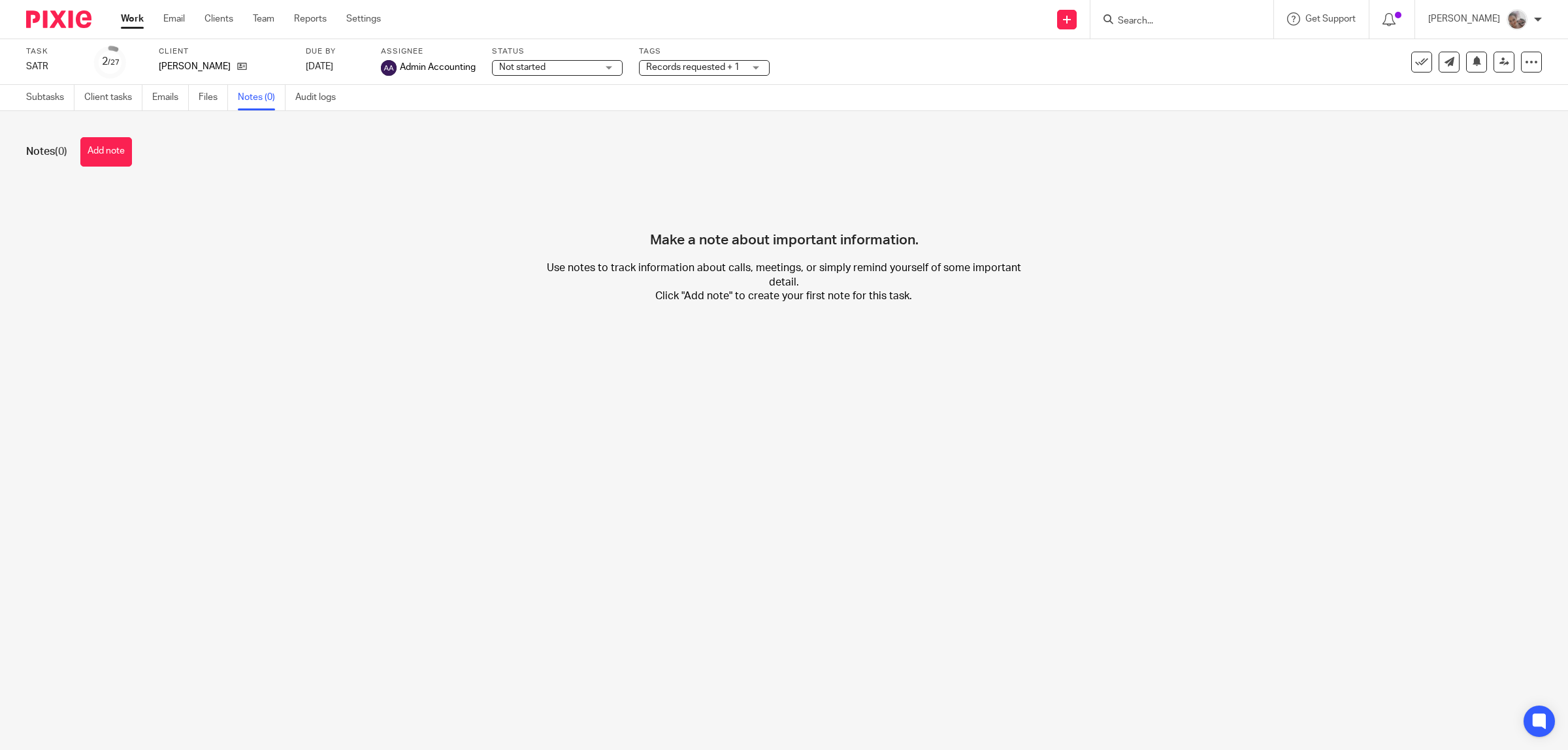
click at [118, 149] on button "Add note" at bounding box center [106, 151] width 52 height 29
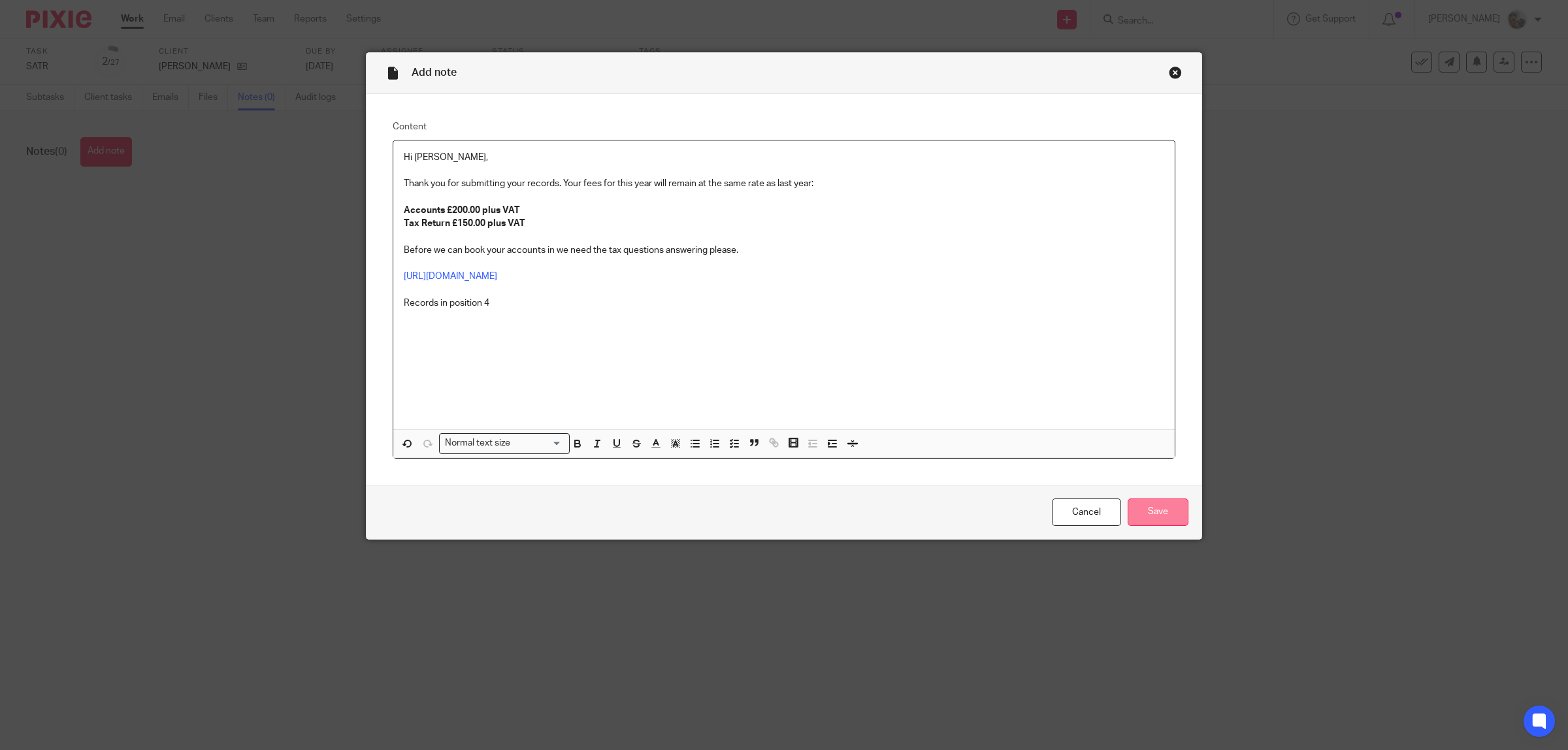
click at [1144, 506] on input "Save" at bounding box center [1158, 513] width 61 height 28
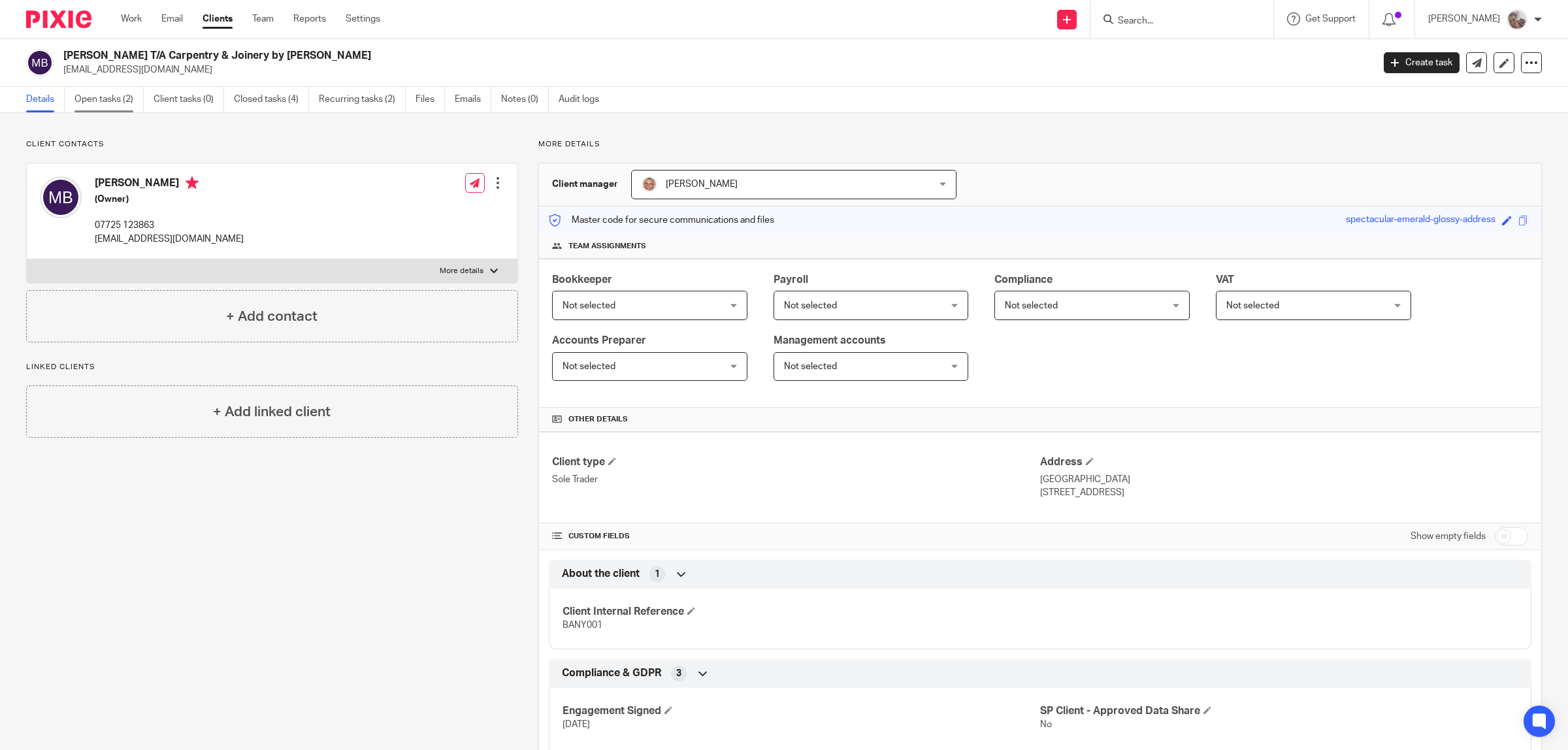
click at [109, 100] on link "Open tasks (2)" at bounding box center [109, 99] width 69 height 26
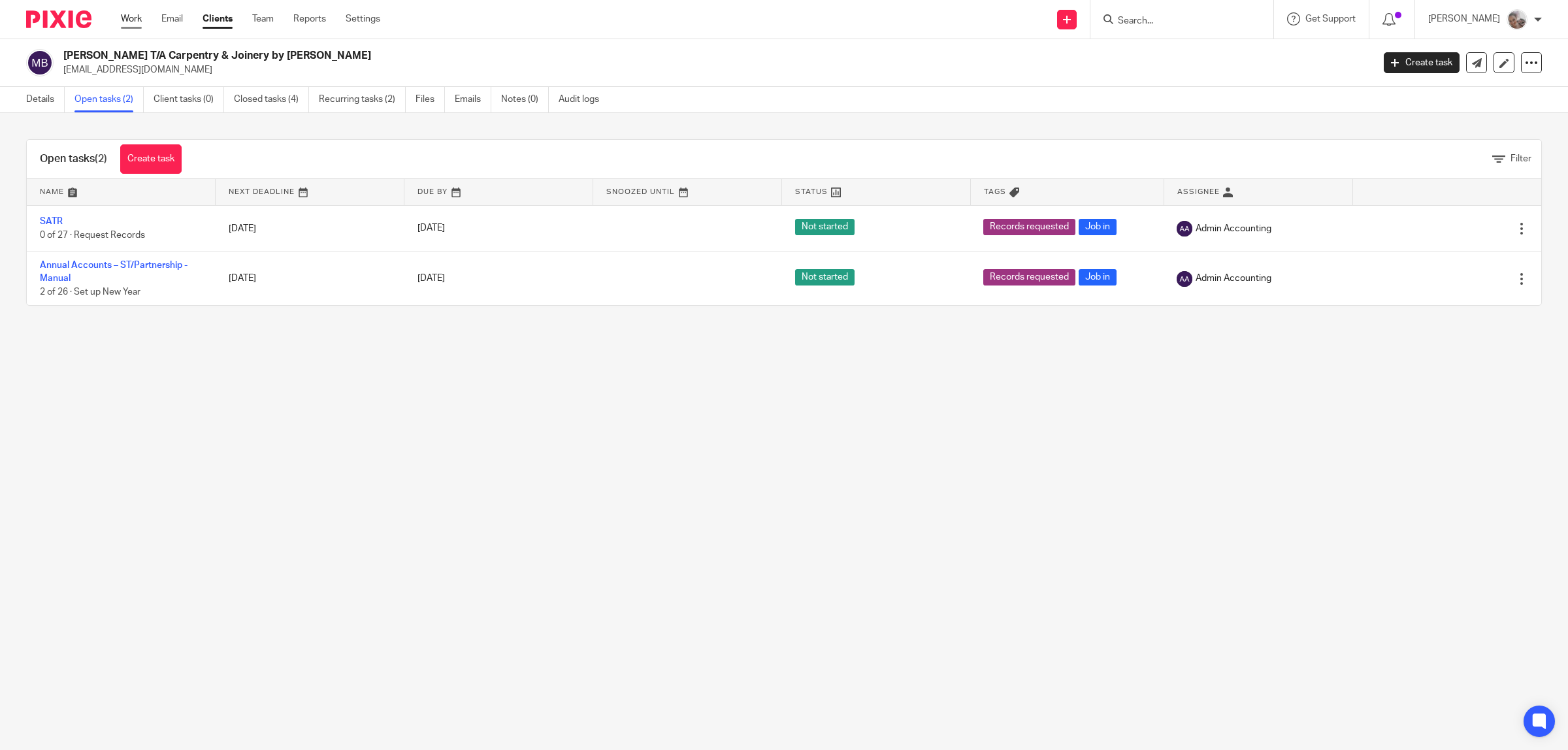
click at [138, 17] on link "Work" at bounding box center [132, 19] width 21 height 13
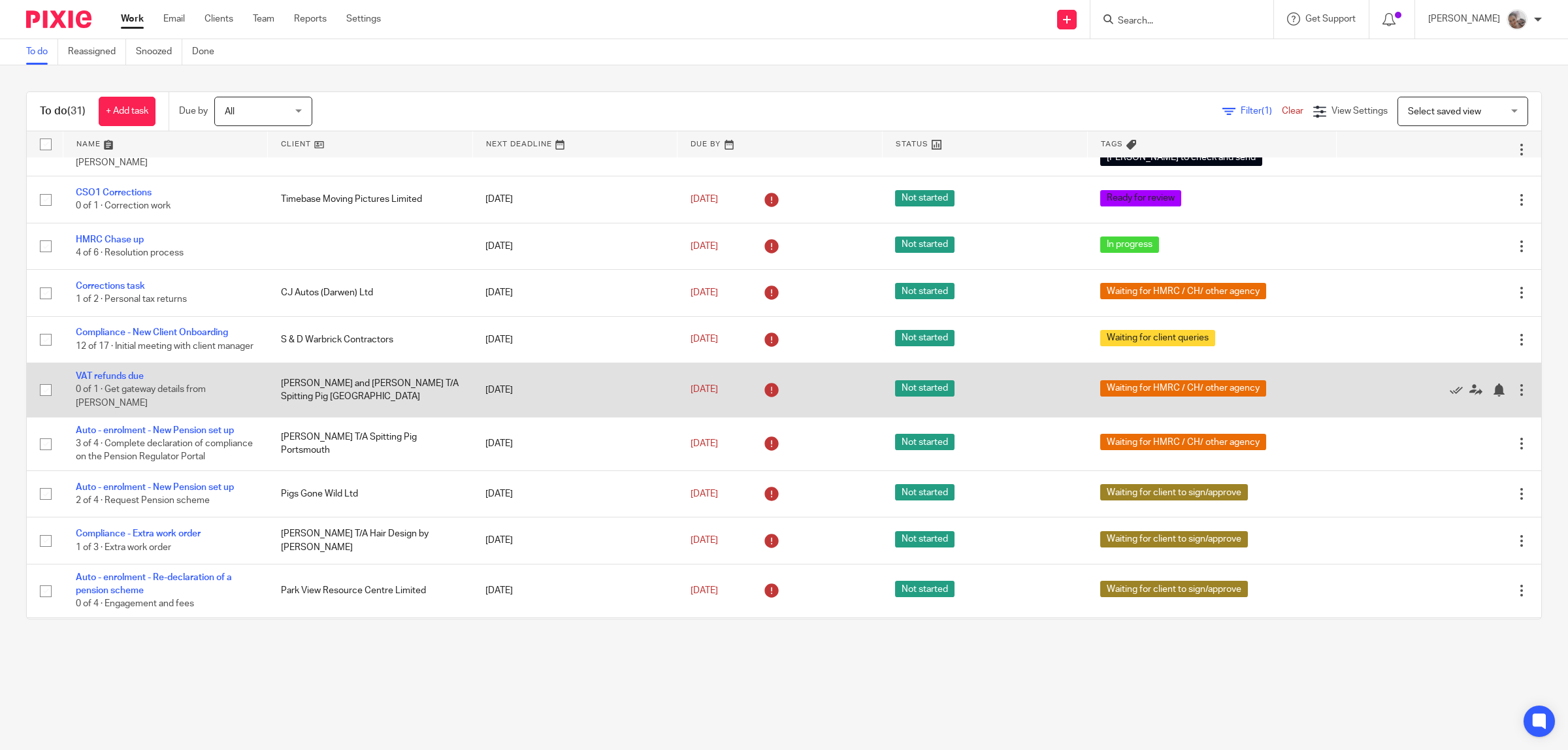
scroll to position [163, 0]
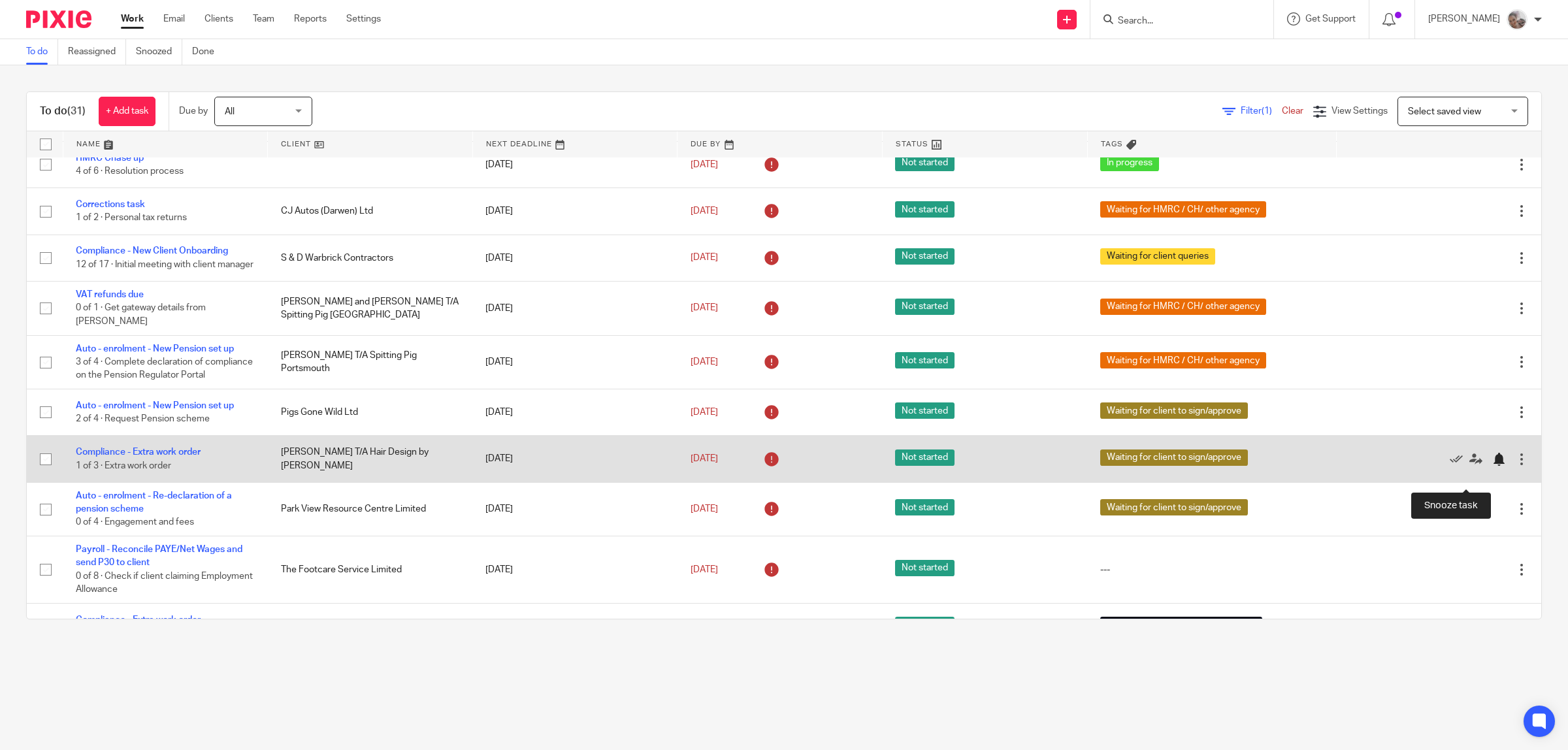
click at [1493, 466] on div at bounding box center [1499, 459] width 13 height 13
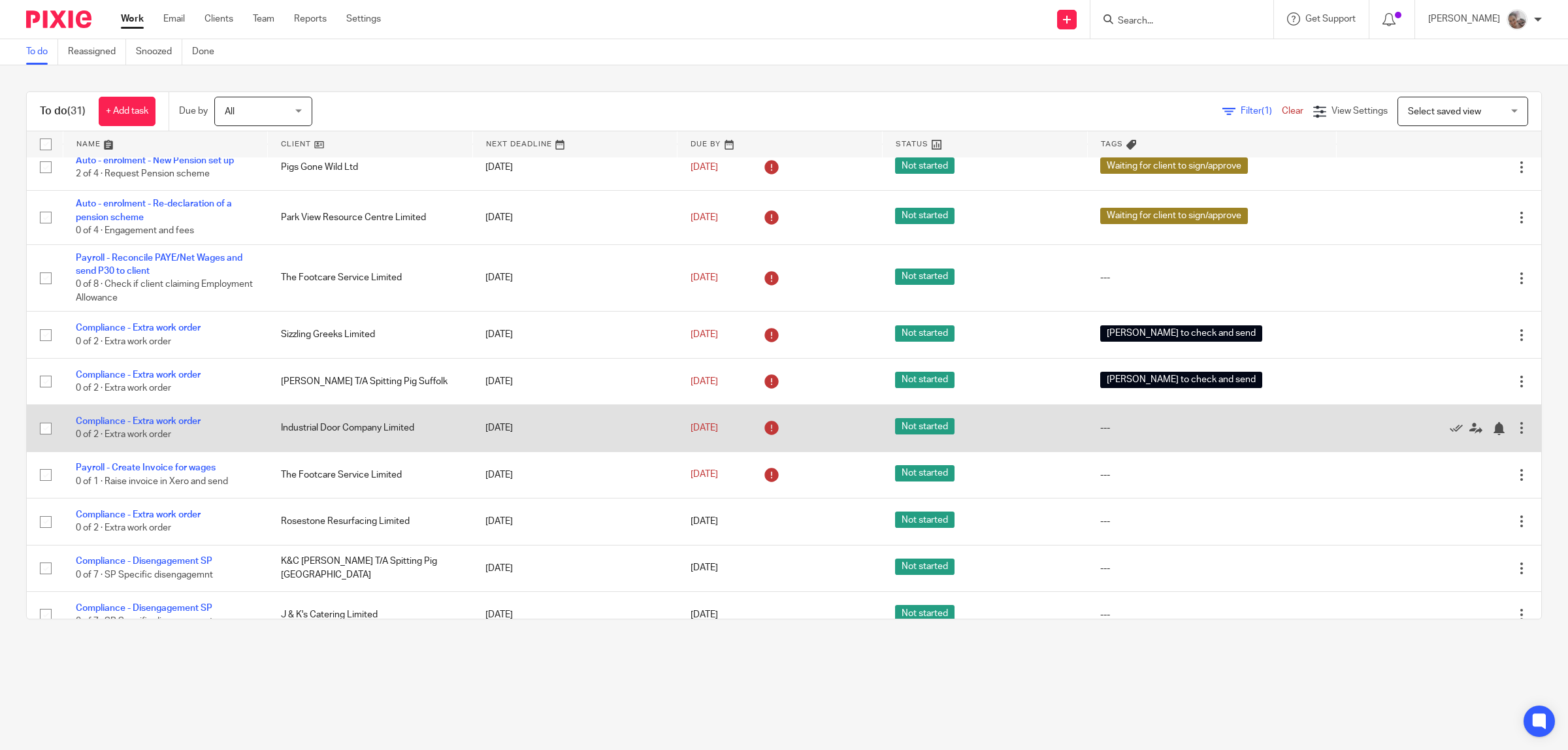
scroll to position [490, 0]
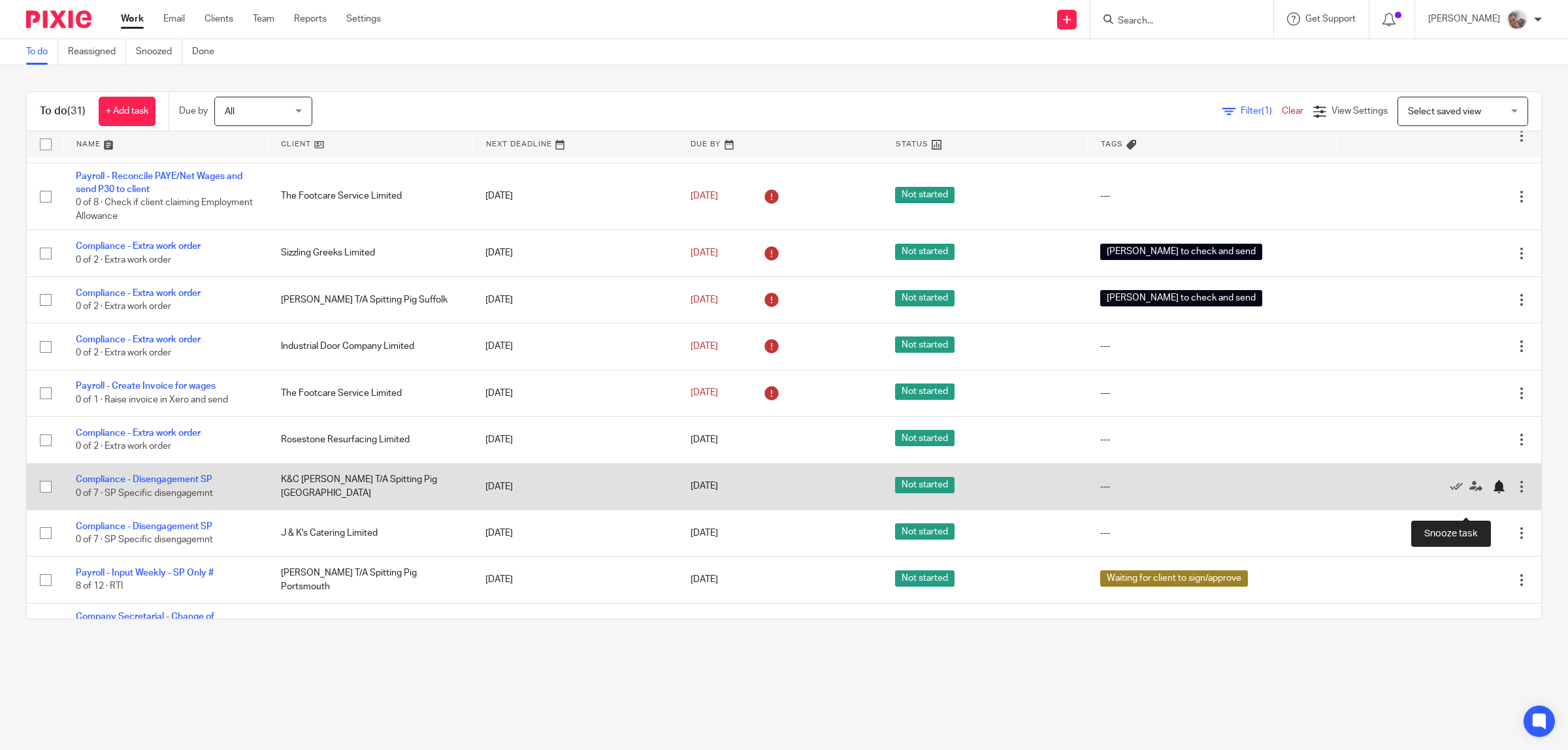
click at [1493, 493] on div at bounding box center [1499, 487] width 13 height 13
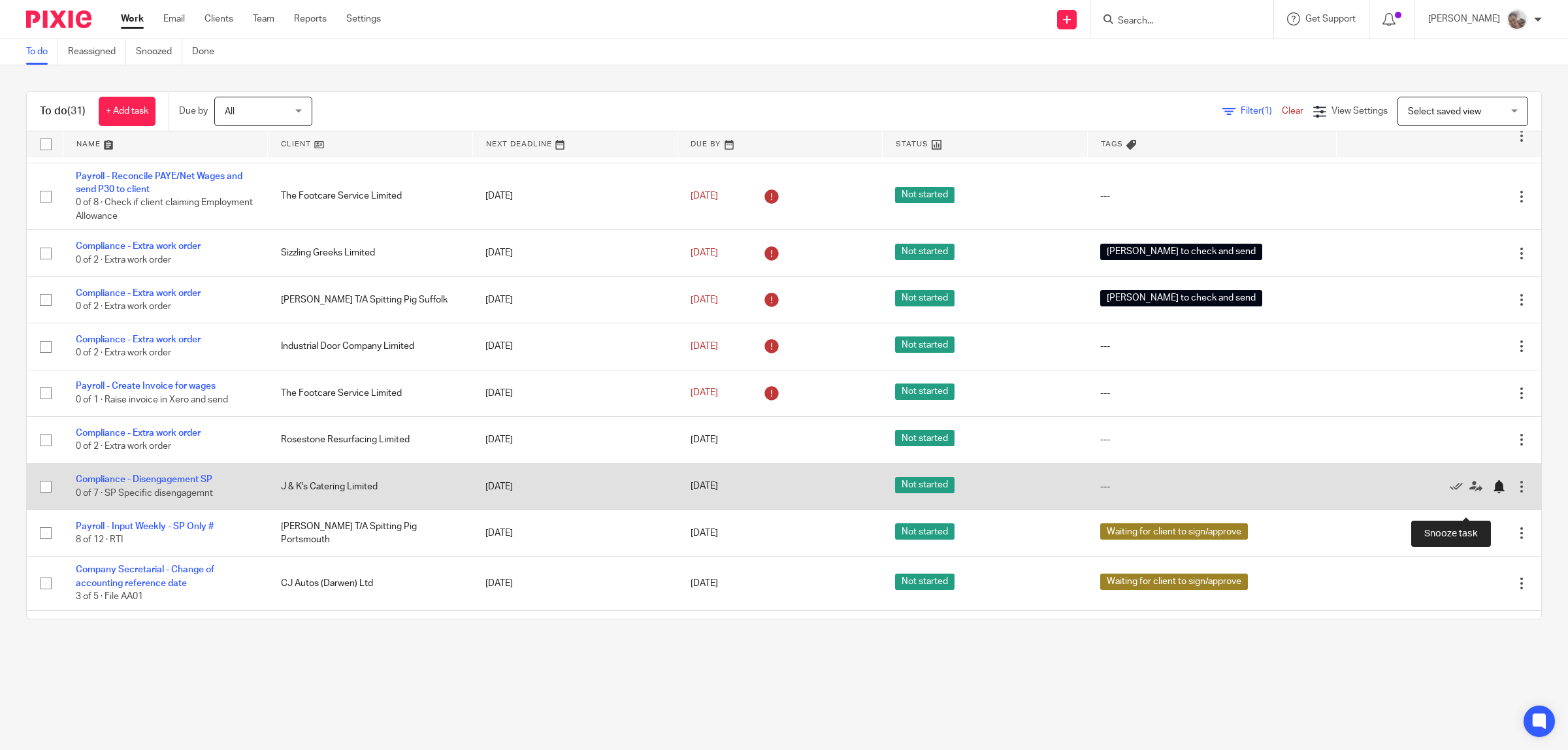
click at [1493, 493] on div at bounding box center [1499, 487] width 13 height 13
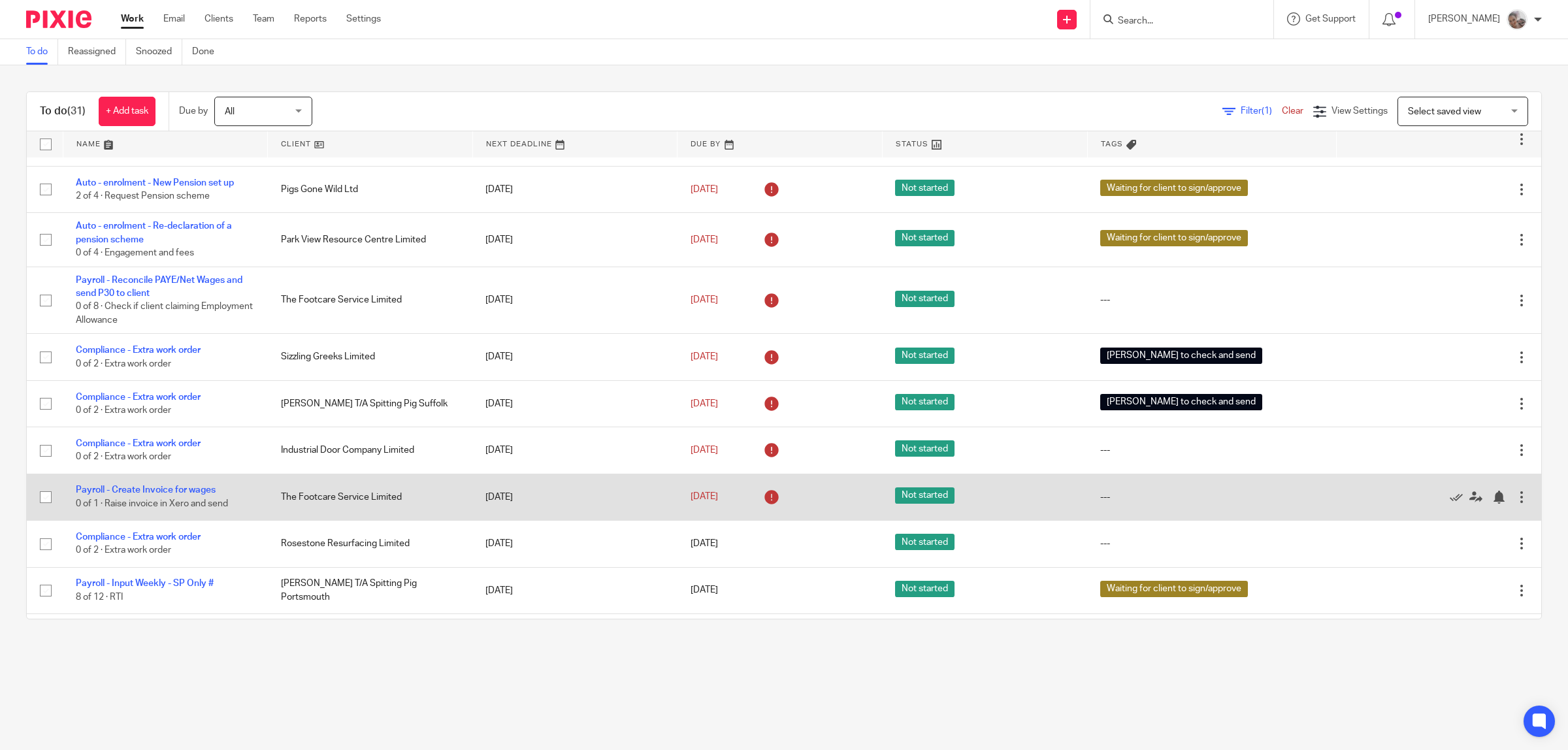
scroll to position [0, 0]
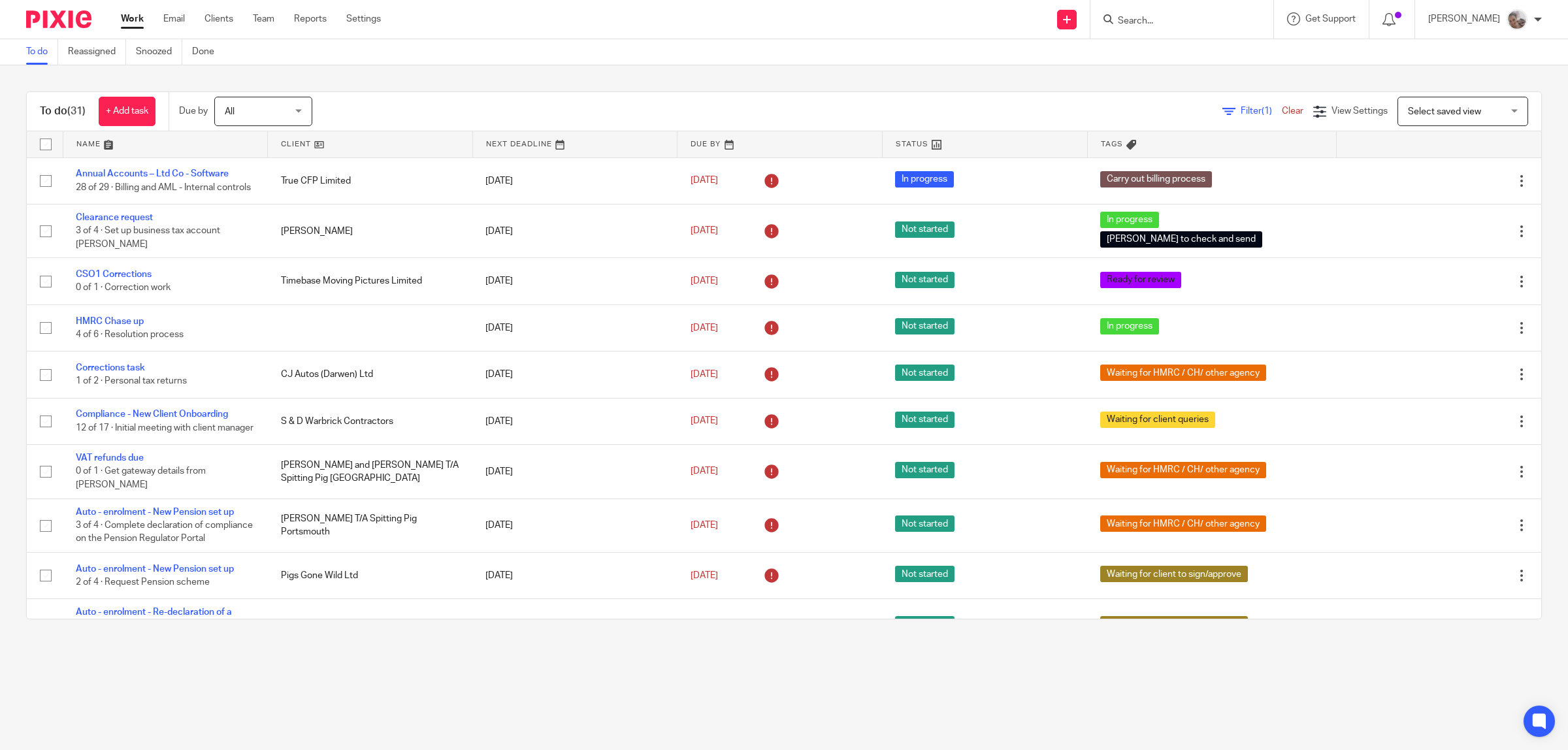
click at [1194, 24] on input "Search" at bounding box center [1176, 22] width 118 height 12
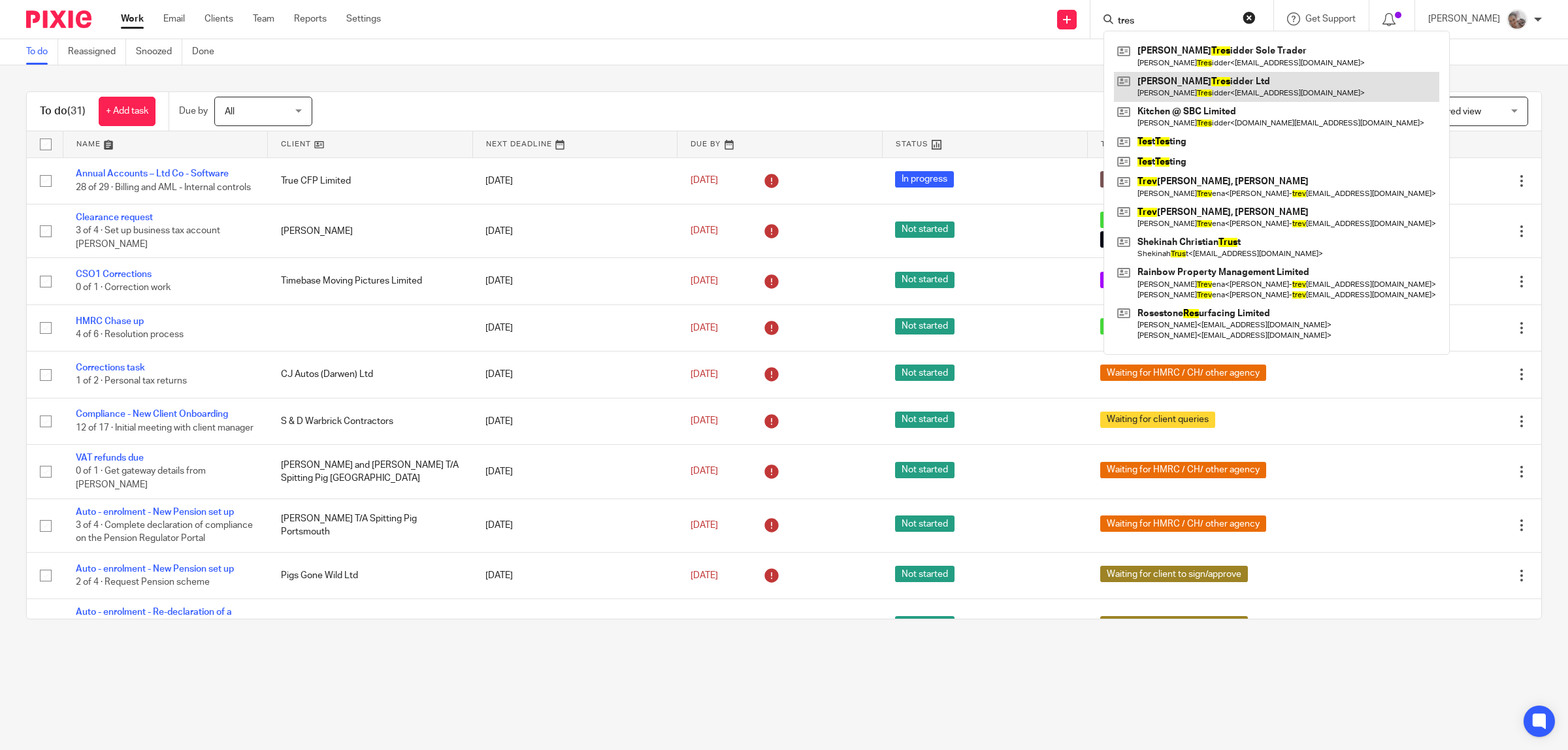
type input "tres"
click at [1201, 81] on link at bounding box center [1277, 87] width 326 height 30
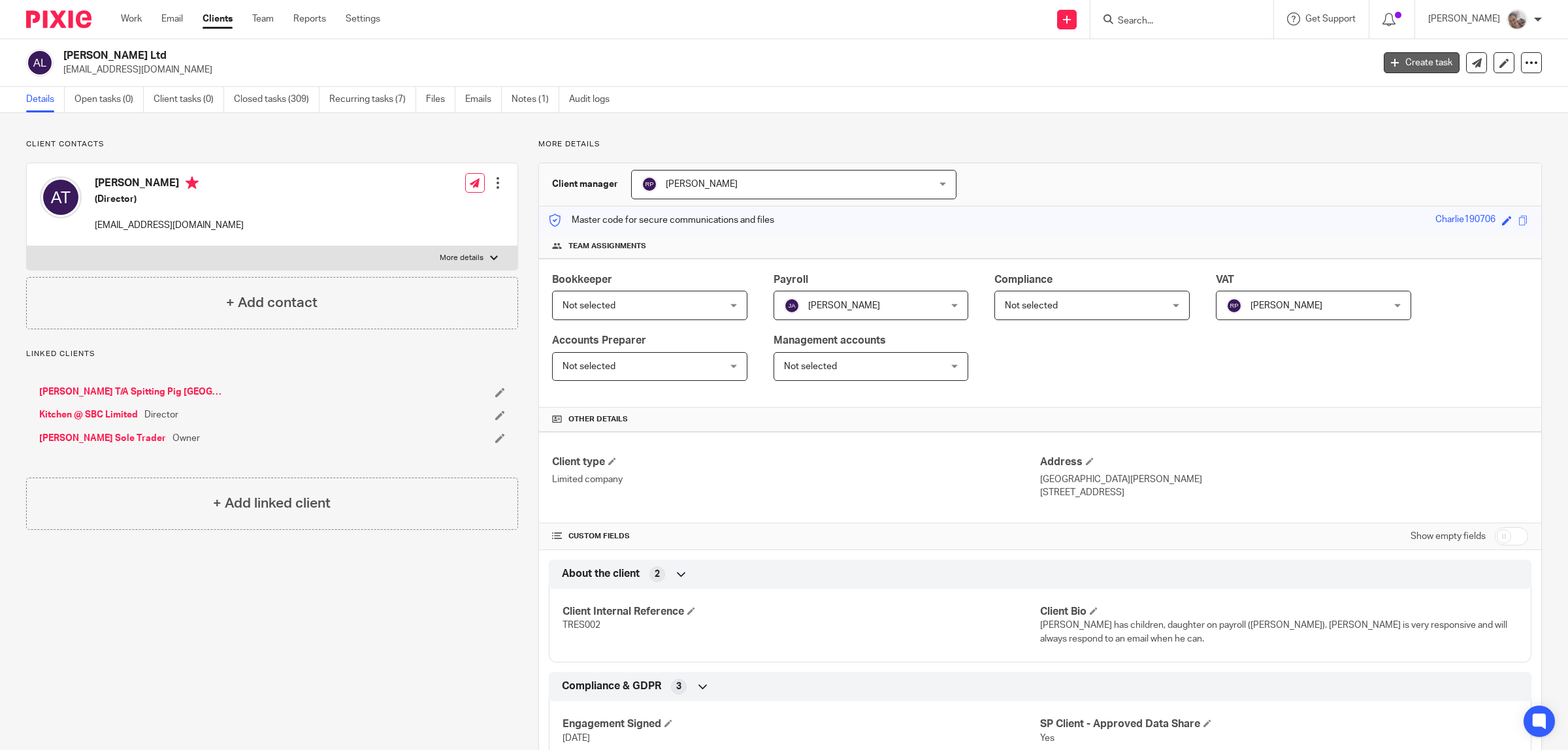
click at [1403, 66] on link "Create task" at bounding box center [1422, 63] width 76 height 21
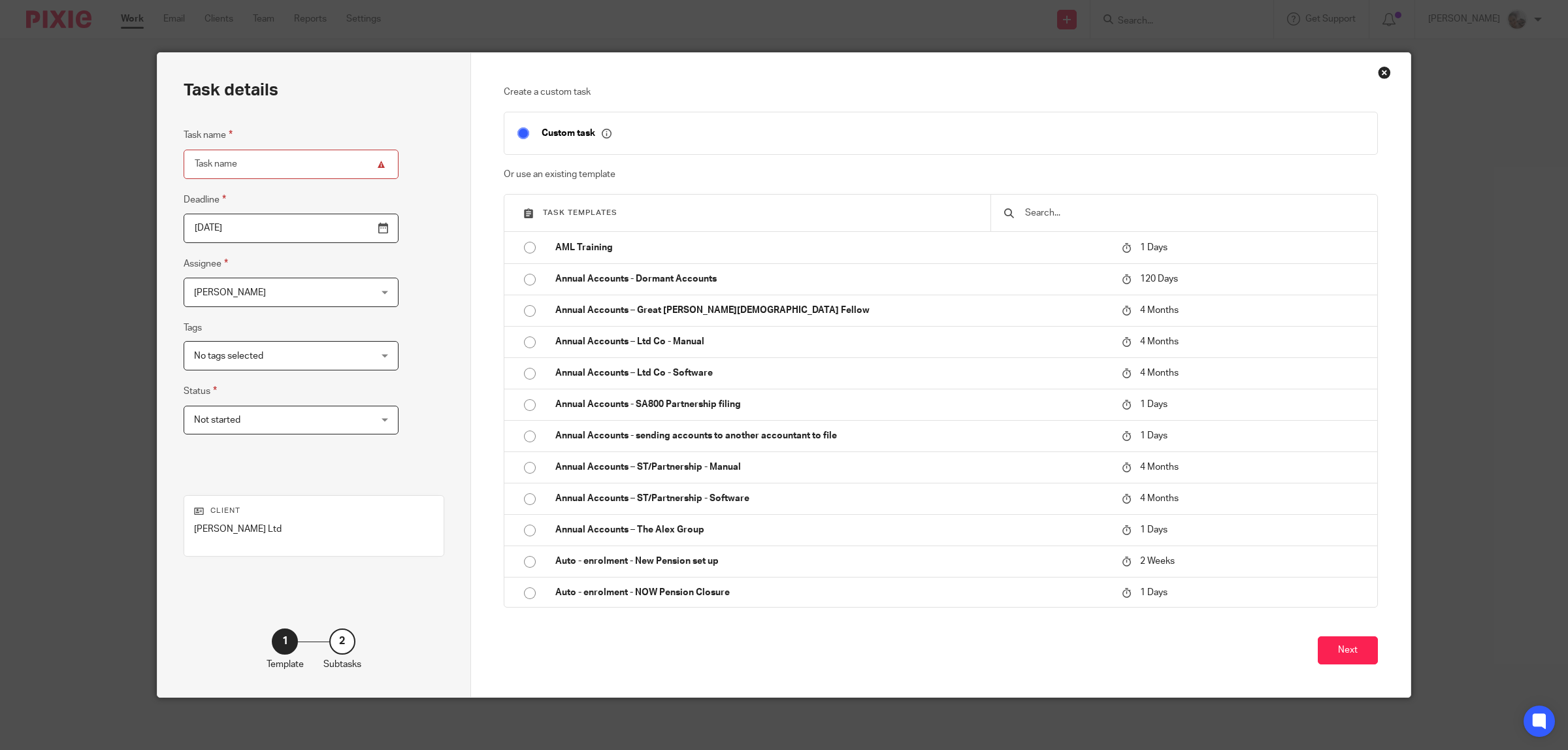
click at [1045, 219] on input "text" at bounding box center [1194, 213] width 341 height 15
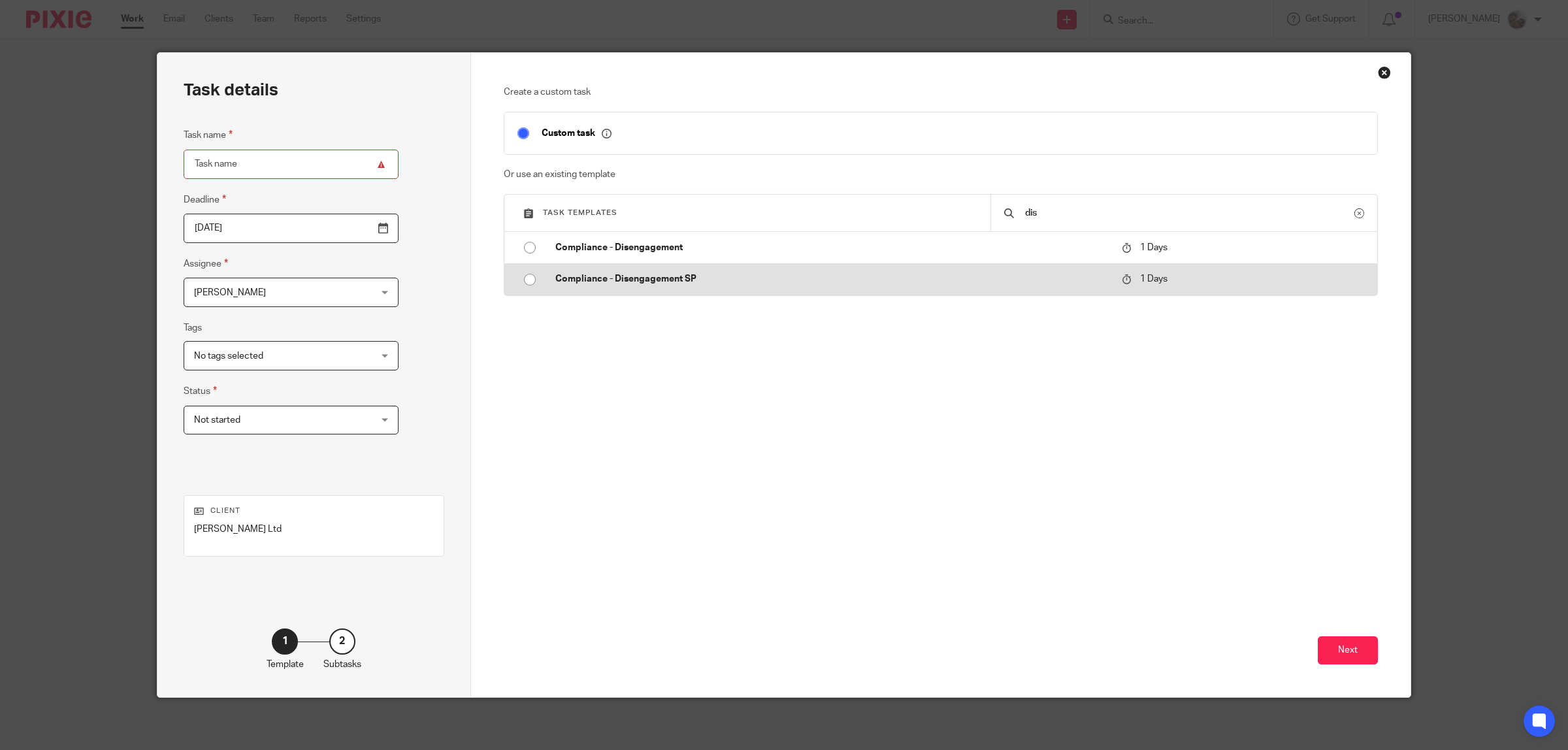
type input "dis"
click at [655, 280] on p "Compliance - Disengagement SP" at bounding box center [833, 279] width 554 height 13
type input "2025-09-17"
type input "Compliance - Disengagement SP"
checkbox input "false"
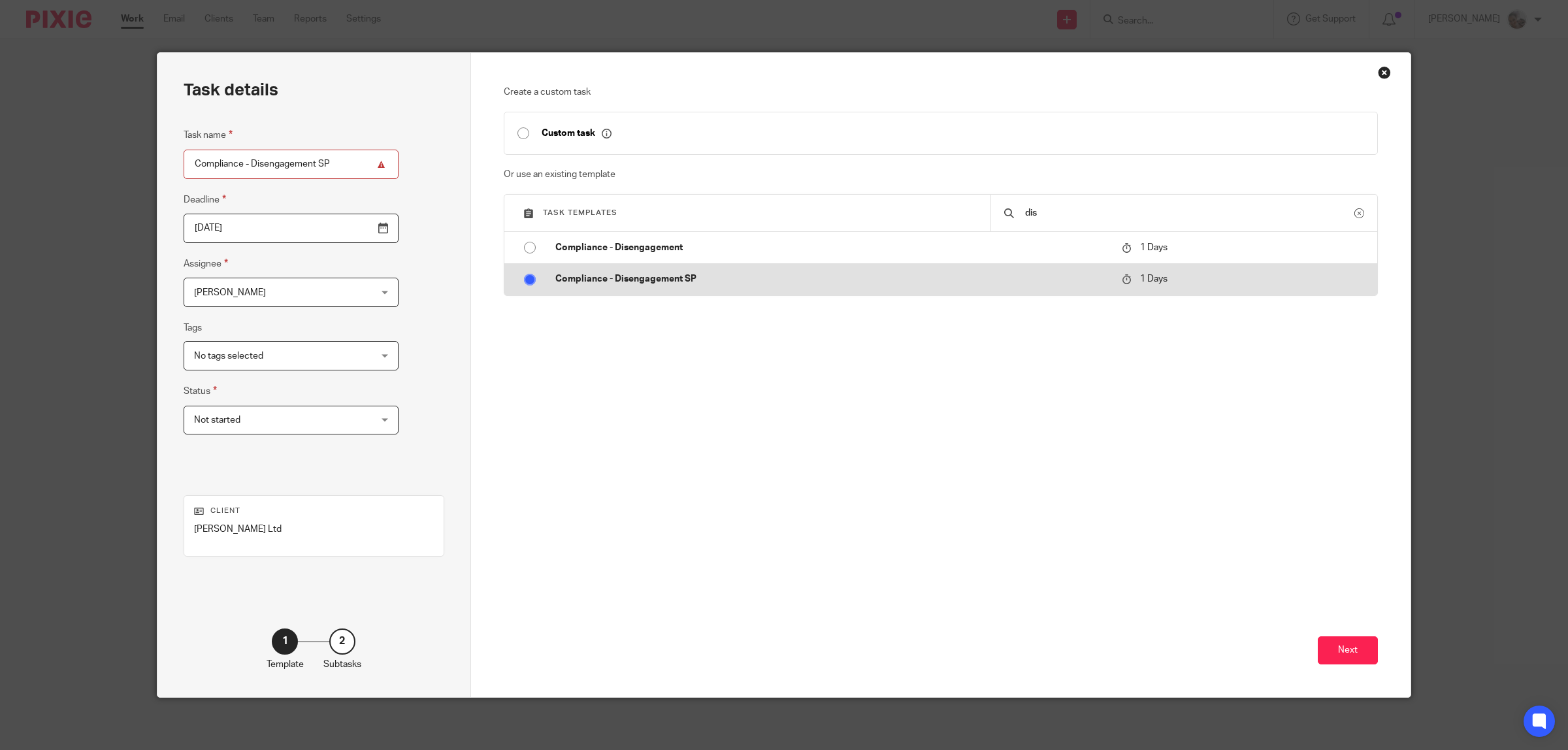
radio input "true"
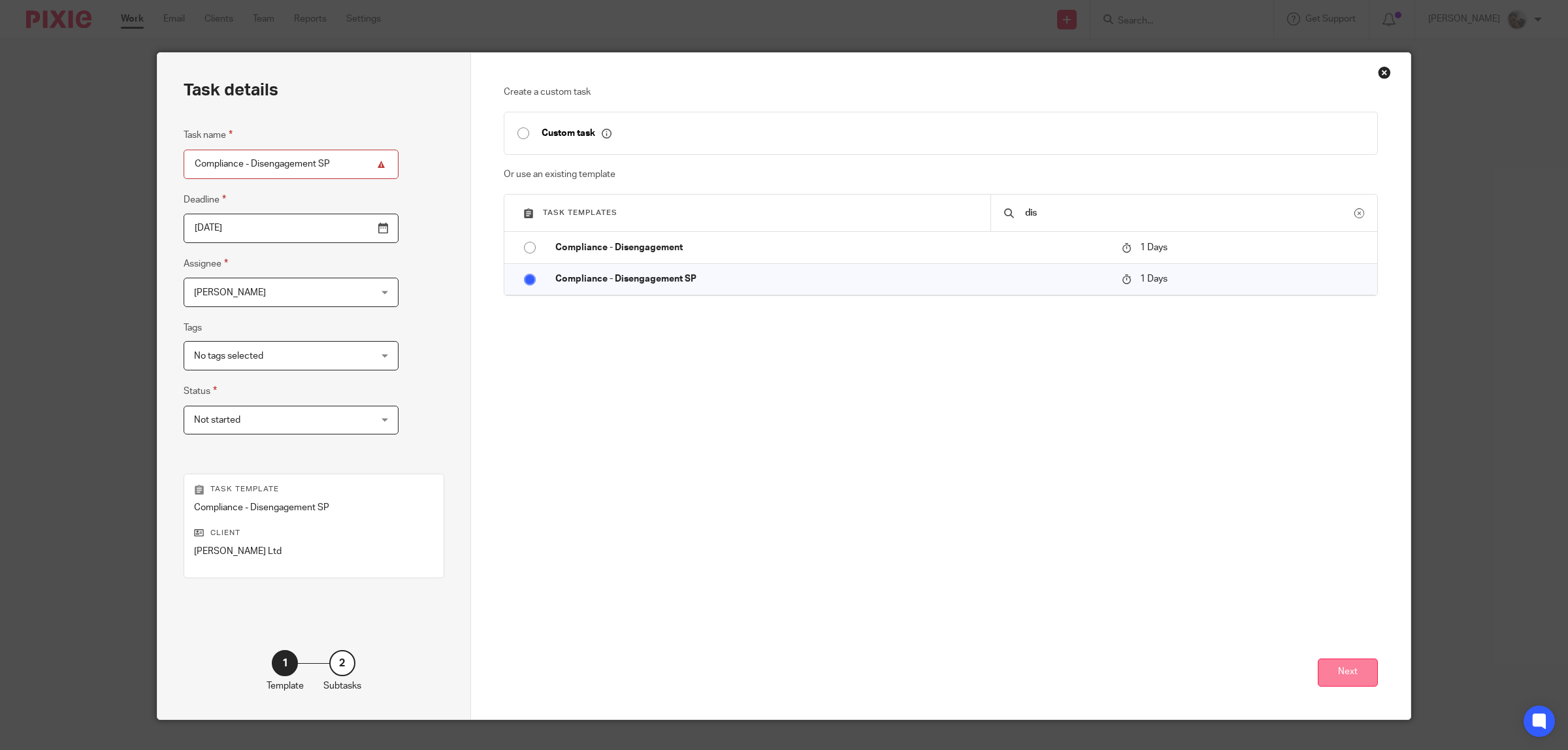
click at [1350, 664] on button "Next" at bounding box center [1348, 673] width 60 height 28
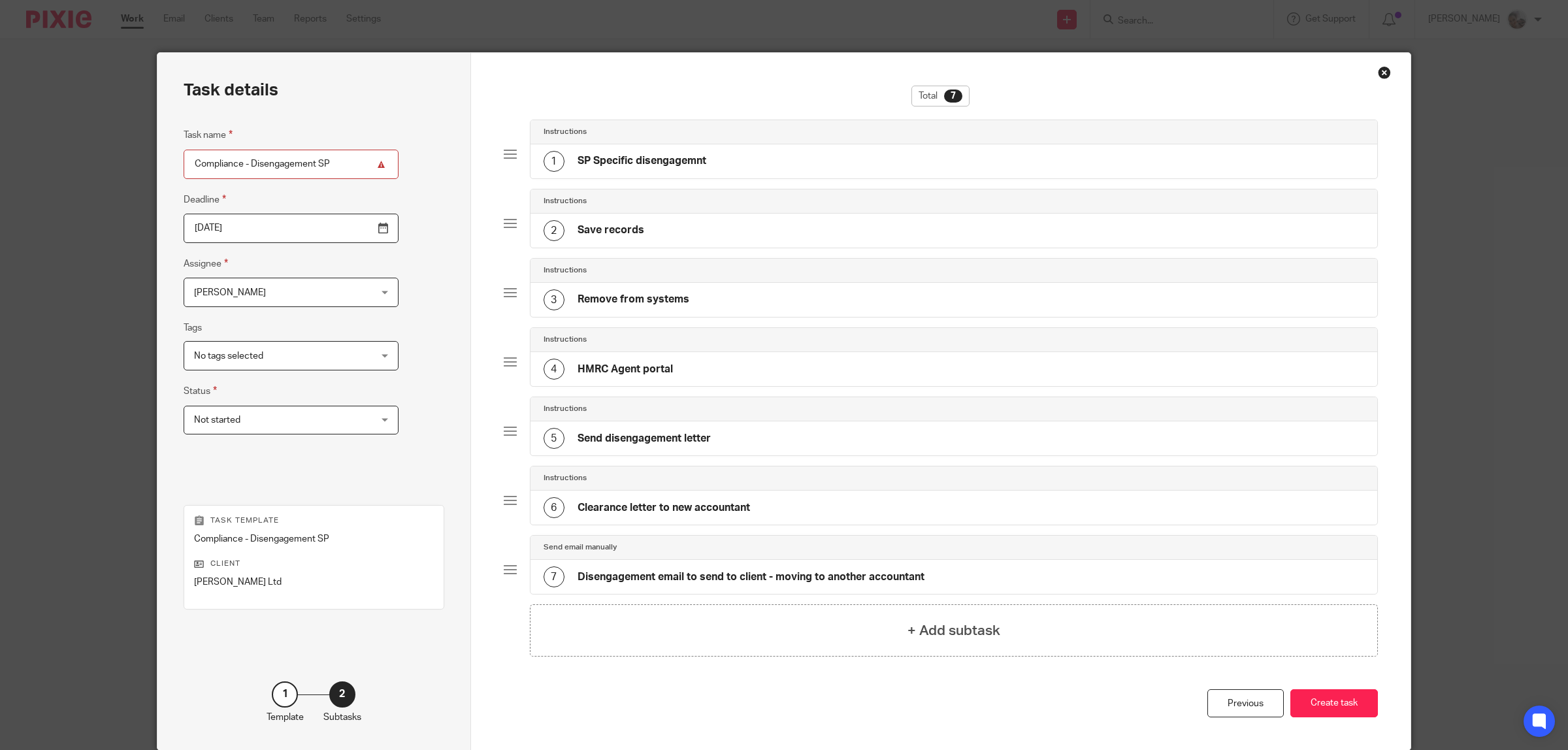
click at [1348, 689] on div "Total 7 Instructions 1 SP Specific disengagemnt Instructions 2 Save records Ins…" at bounding box center [941, 387] width 875 height 604
click at [1342, 709] on button "Create task" at bounding box center [1334, 703] width 87 height 28
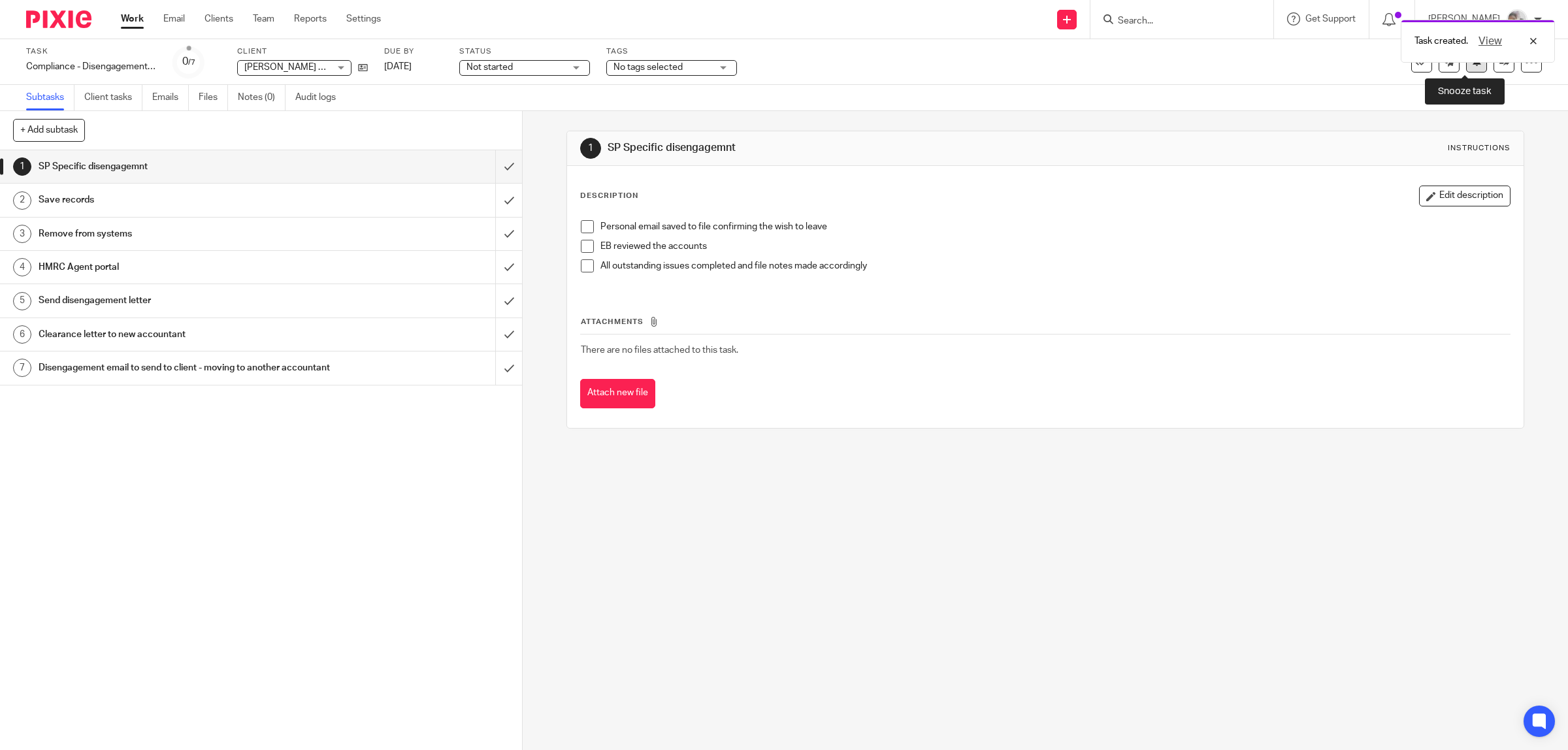
click at [1466, 67] on button at bounding box center [1477, 62] width 21 height 21
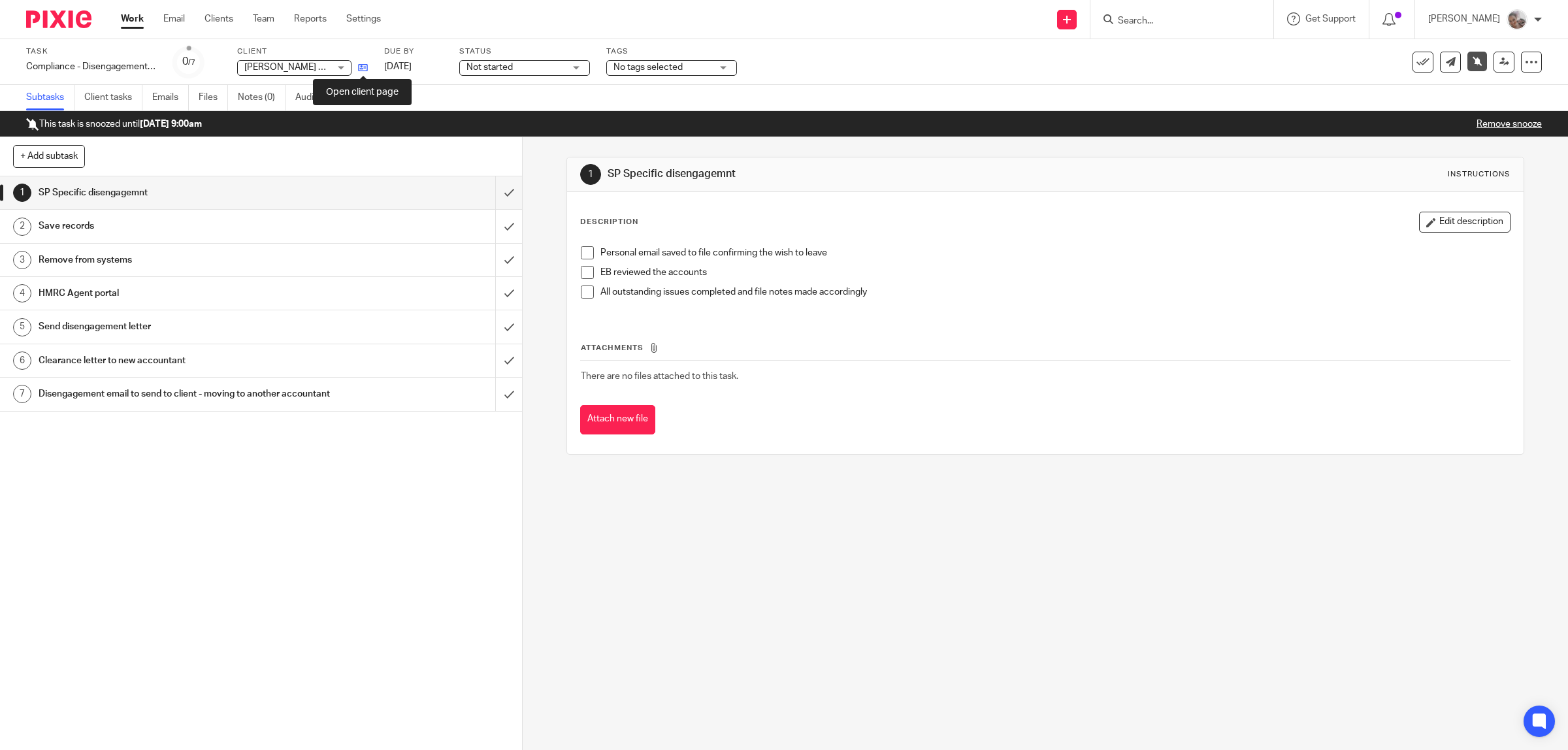
click at [363, 67] on icon at bounding box center [363, 67] width 10 height 10
click at [1190, 19] on input "Search" at bounding box center [1176, 22] width 118 height 12
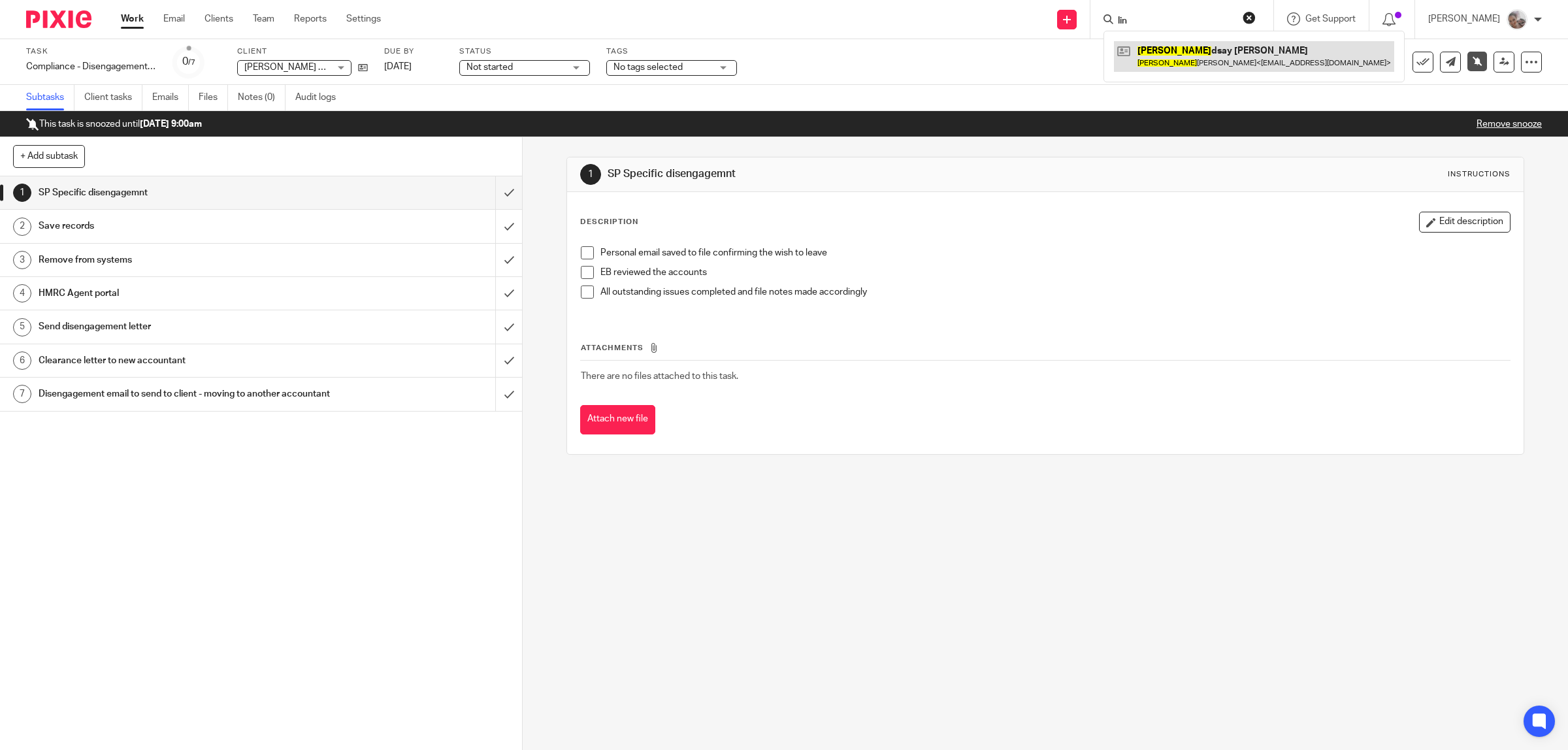
type input "lin"
click at [1199, 62] on link at bounding box center [1254, 56] width 281 height 30
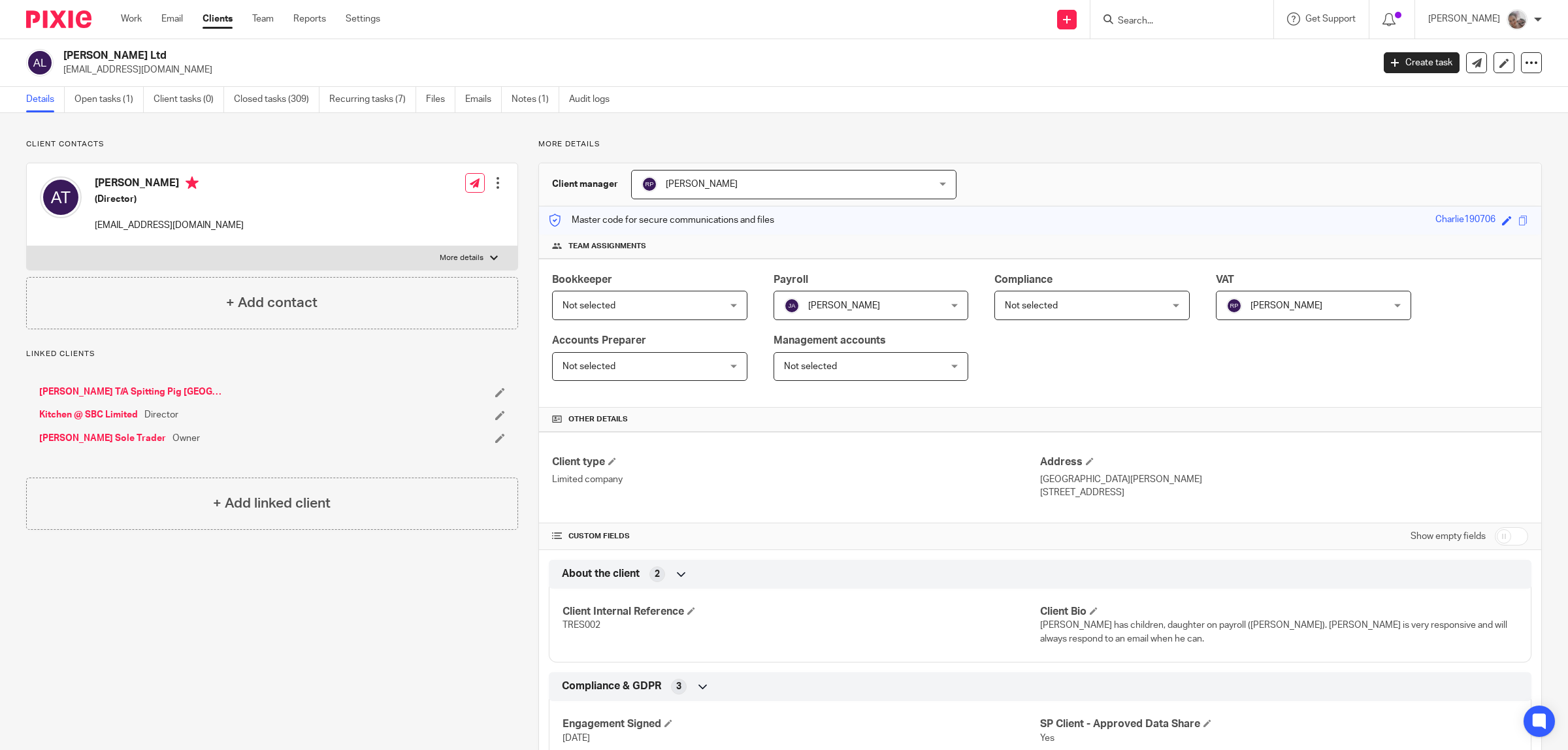
click at [472, 256] on p "More details" at bounding box center [462, 258] width 44 height 11
click at [26, 246] on input "More details" at bounding box center [26, 245] width 1 height 1
checkbox input "true"
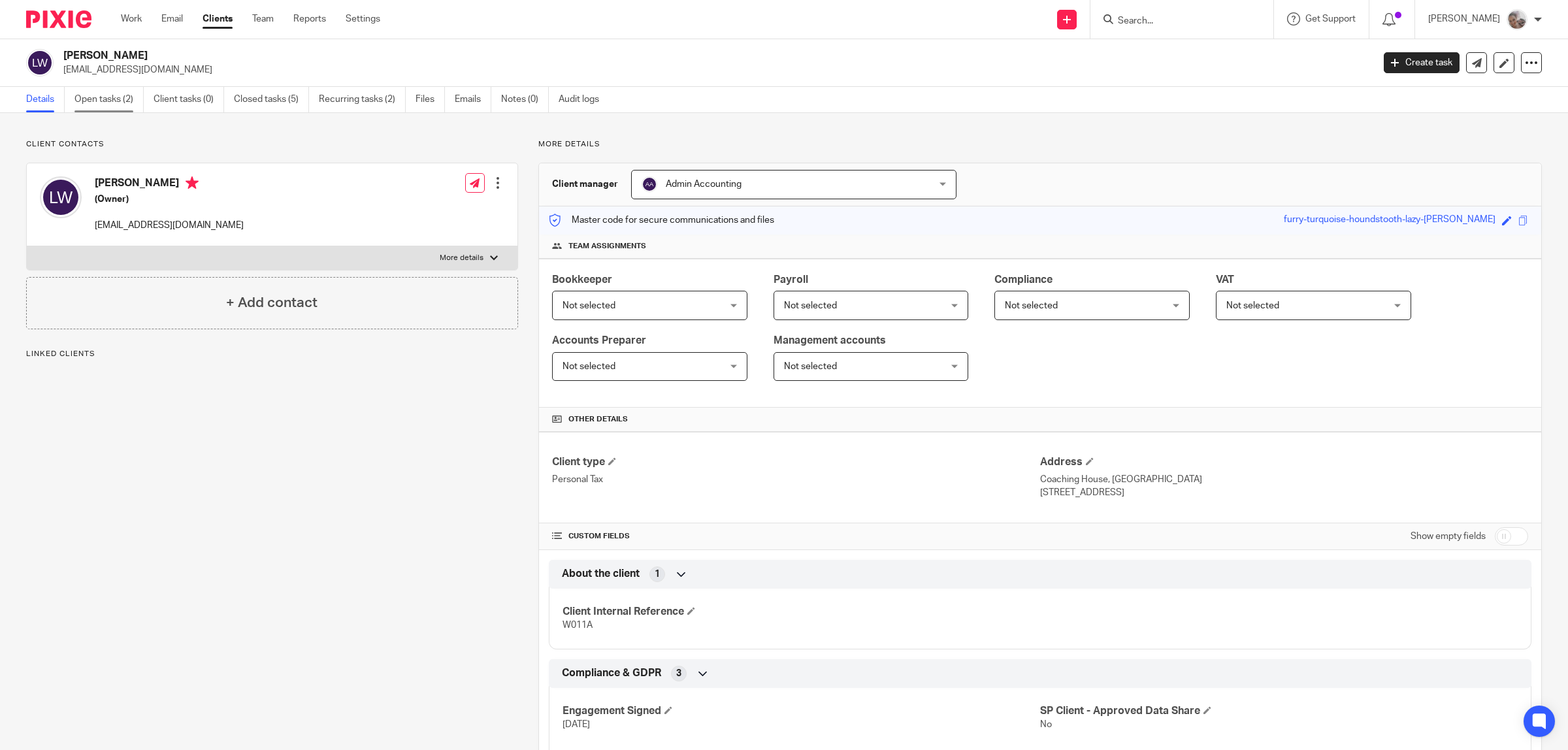
click at [101, 95] on link "Open tasks (2)" at bounding box center [109, 99] width 69 height 26
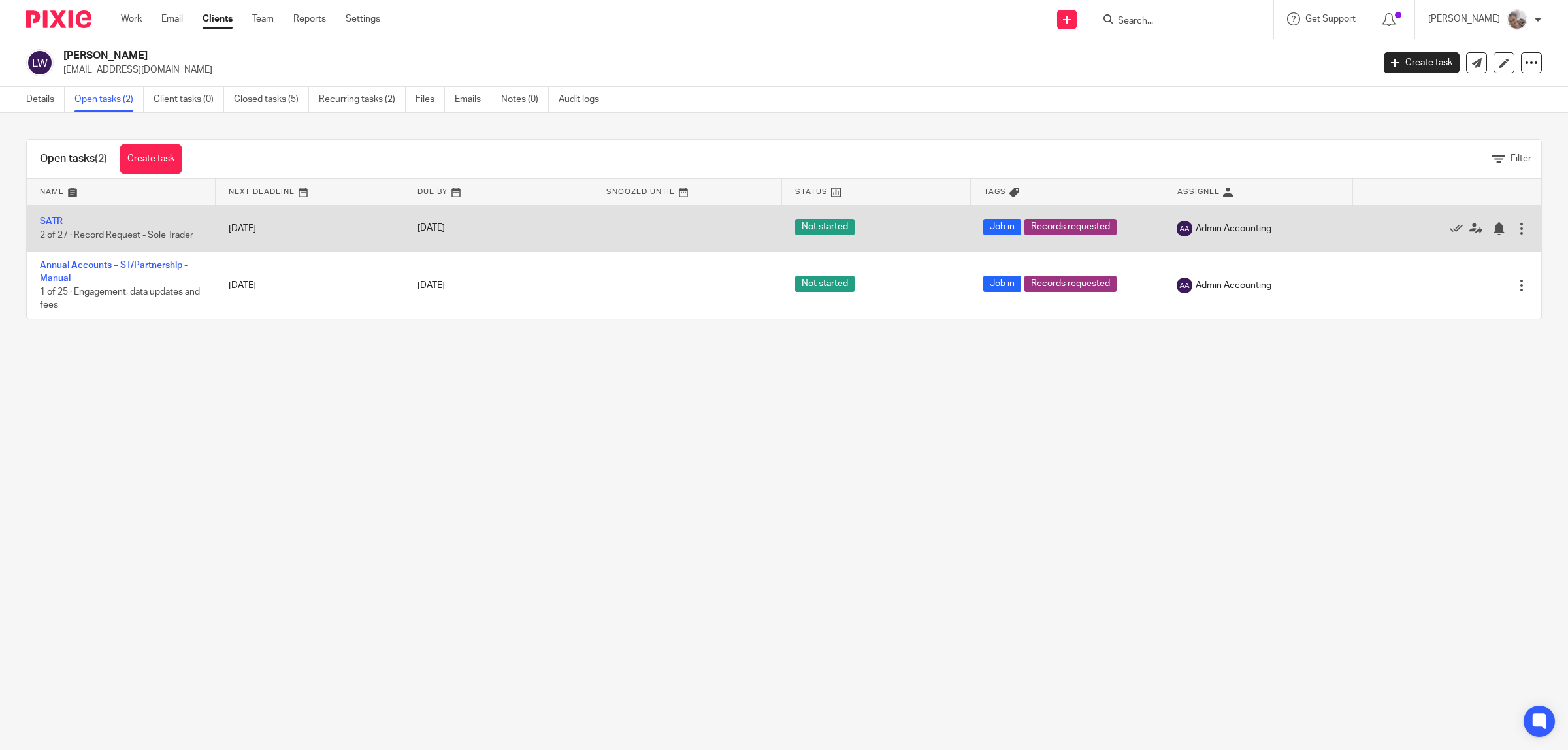
click at [56, 220] on link "SATR" at bounding box center [51, 222] width 23 height 9
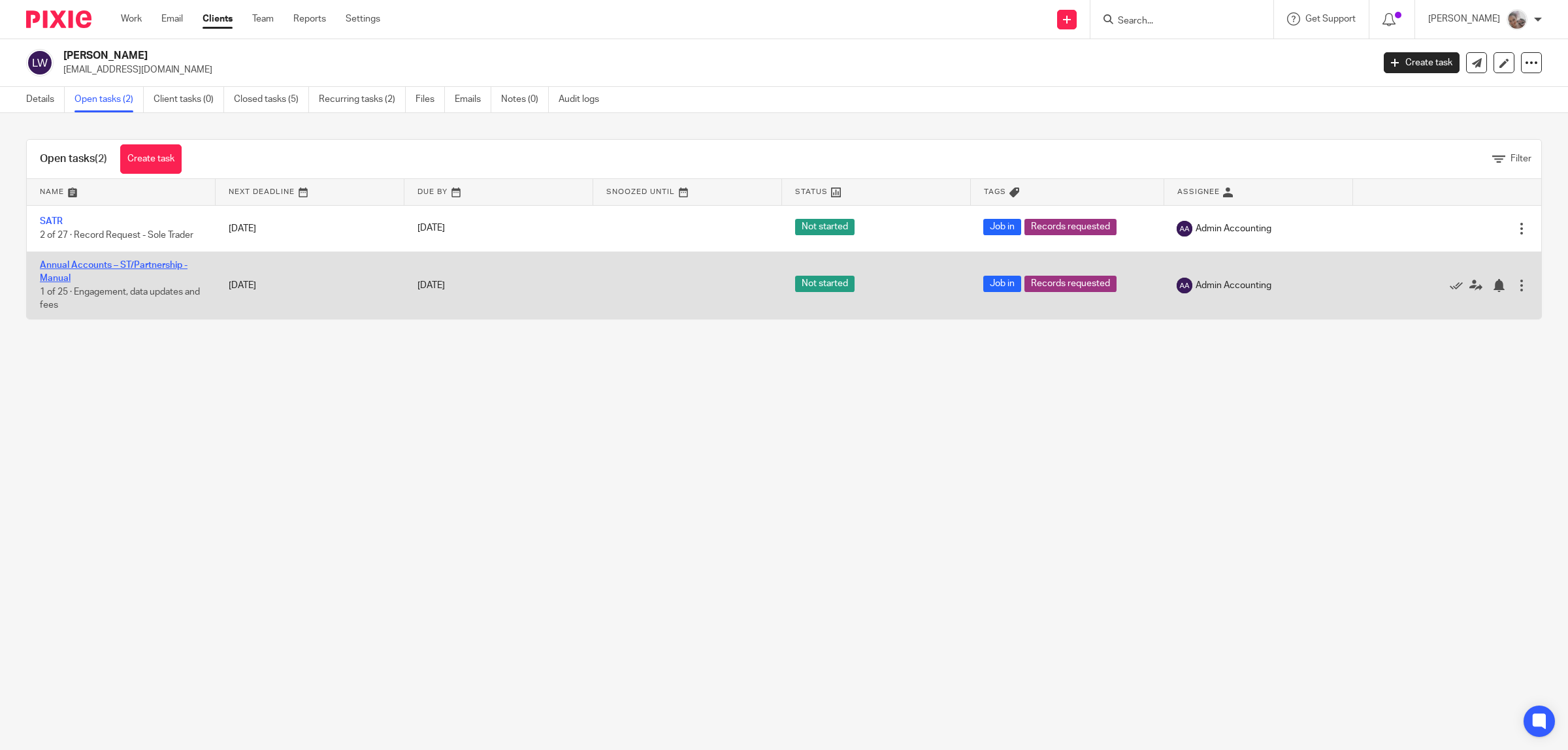
click at [53, 263] on link "Annual Accounts – ST/Partnership - Manual" at bounding box center [113, 272] width 148 height 22
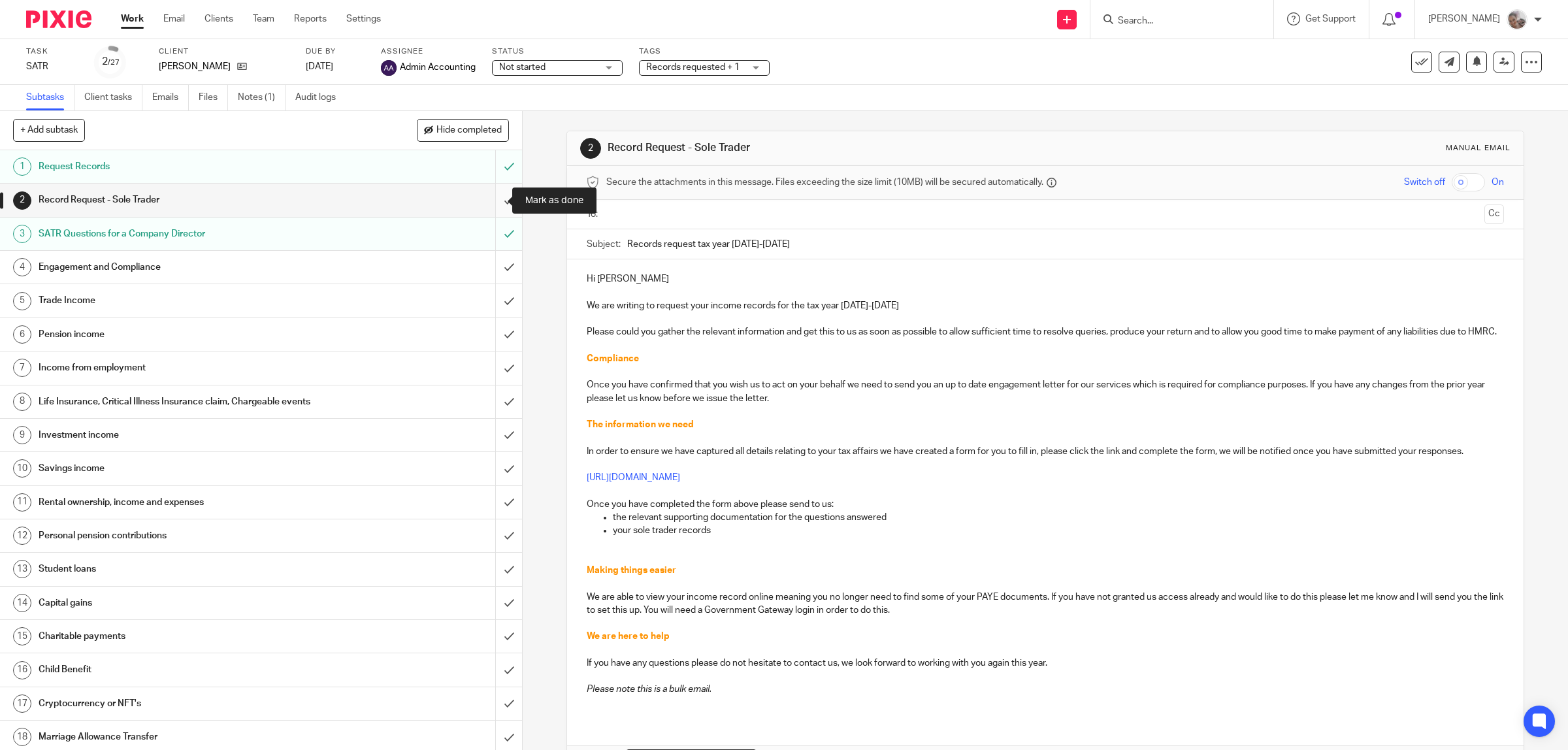
drag, startPoint x: 491, startPoint y: 196, endPoint x: 499, endPoint y: 187, distance: 12.0
click at [492, 196] on input "submit" at bounding box center [261, 200] width 522 height 32
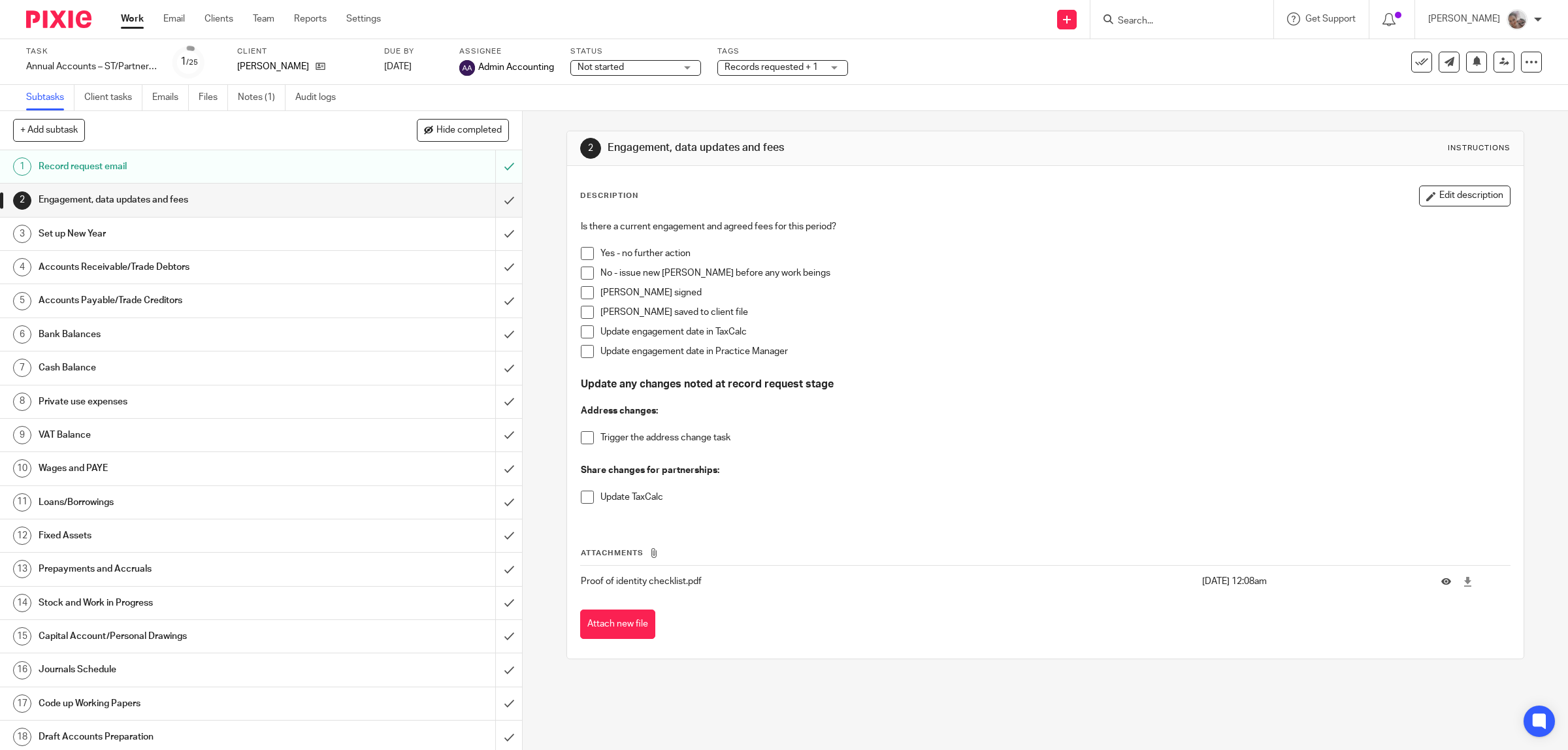
click at [767, 63] on span "Records requested + 1" at bounding box center [771, 67] width 93 height 9
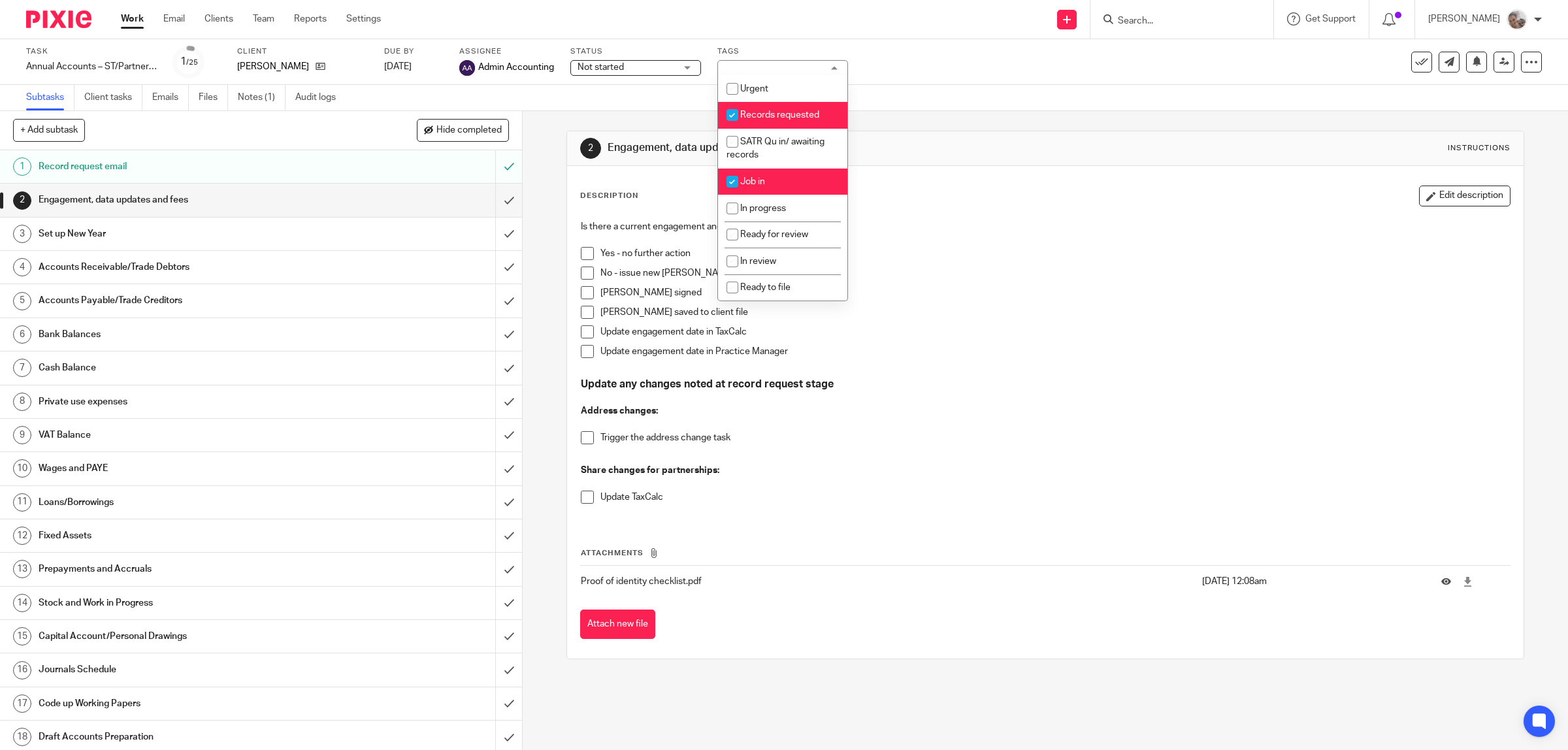
click at [779, 114] on span "Records requested" at bounding box center [780, 115] width 79 height 9
checkbox input "false"
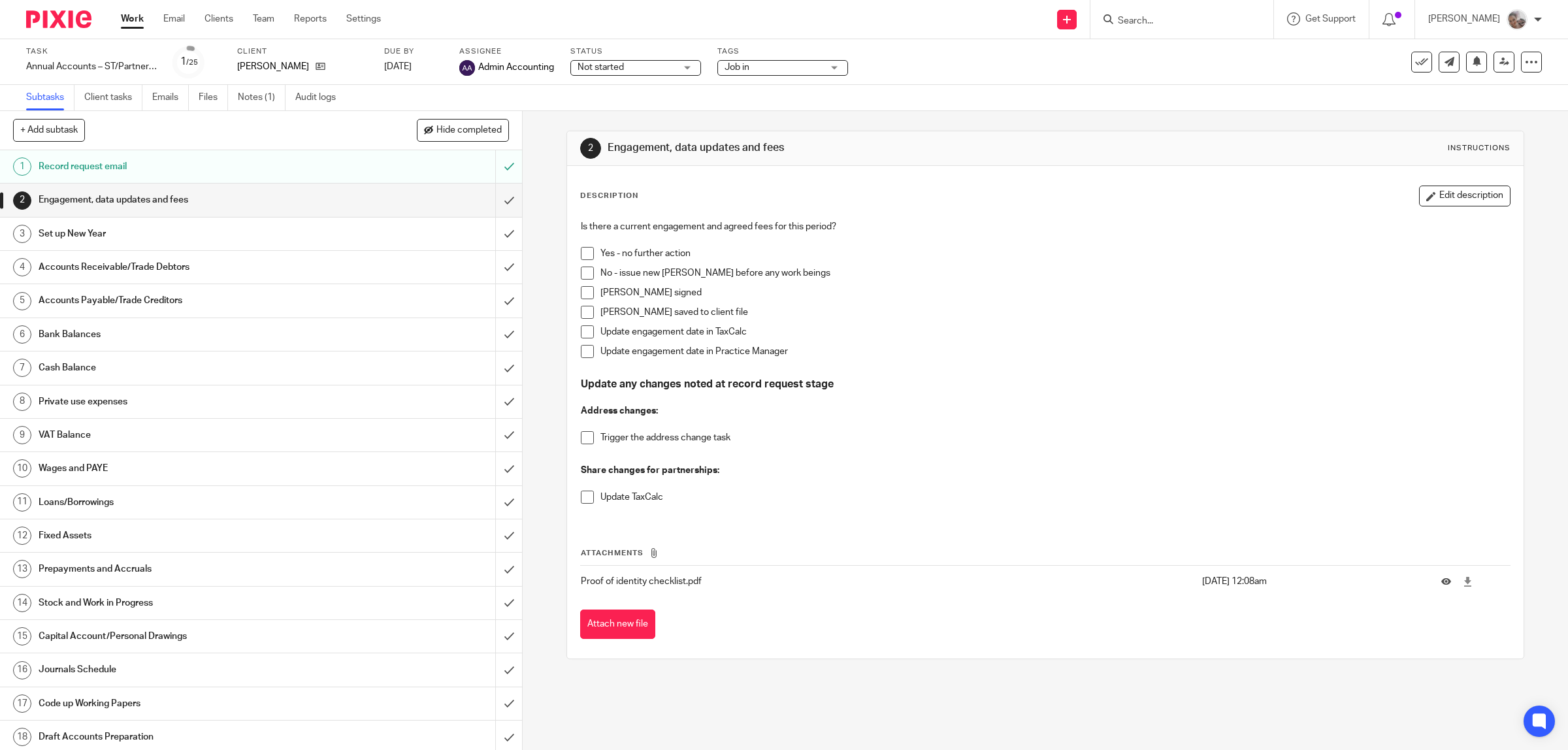
click at [582, 253] on span at bounding box center [588, 253] width 13 height 13
click at [491, 197] on input "submit" at bounding box center [261, 200] width 522 height 32
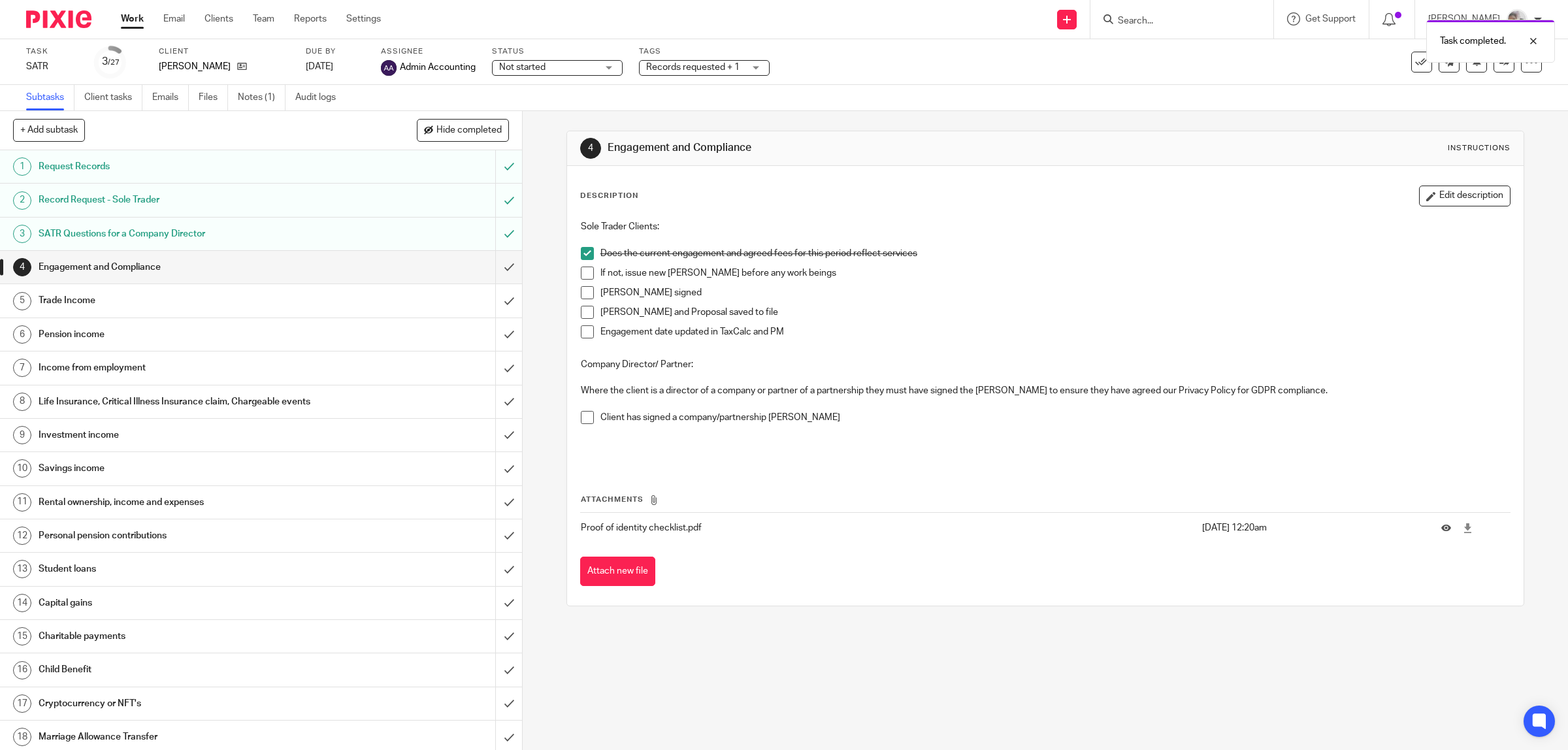
click at [740, 66] on span "Records requested + 1" at bounding box center [695, 67] width 98 height 14
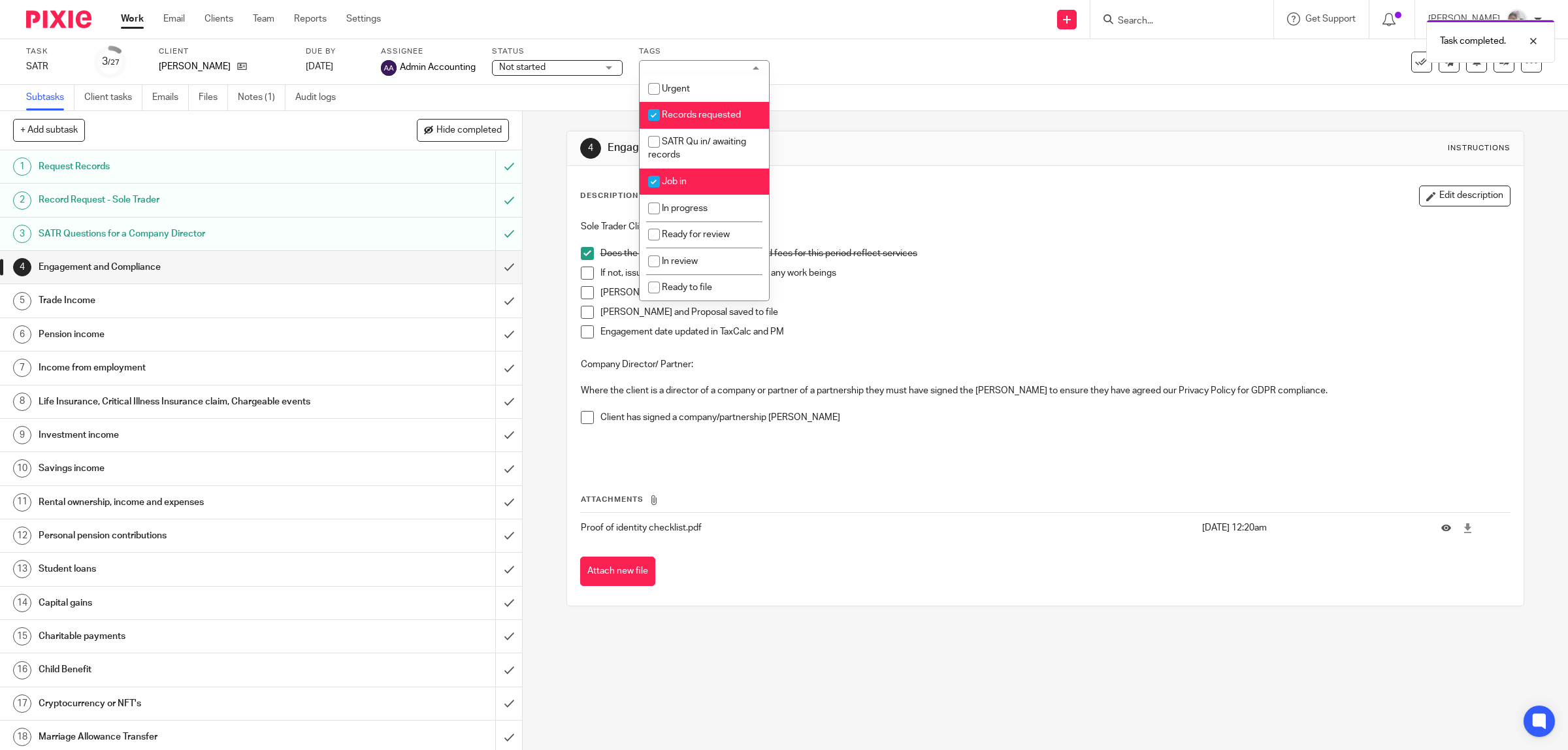
click at [711, 112] on span "Records requested" at bounding box center [701, 115] width 79 height 9
checkbox input "false"
click at [771, 27] on div "Send new email Create task Add client Request signature Get Support Contact Sup…" at bounding box center [984, 19] width 1168 height 38
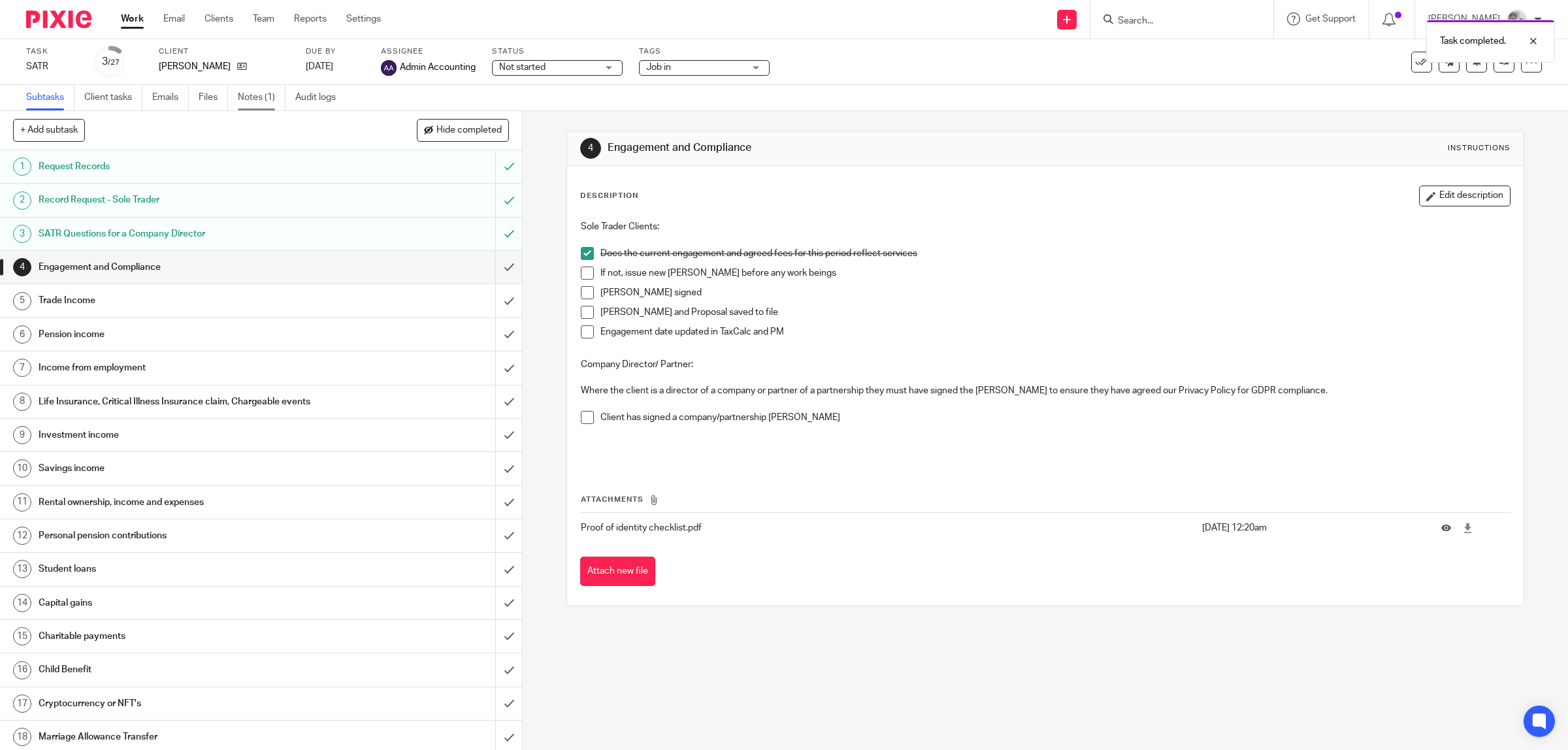
click at [269, 92] on link "Notes (1)" at bounding box center [262, 97] width 48 height 26
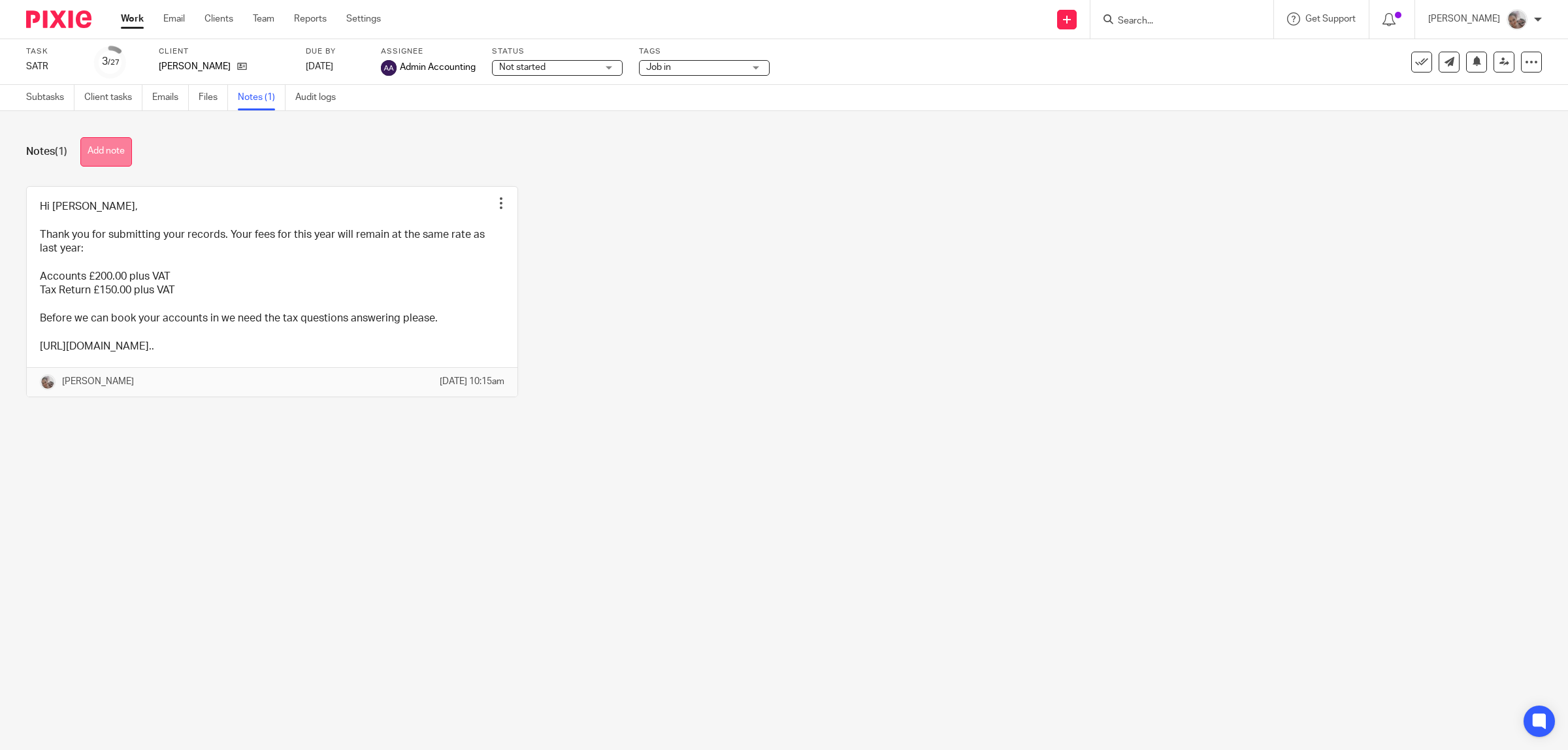
click at [118, 145] on button "Add note" at bounding box center [106, 151] width 52 height 29
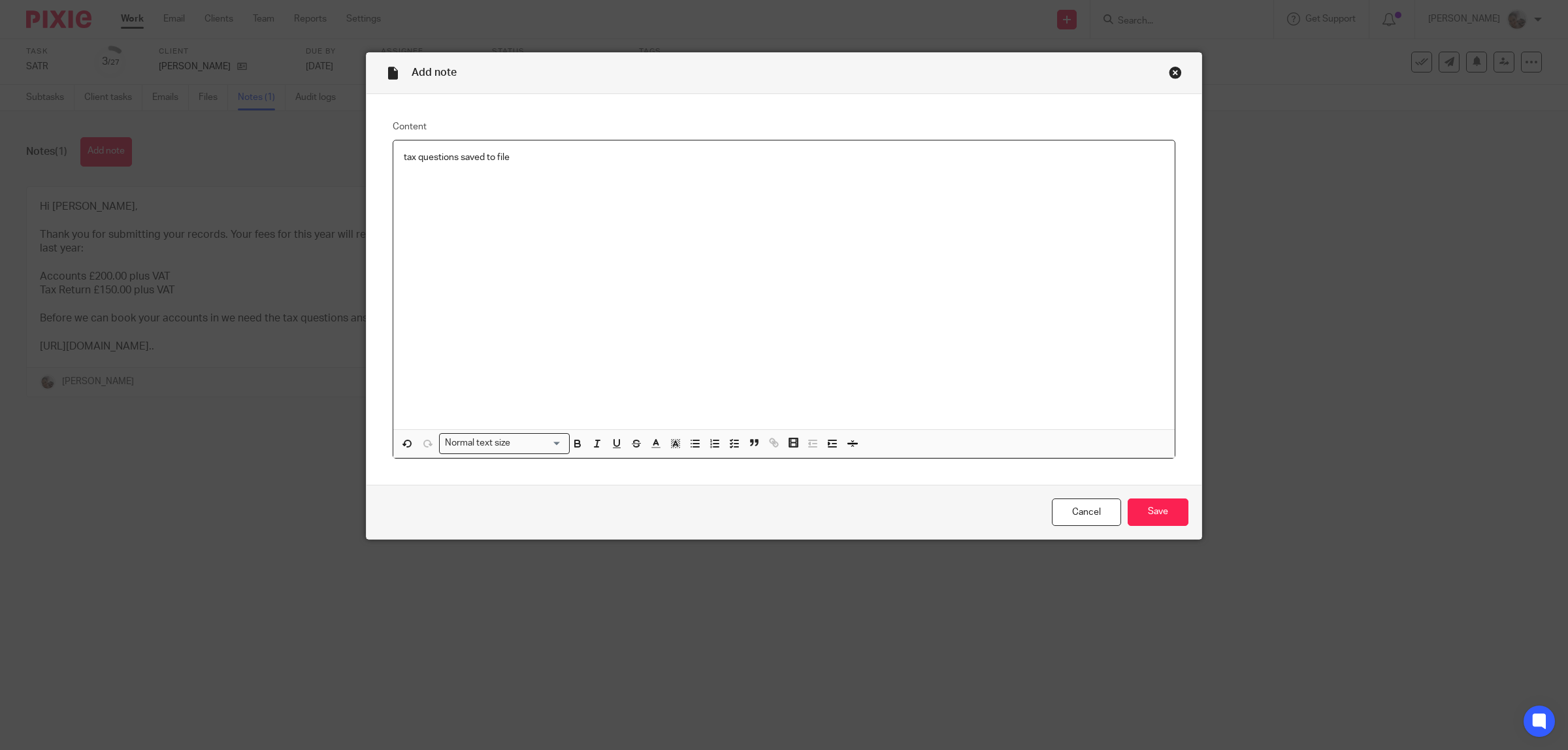
click at [432, 162] on p "tax questions saved to file" at bounding box center [784, 157] width 761 height 13
copy p "tax questions saved to file"
click at [1141, 499] on input "Save" at bounding box center [1158, 513] width 61 height 28
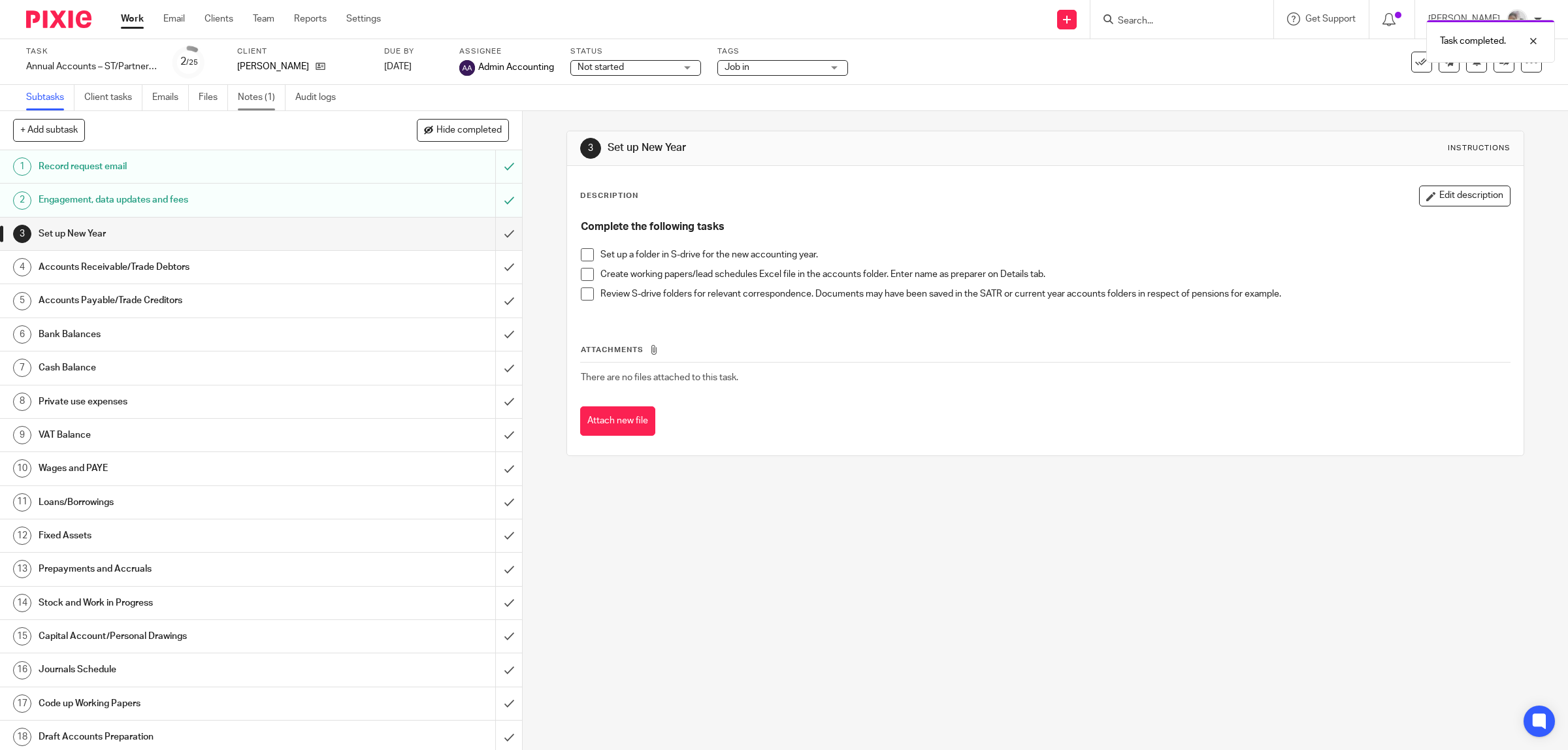
click at [257, 99] on link "Notes (1)" at bounding box center [262, 97] width 48 height 26
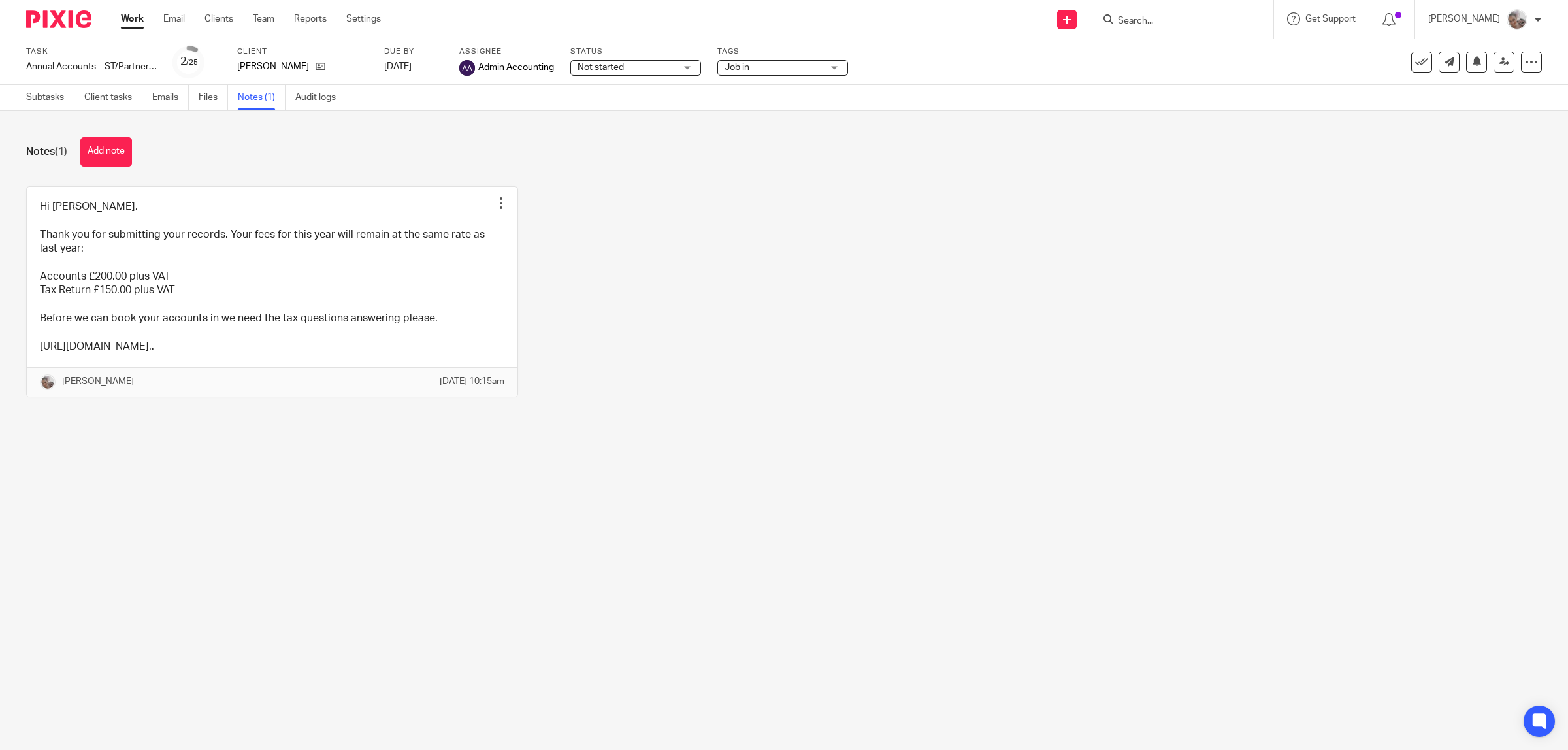
click at [137, 147] on div "Notes (1) Add note" at bounding box center [784, 151] width 1516 height 29
click at [115, 148] on button "Add note" at bounding box center [106, 151] width 52 height 29
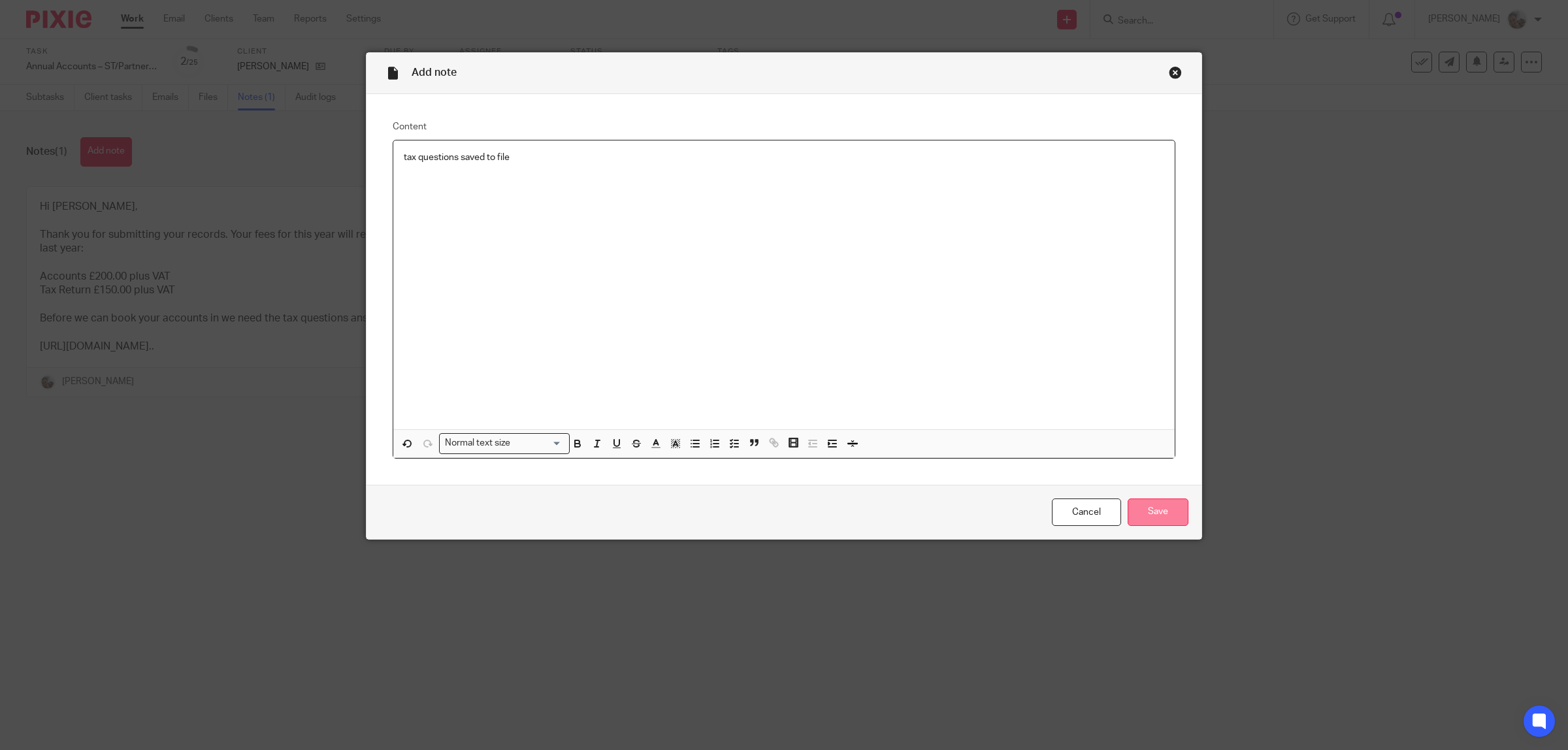
click at [1170, 511] on input "Save" at bounding box center [1158, 513] width 61 height 28
